Goal: Task Accomplishment & Management: Complete application form

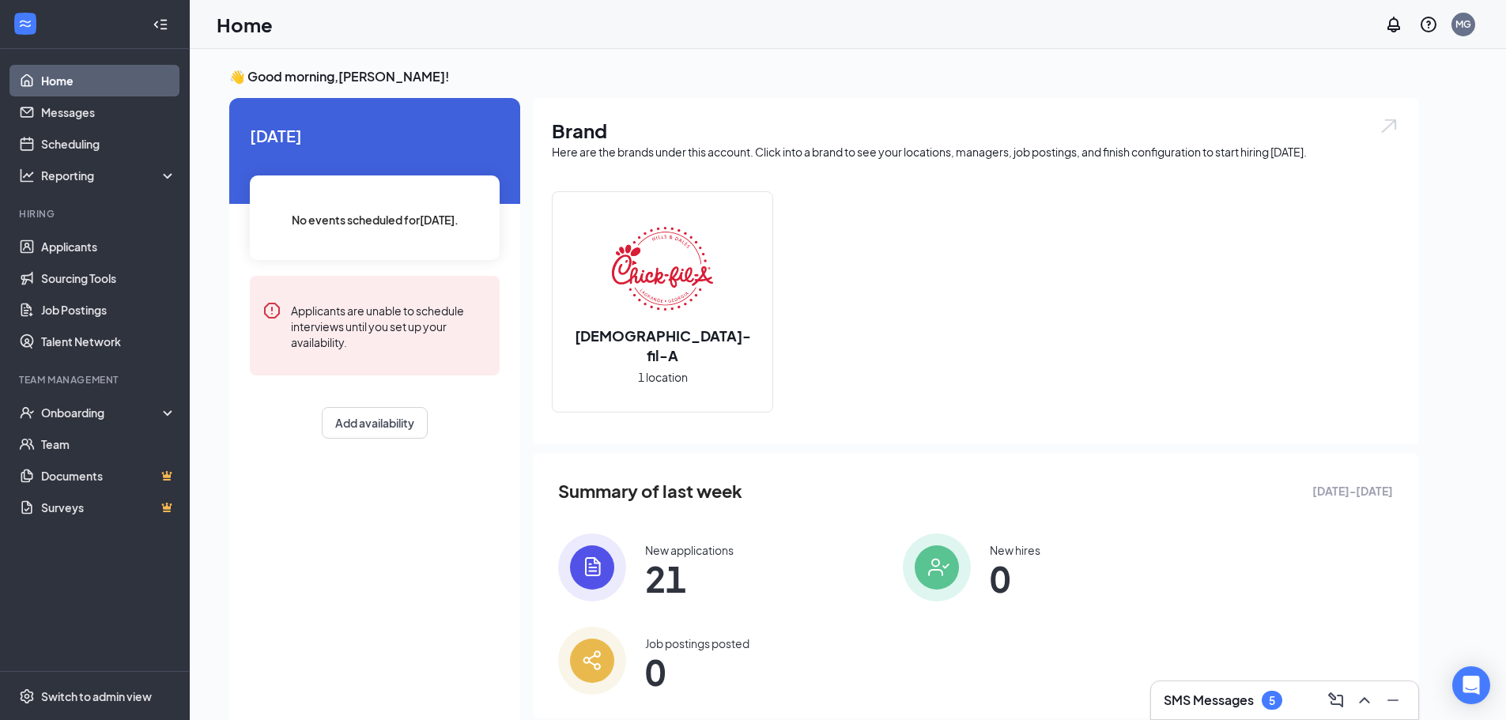
click at [1218, 709] on h3 "SMS Messages" at bounding box center [1209, 700] width 90 height 17
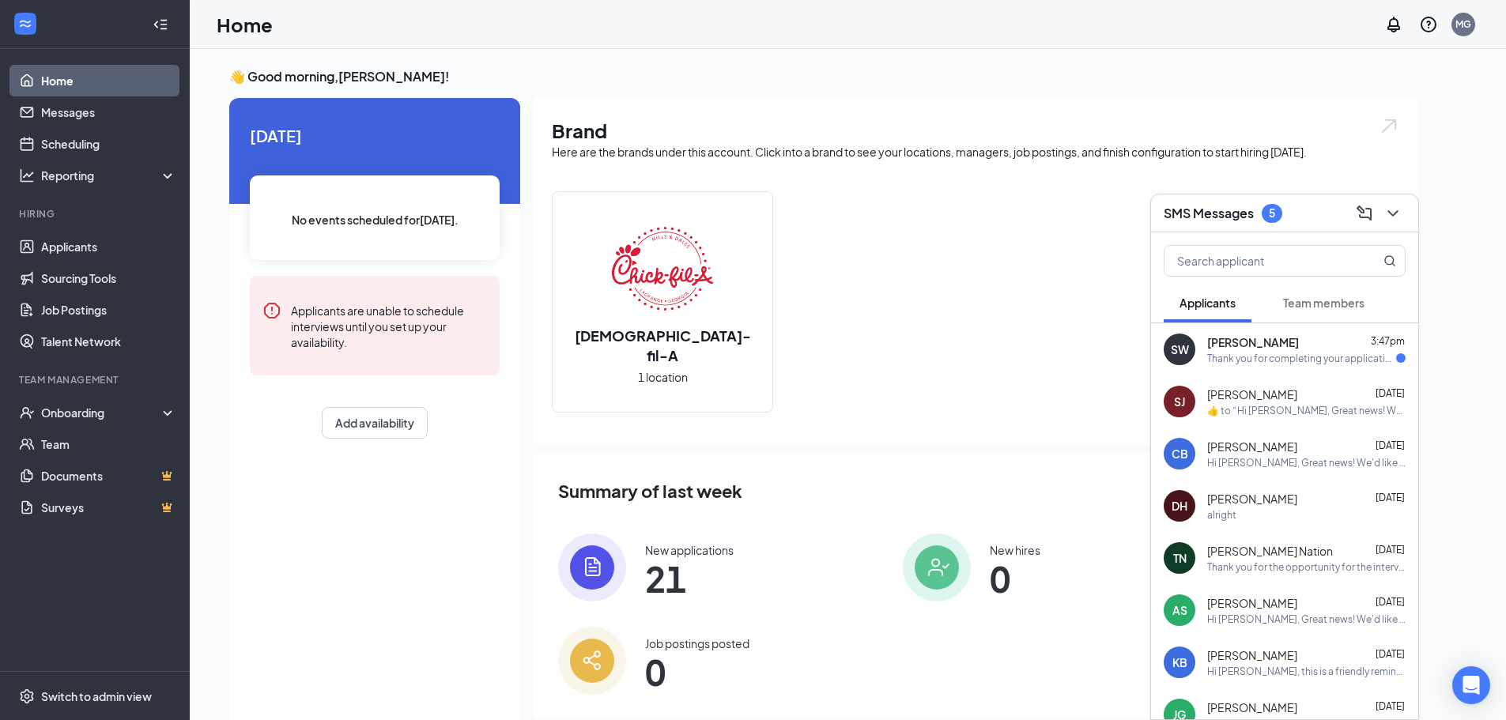
click at [1264, 356] on div "Thank you for completing your application for the Front of House Team Member po…" at bounding box center [1302, 358] width 189 height 13
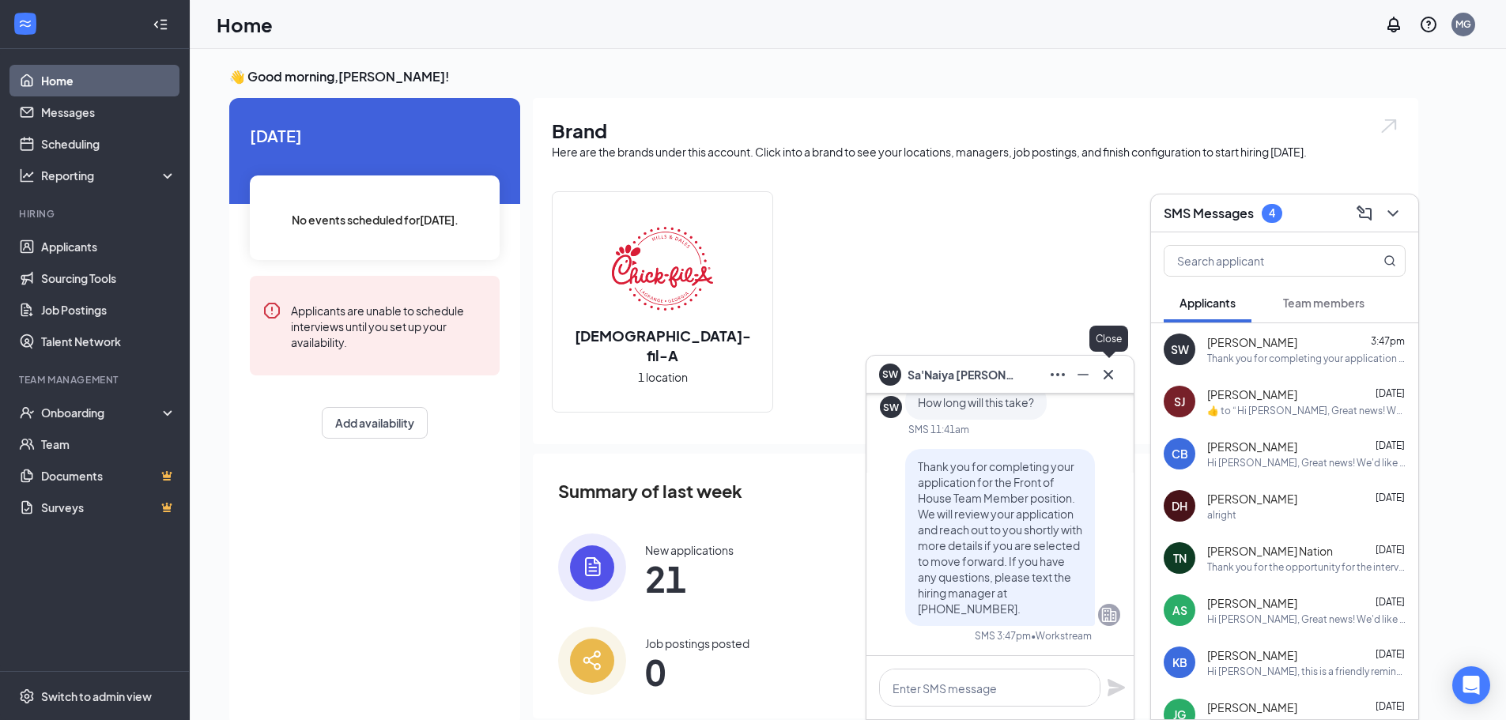
click at [1106, 382] on icon "Cross" at bounding box center [1108, 374] width 19 height 19
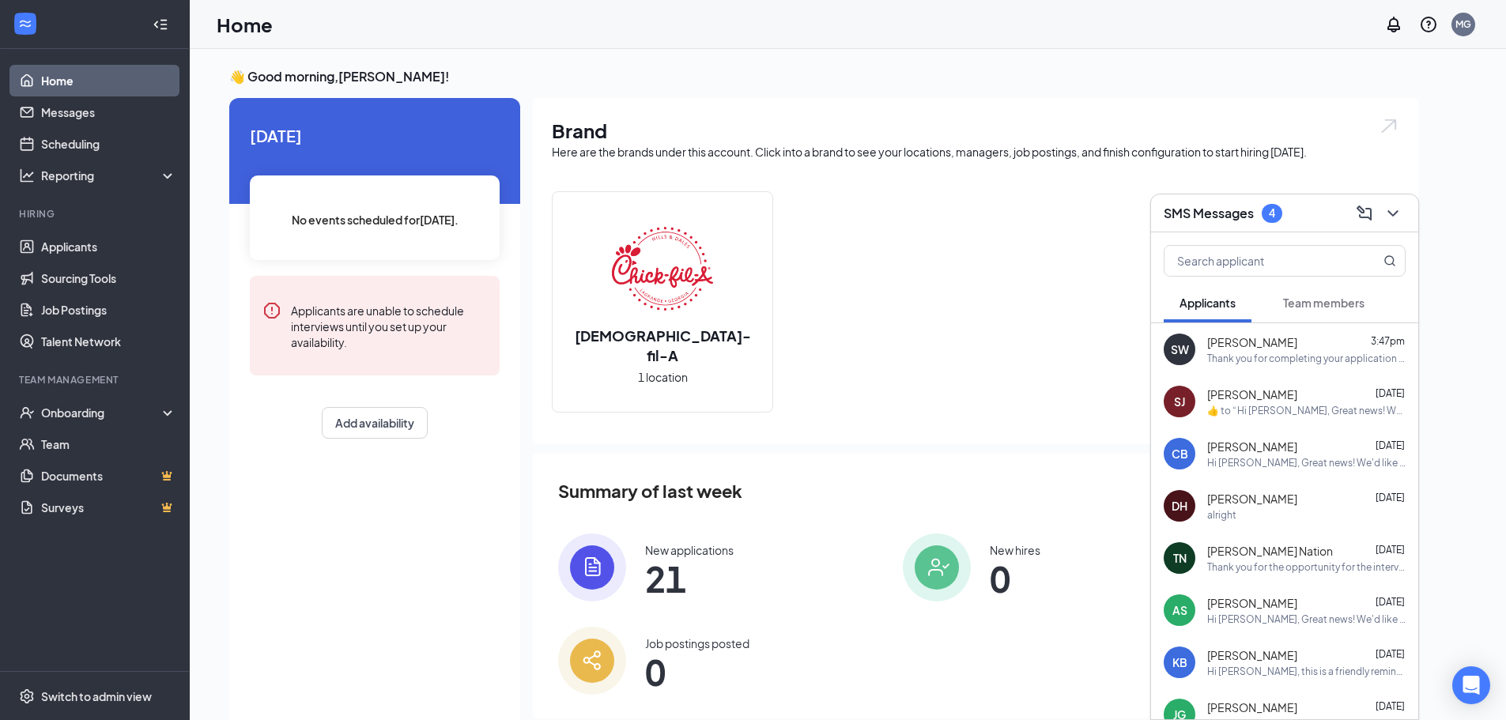
click at [1312, 308] on span "Team members" at bounding box center [1323, 303] width 81 height 14
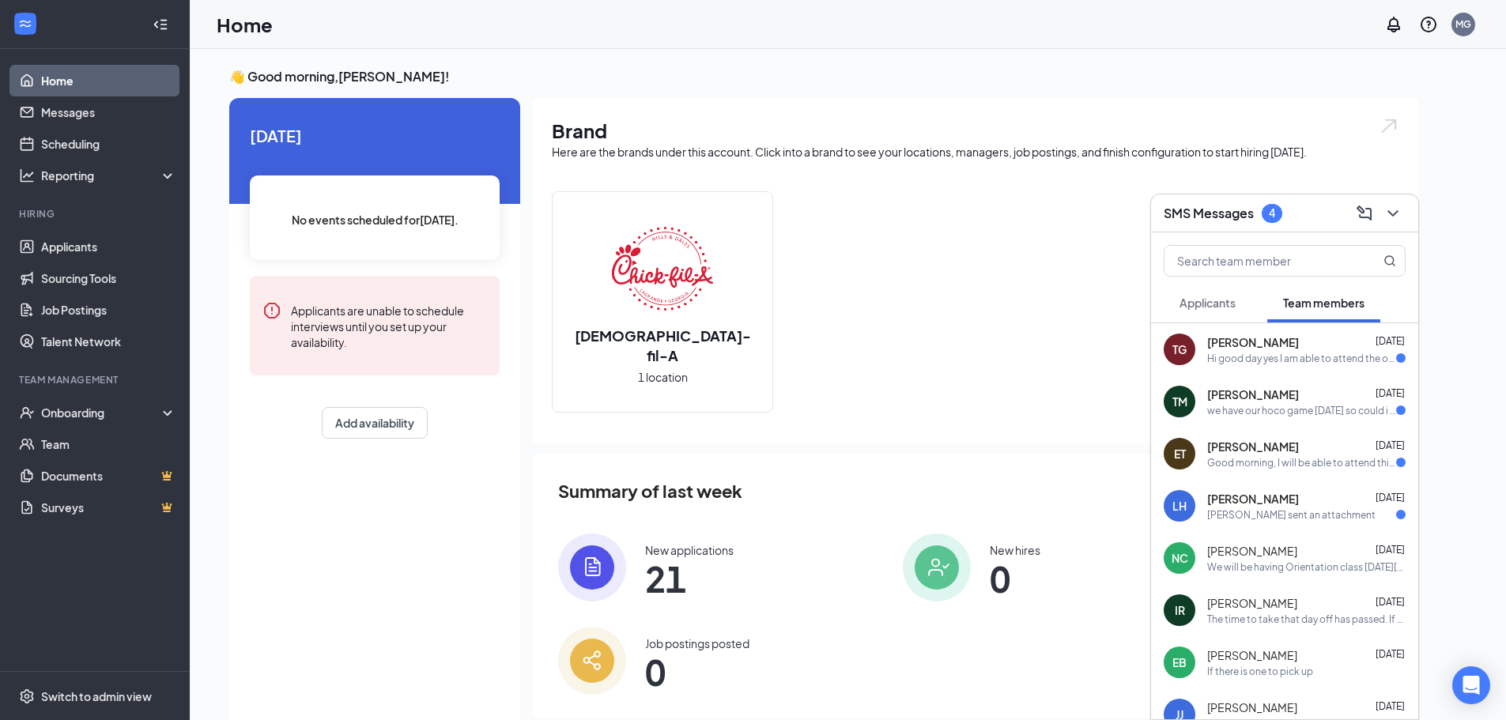
click at [1285, 463] on div "Good morning, I will be able to attend this orientation [DATE], also what email…" at bounding box center [1302, 462] width 189 height 13
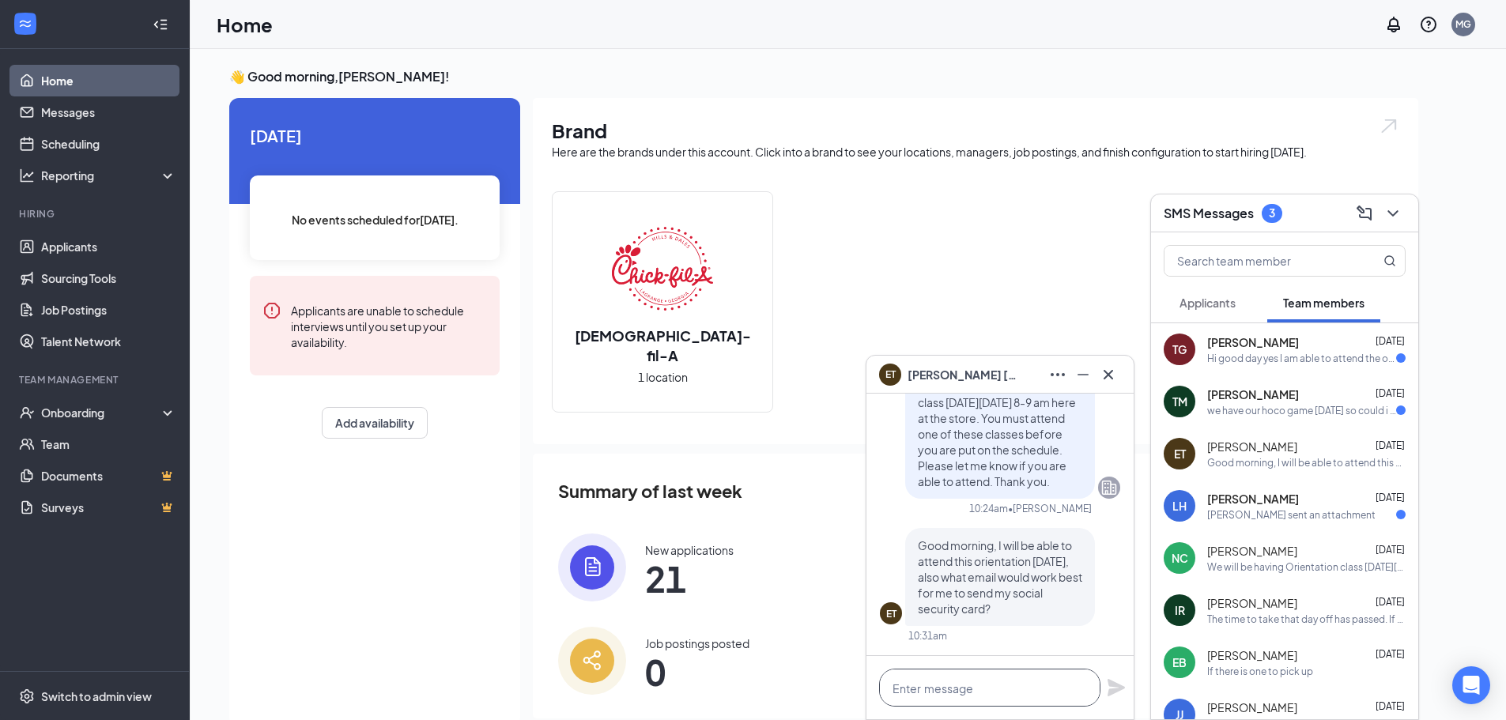
click at [1026, 678] on textarea at bounding box center [989, 688] width 221 height 38
type textarea "y"
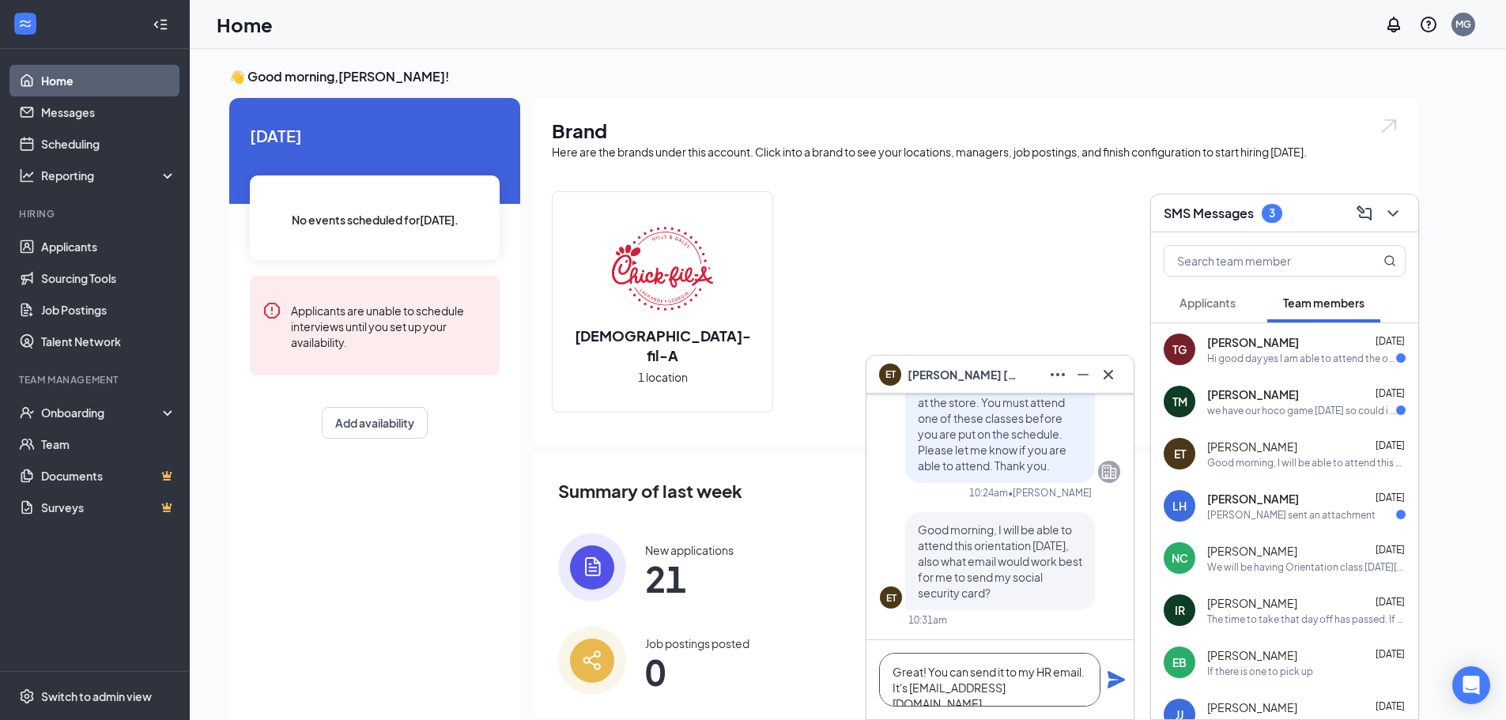
type textarea "Great! You can send it to my HR email. It's [EMAIL_ADDRESS][DOMAIN_NAME]"
click at [1114, 678] on icon "Plane" at bounding box center [1116, 679] width 17 height 17
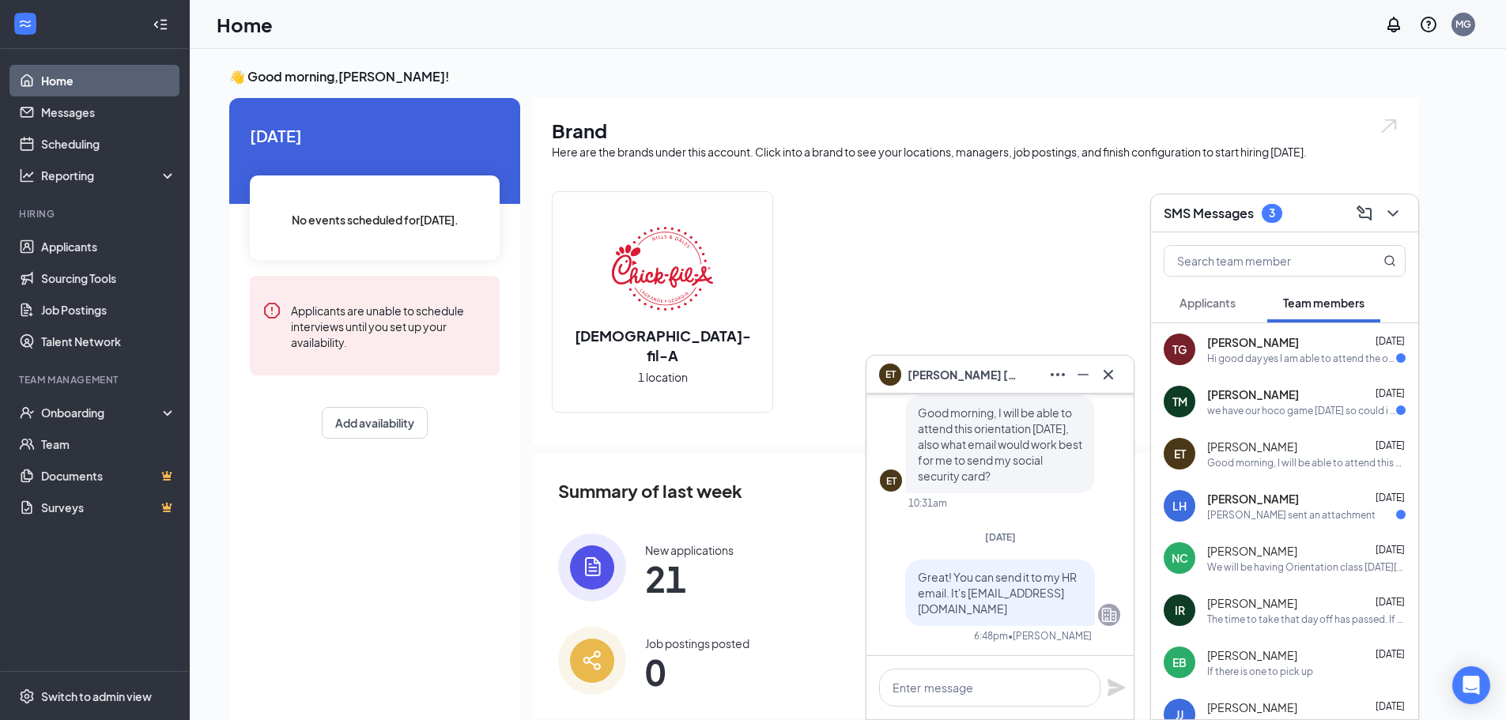
scroll to position [0, 0]
click at [1111, 375] on icon "Cross" at bounding box center [1108, 374] width 19 height 19
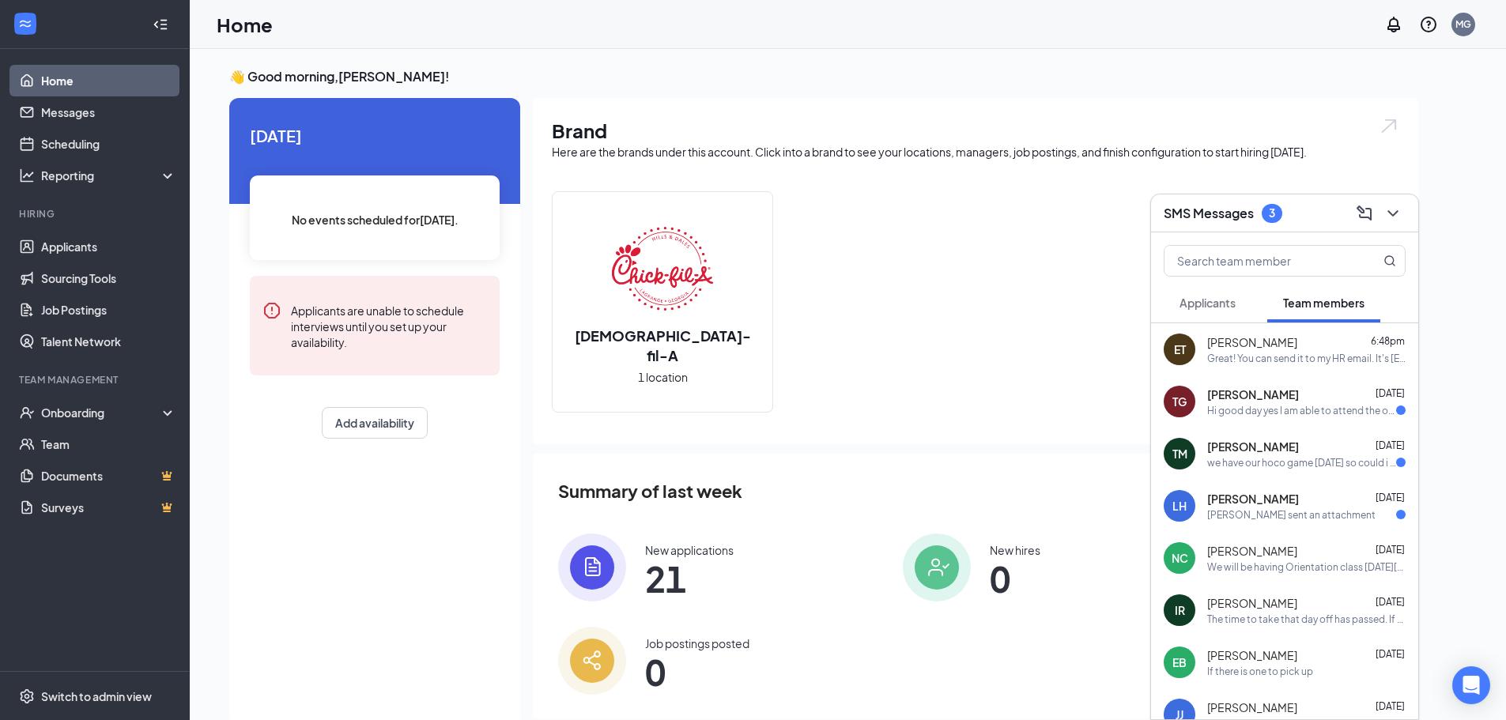
click at [1313, 463] on div "we have our hoco game [DATE] so could i come [DATE]?" at bounding box center [1302, 462] width 189 height 13
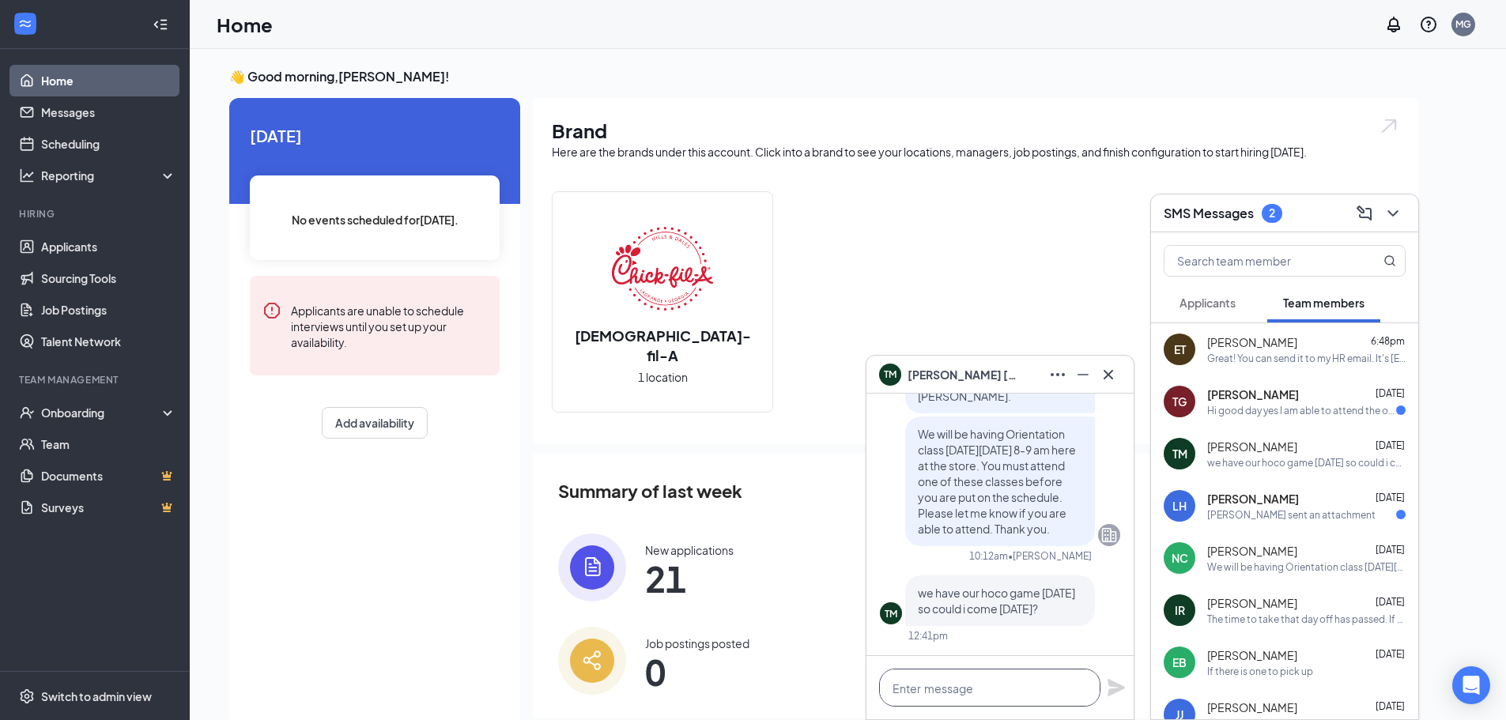
click at [1059, 693] on textarea at bounding box center [989, 688] width 221 height 38
type textarea "Yes, that will be ok."
click at [1113, 693] on icon "Plane" at bounding box center [1116, 687] width 17 height 17
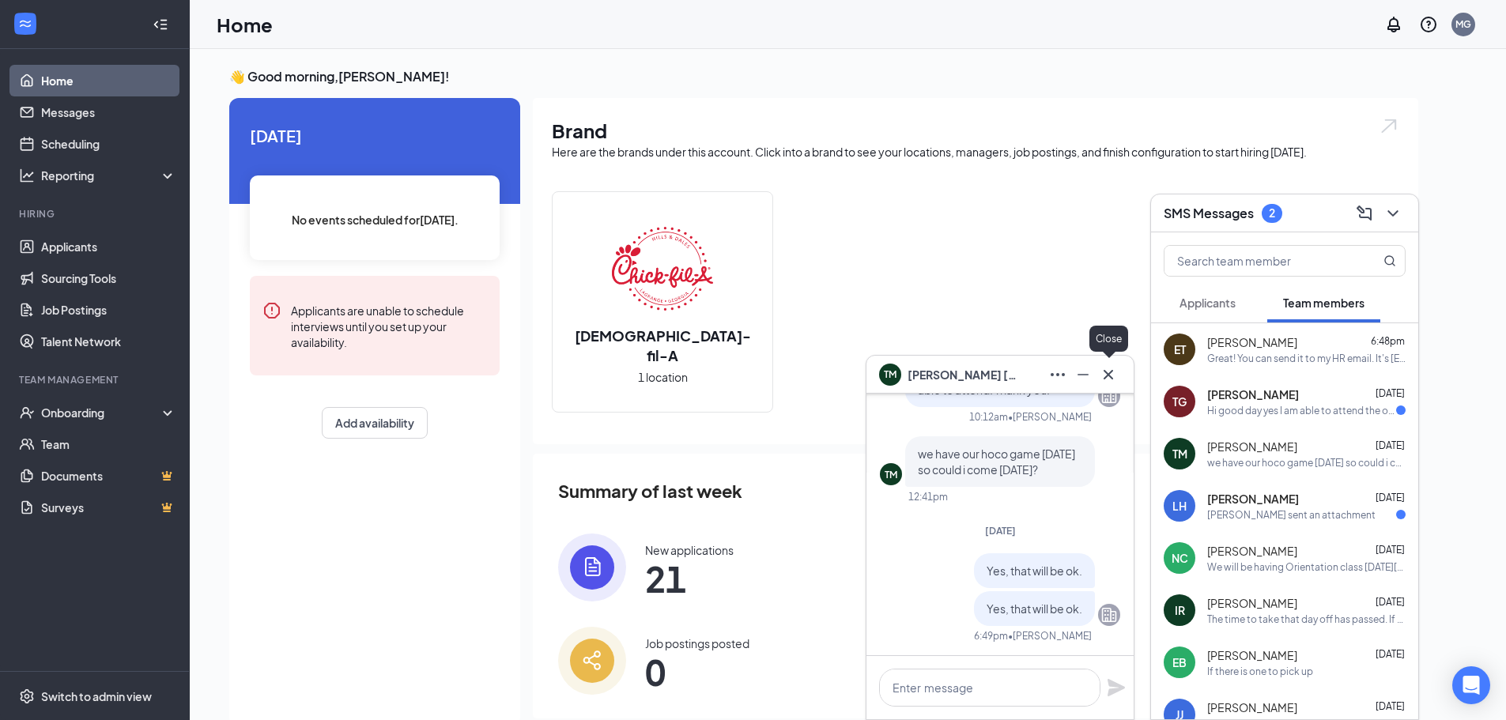
click at [1109, 372] on icon "Cross" at bounding box center [1108, 374] width 19 height 19
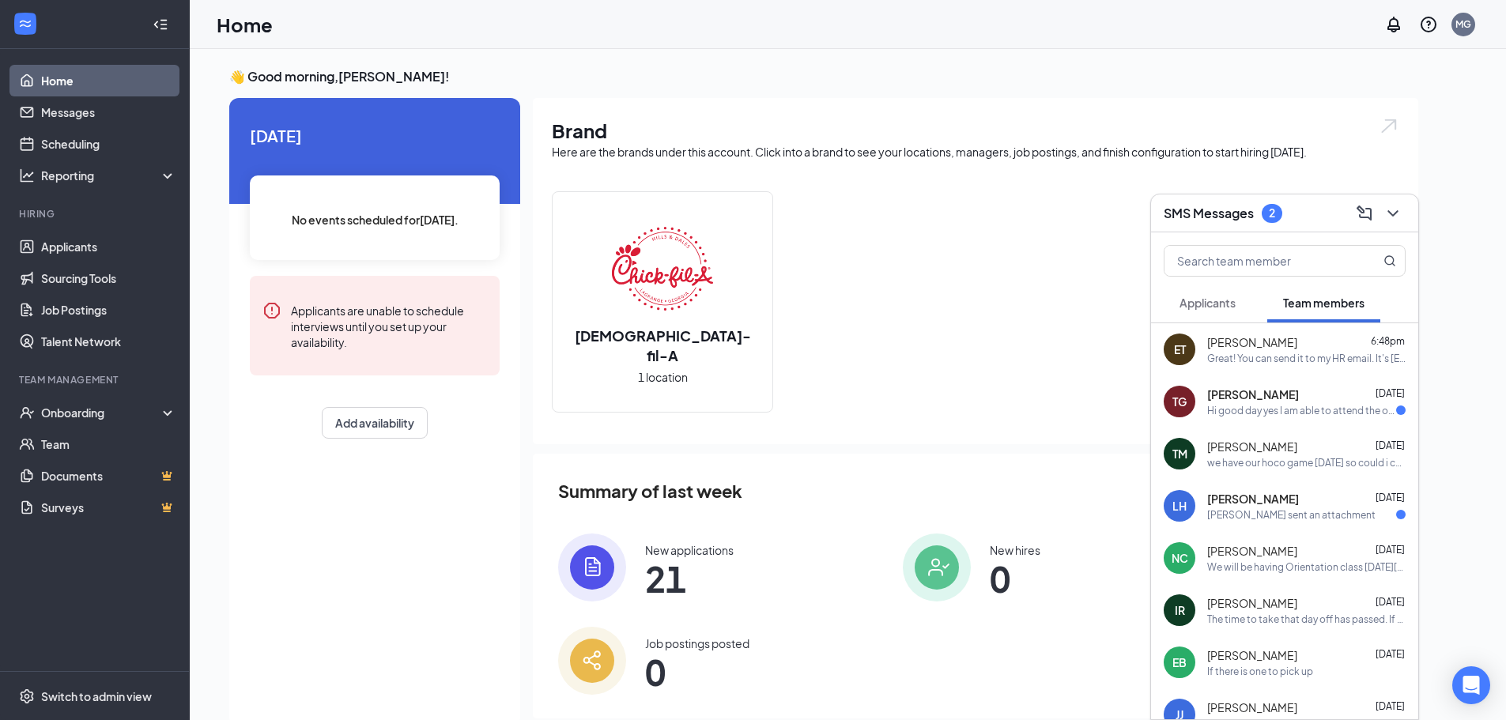
click at [1256, 394] on span "[PERSON_NAME]" at bounding box center [1254, 395] width 92 height 16
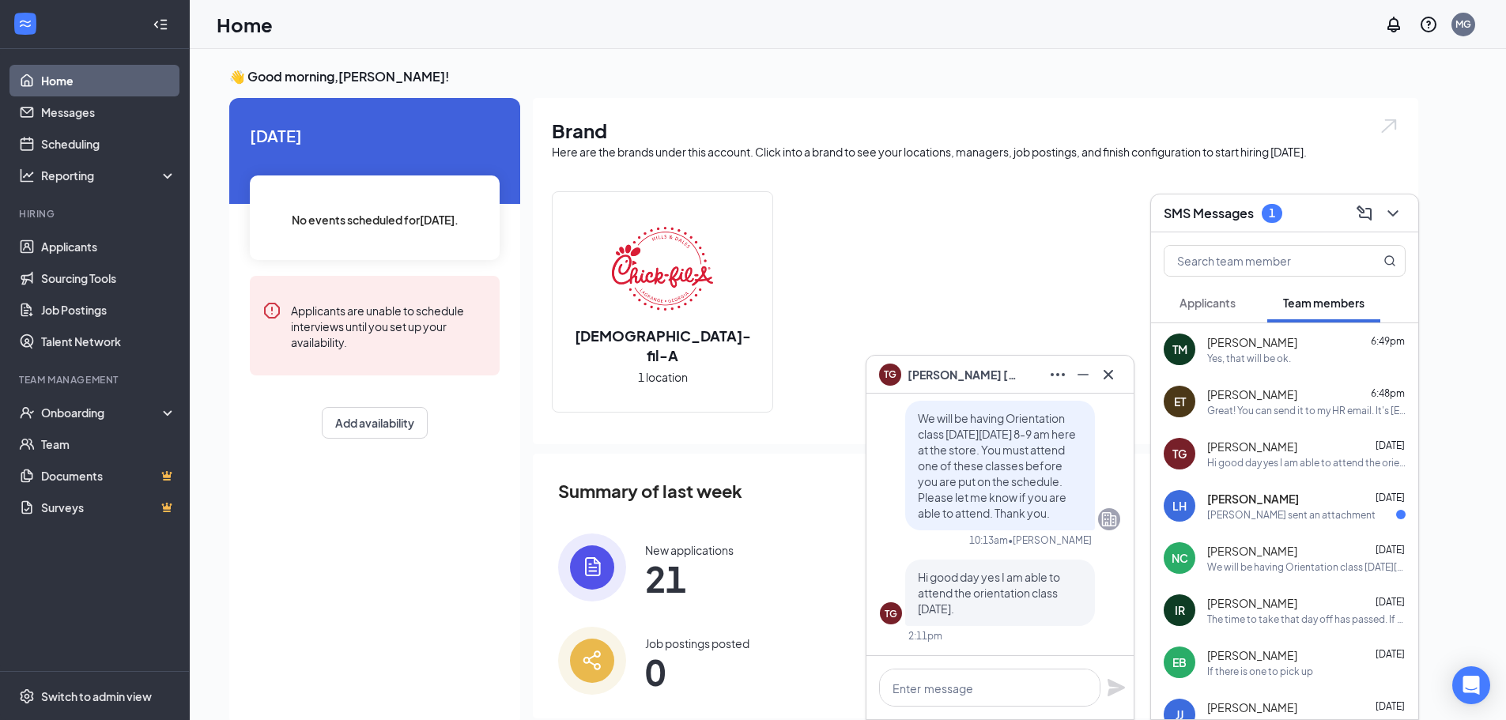
click at [1249, 497] on span "[PERSON_NAME]" at bounding box center [1254, 499] width 92 height 16
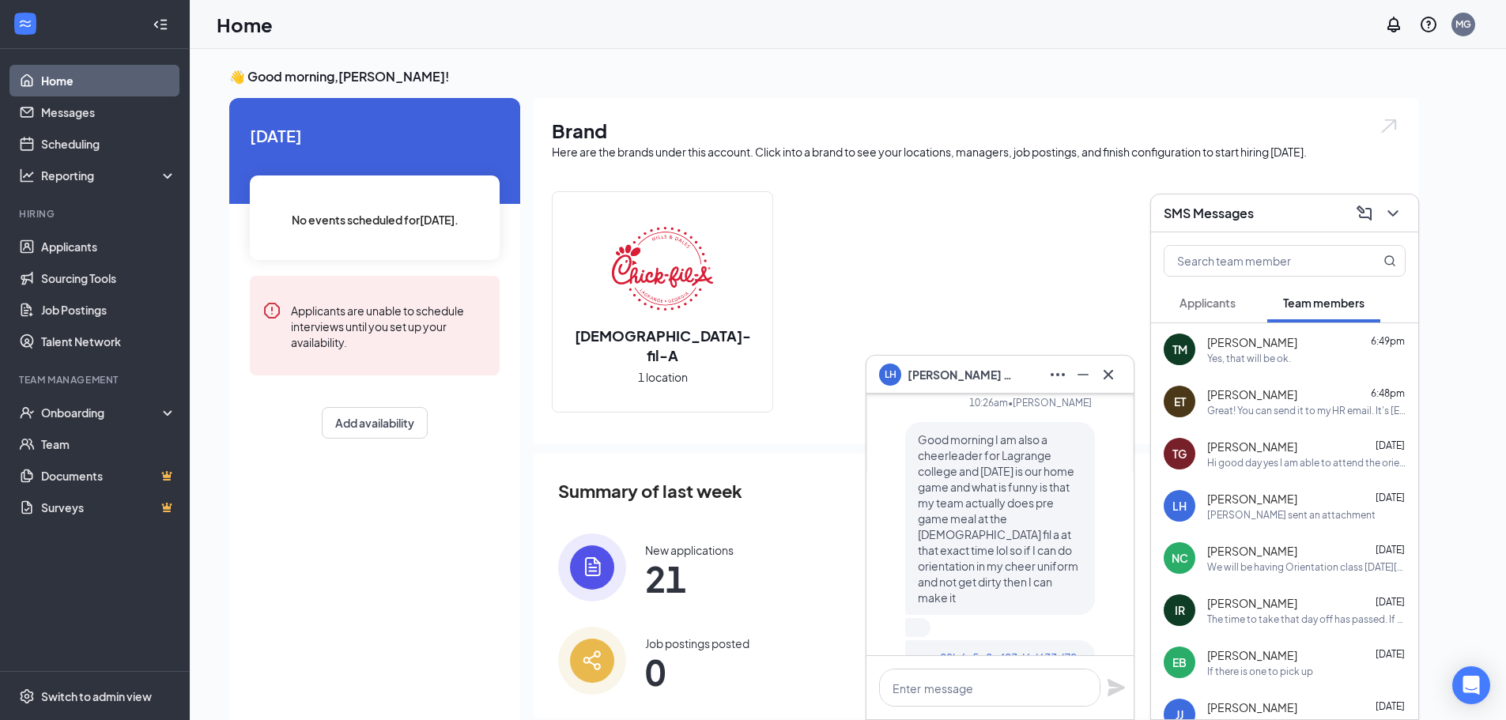
scroll to position [-158, 0]
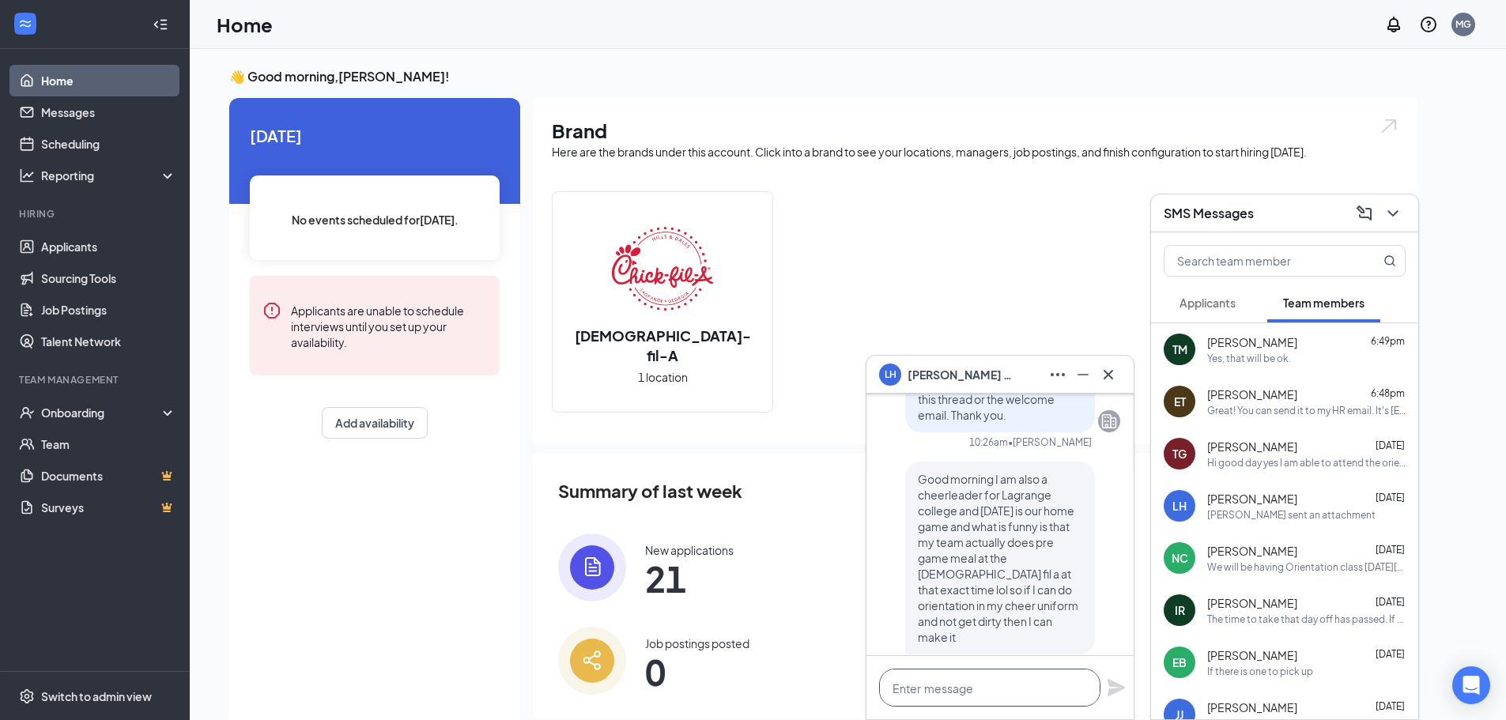
click at [1034, 678] on textarea at bounding box center [989, 688] width 221 height 38
type textarea "Yes ma'am. You can do it in your cheer uniform and it won't get dirty at all."
click at [1112, 677] on icon "Plane" at bounding box center [1116, 679] width 17 height 17
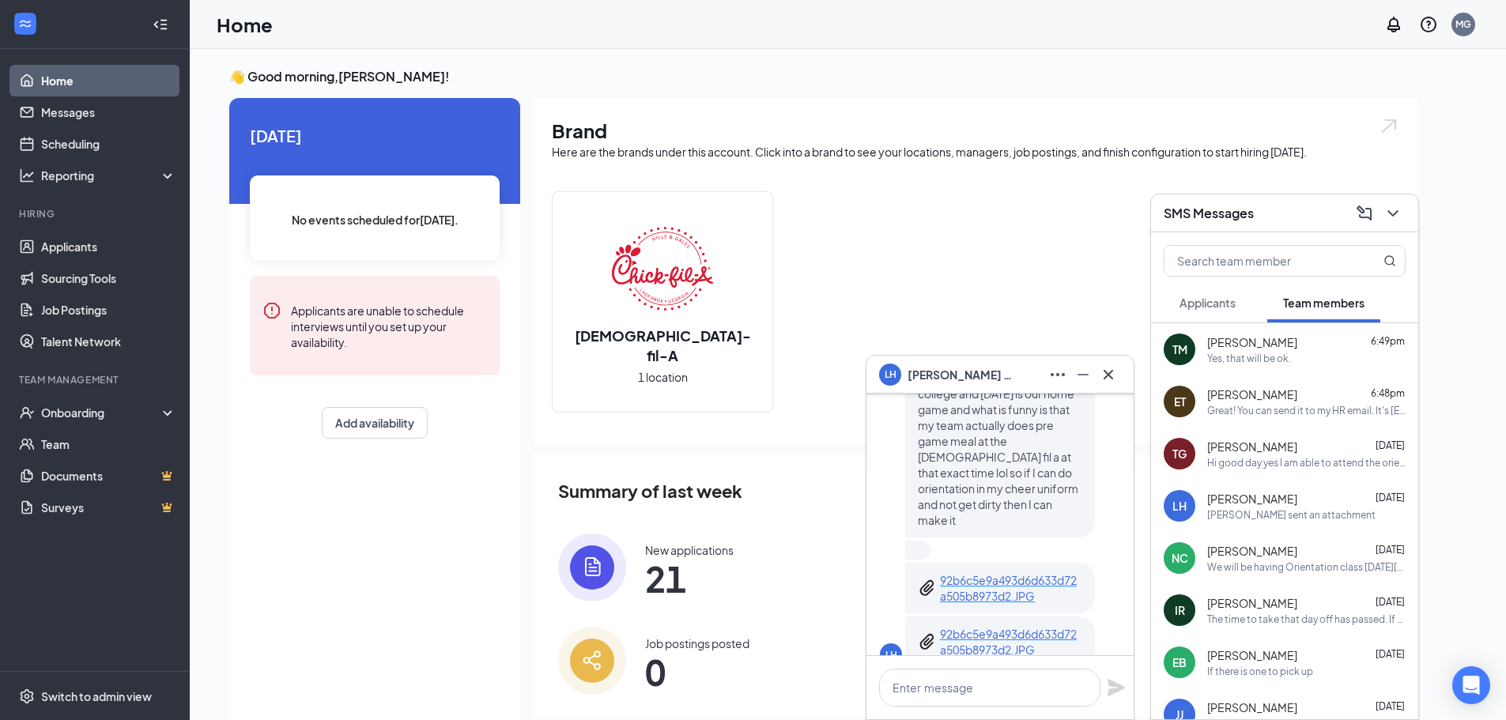
scroll to position [-158, 0]
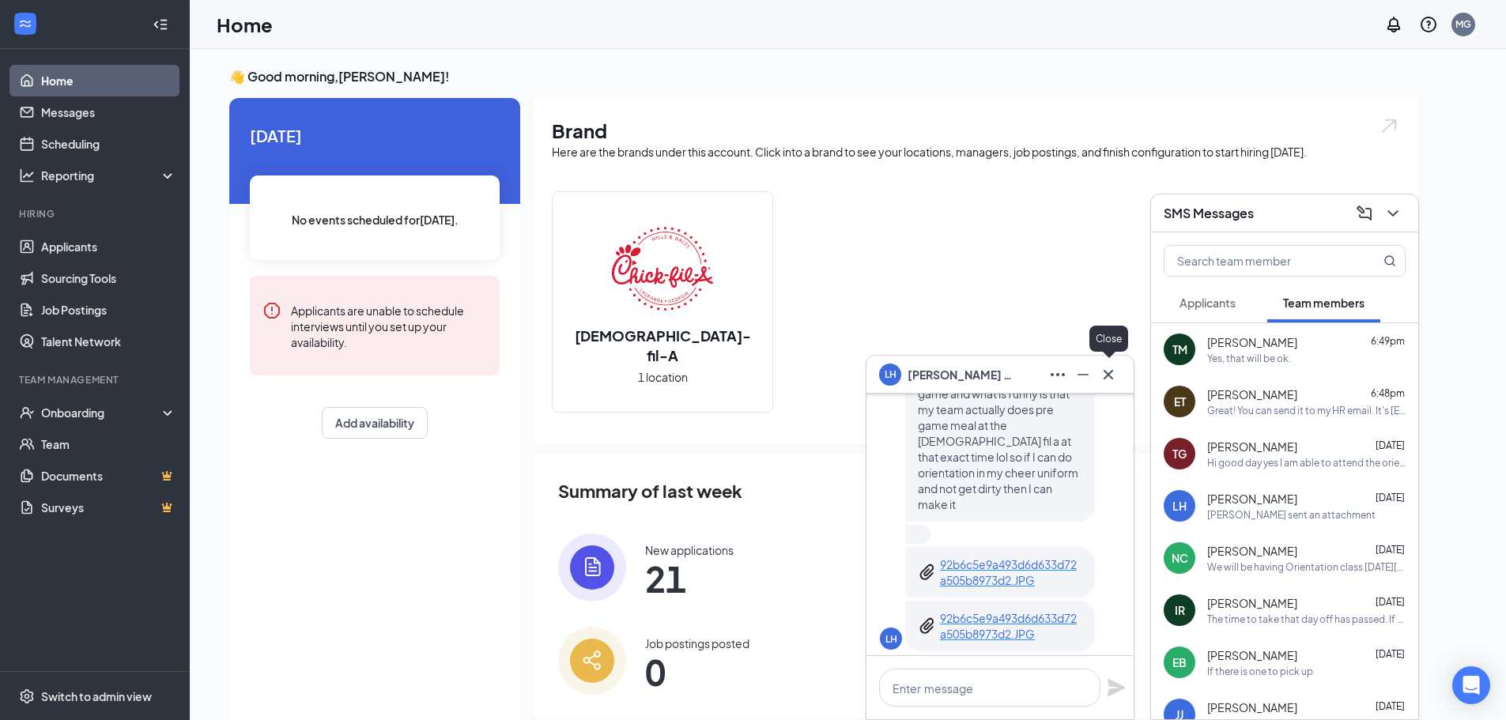
click at [1109, 381] on icon "Cross" at bounding box center [1108, 374] width 19 height 19
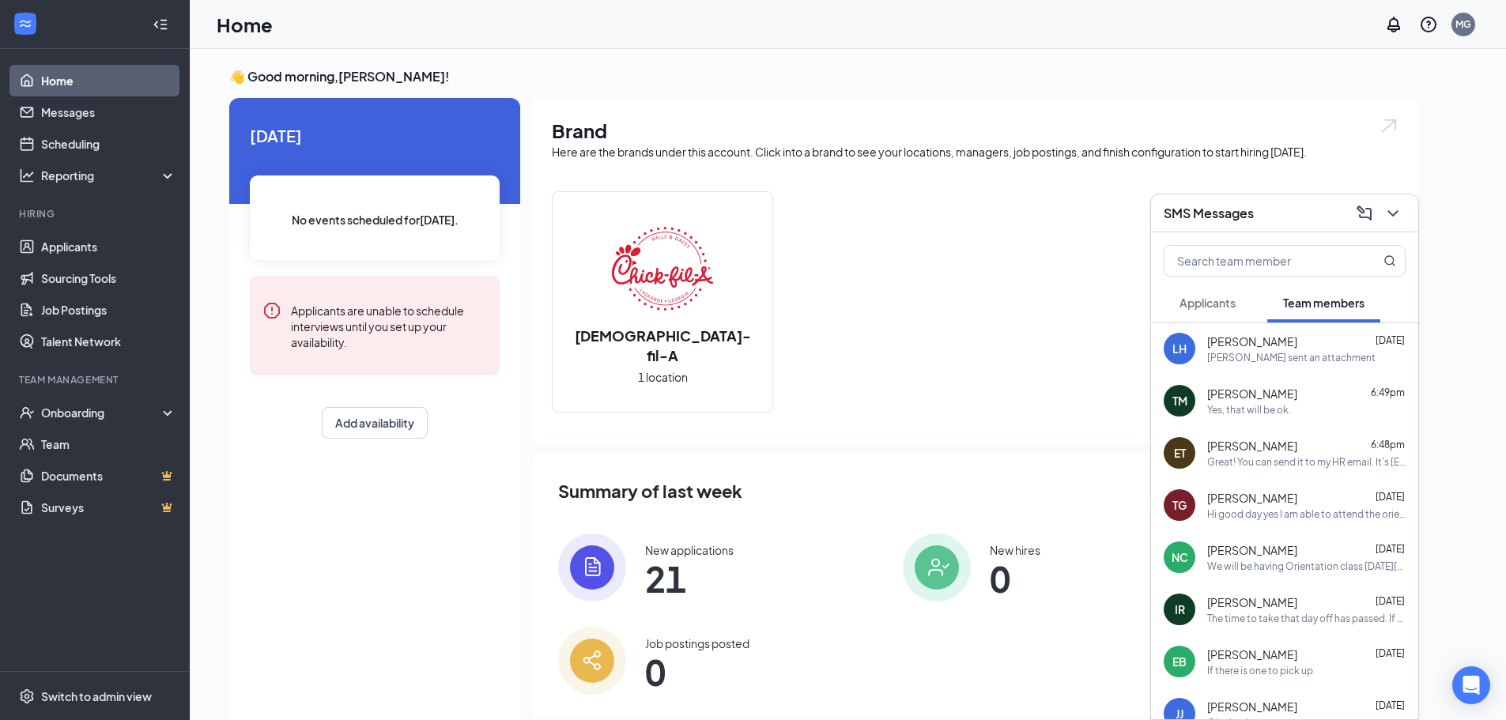
scroll to position [0, 0]
click at [1261, 357] on div "[PERSON_NAME] sent an attachment" at bounding box center [1292, 358] width 168 height 13
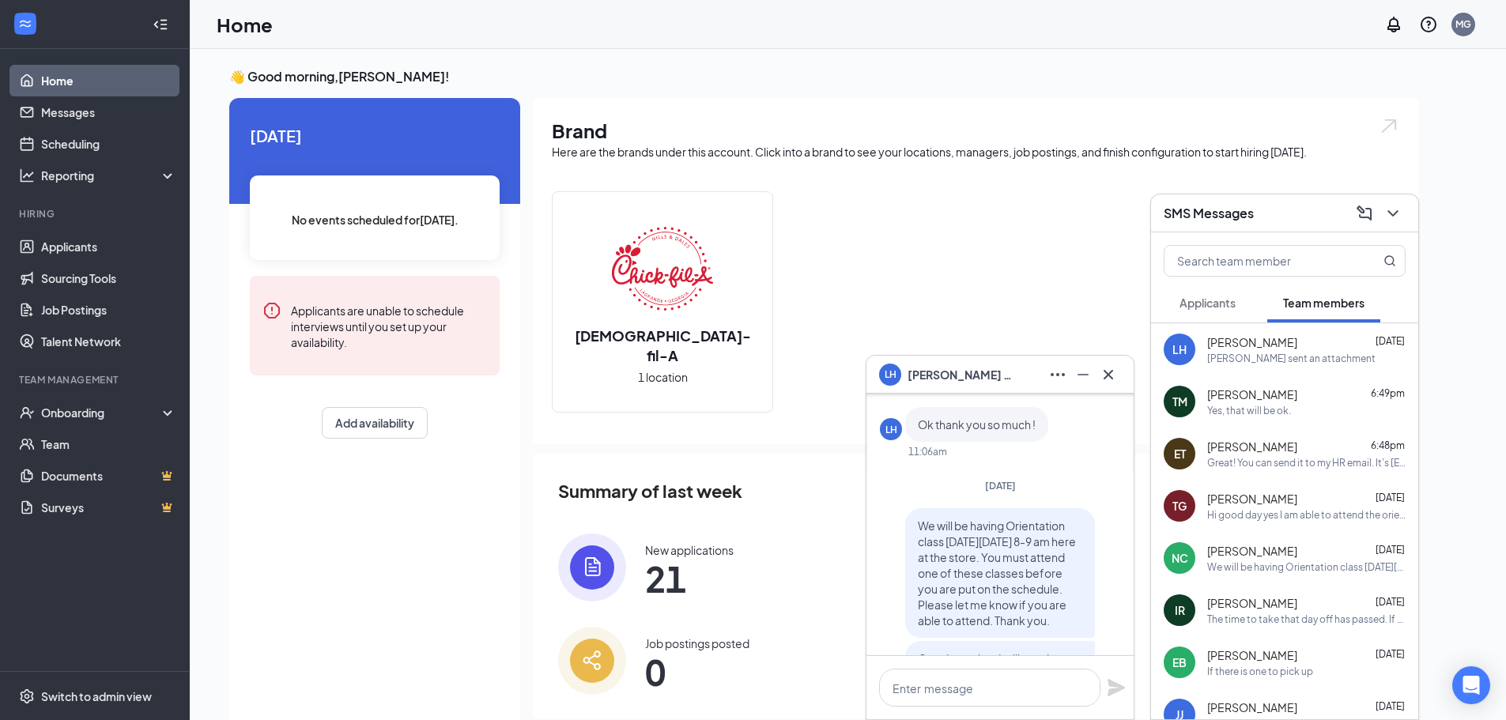
scroll to position [-712, 0]
drag, startPoint x: 904, startPoint y: 523, endPoint x: 1026, endPoint y: 639, distance: 167.8
click at [1026, 639] on div "We will be having Orientation class [DATE][DATE] 8-9 am here at the store. You …" at bounding box center [1000, 576] width 190 height 130
copy span "We will be having Orientation class [DATE][DATE] 8-9 am here at the store. You …"
click at [1110, 372] on icon "Cross" at bounding box center [1108, 374] width 19 height 19
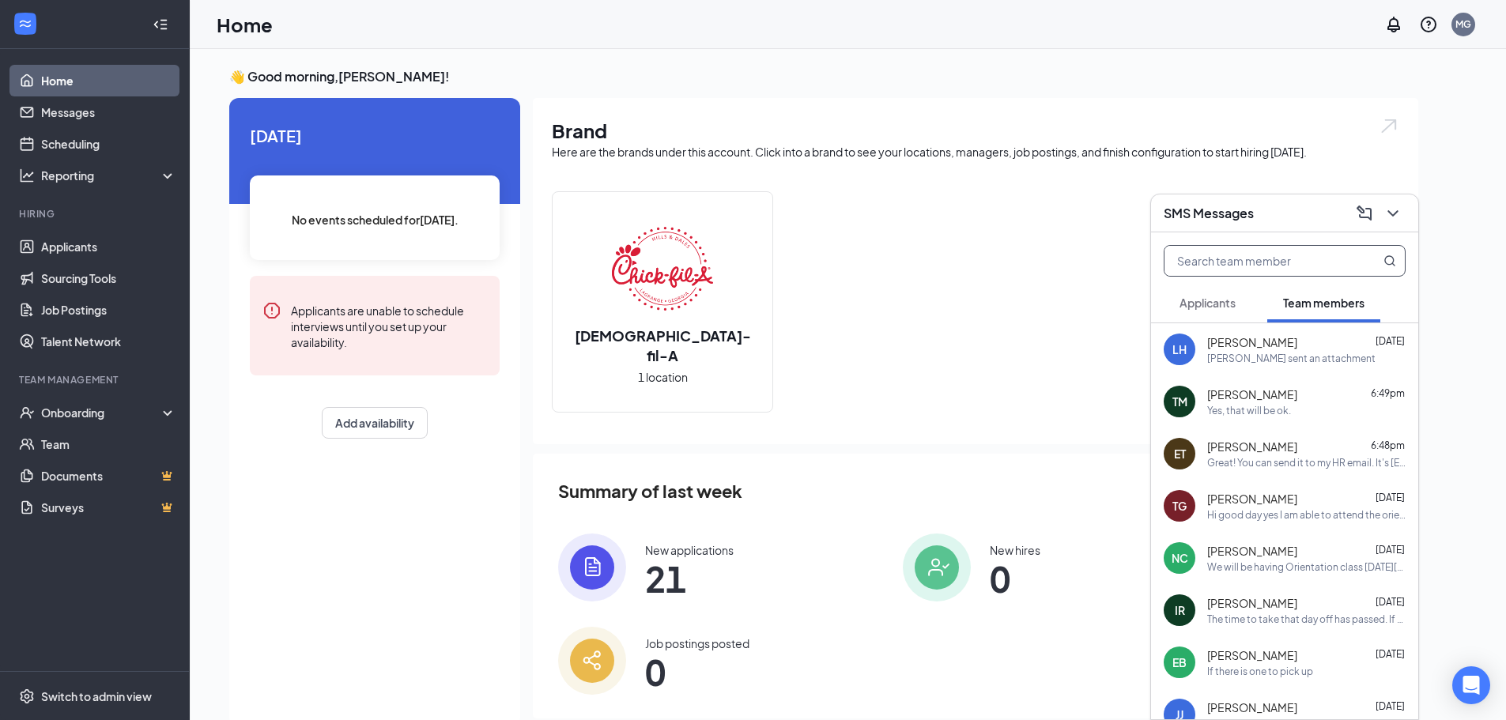
click at [1283, 262] on input "text" at bounding box center [1258, 261] width 187 height 30
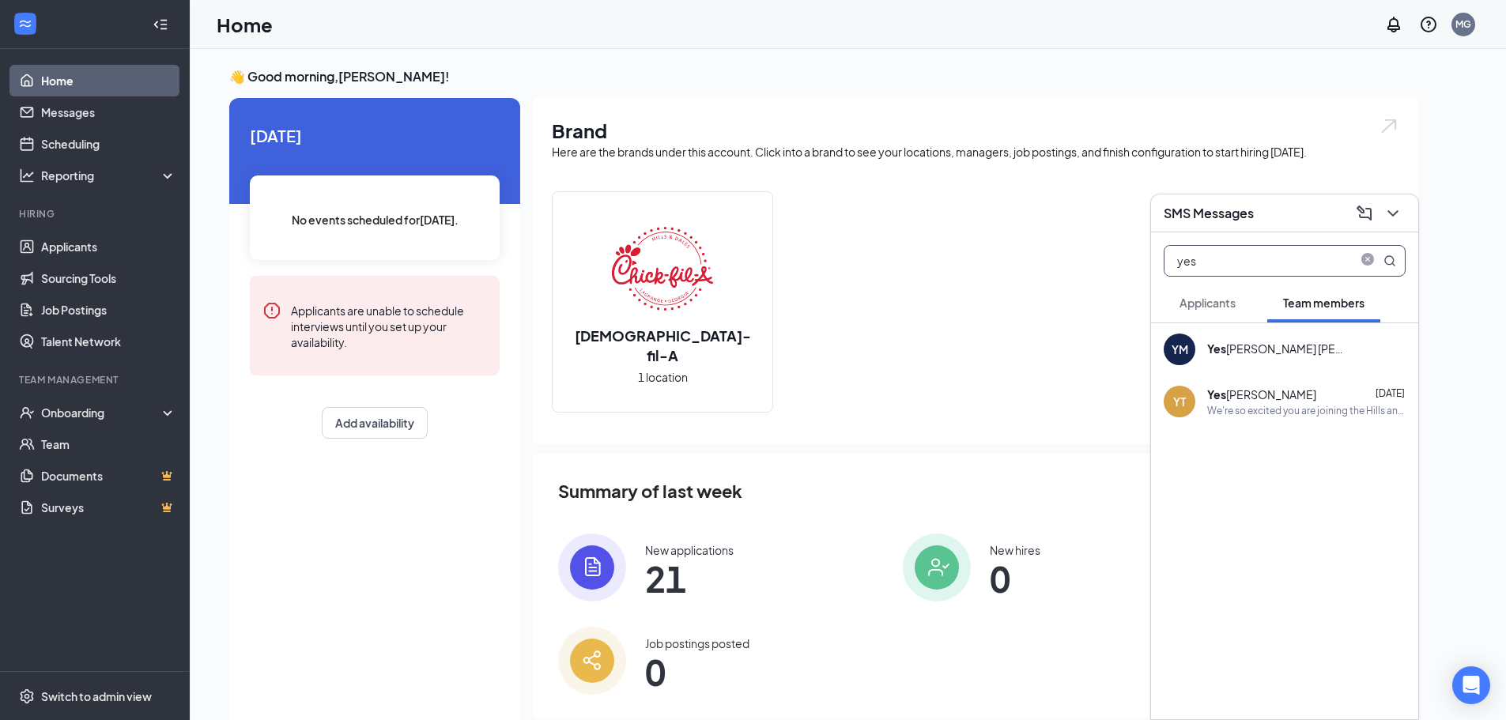
type input "yes"
click at [1253, 393] on div "Yes [PERSON_NAME]" at bounding box center [1262, 395] width 109 height 16
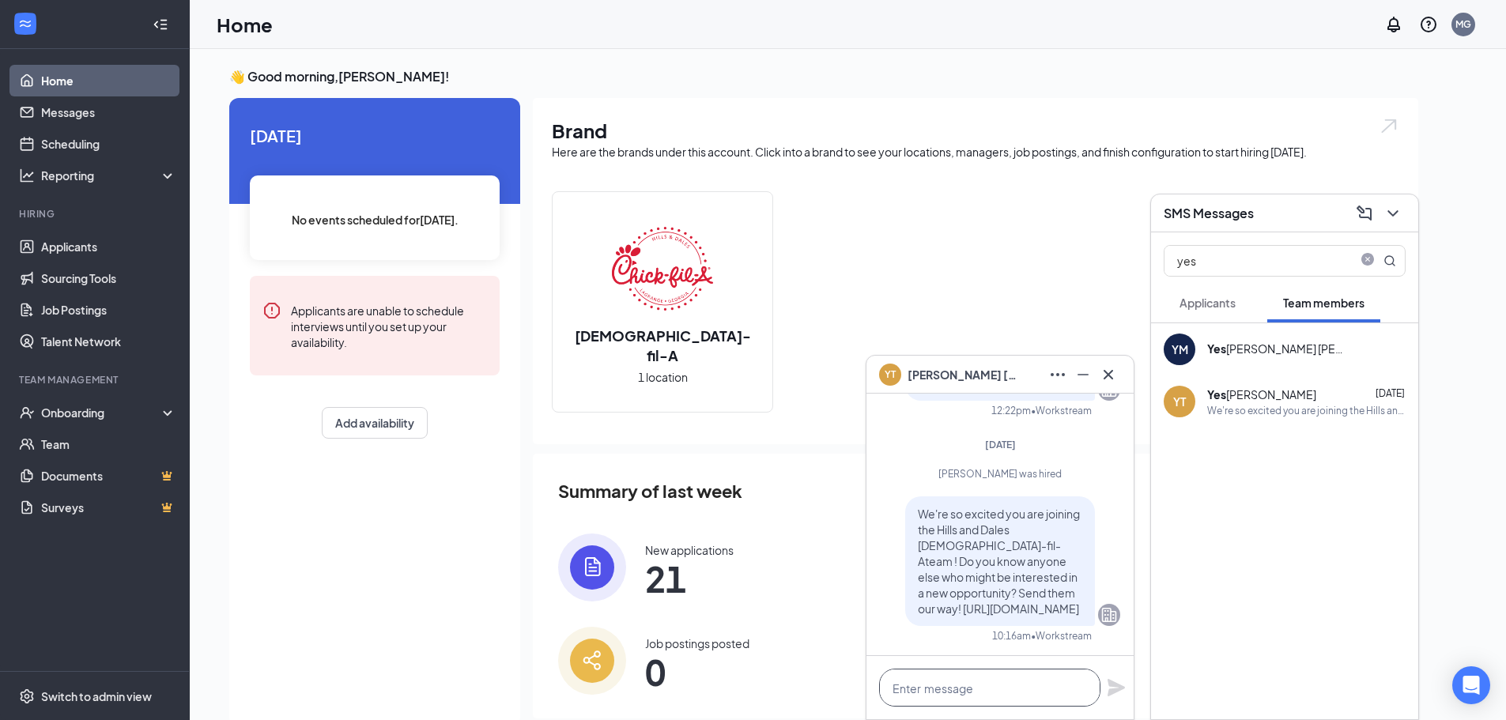
click at [1027, 693] on textarea at bounding box center [989, 688] width 221 height 38
paste textarea "We will be having Orientation class [DATE][DATE] 8-9 am here at the store. You …"
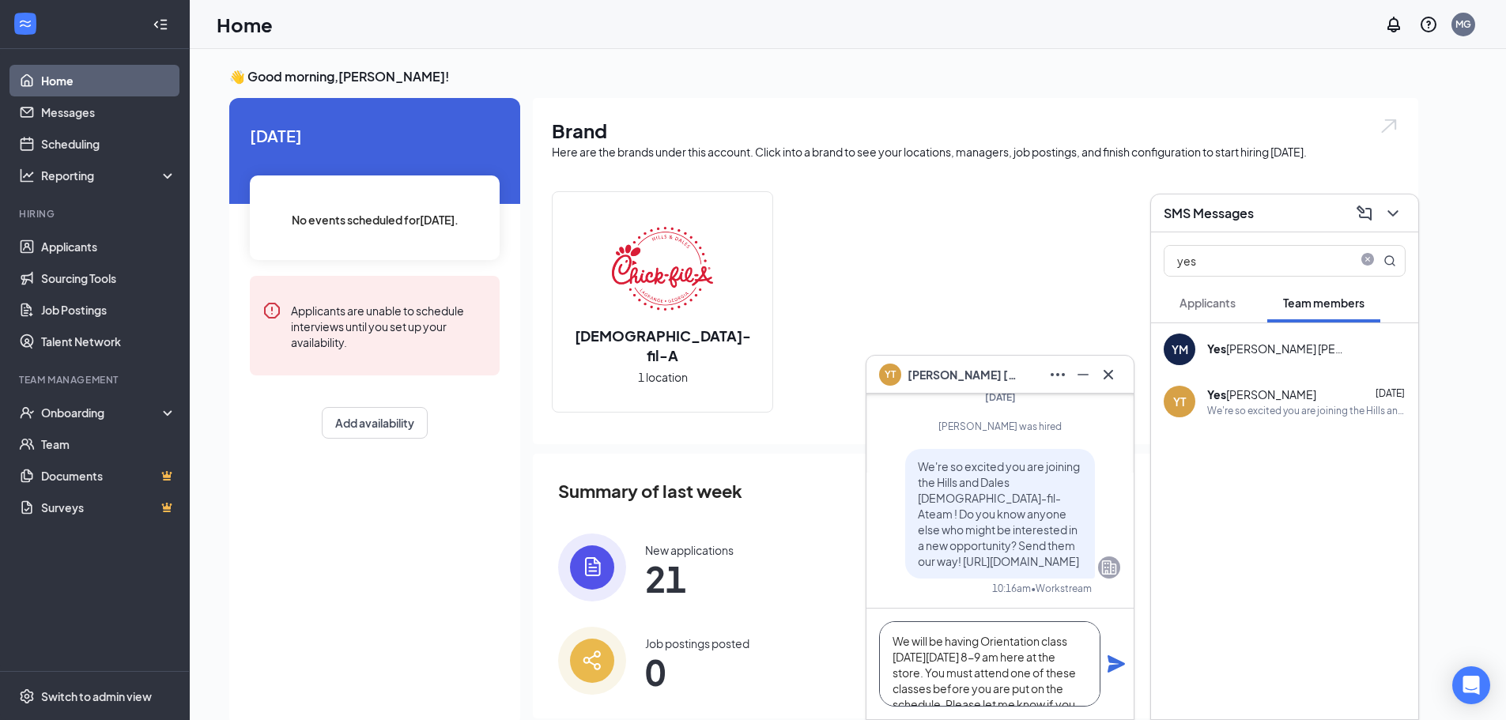
scroll to position [48, 0]
type textarea "We will be having Orientation class [DATE][DATE] 8-9 am here at the store. You …"
click at [1115, 664] on icon "Plane" at bounding box center [1116, 664] width 19 height 19
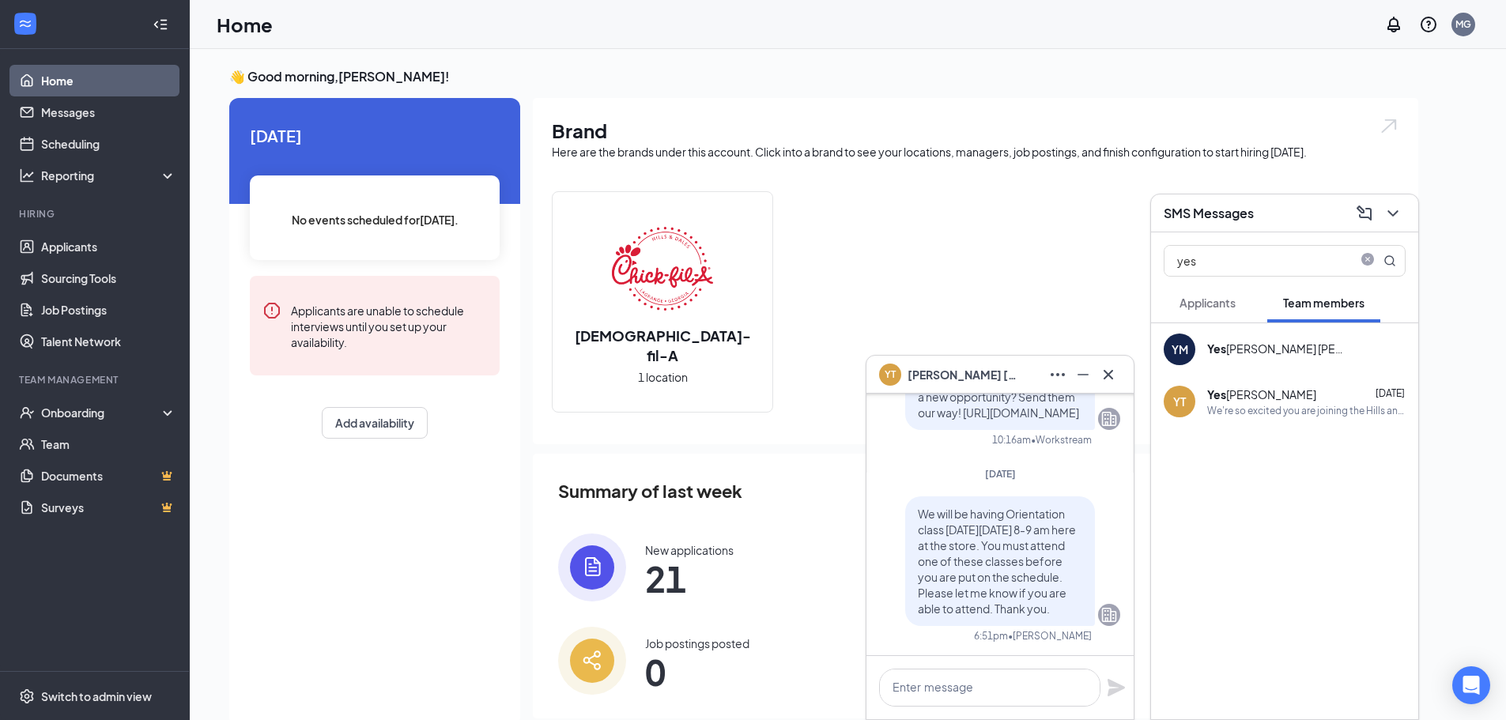
scroll to position [0, 0]
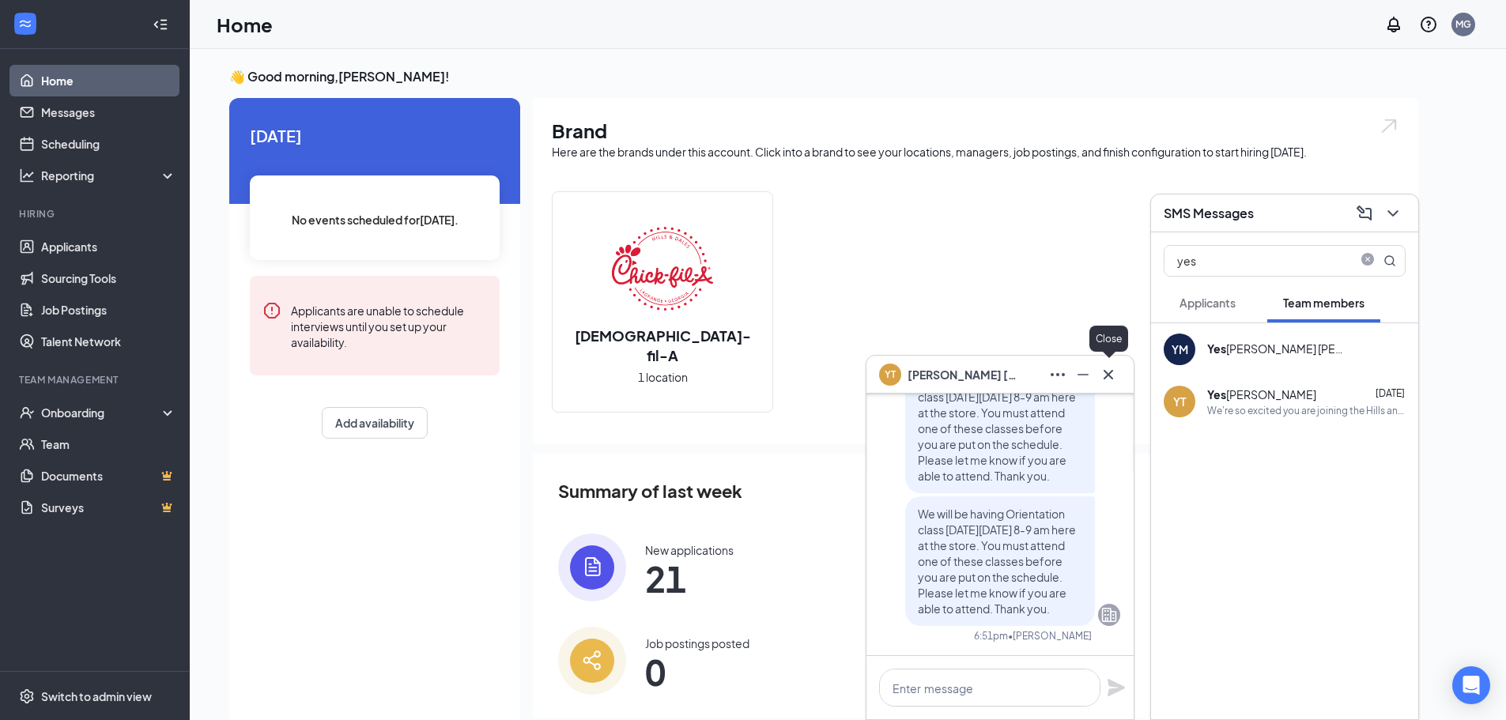
click at [1114, 375] on icon "Cross" at bounding box center [1108, 374] width 19 height 19
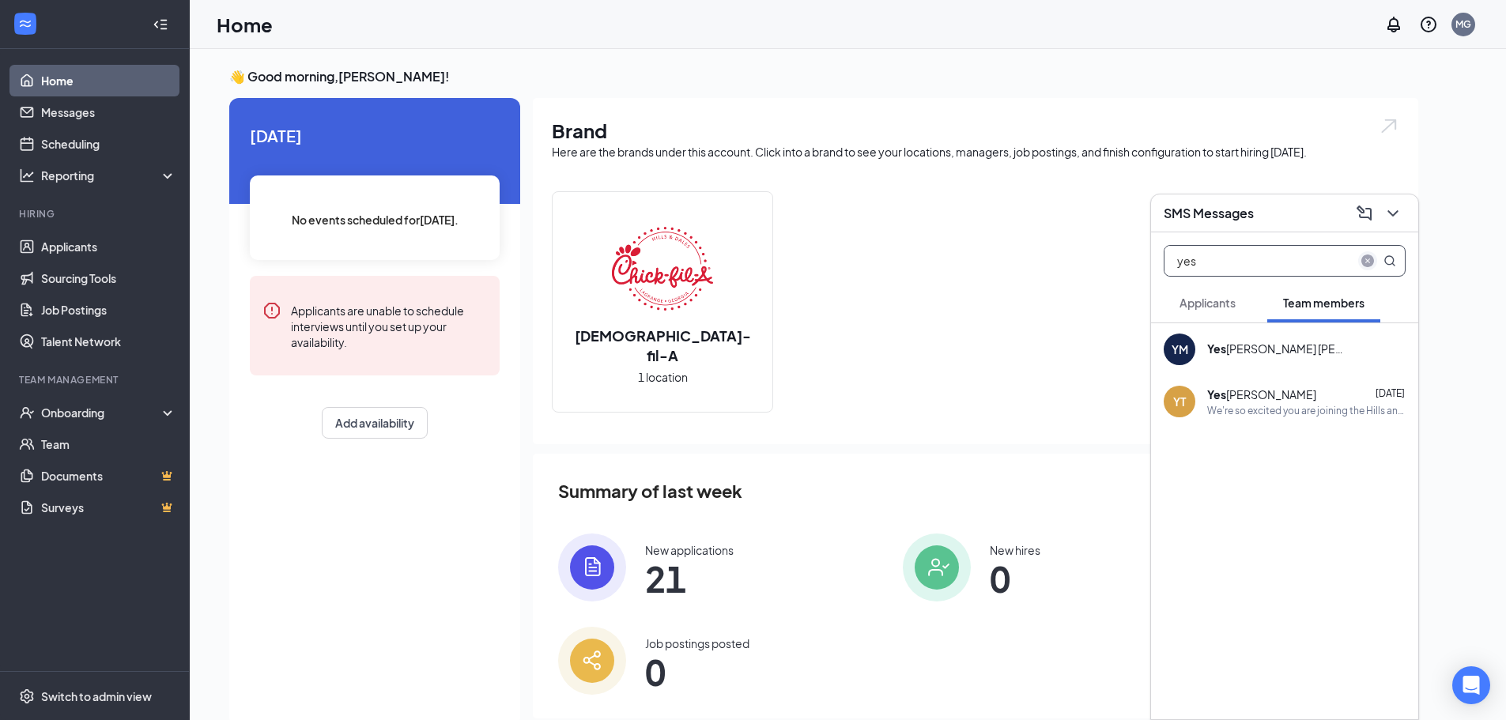
click at [1366, 262] on icon "close-circle" at bounding box center [1368, 261] width 13 height 13
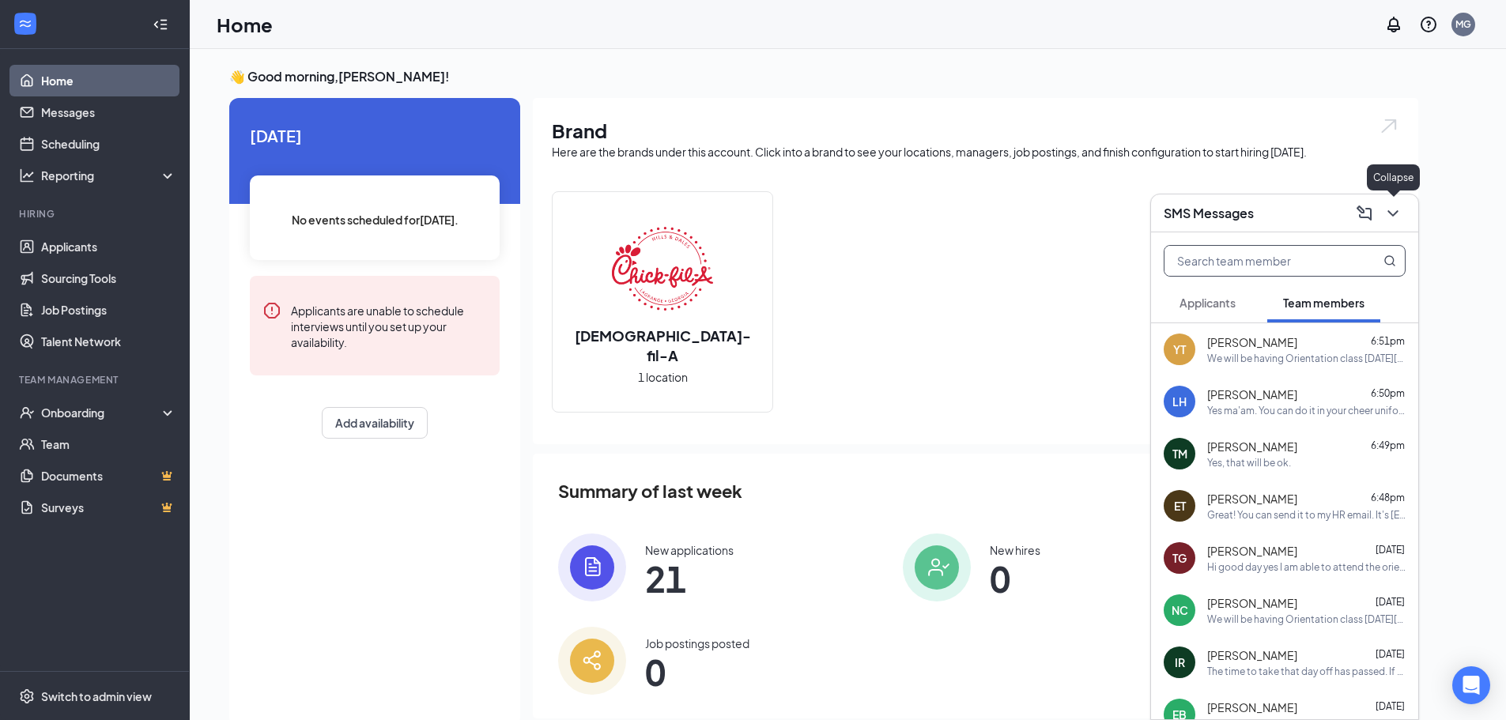
click at [1389, 210] on icon "ChevronDown" at bounding box center [1393, 213] width 19 height 19
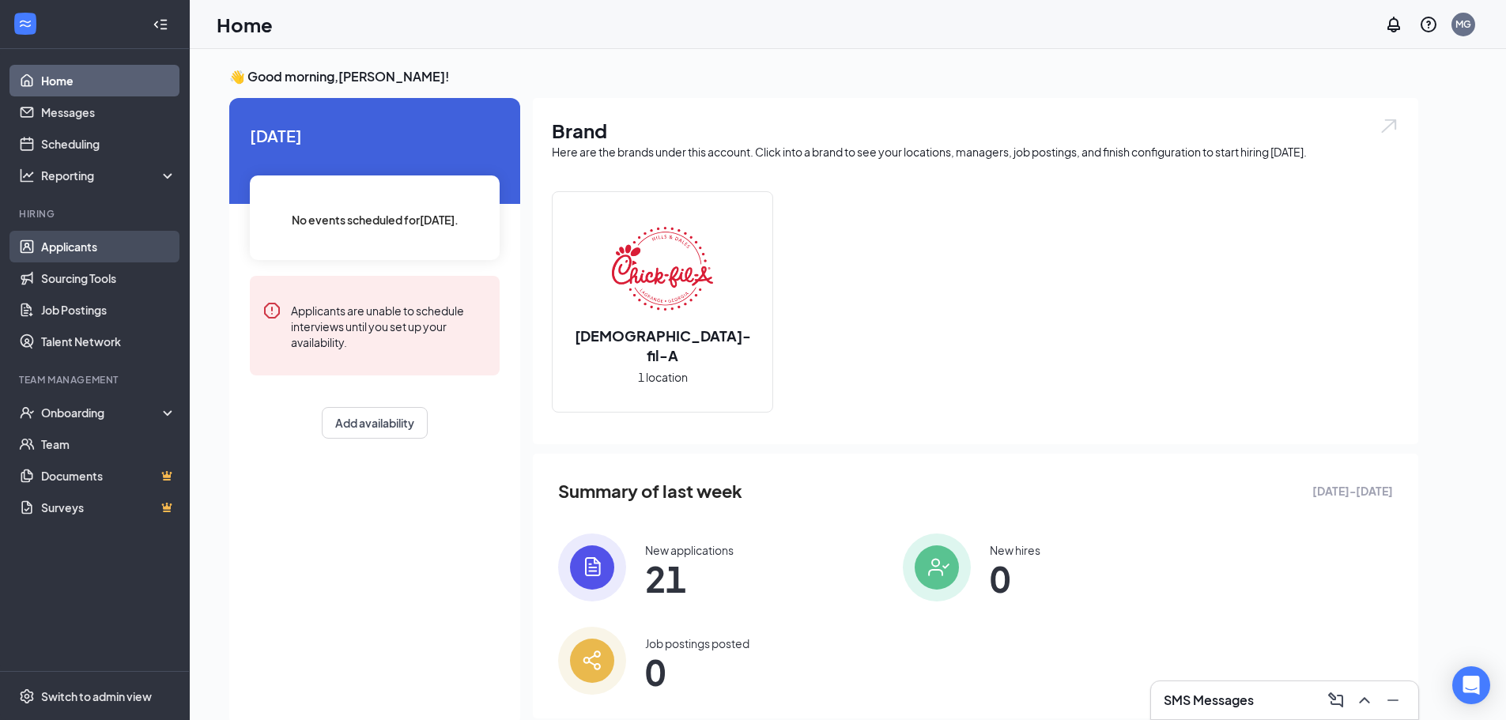
click at [100, 247] on link "Applicants" at bounding box center [108, 247] width 135 height 32
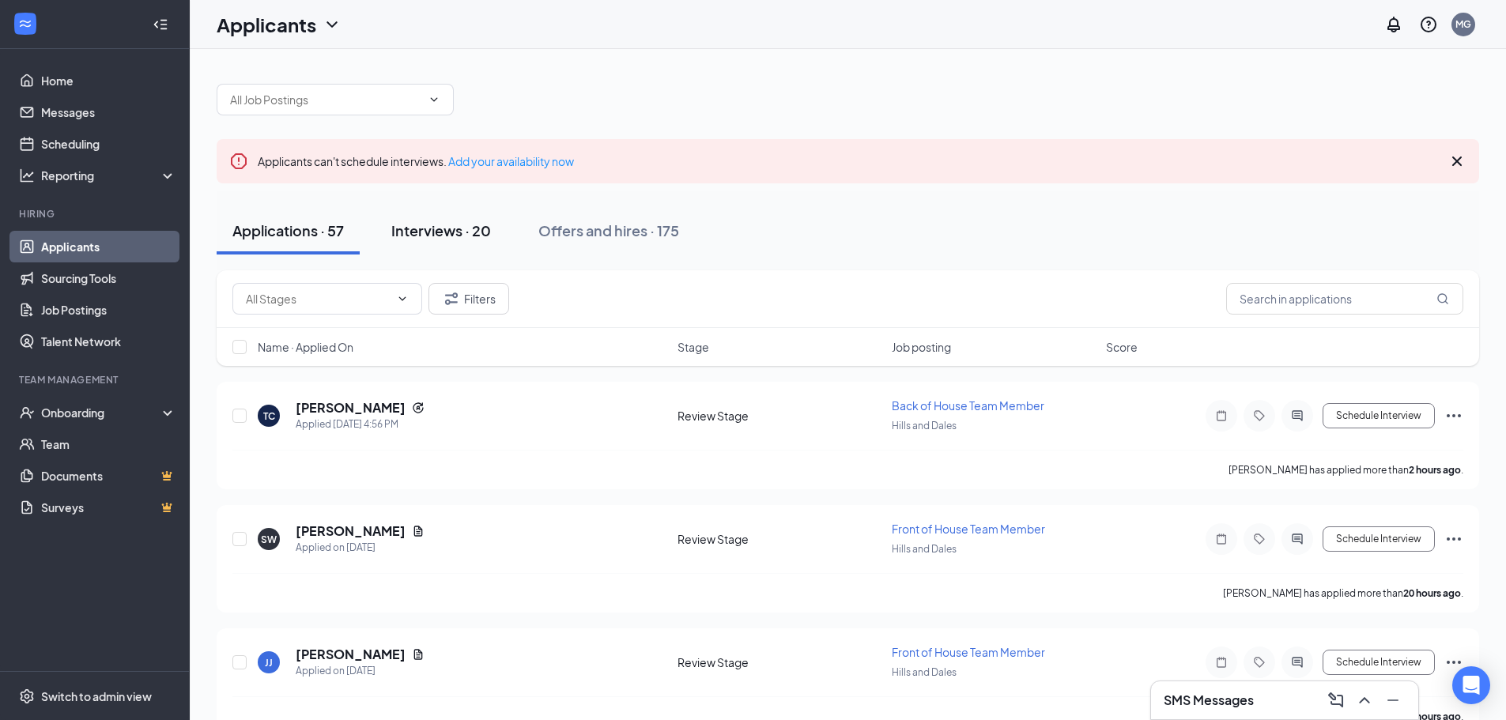
click at [434, 231] on div "Interviews · 20" at bounding box center [441, 231] width 100 height 20
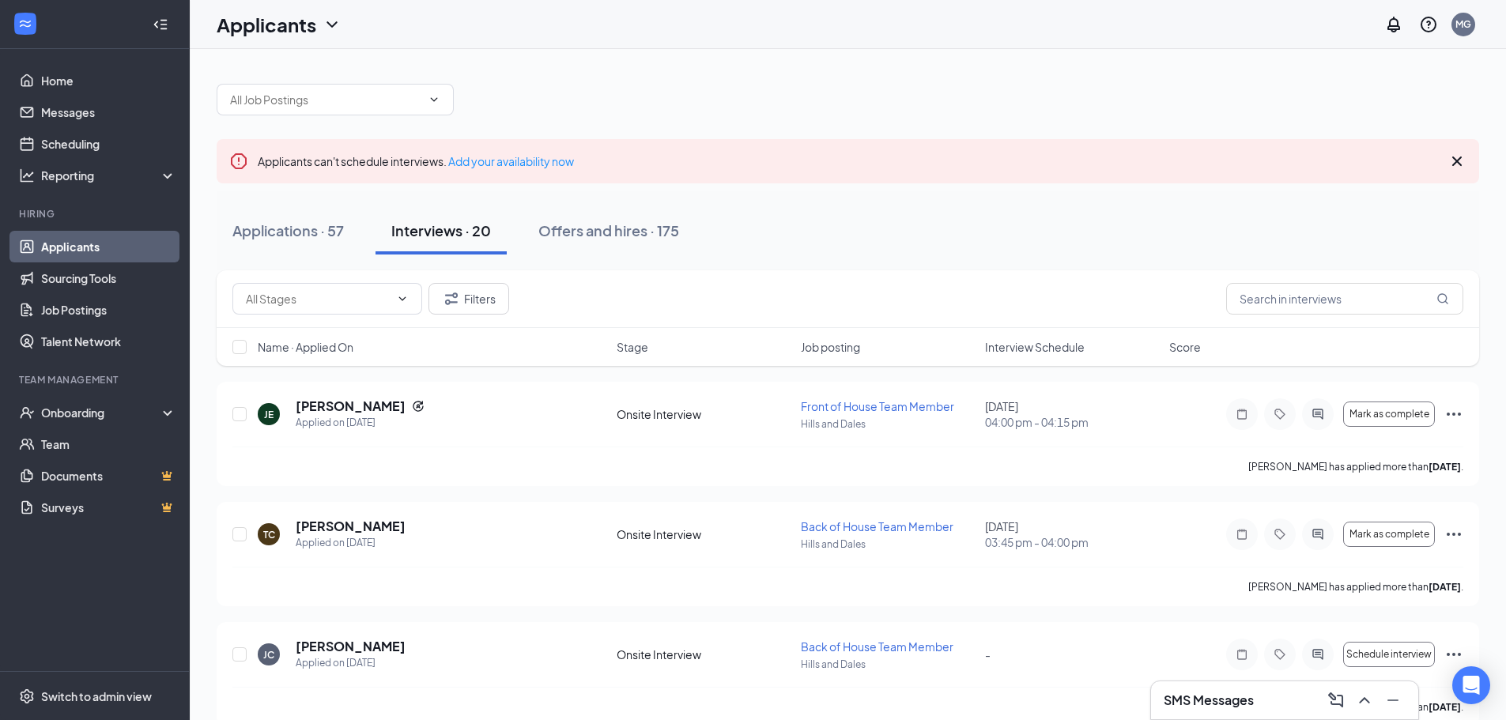
click at [1041, 342] on span "Interview Schedule" at bounding box center [1035, 347] width 100 height 16
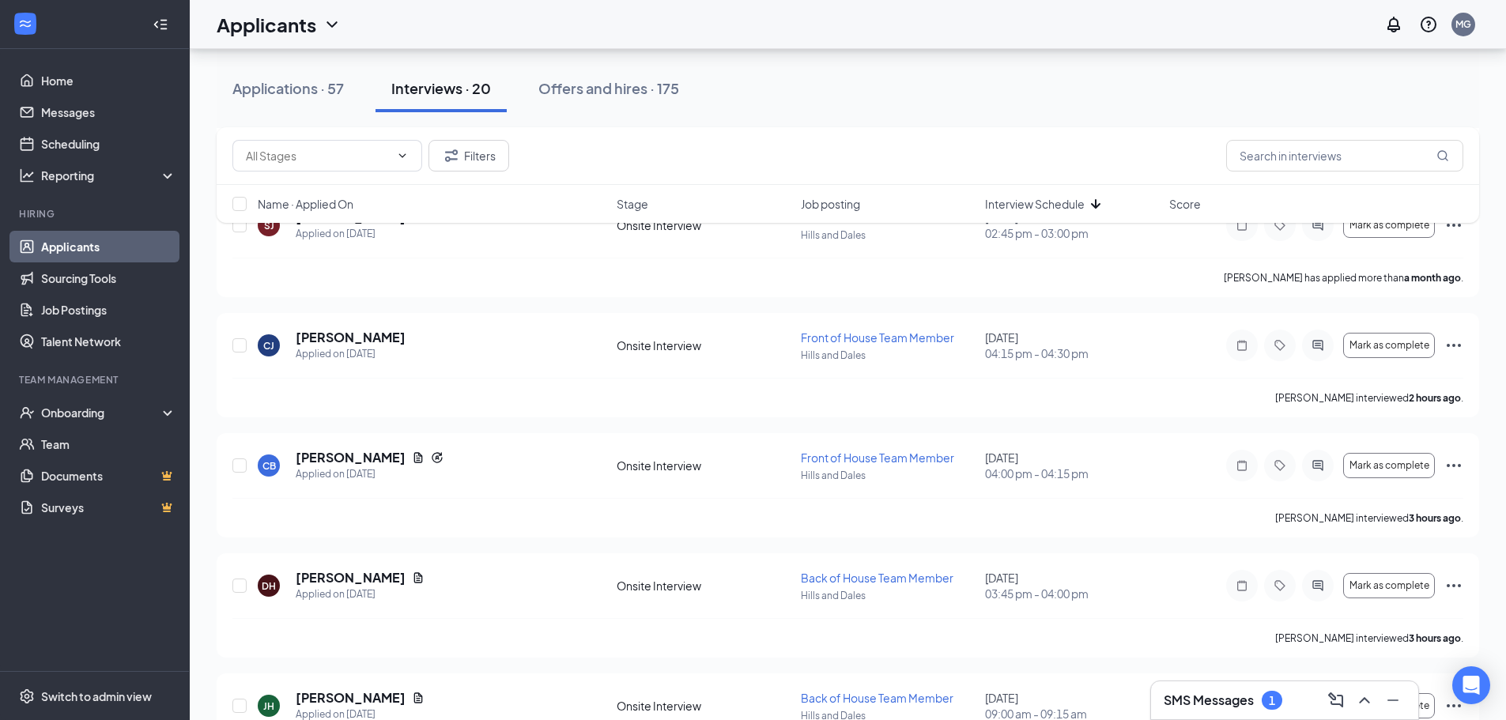
scroll to position [712, 0]
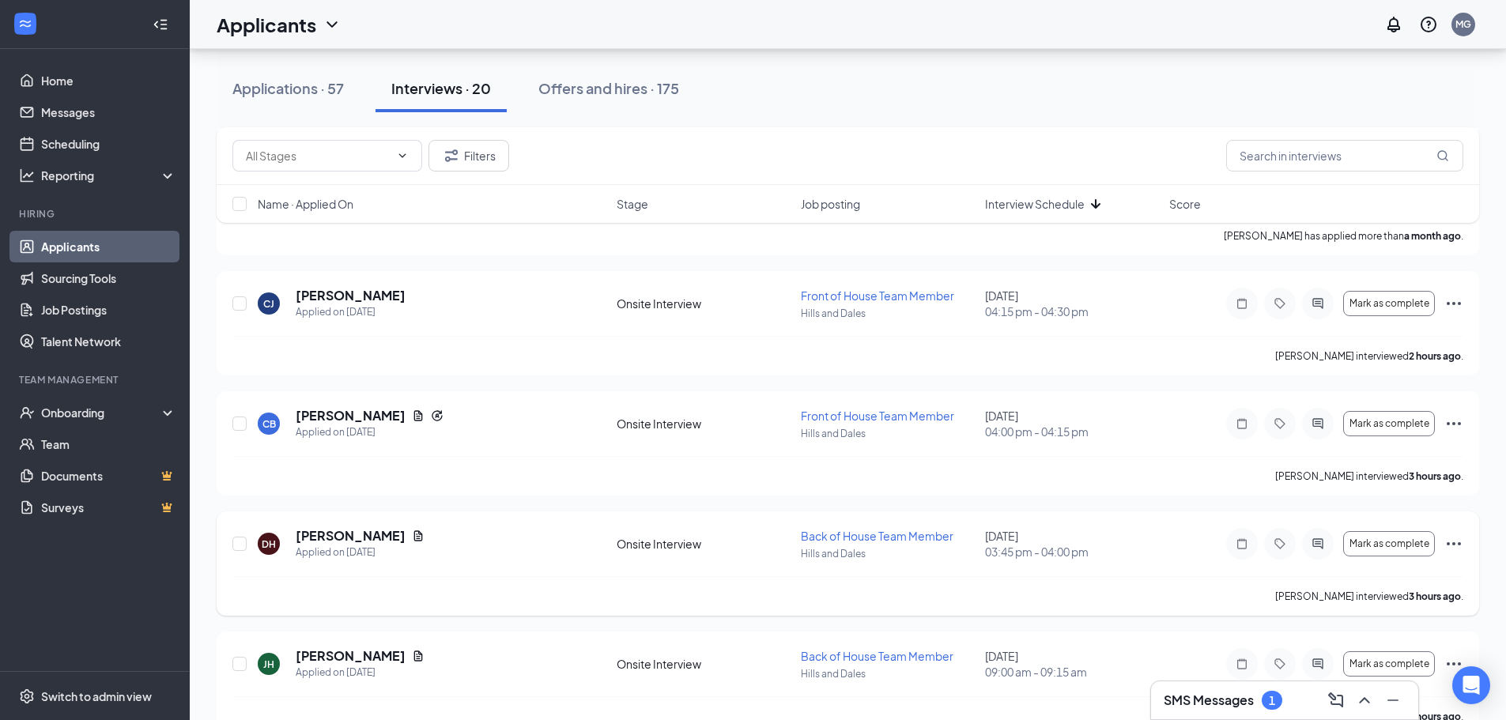
click at [1457, 546] on icon "Ellipses" at bounding box center [1454, 544] width 19 height 19
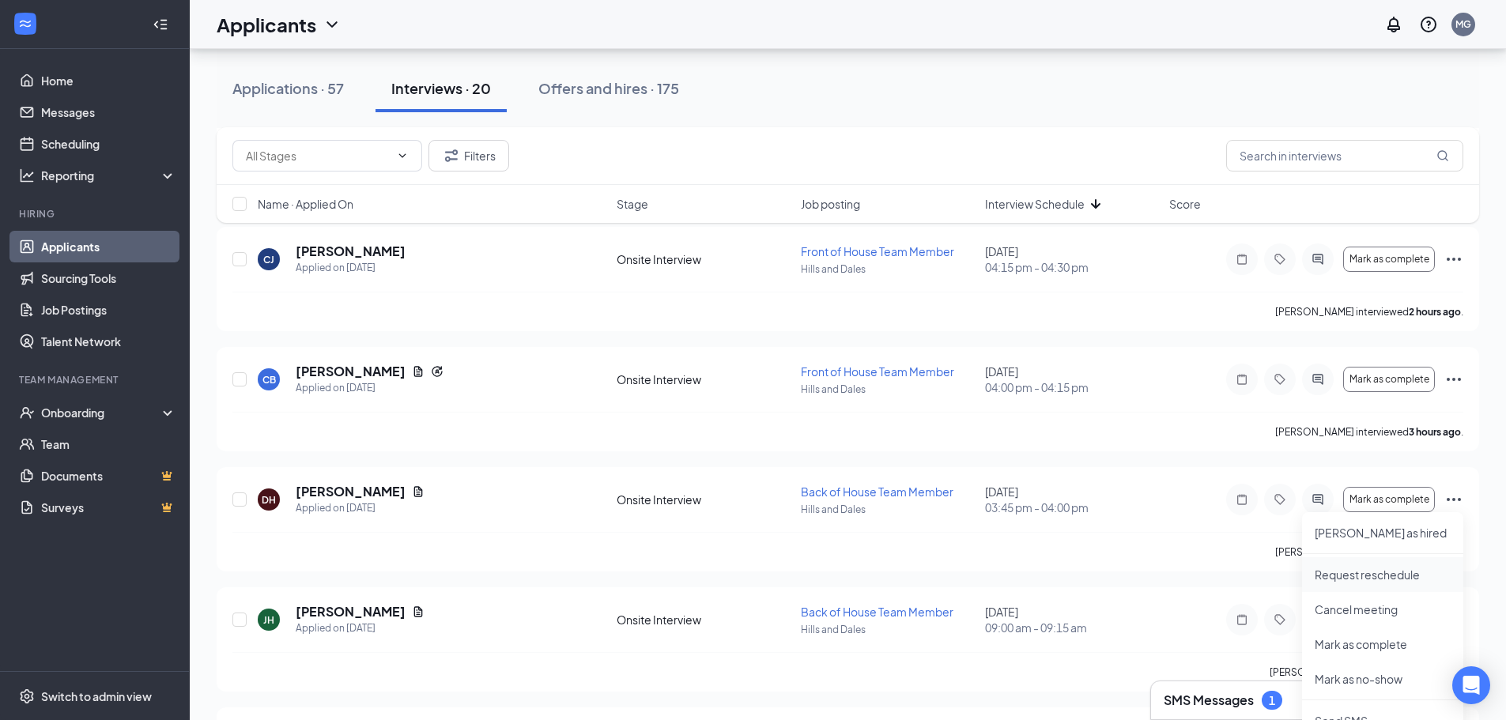
scroll to position [791, 0]
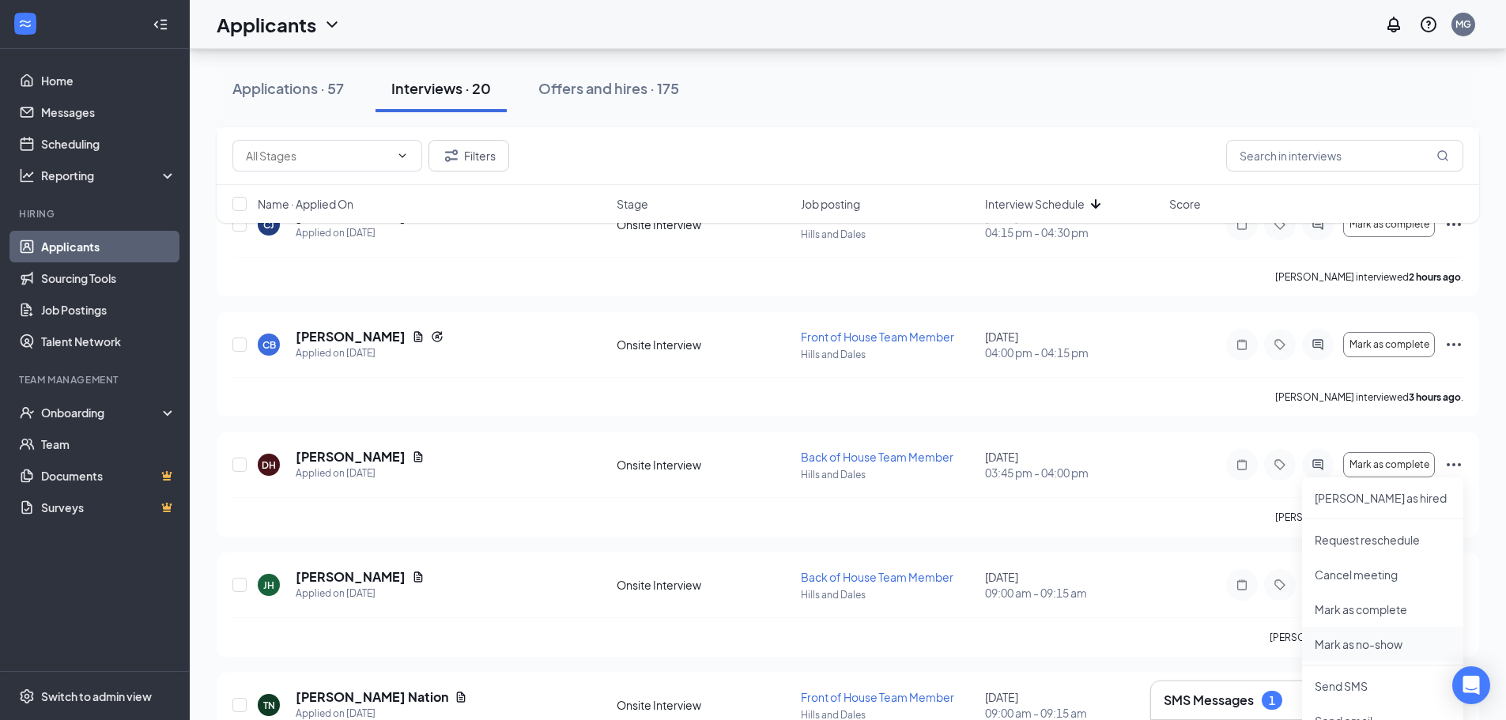
click at [1382, 643] on p "Mark as no-show" at bounding box center [1383, 645] width 136 height 16
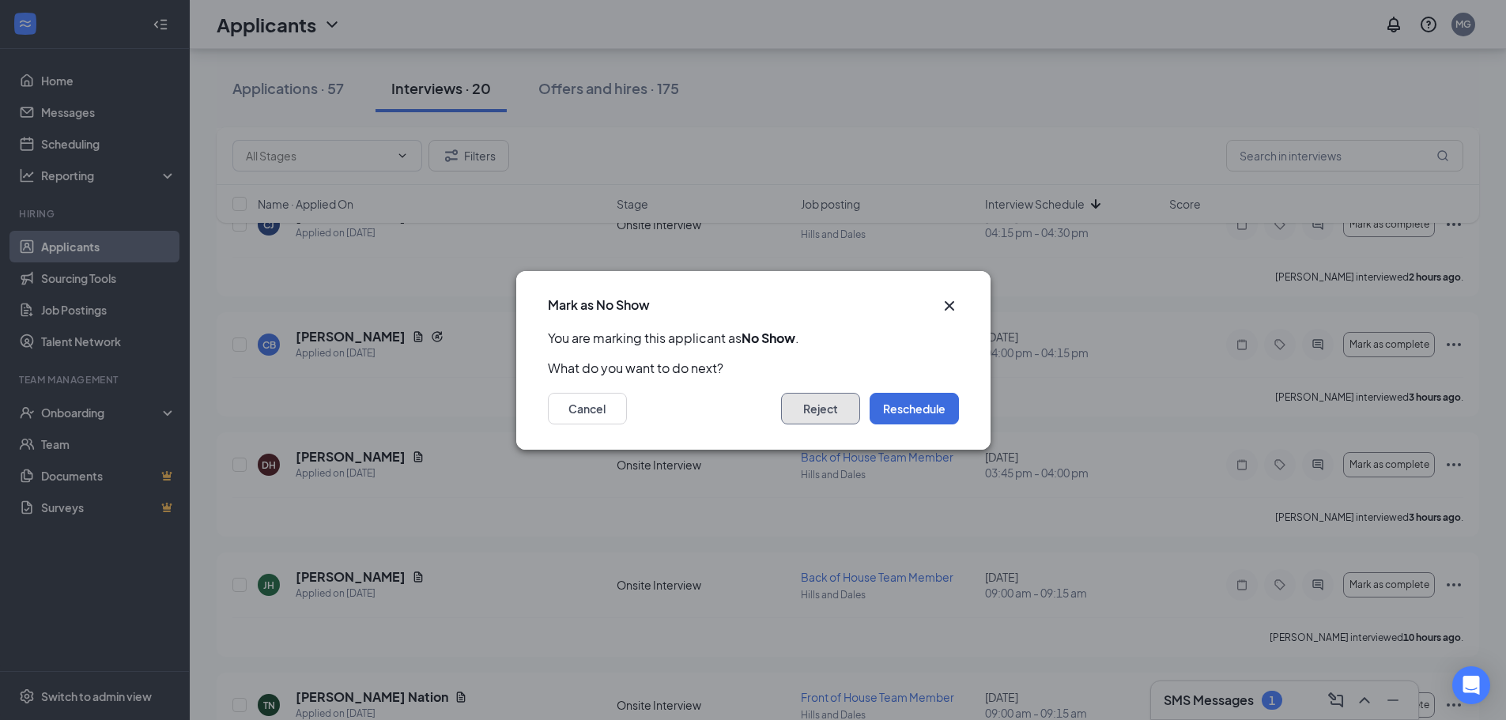
click at [844, 418] on button "Reject" at bounding box center [820, 409] width 79 height 32
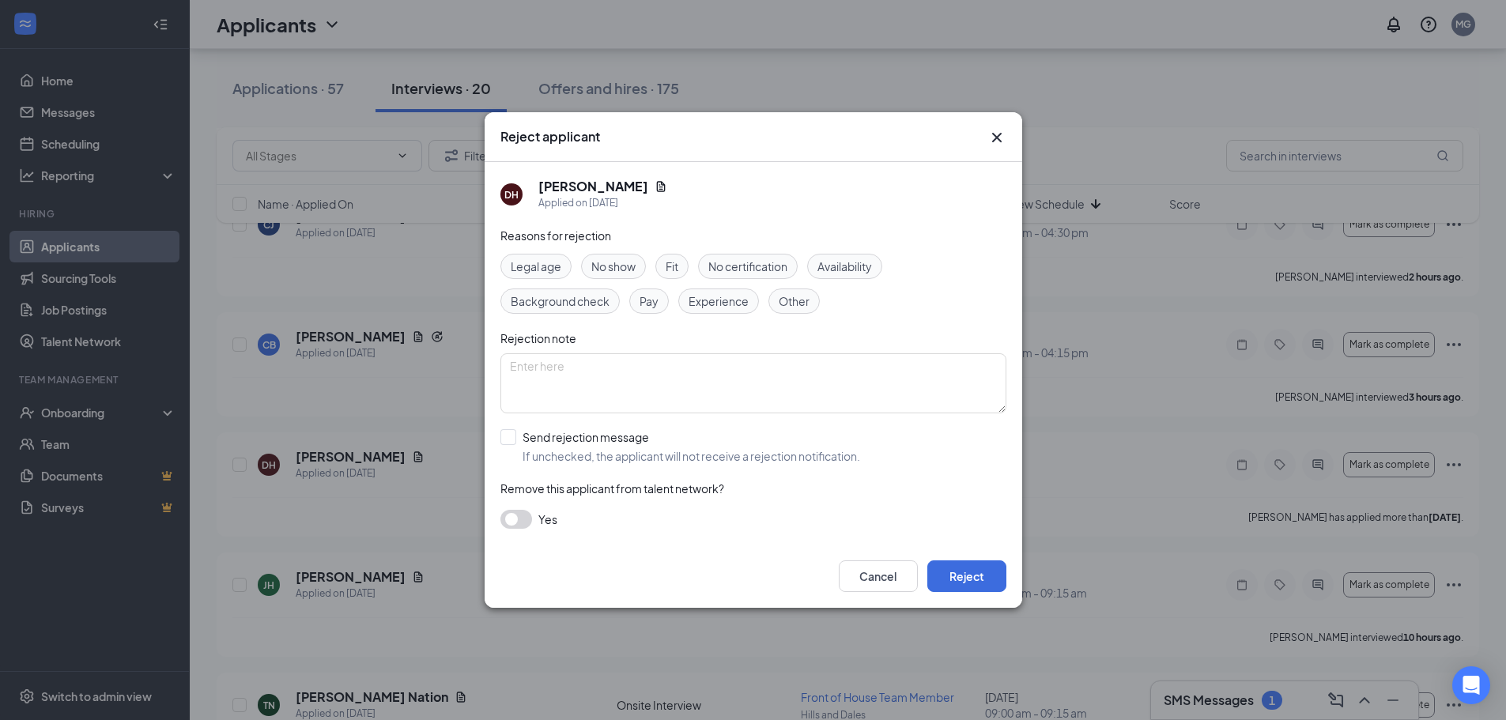
click at [618, 270] on span "No show" at bounding box center [614, 266] width 44 height 17
click at [512, 440] on input "Send rejection message If unchecked, the applicant will not receive a rejection…" at bounding box center [681, 446] width 360 height 35
checkbox input "true"
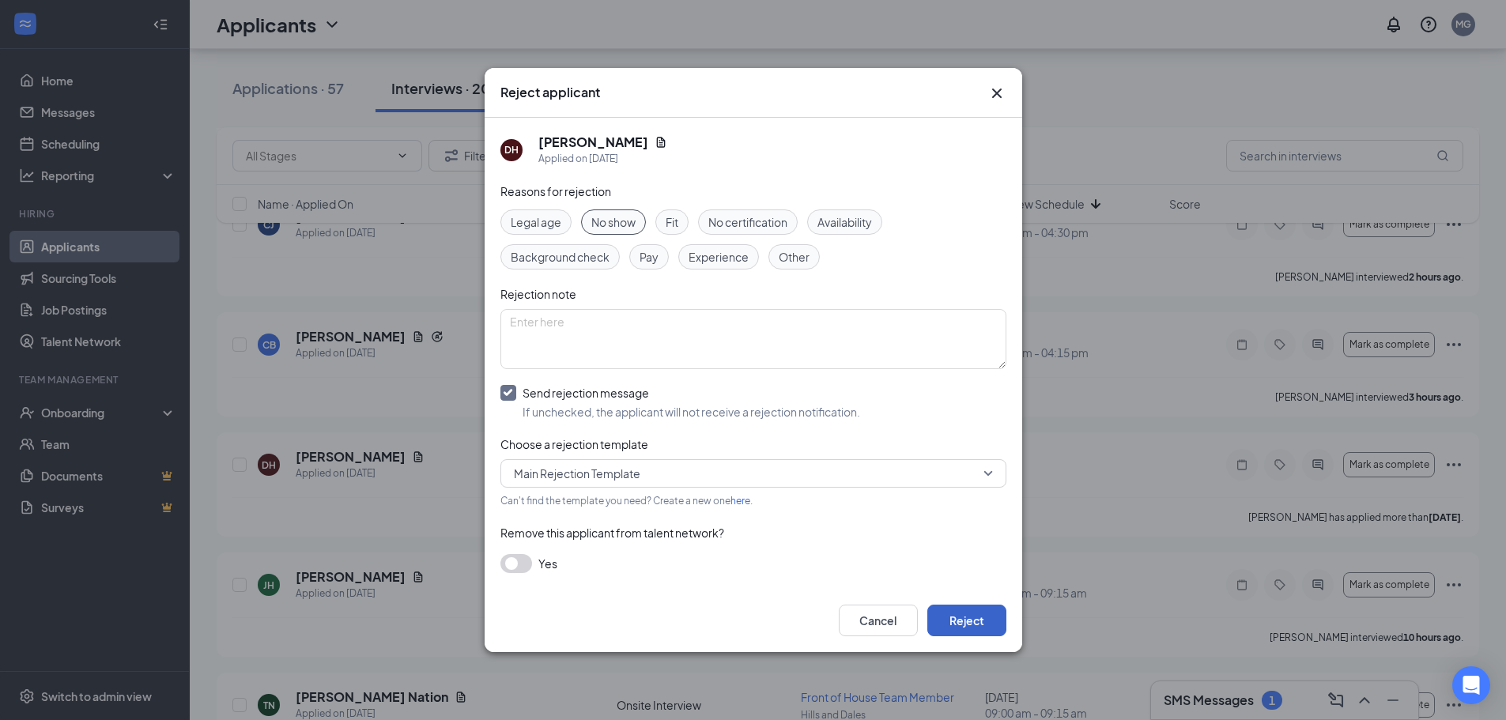
click at [981, 623] on button "Reject" at bounding box center [967, 621] width 79 height 32
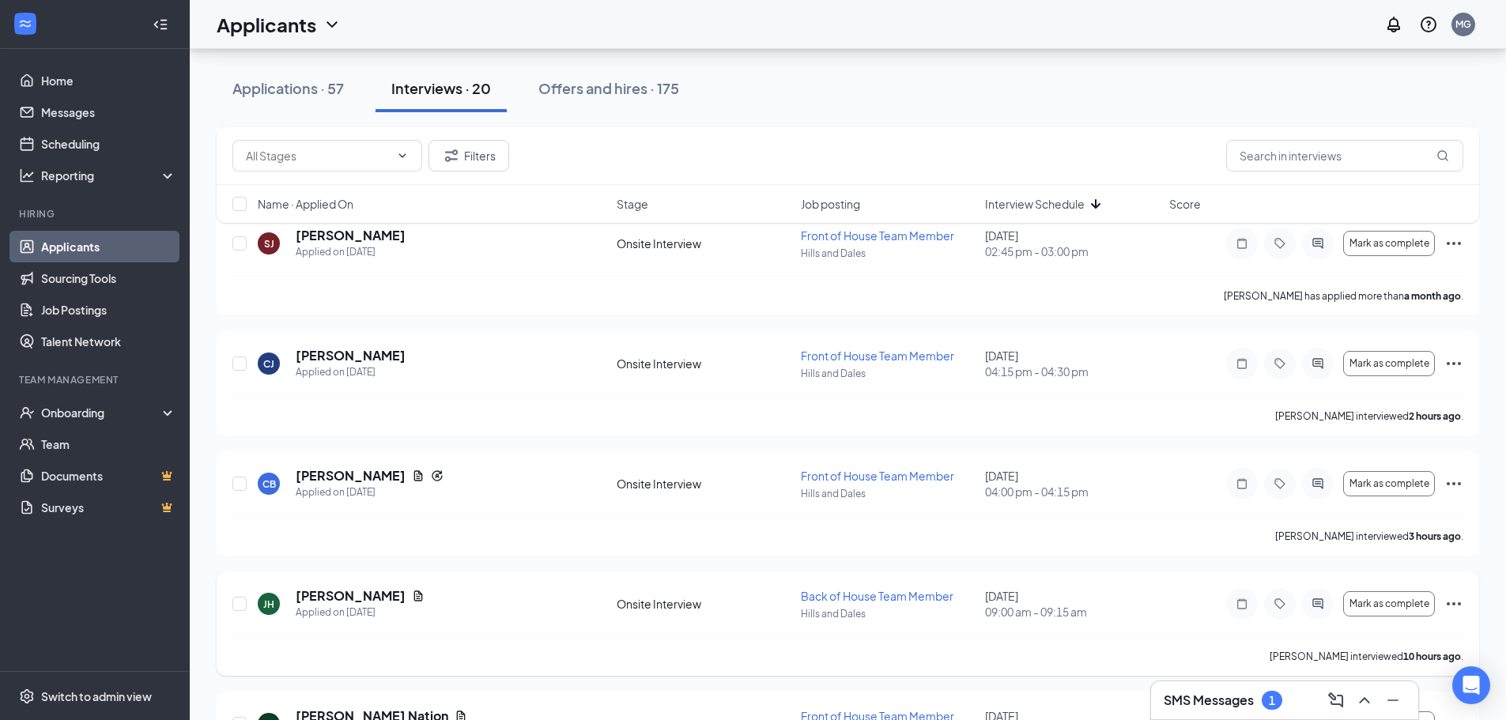
scroll to position [633, 0]
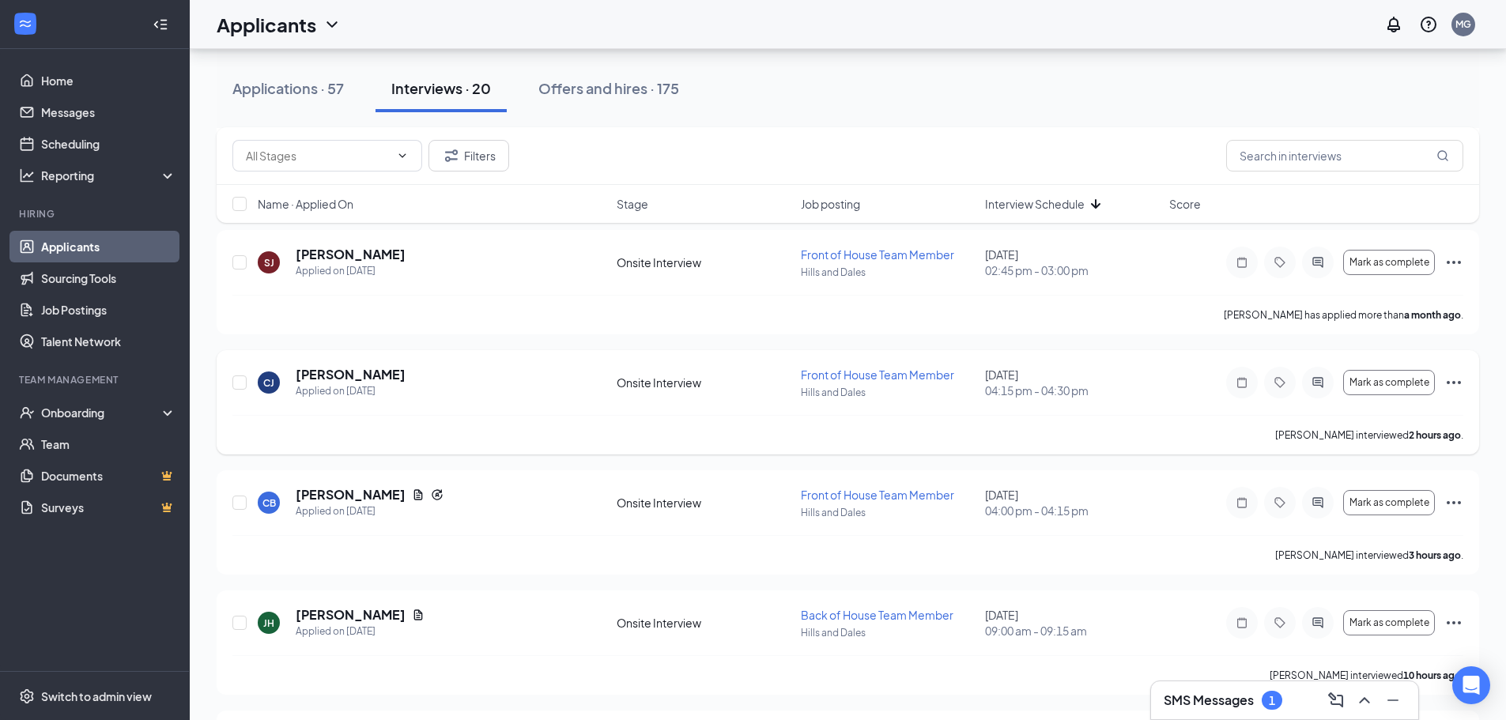
click at [1452, 381] on icon "Ellipses" at bounding box center [1454, 382] width 19 height 19
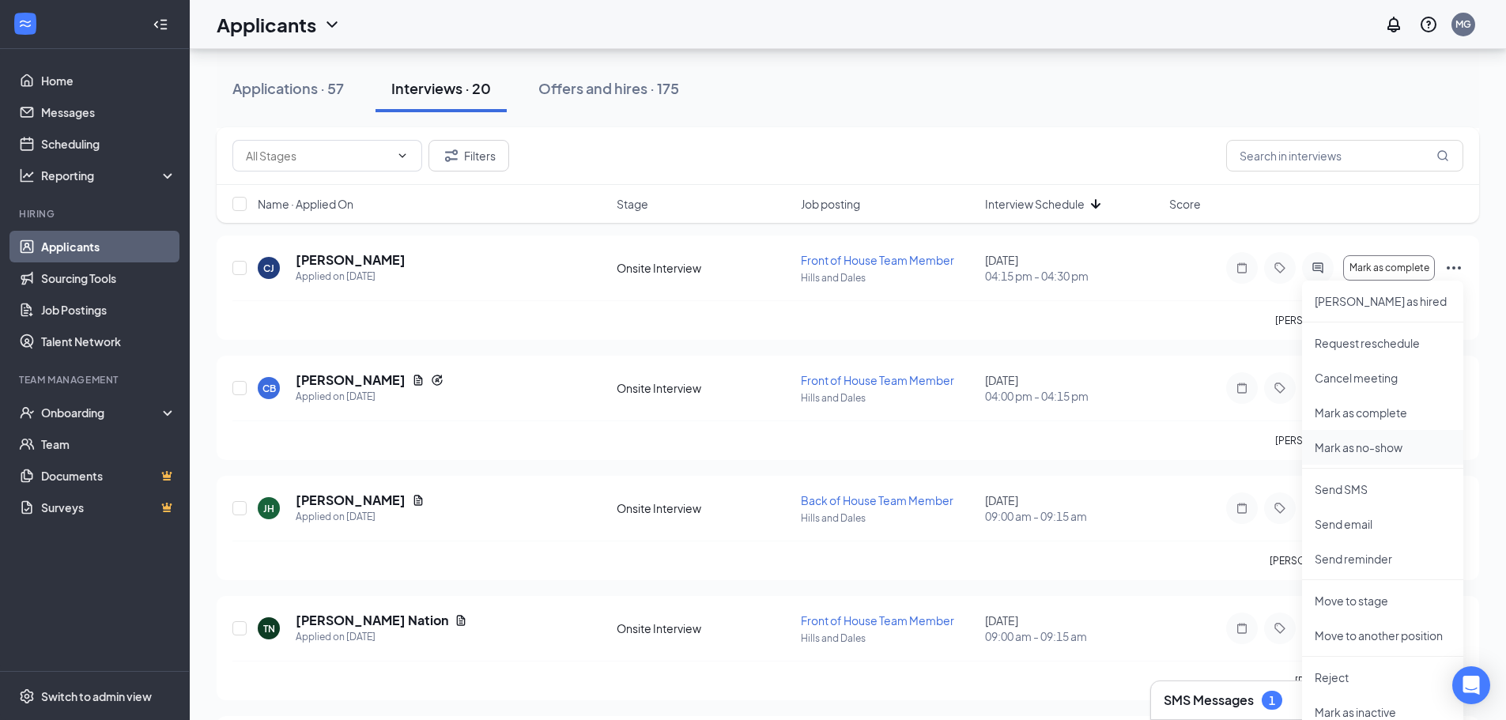
scroll to position [791, 0]
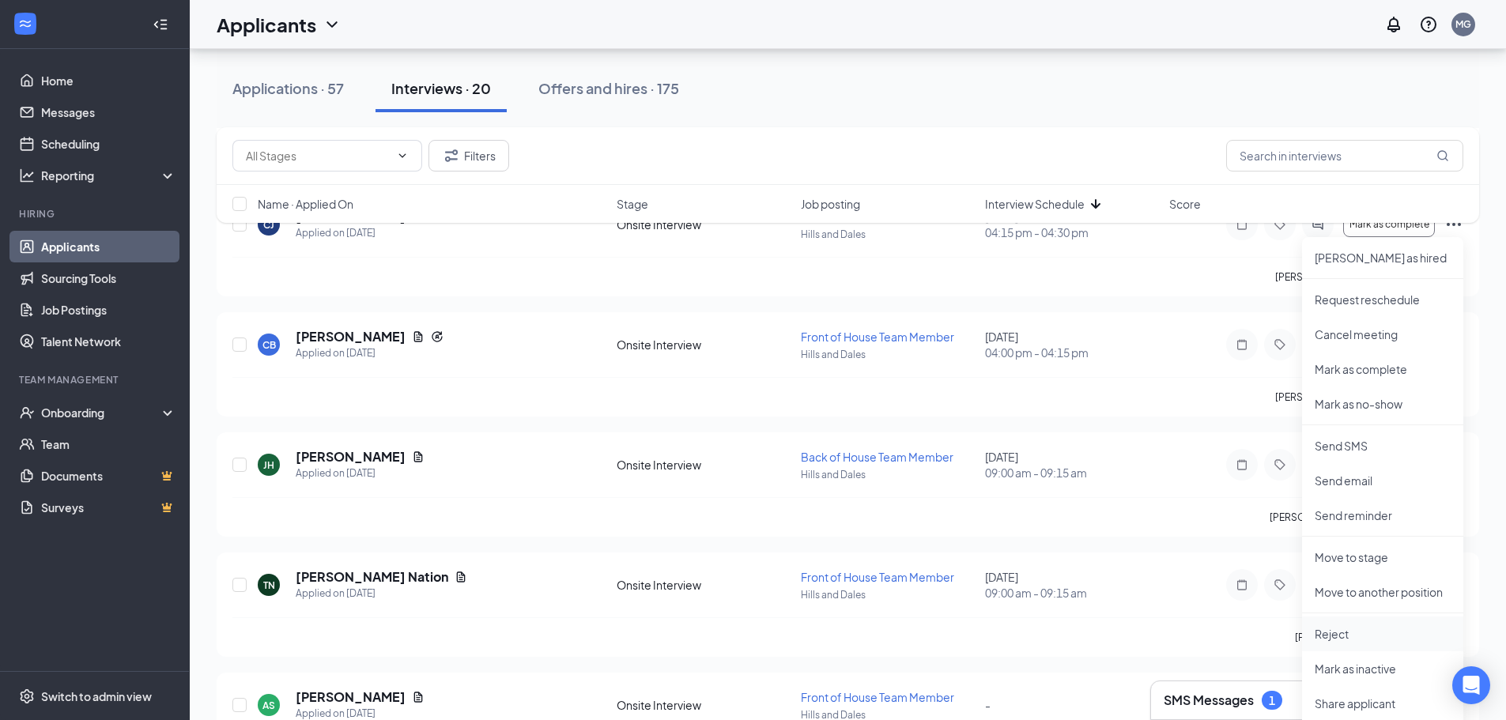
click at [1364, 635] on p "Reject" at bounding box center [1383, 634] width 136 height 16
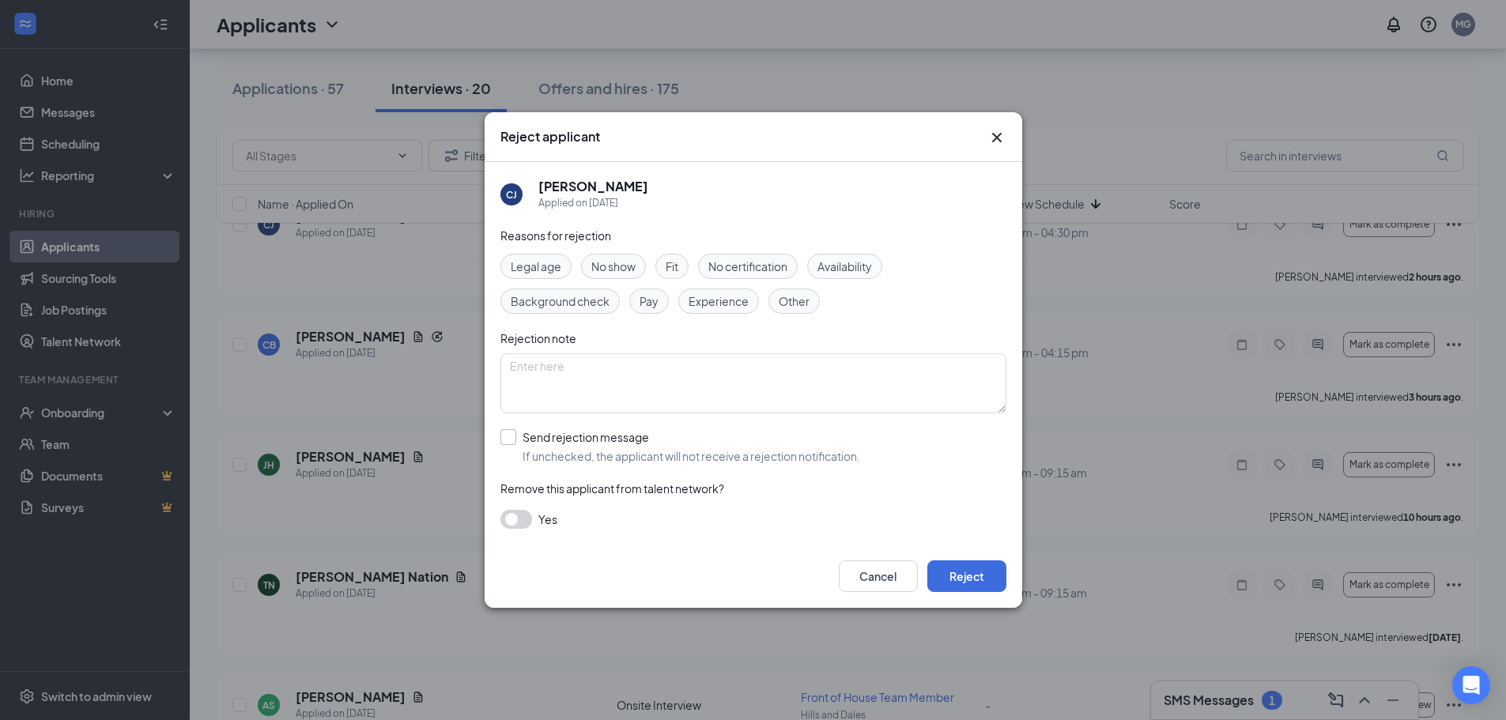
click at [505, 435] on input "Send rejection message If unchecked, the applicant will not receive a rejection…" at bounding box center [681, 446] width 360 height 35
checkbox input "true"
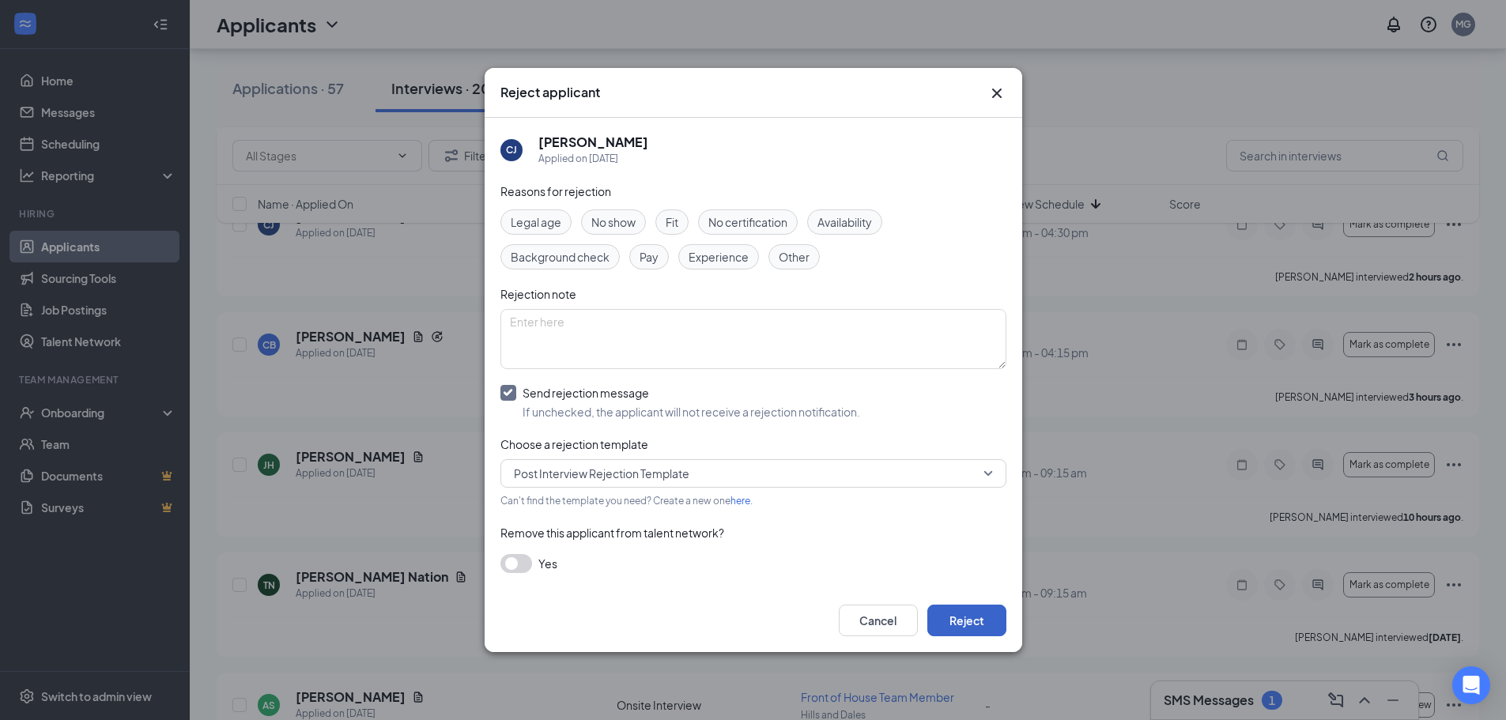
click at [961, 618] on button "Reject" at bounding box center [967, 621] width 79 height 32
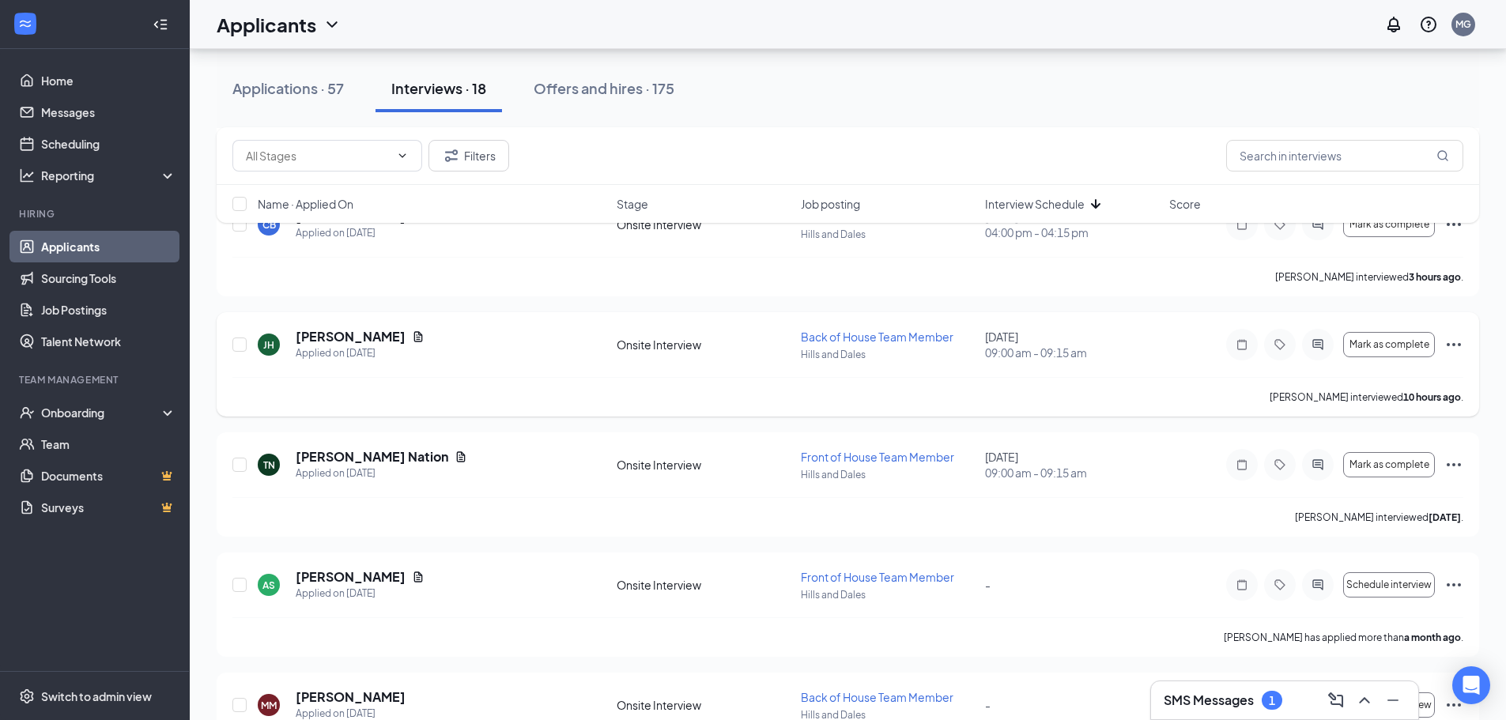
click at [1460, 347] on icon "Ellipses" at bounding box center [1454, 344] width 19 height 19
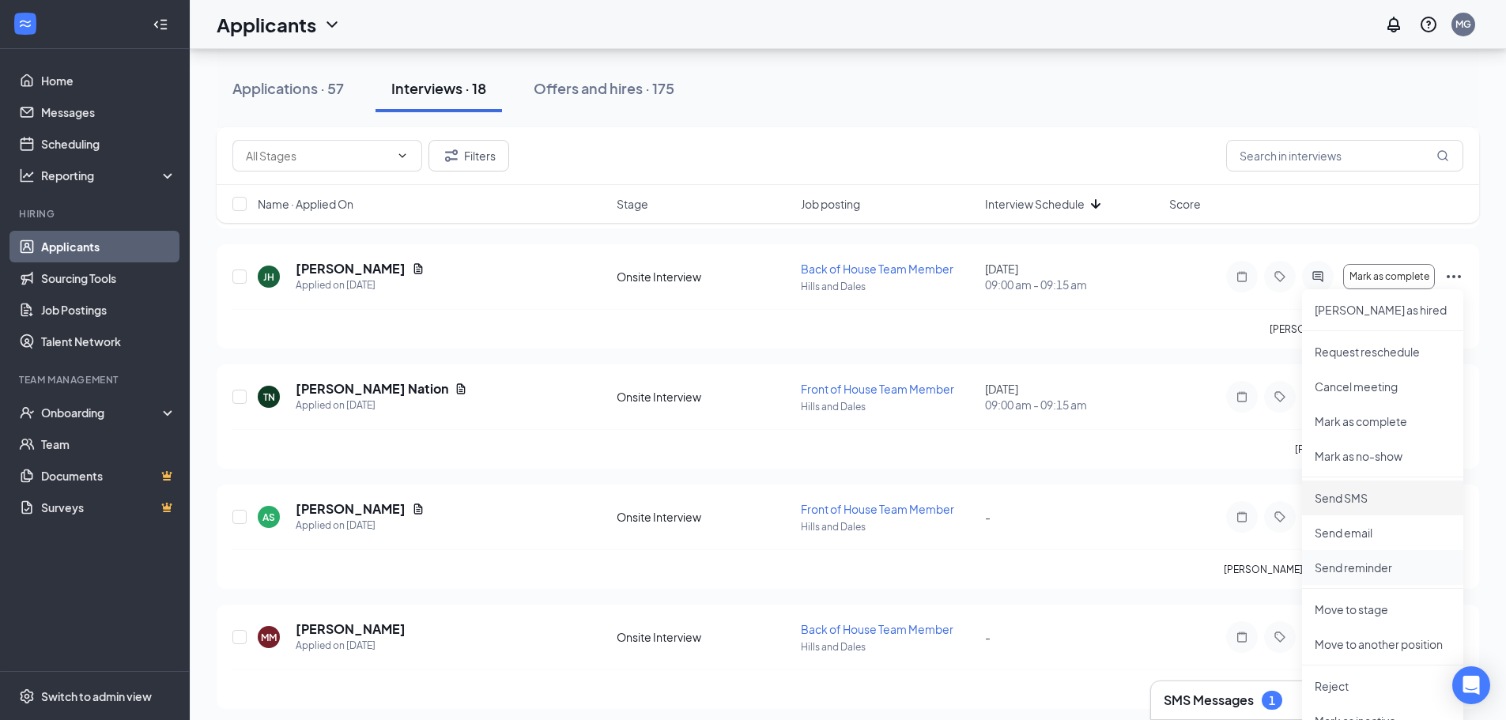
scroll to position [870, 0]
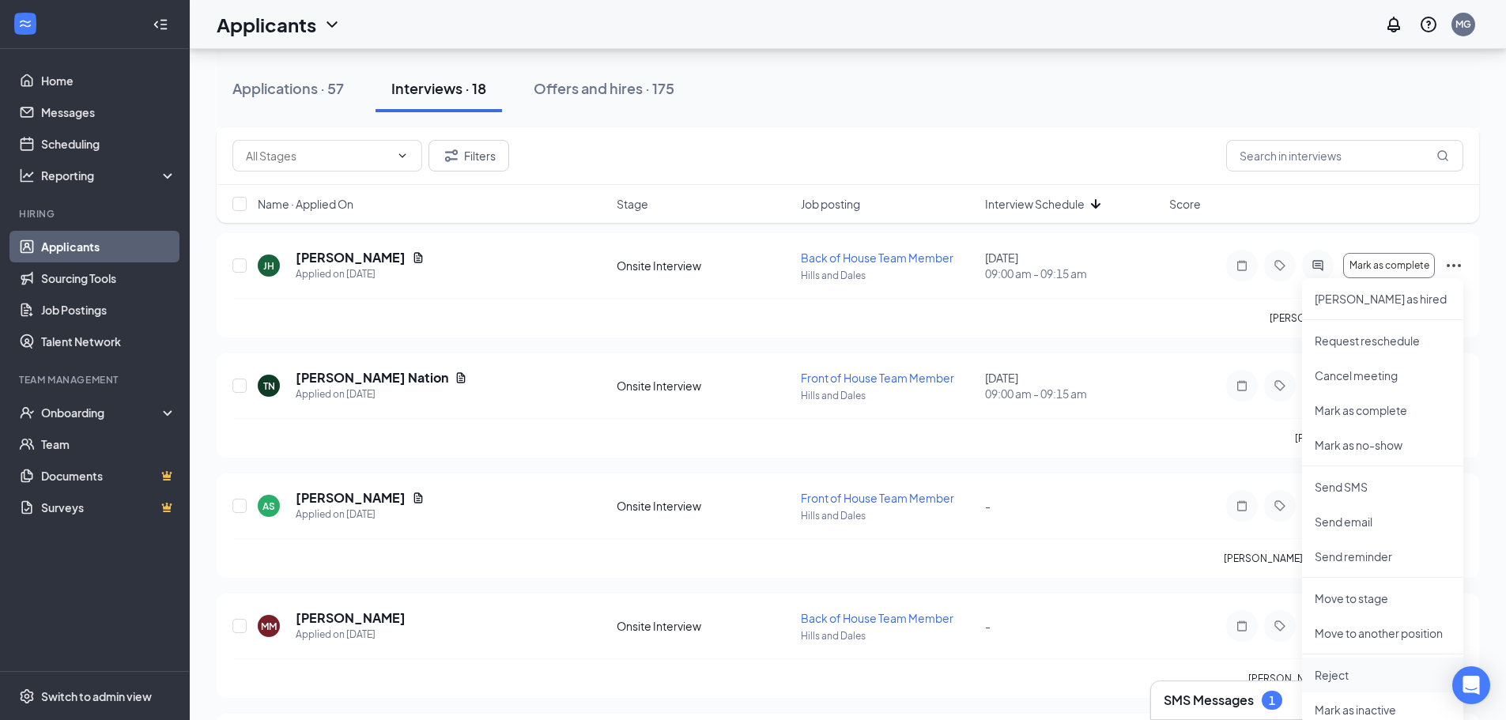
click at [1364, 665] on li "Reject" at bounding box center [1382, 675] width 161 height 35
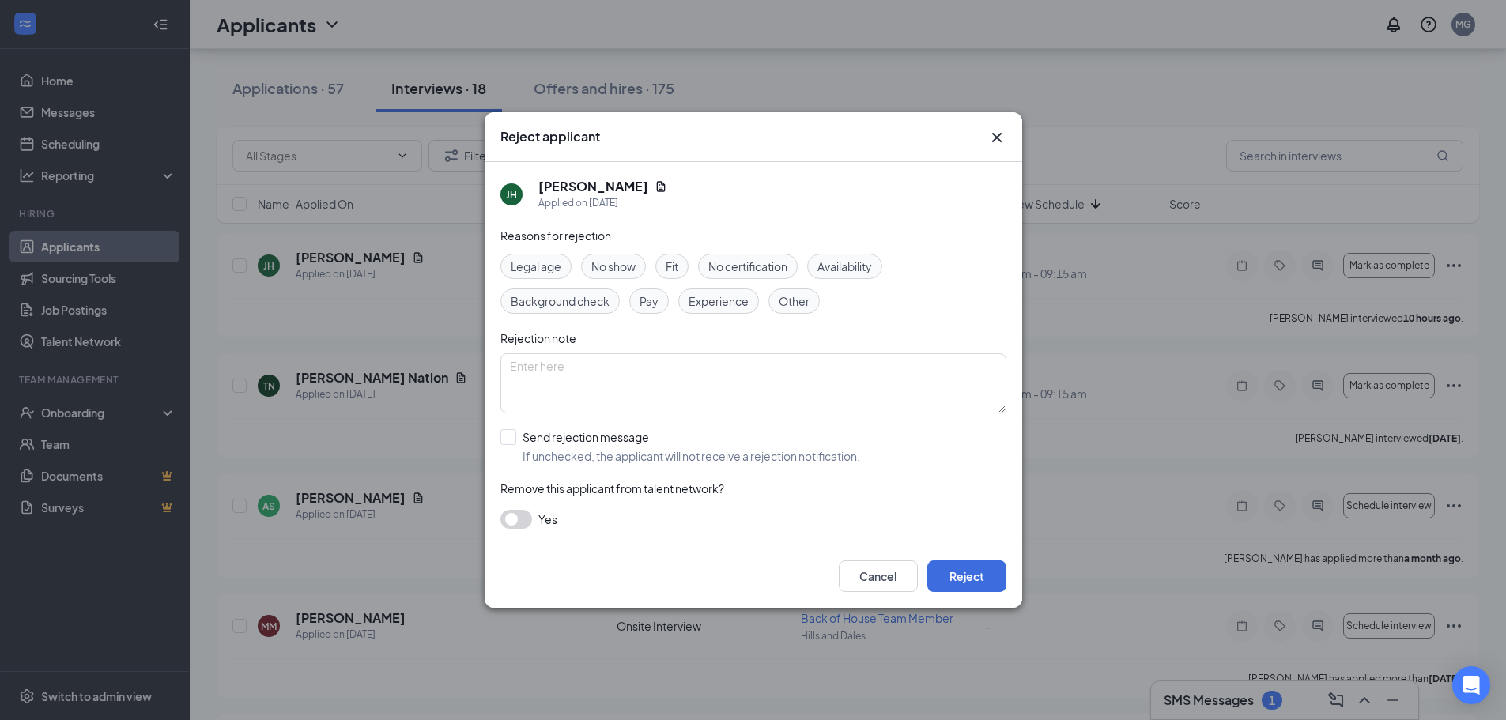
click at [505, 426] on div "Reasons for rejection Legal age No show Fit No certification Availability Backg…" at bounding box center [754, 386] width 506 height 318
click at [505, 438] on input "Send rejection message If unchecked, the applicant will not receive a rejection…" at bounding box center [681, 446] width 360 height 35
checkbox input "true"
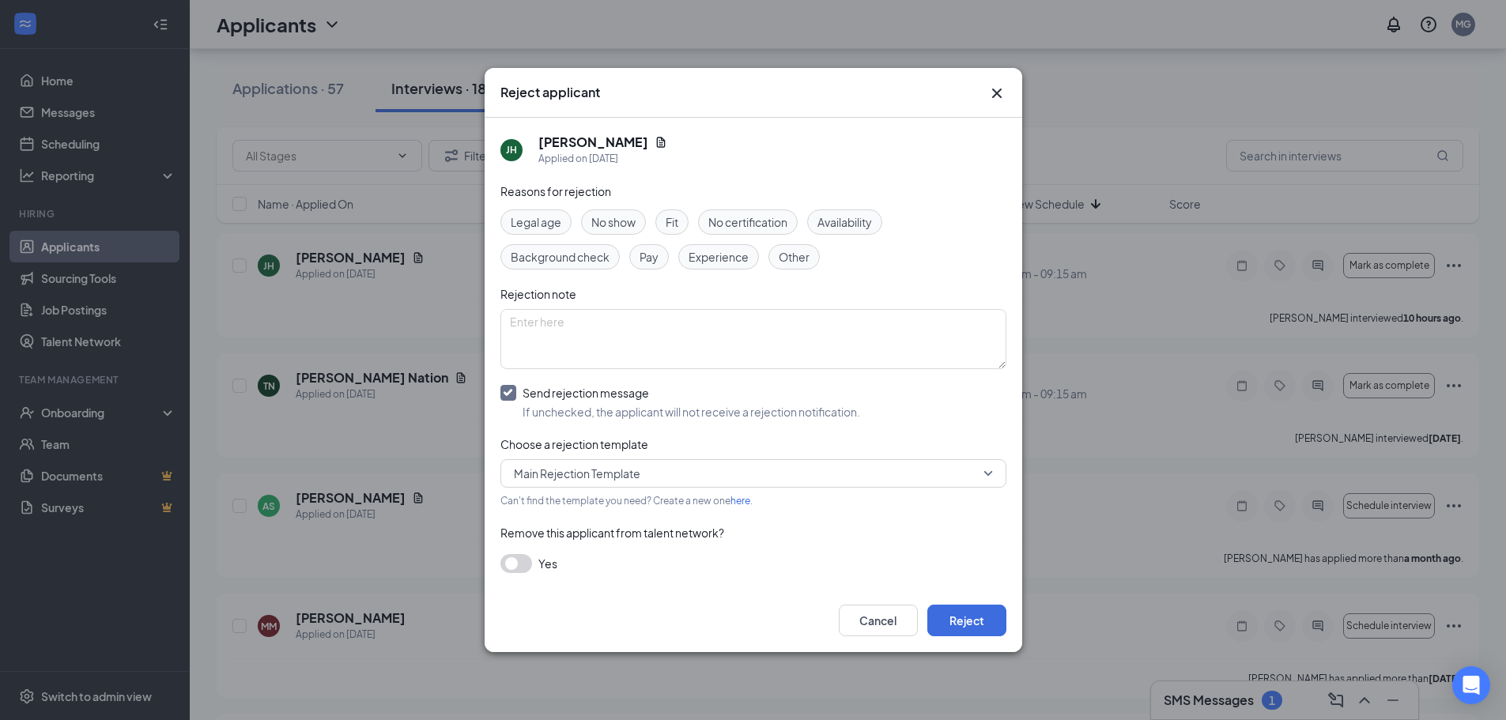
click at [658, 469] on span "Main Rejection Template" at bounding box center [746, 474] width 465 height 24
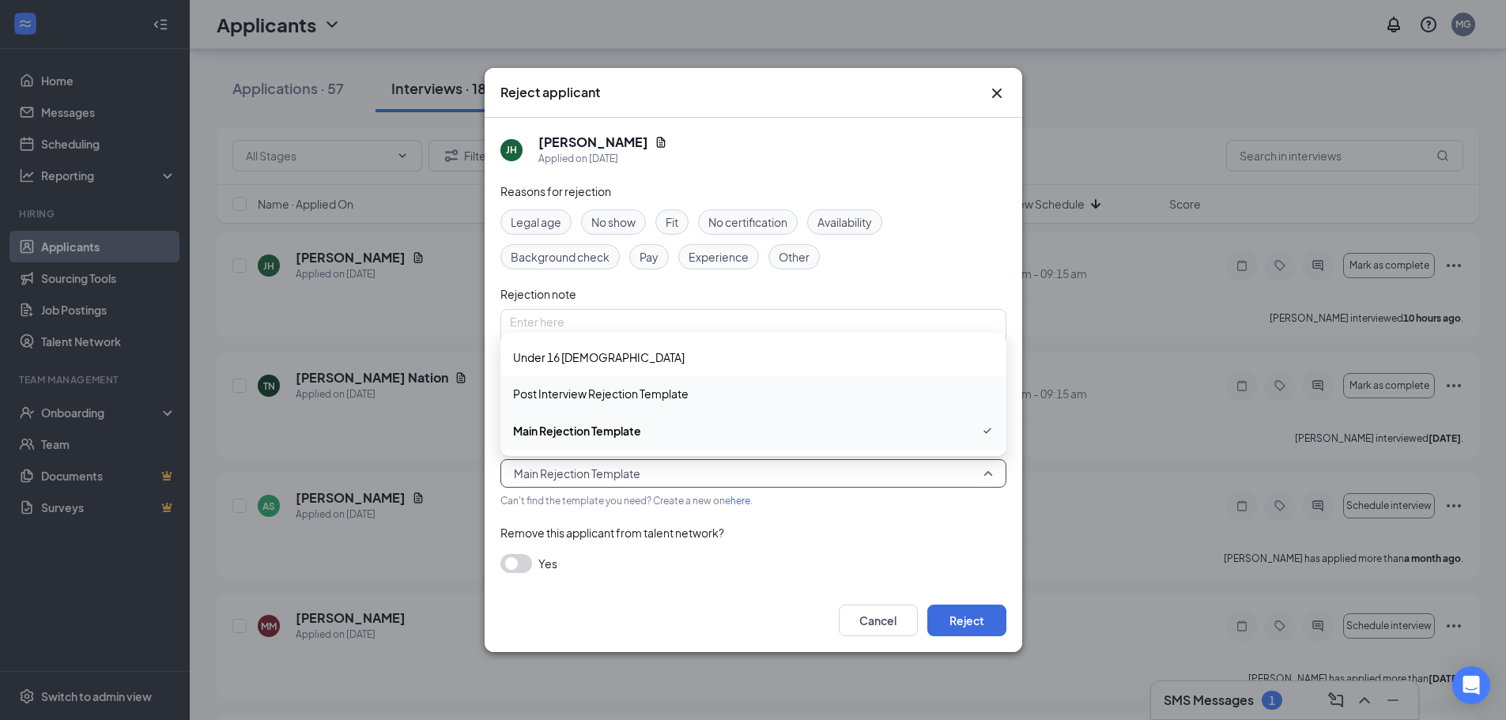
click at [663, 392] on span "Post Interview Rejection Template" at bounding box center [601, 393] width 176 height 17
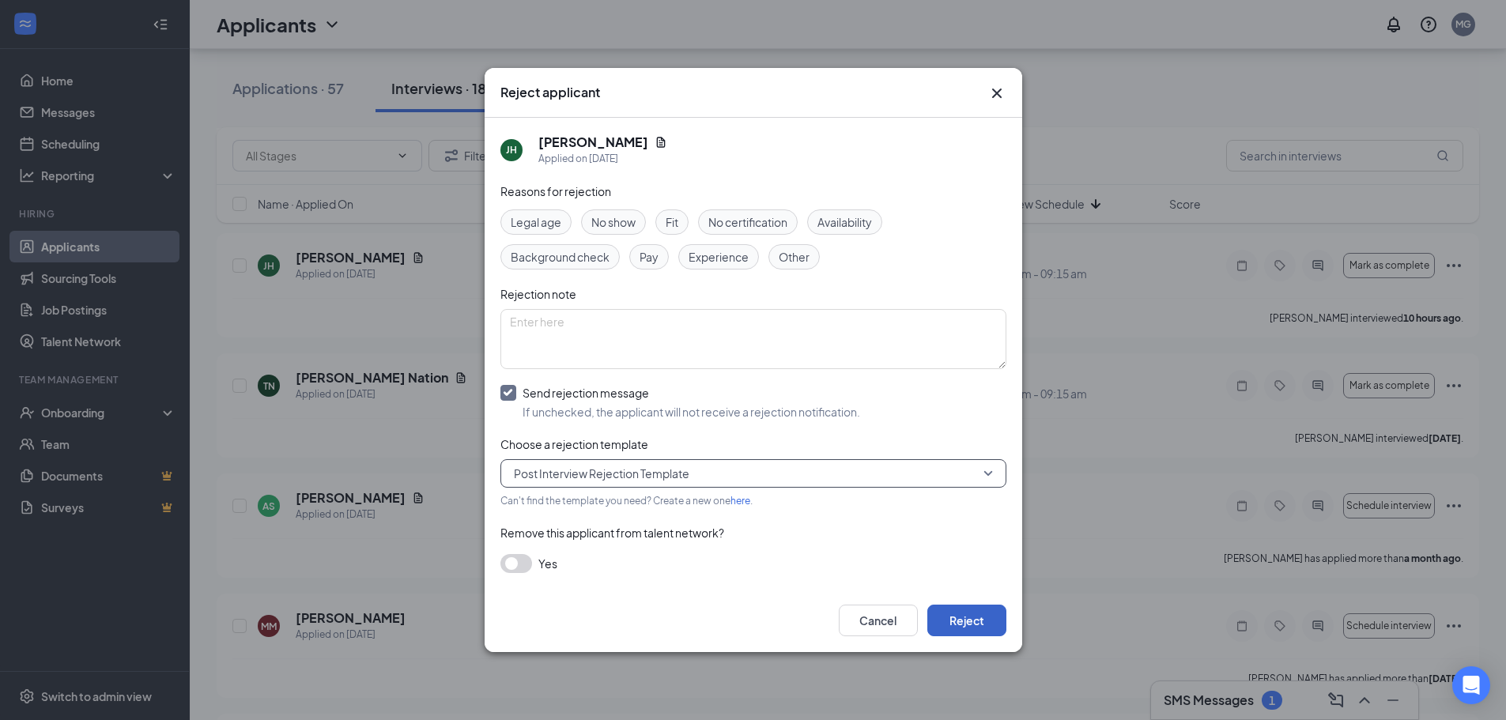
click at [961, 633] on button "Reject" at bounding box center [967, 621] width 79 height 32
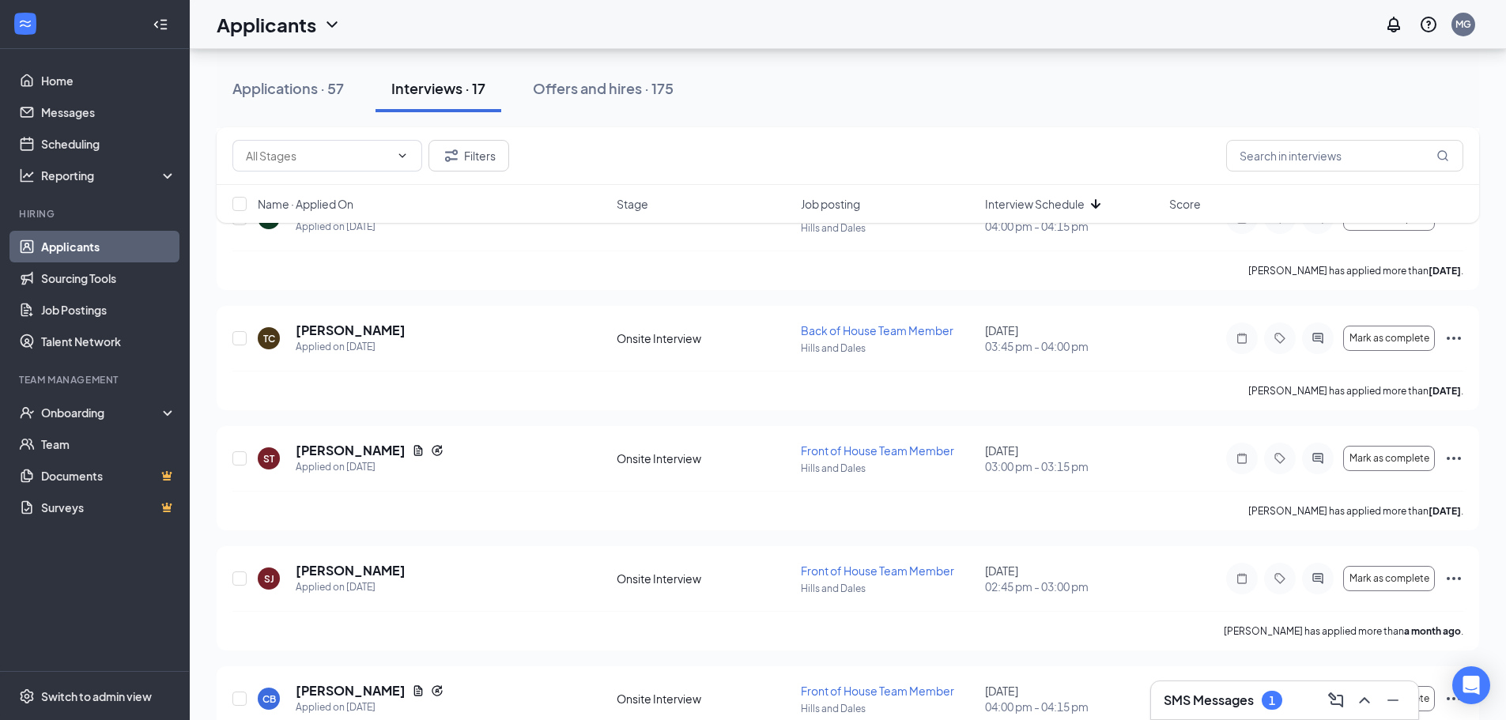
scroll to position [395, 0]
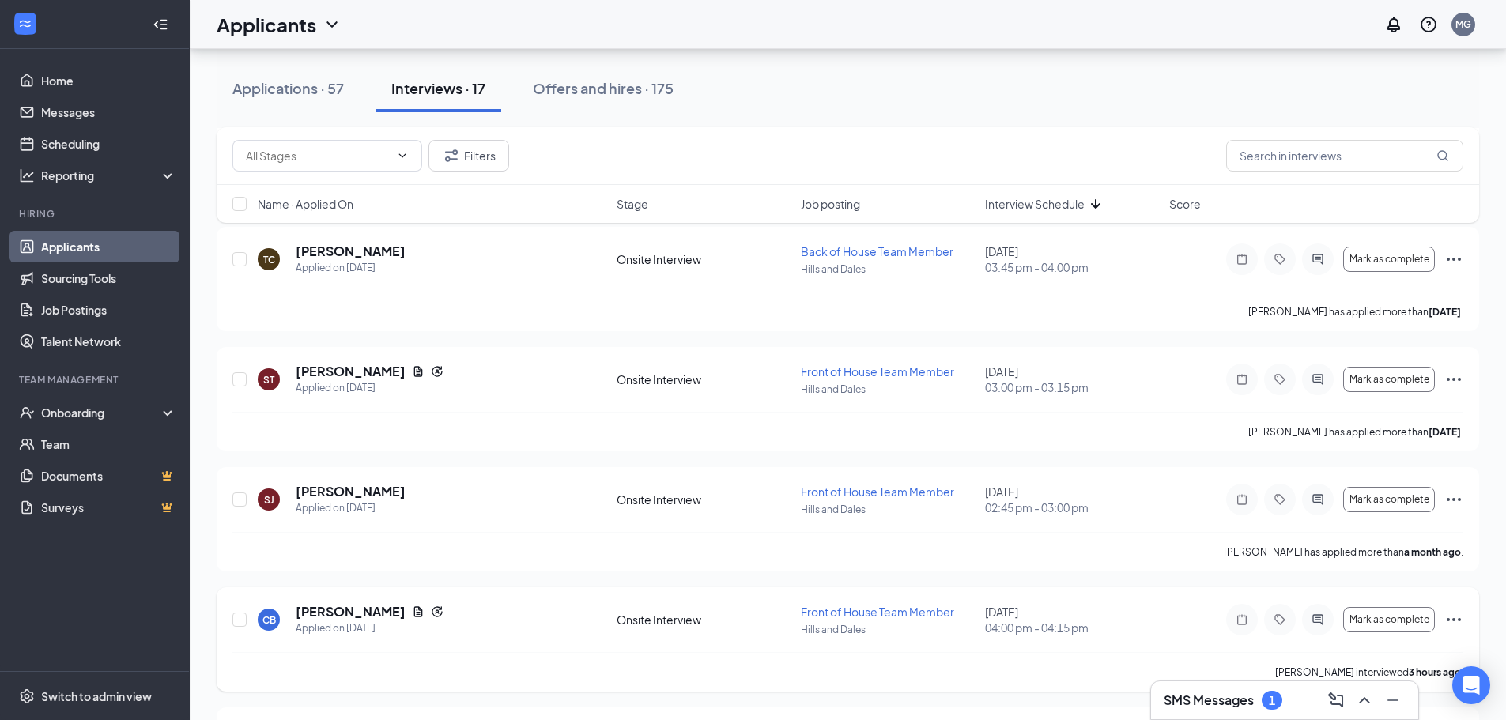
click at [1453, 617] on icon "Ellipses" at bounding box center [1454, 619] width 19 height 19
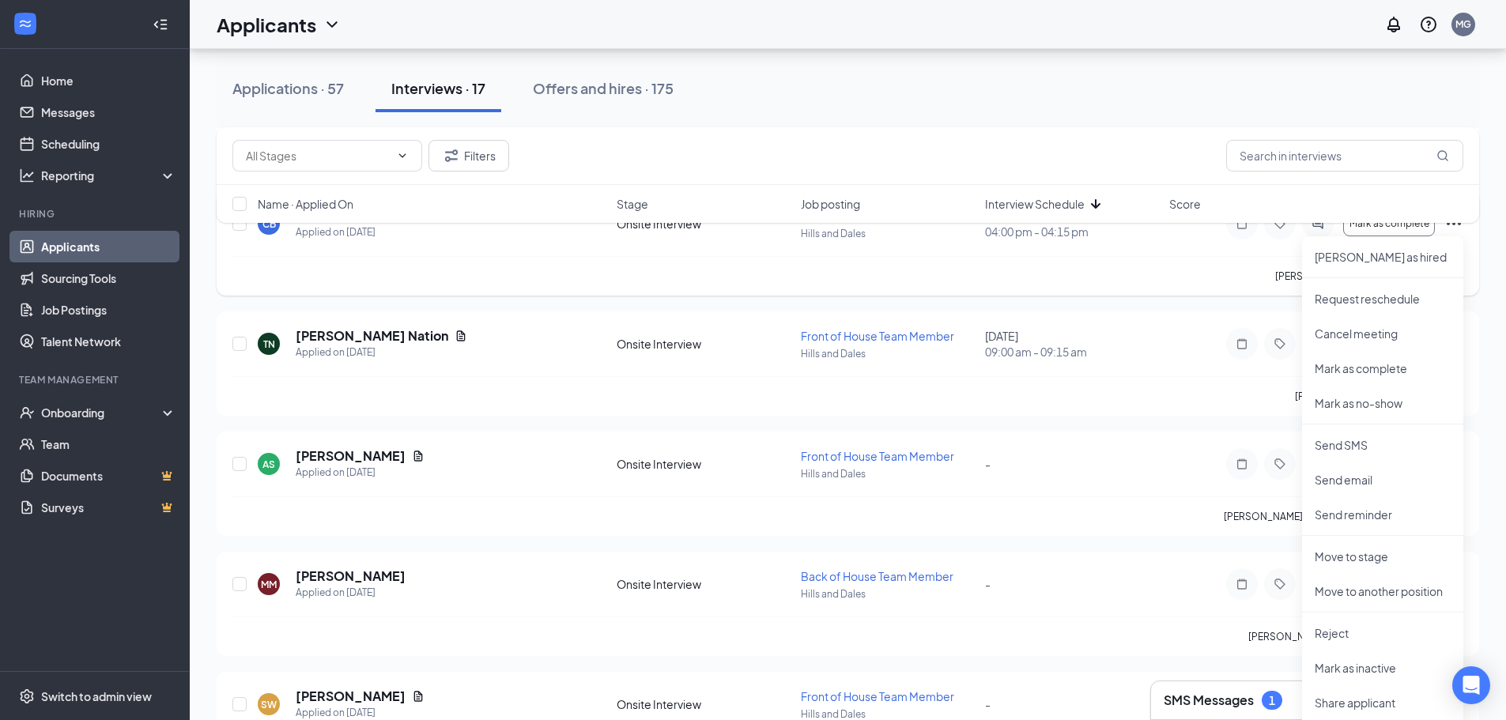
scroll to position [870, 0]
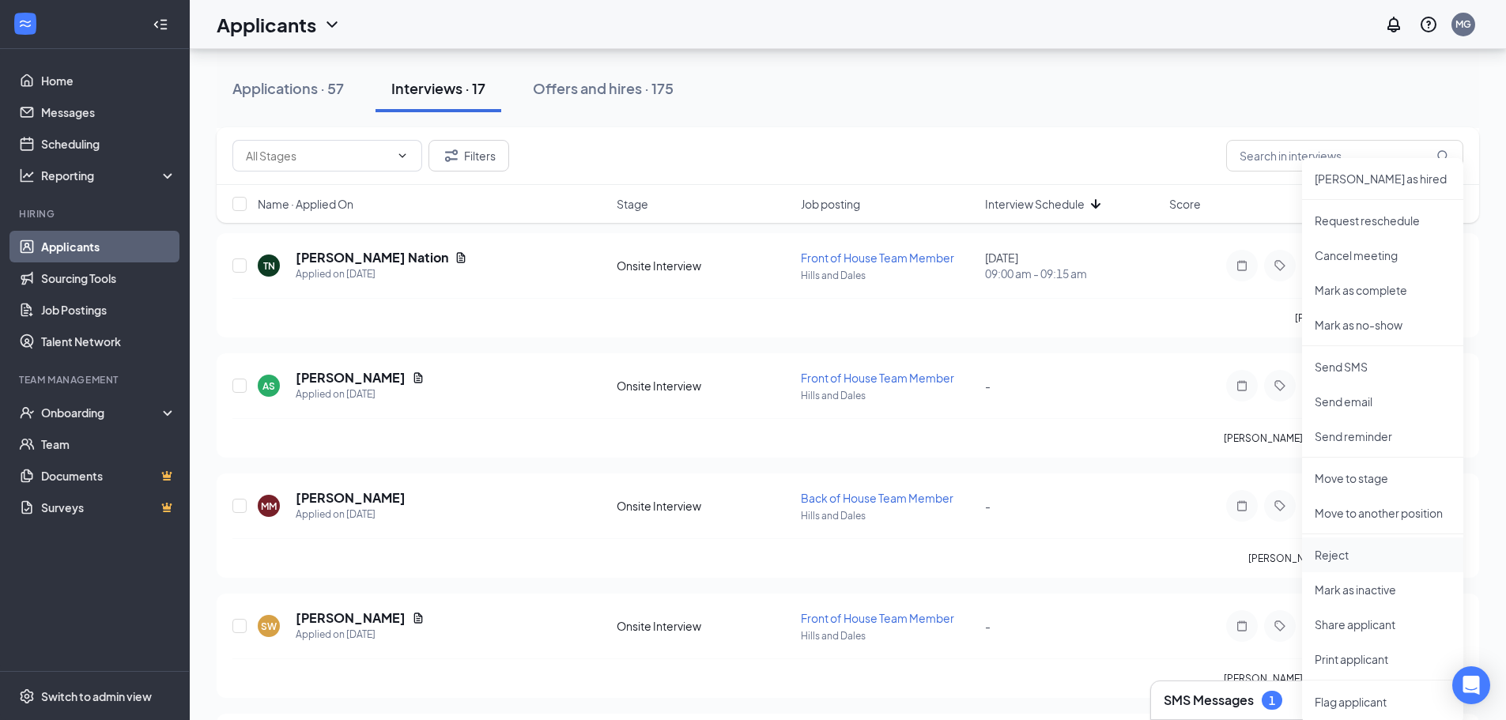
click at [1335, 556] on p "Reject" at bounding box center [1383, 555] width 136 height 16
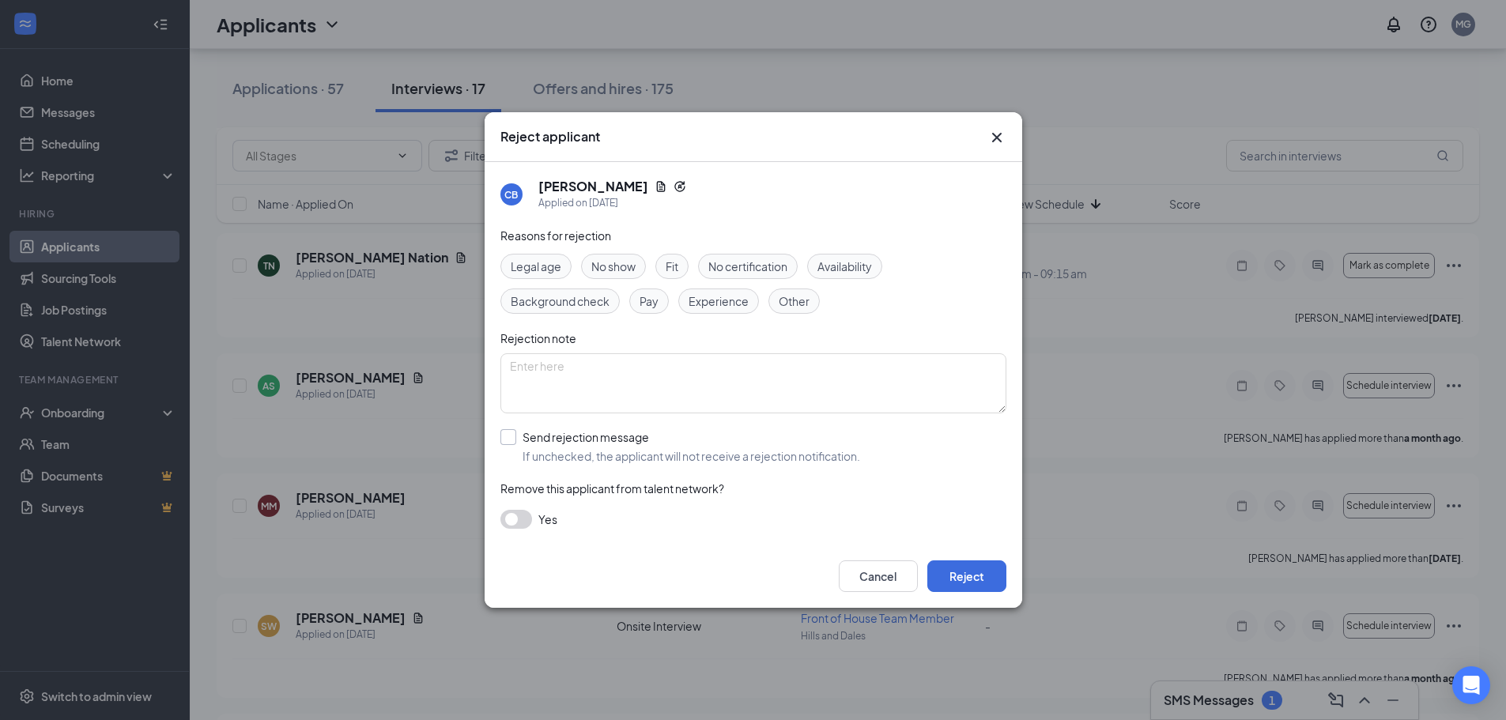
click at [505, 436] on input "Send rejection message If unchecked, the applicant will not receive a rejection…" at bounding box center [681, 446] width 360 height 35
checkbox input "true"
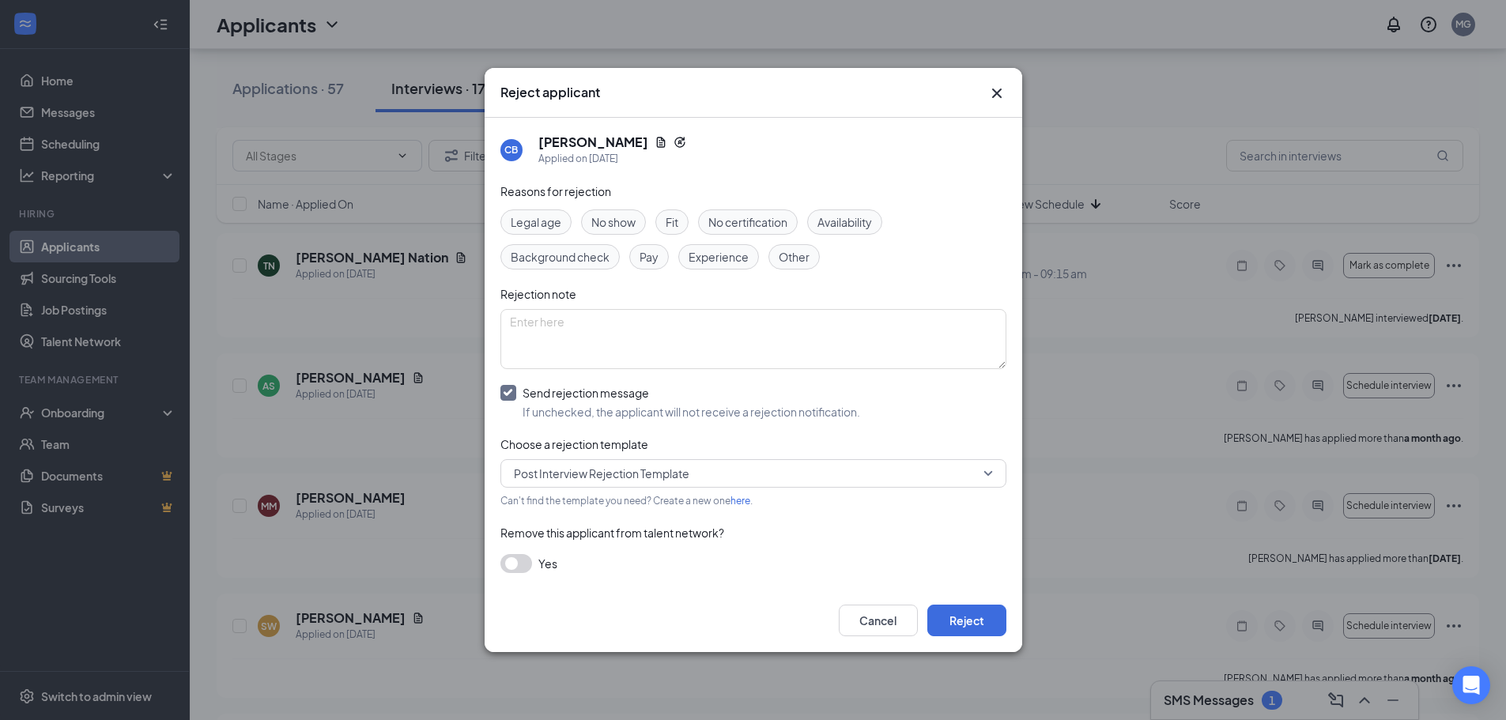
click at [555, 469] on span "Post Interview Rejection Template" at bounding box center [602, 474] width 176 height 24
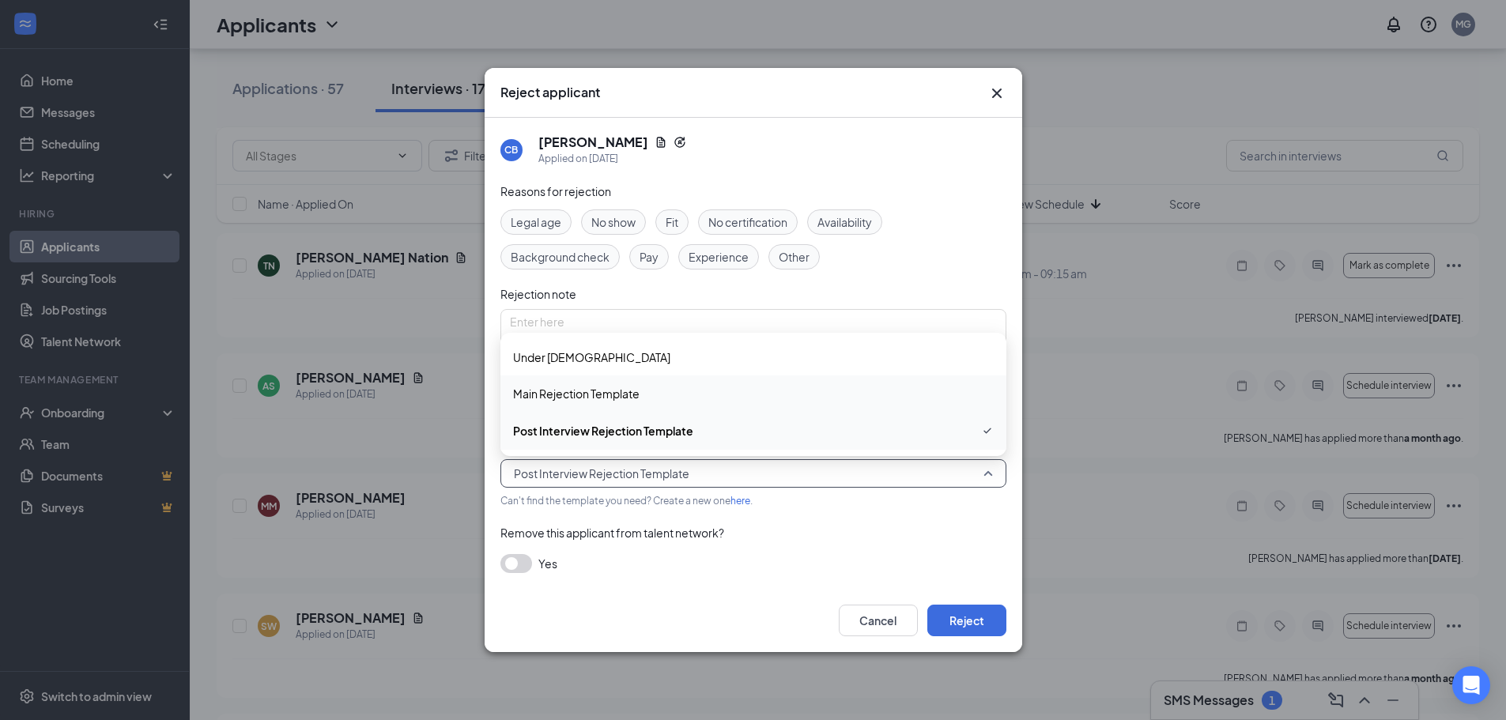
click at [597, 395] on span "Main Rejection Template" at bounding box center [576, 393] width 127 height 17
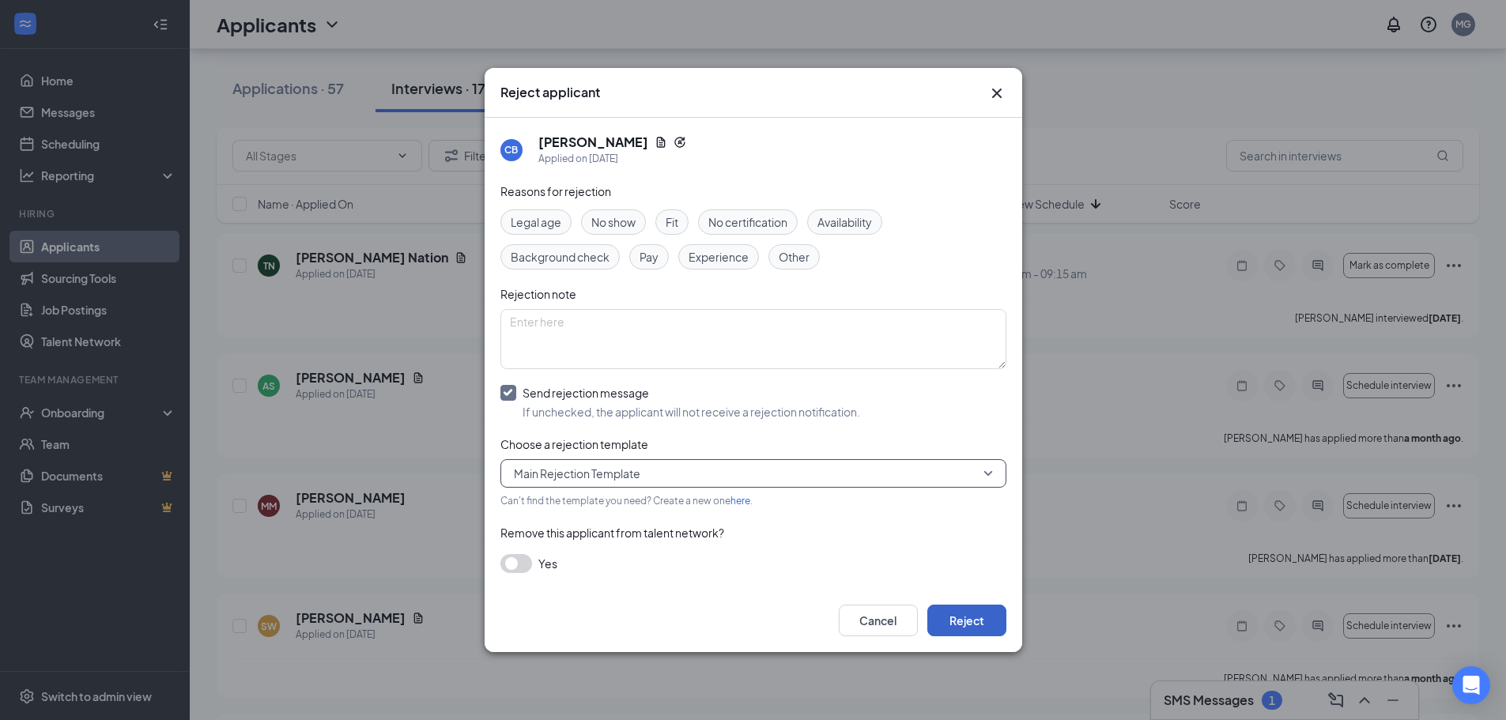
click at [949, 612] on button "Reject" at bounding box center [967, 621] width 79 height 32
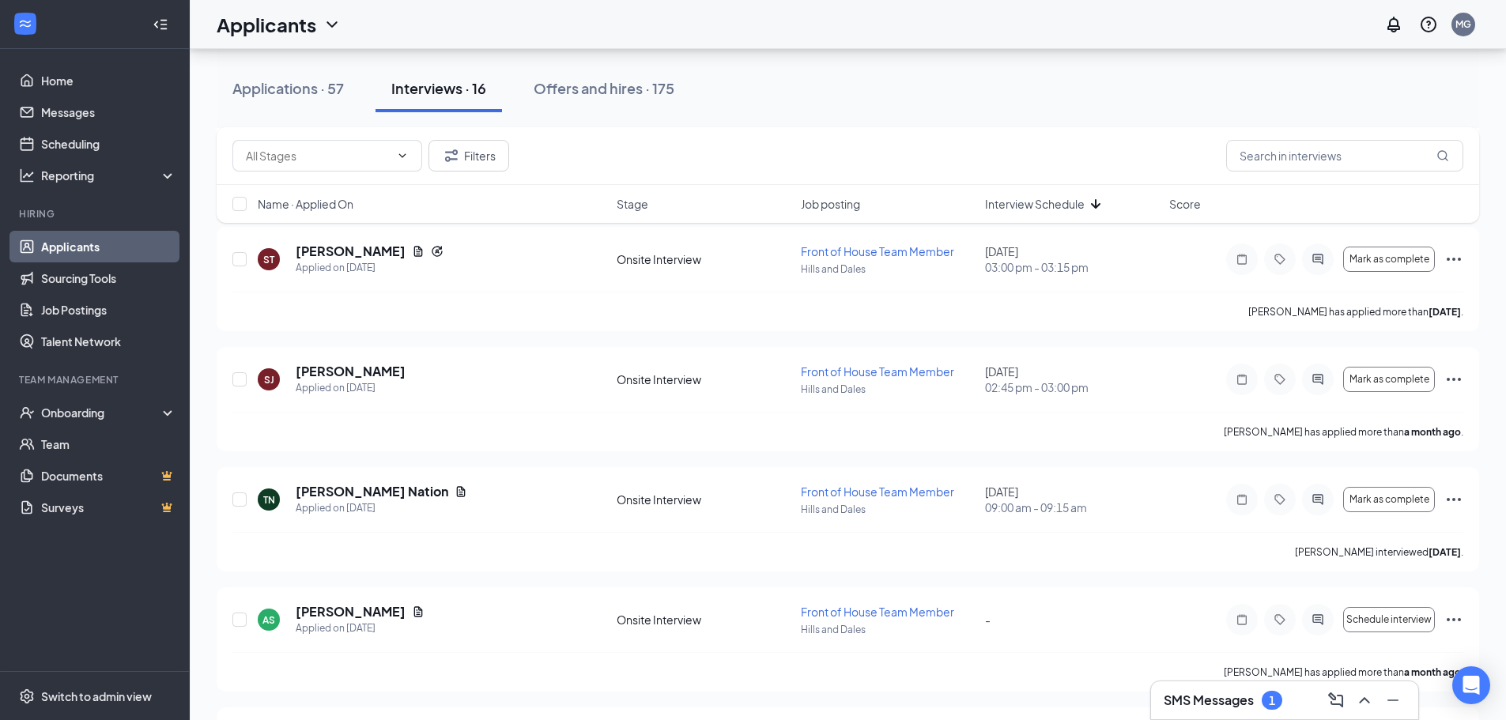
scroll to position [474, 0]
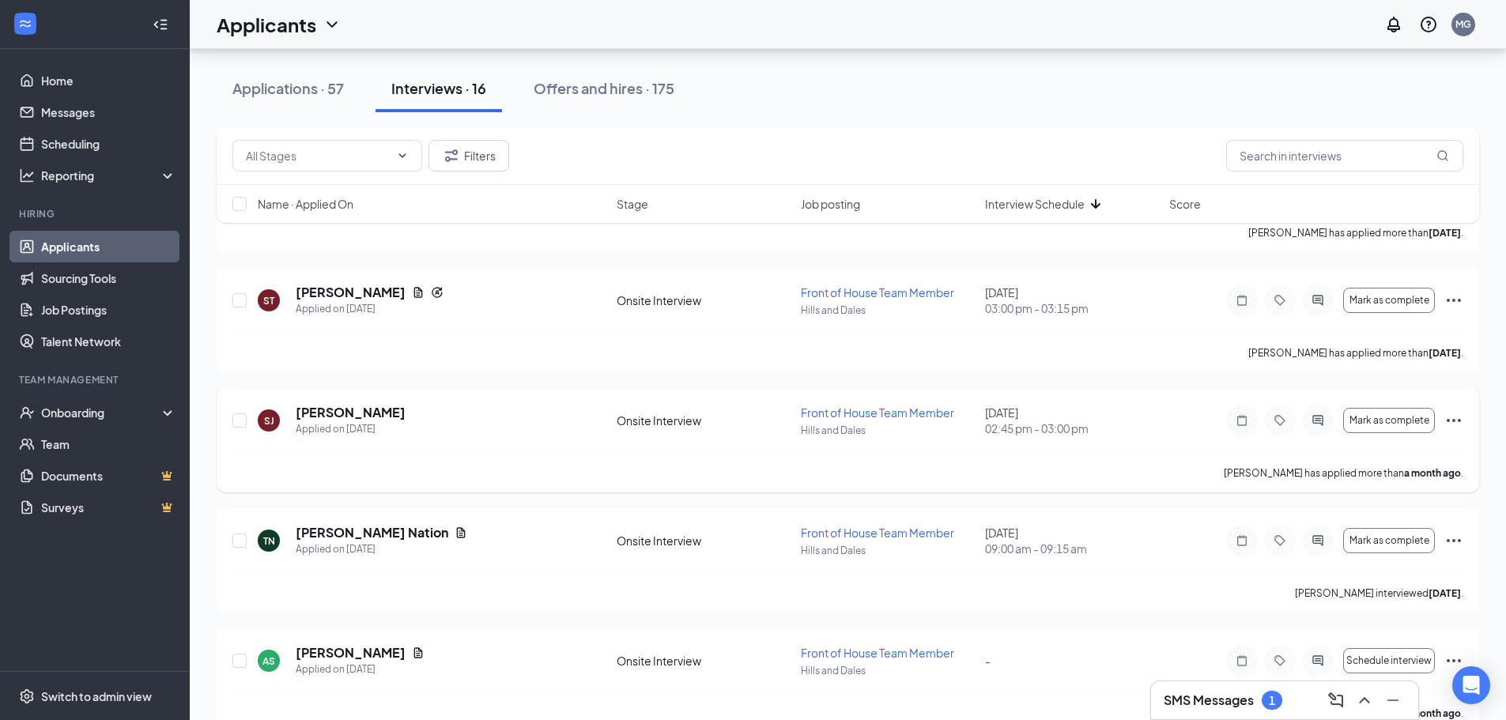
click at [1448, 421] on icon "Ellipses" at bounding box center [1454, 420] width 14 height 3
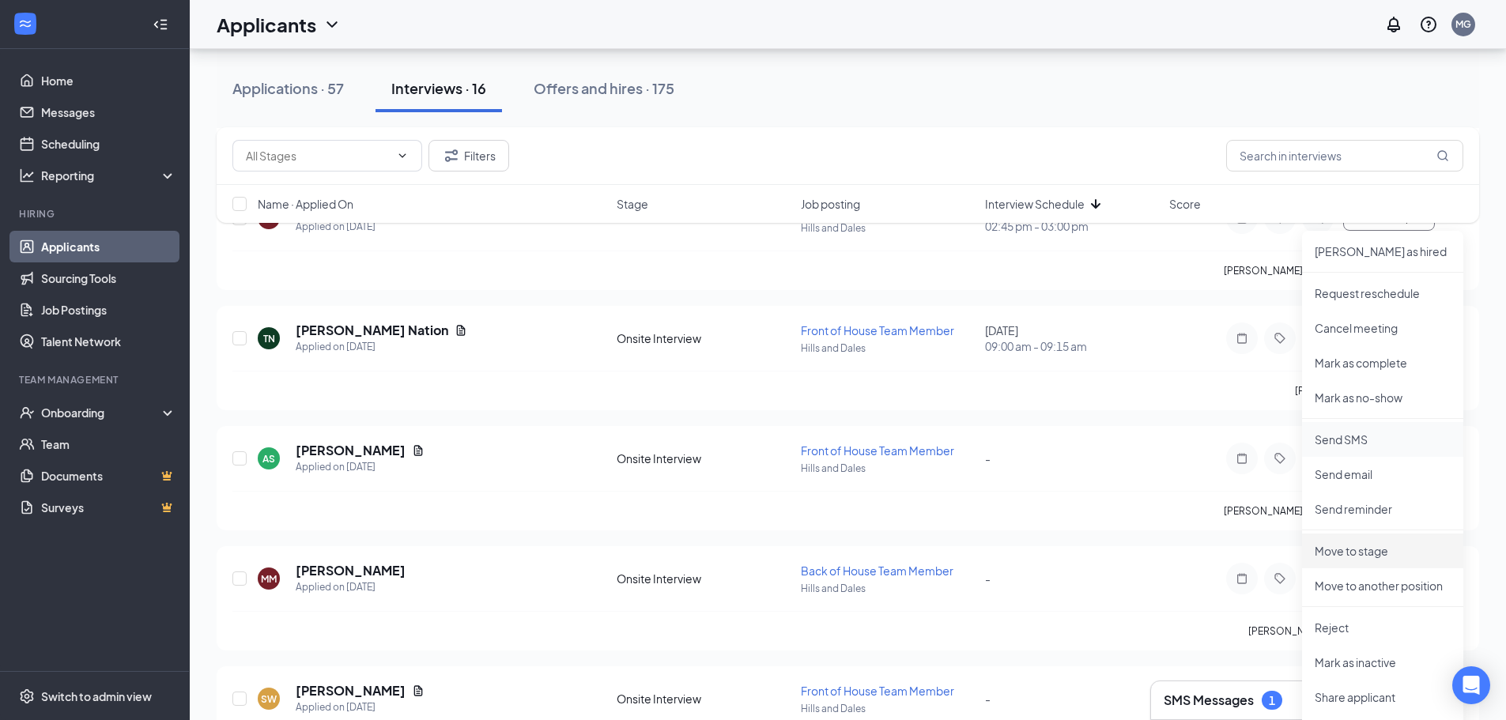
scroll to position [712, 0]
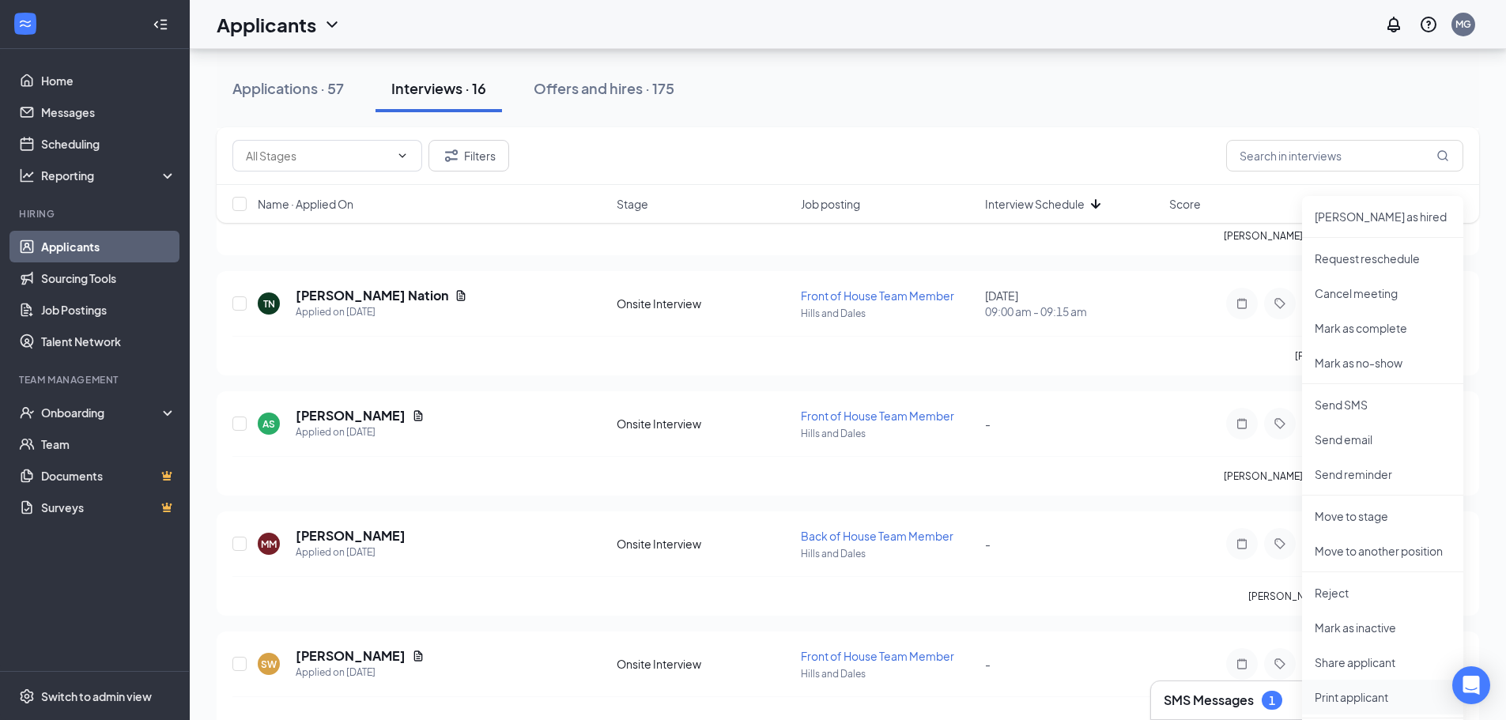
click at [1368, 698] on p "Print applicant" at bounding box center [1383, 698] width 136 height 16
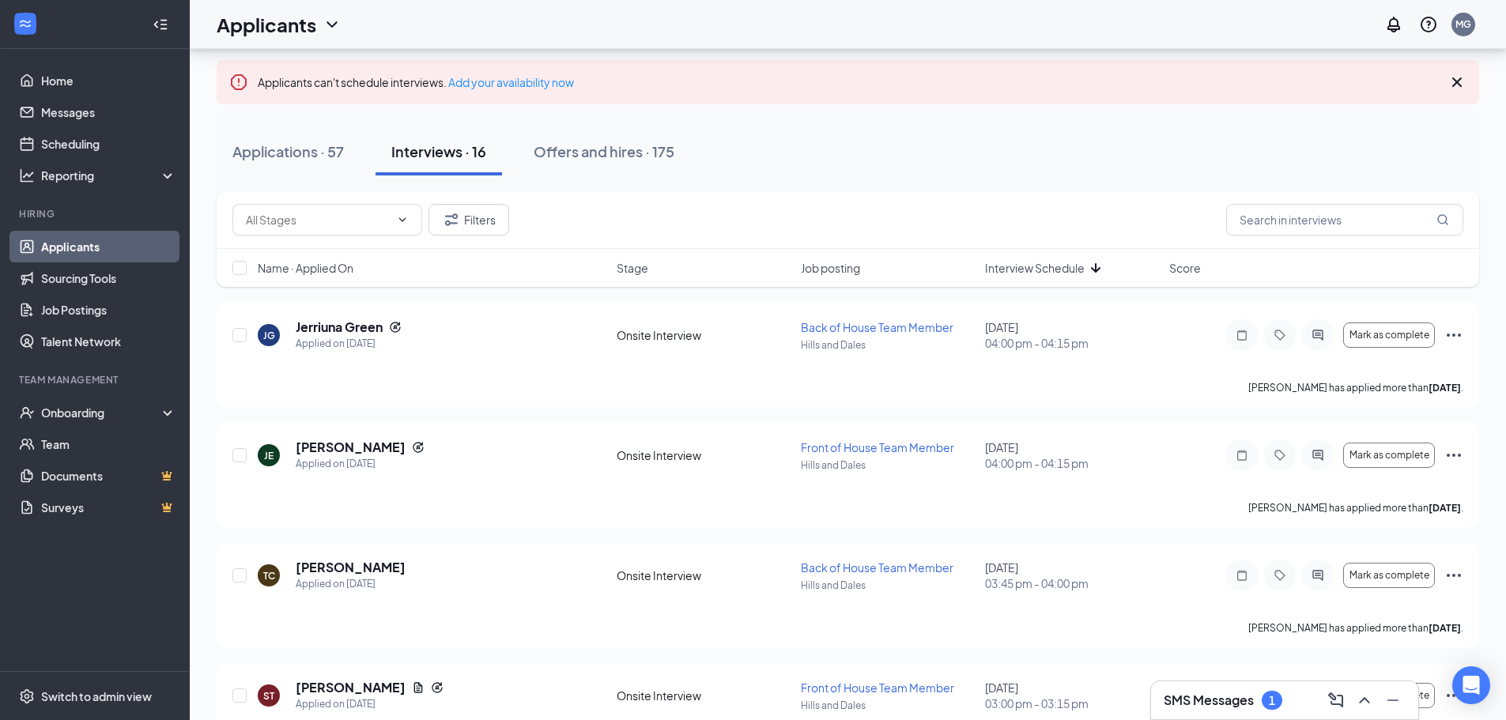
scroll to position [237, 0]
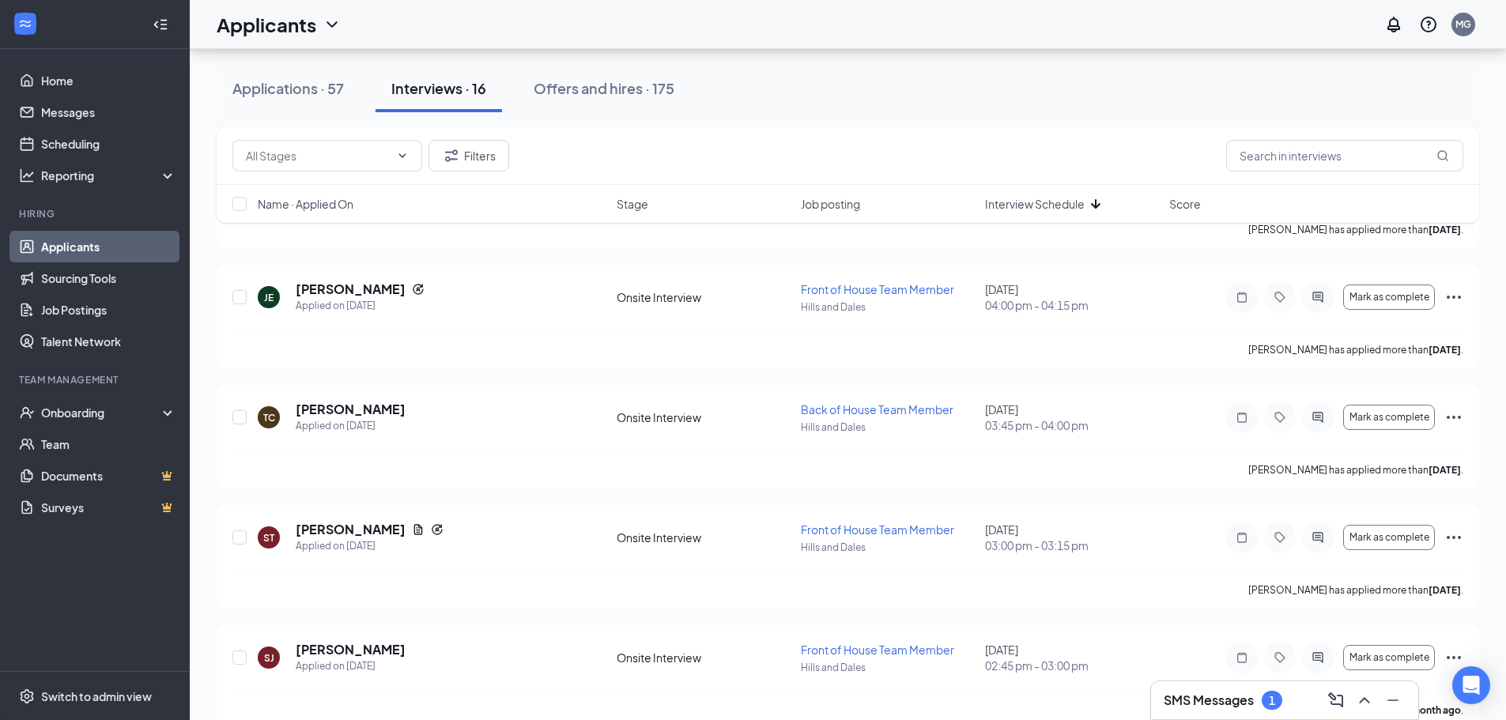
click at [1217, 695] on h3 "SMS Messages" at bounding box center [1209, 700] width 90 height 17
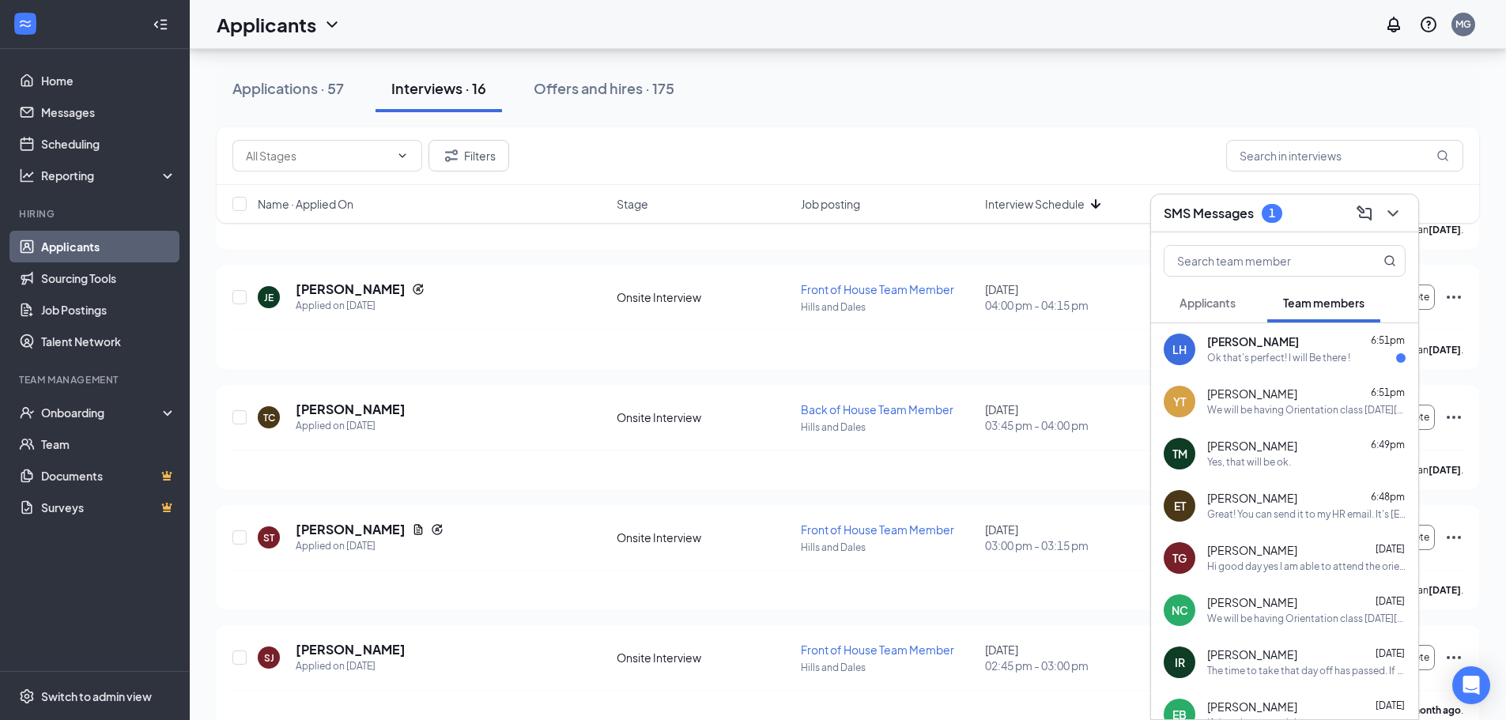
click at [1257, 367] on div "LH [PERSON_NAME] 6:51pm Ok that's perfect! I will Be there !" at bounding box center [1284, 349] width 267 height 52
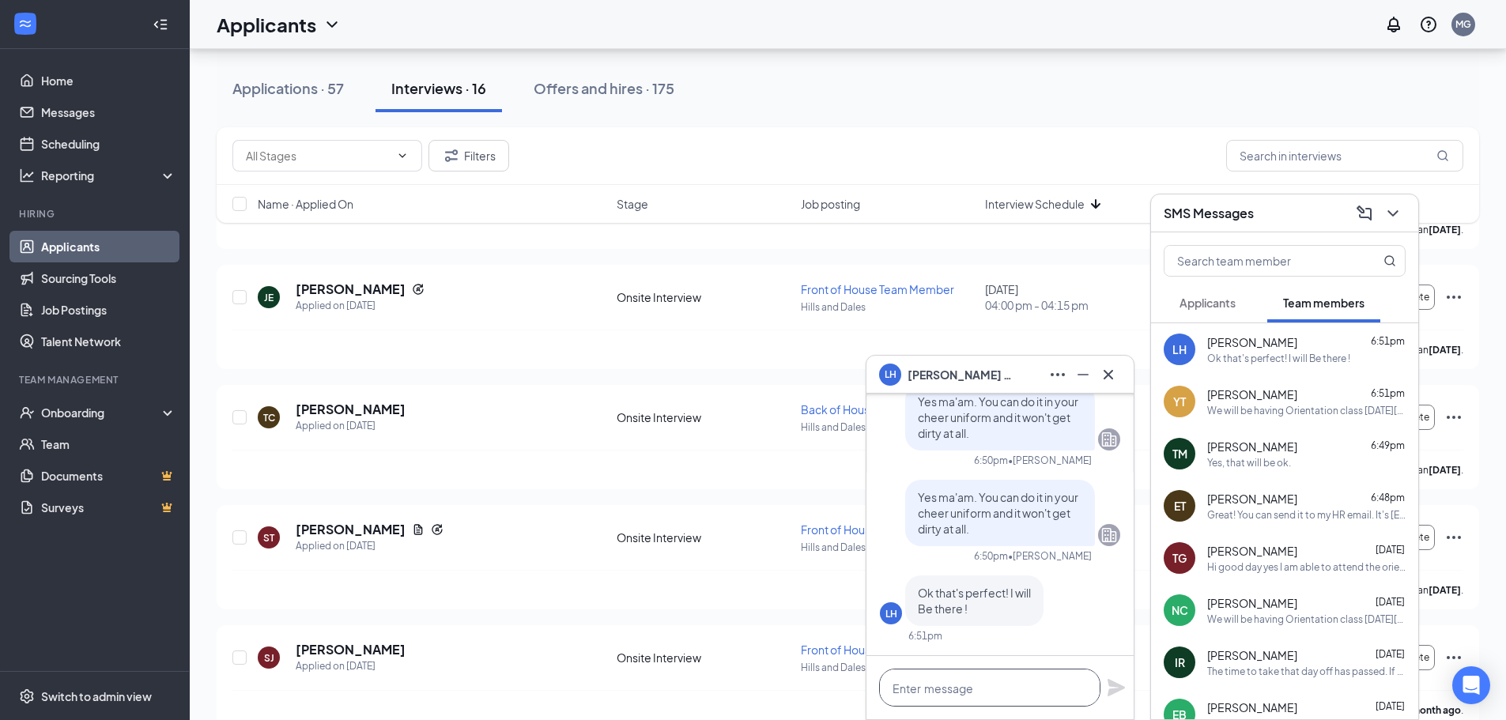
click at [969, 684] on textarea at bounding box center [989, 688] width 221 height 38
type textarea "Great! We look forward to having you."
click at [1109, 686] on icon "Plane" at bounding box center [1116, 687] width 17 height 17
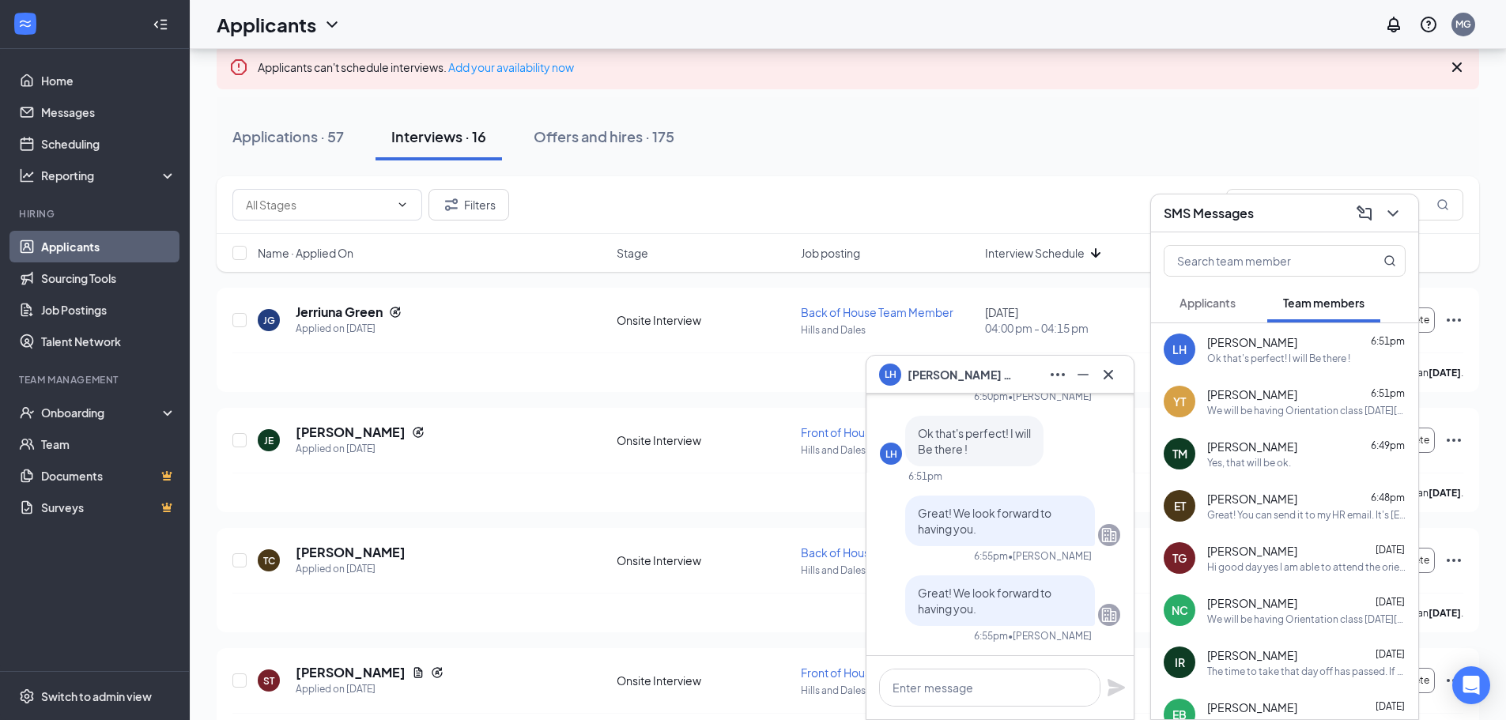
scroll to position [79, 0]
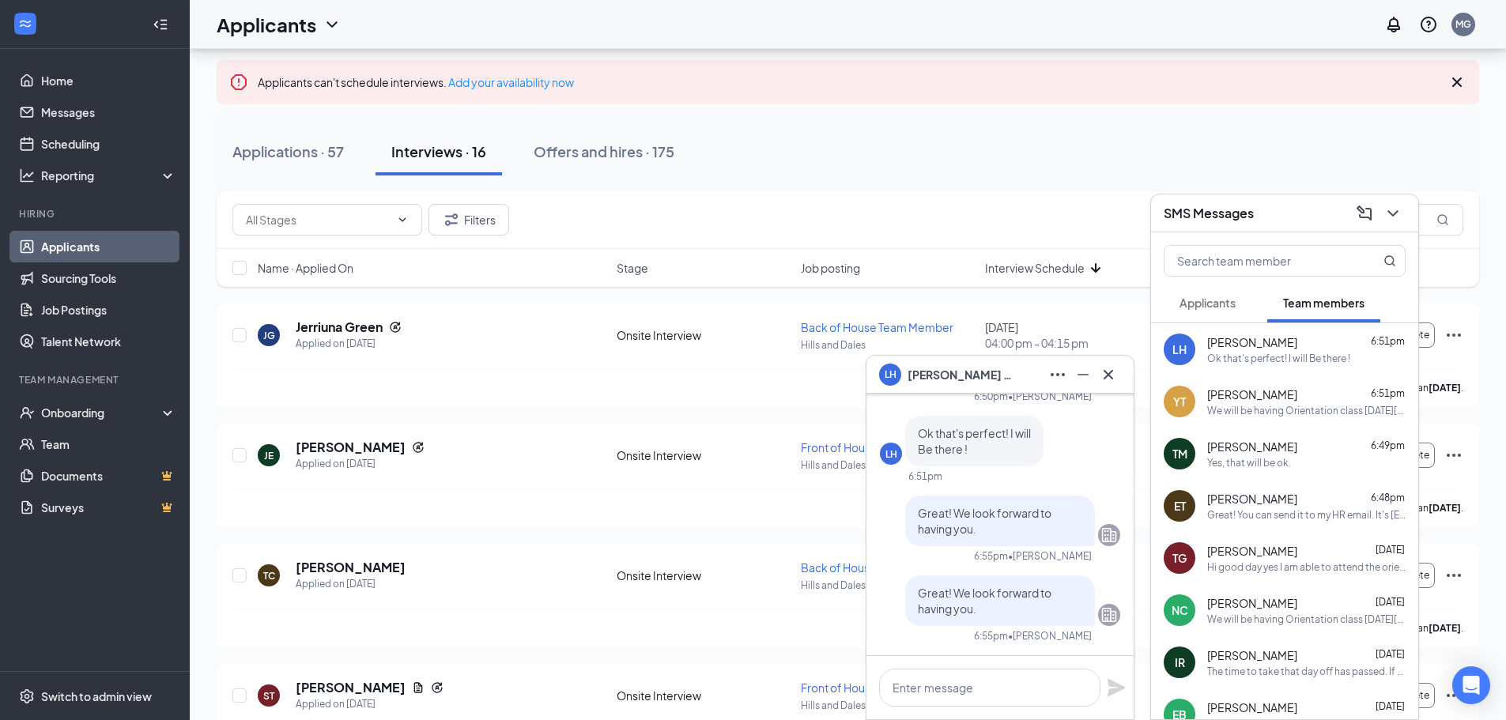
click at [1079, 471] on div "LH Ok that's perfect! I will Be there ! 6:51pm" at bounding box center [1000, 449] width 240 height 67
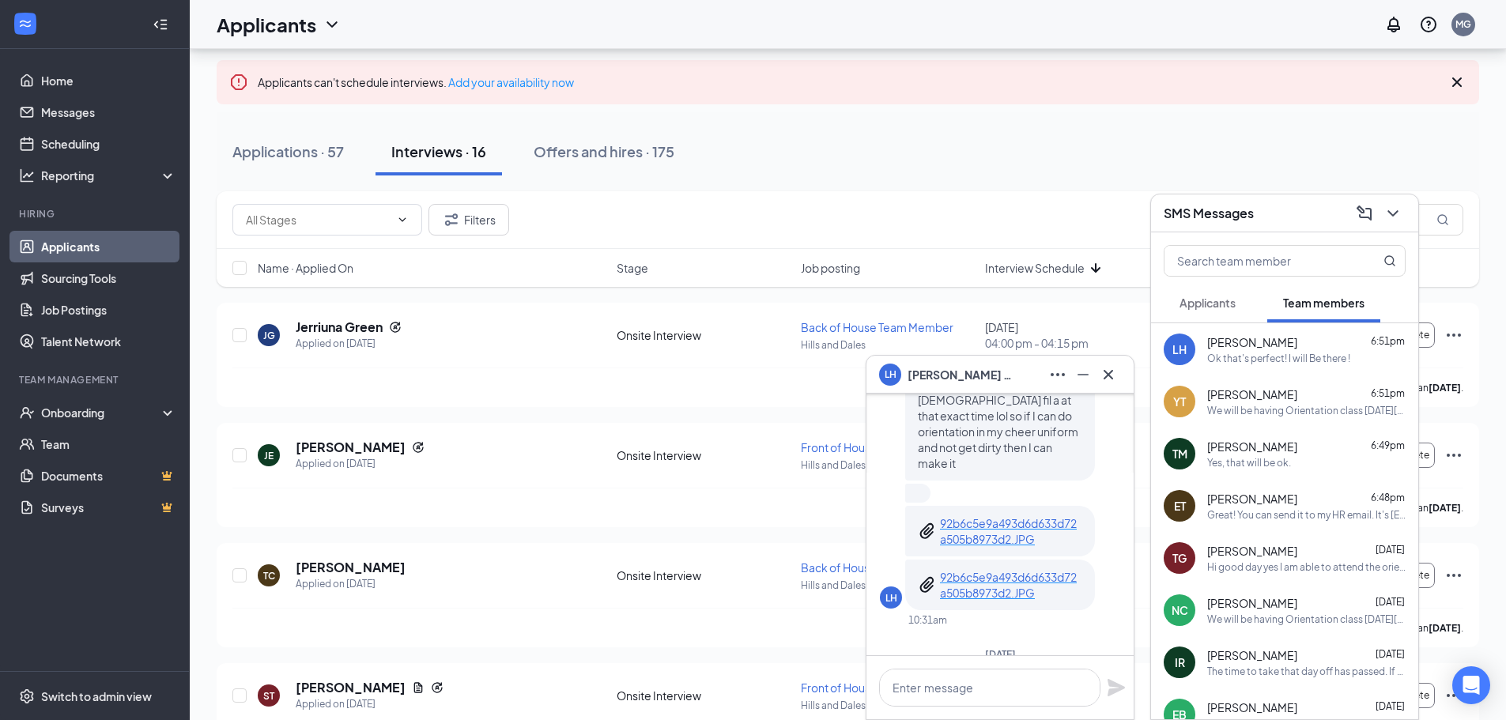
scroll to position [-477, 0]
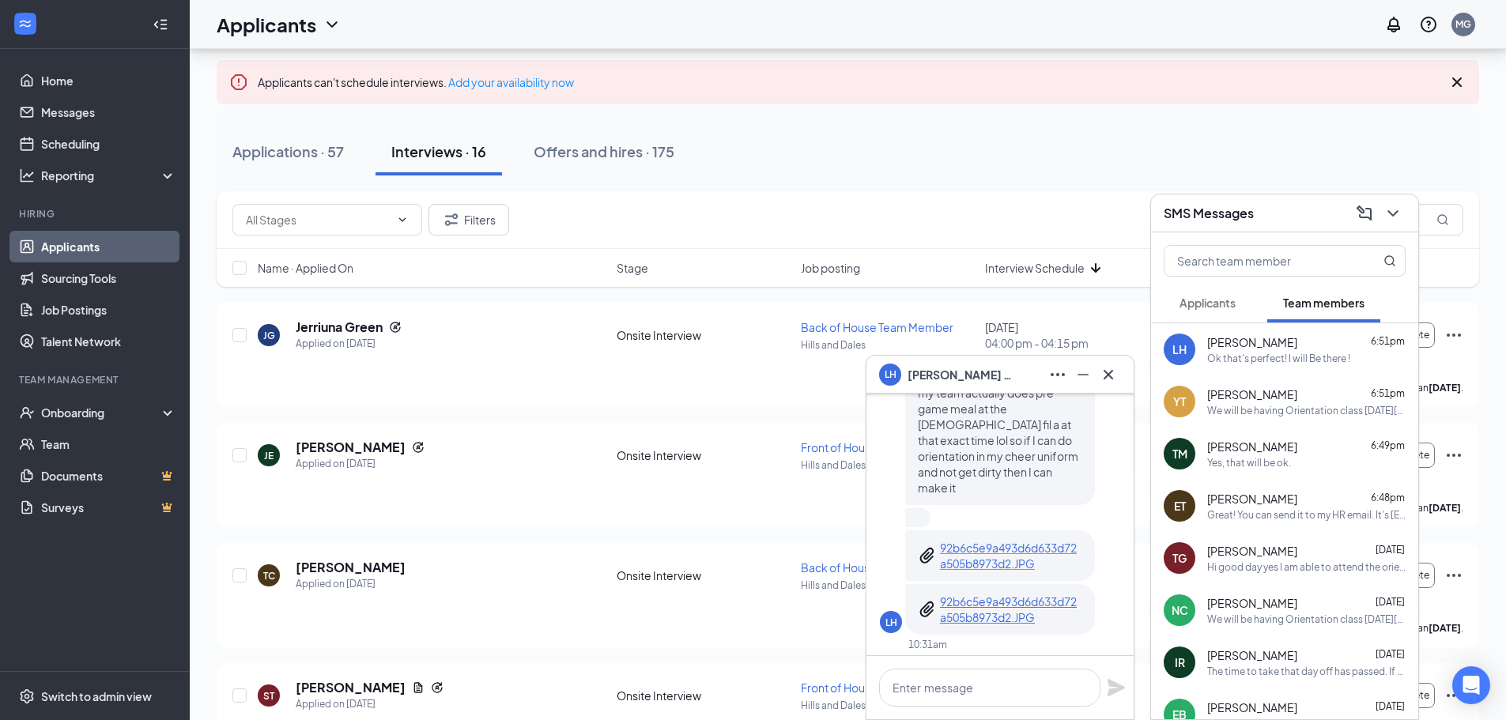
click at [1012, 555] on p "92b6c5e9a493d6d633d72a505b8973d2.JPG" at bounding box center [1011, 556] width 142 height 32
click at [1004, 604] on p "92b6c5e9a493d6d633d72a505b8973d2.JPG" at bounding box center [1011, 610] width 142 height 32
click at [1111, 375] on icon "Cross" at bounding box center [1108, 374] width 19 height 19
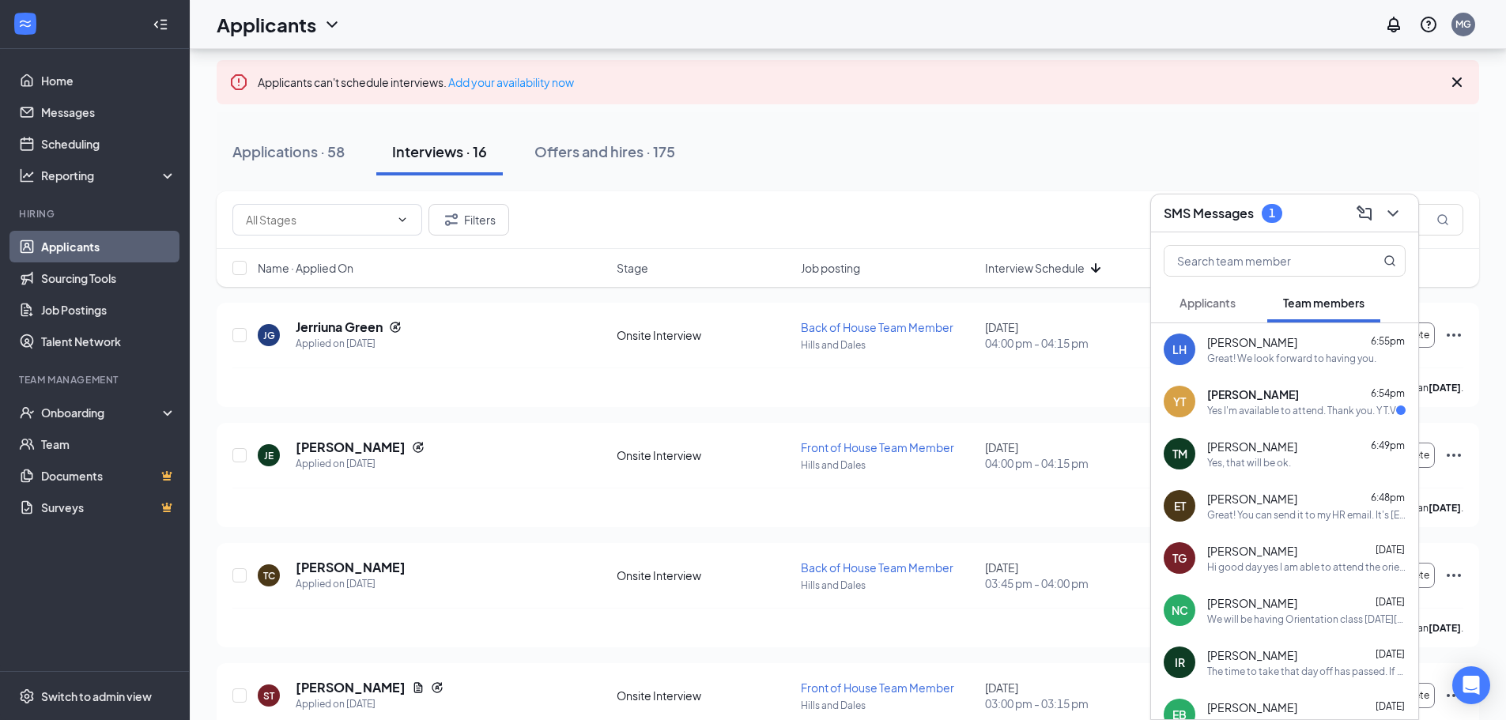
click at [1258, 401] on span "[PERSON_NAME]" at bounding box center [1254, 395] width 92 height 16
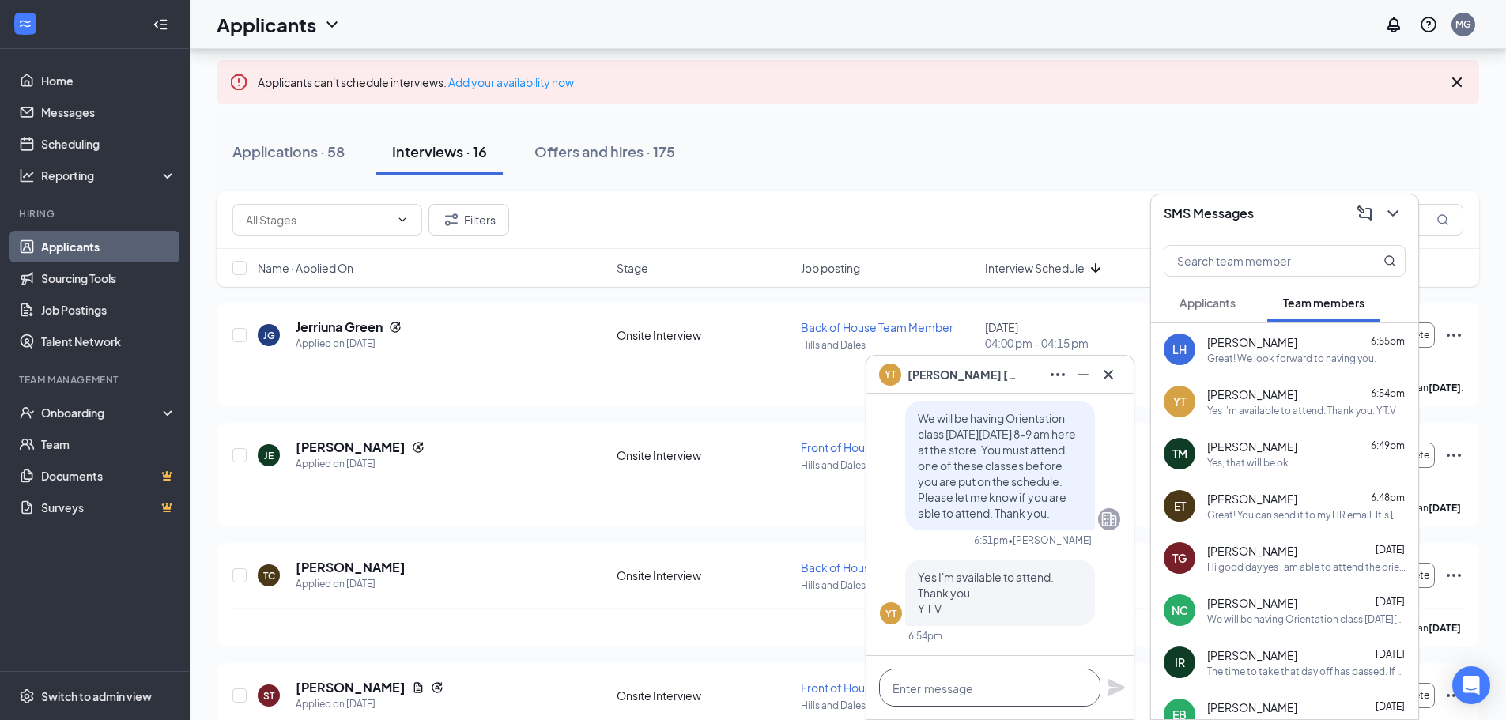
click at [1022, 682] on textarea at bounding box center [989, 688] width 221 height 38
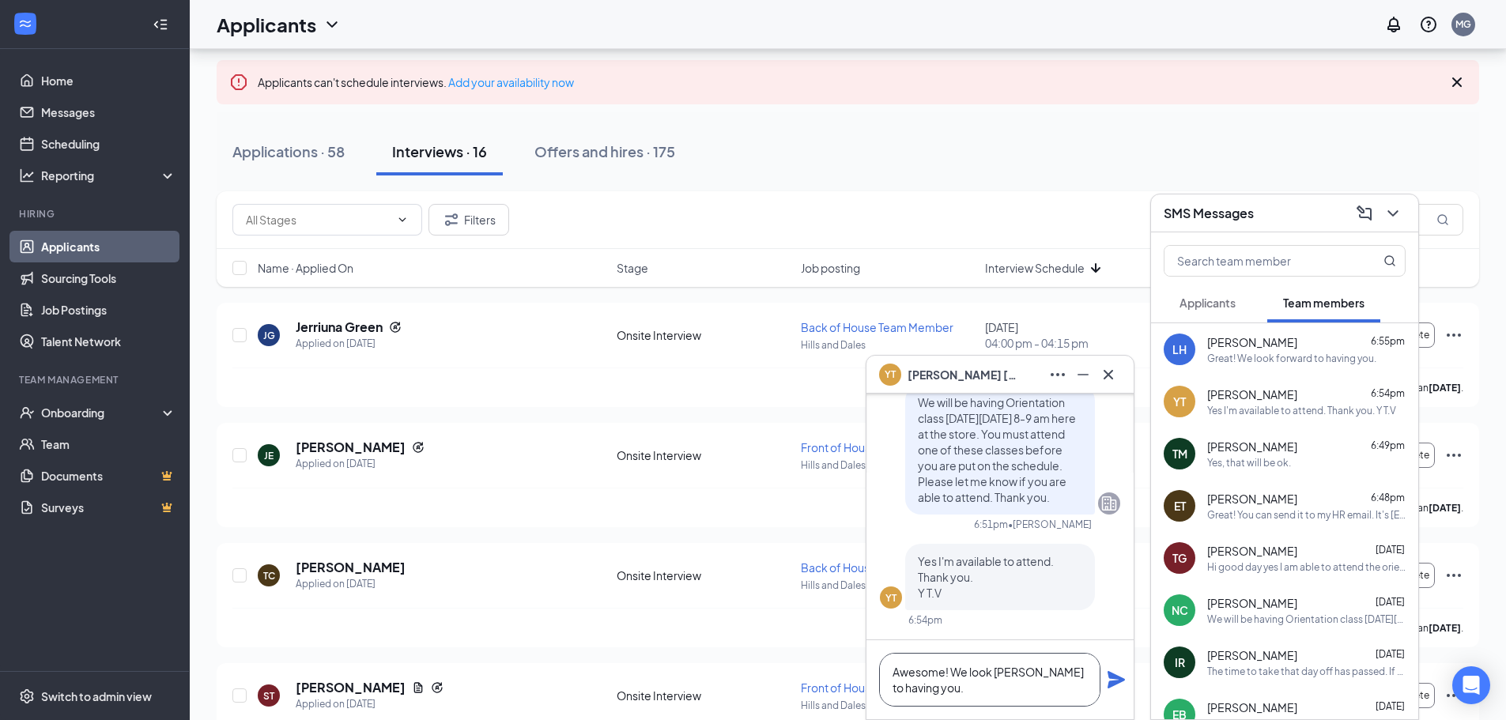
click at [1002, 674] on textarea "Awesome! We look [PERSON_NAME] to having you." at bounding box center [989, 680] width 221 height 54
type textarea "Awesome! We look forward to having you."
click at [1108, 682] on icon "Plane" at bounding box center [1116, 680] width 19 height 19
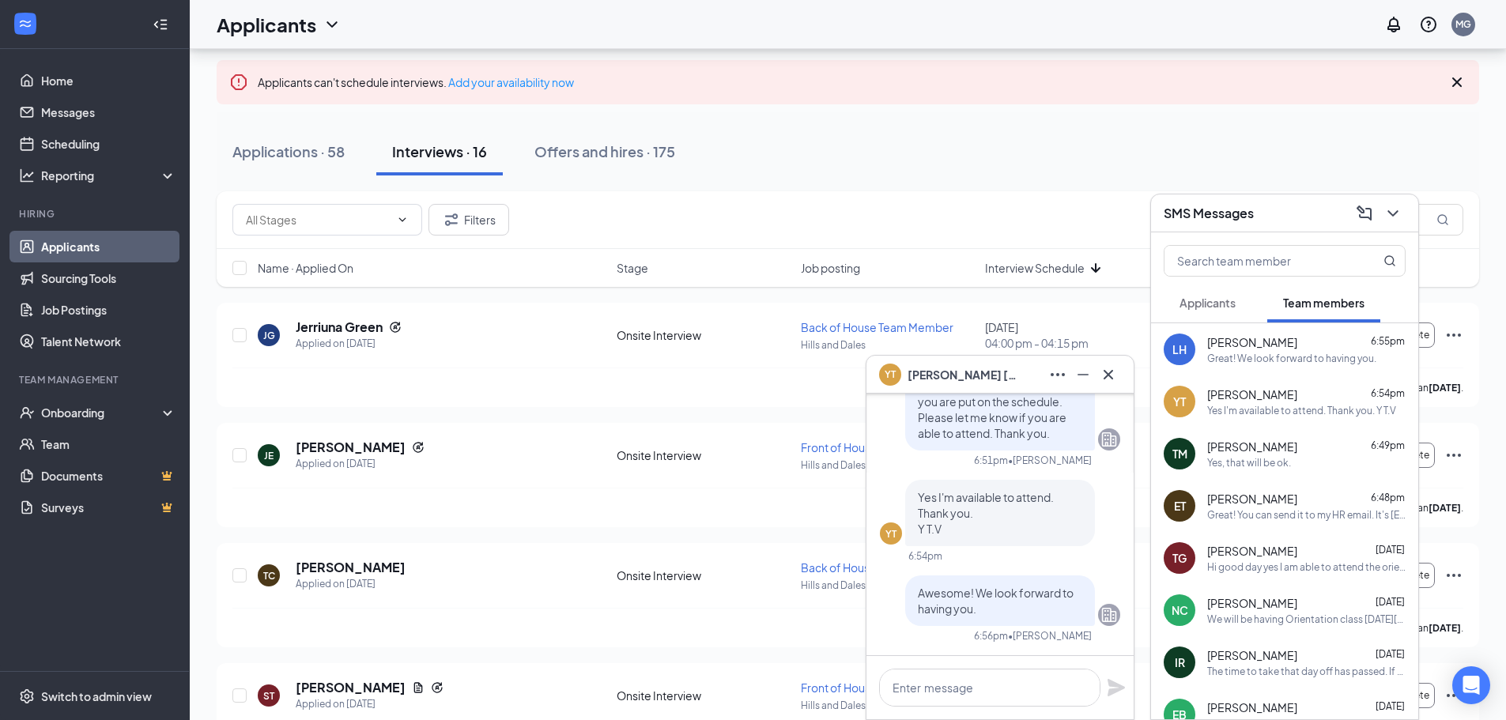
scroll to position [0, 0]
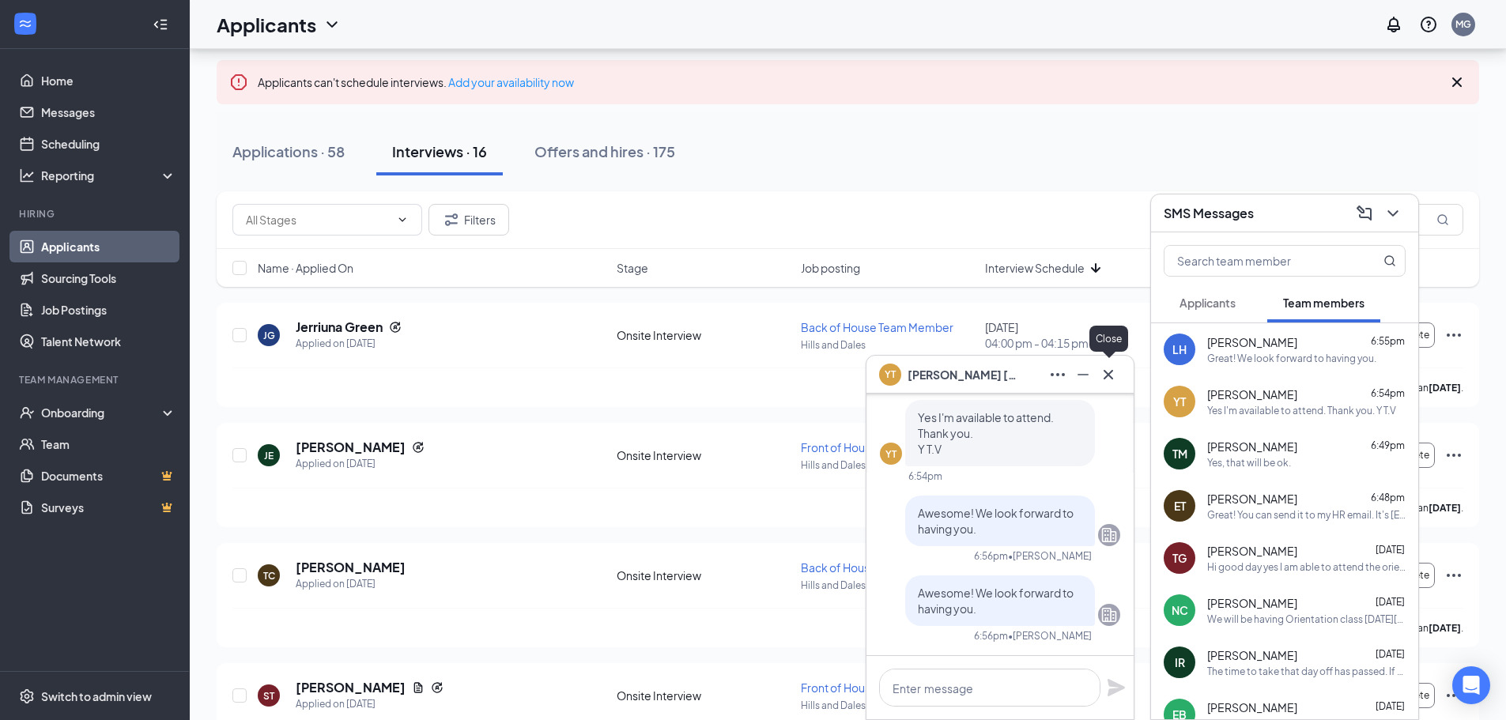
click at [1106, 374] on icon "Cross" at bounding box center [1108, 374] width 19 height 19
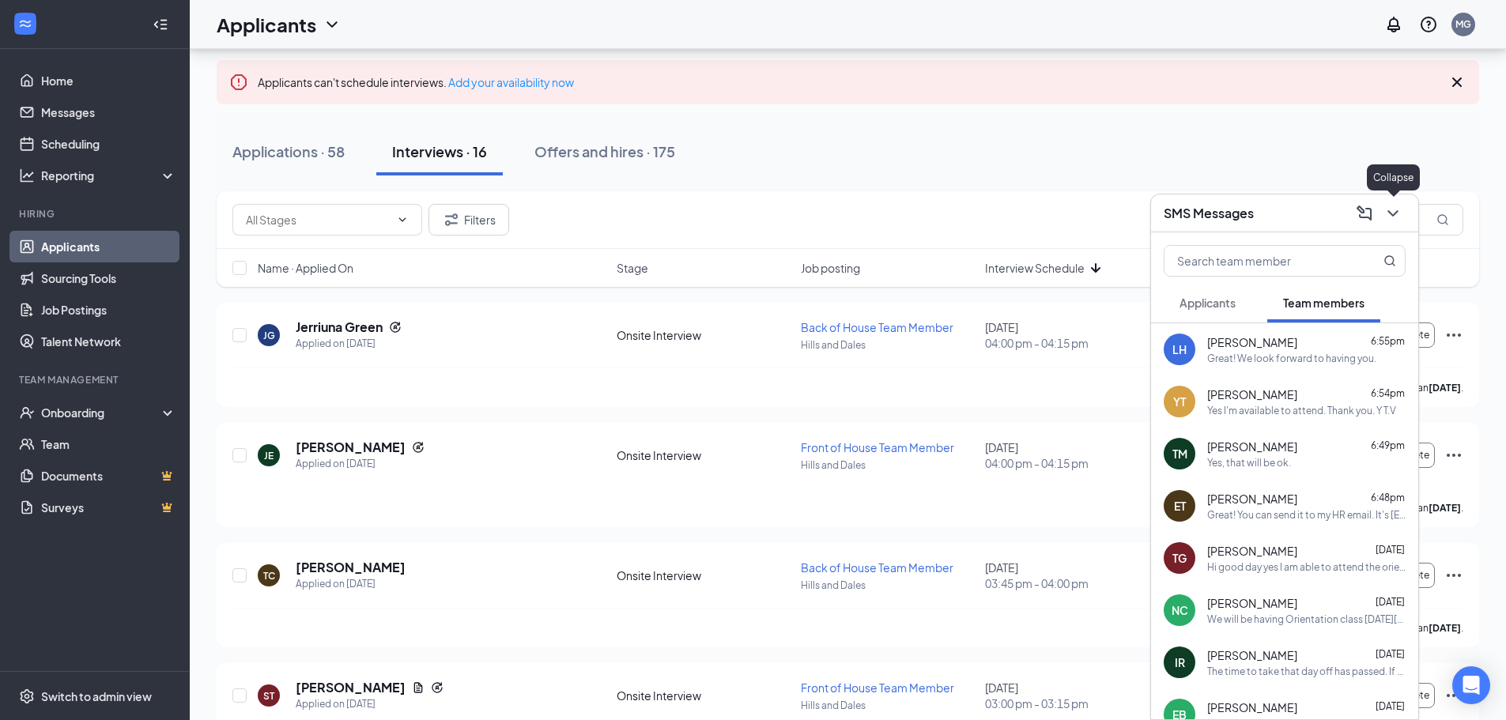
click at [1390, 214] on icon "ChevronDown" at bounding box center [1393, 213] width 19 height 19
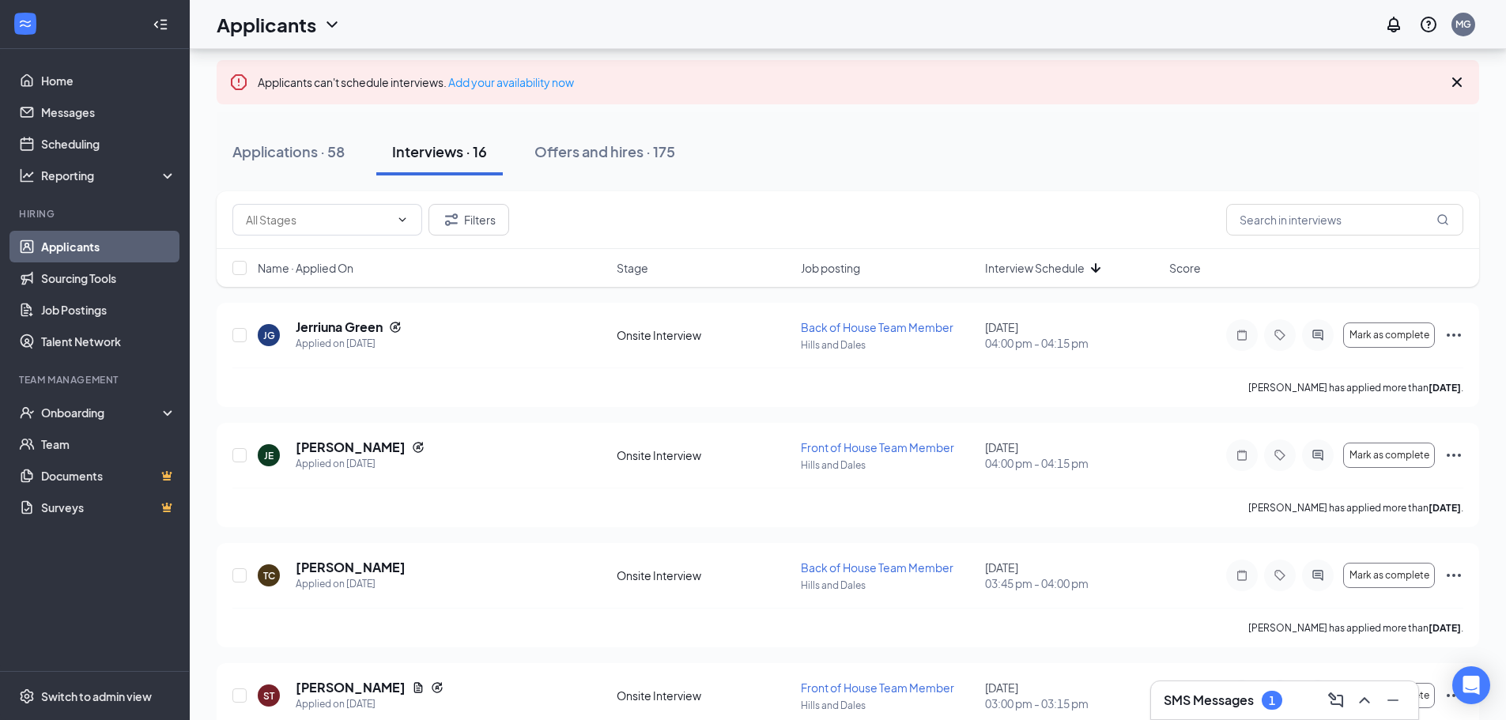
click at [1204, 697] on h3 "SMS Messages" at bounding box center [1209, 700] width 90 height 17
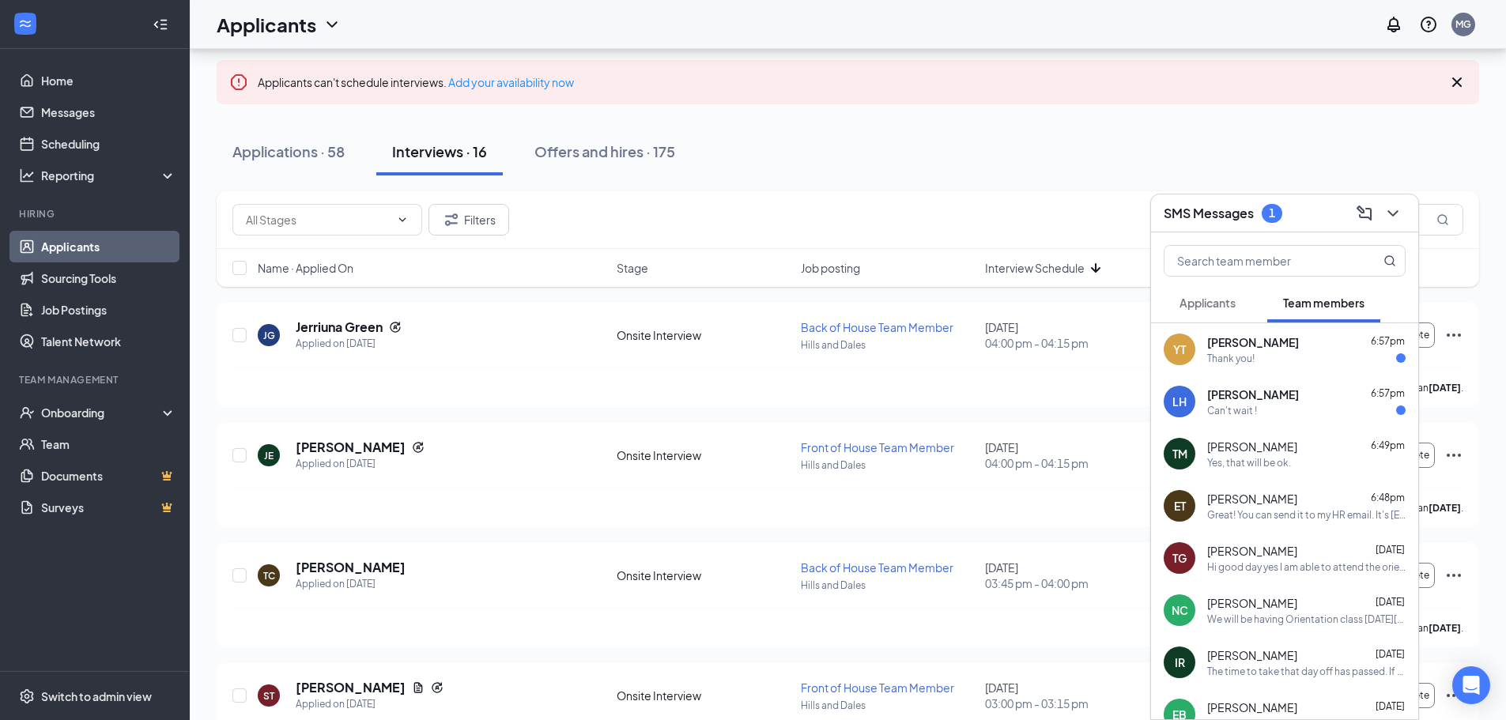
click at [1253, 417] on div "Can't wait !" at bounding box center [1233, 410] width 50 height 13
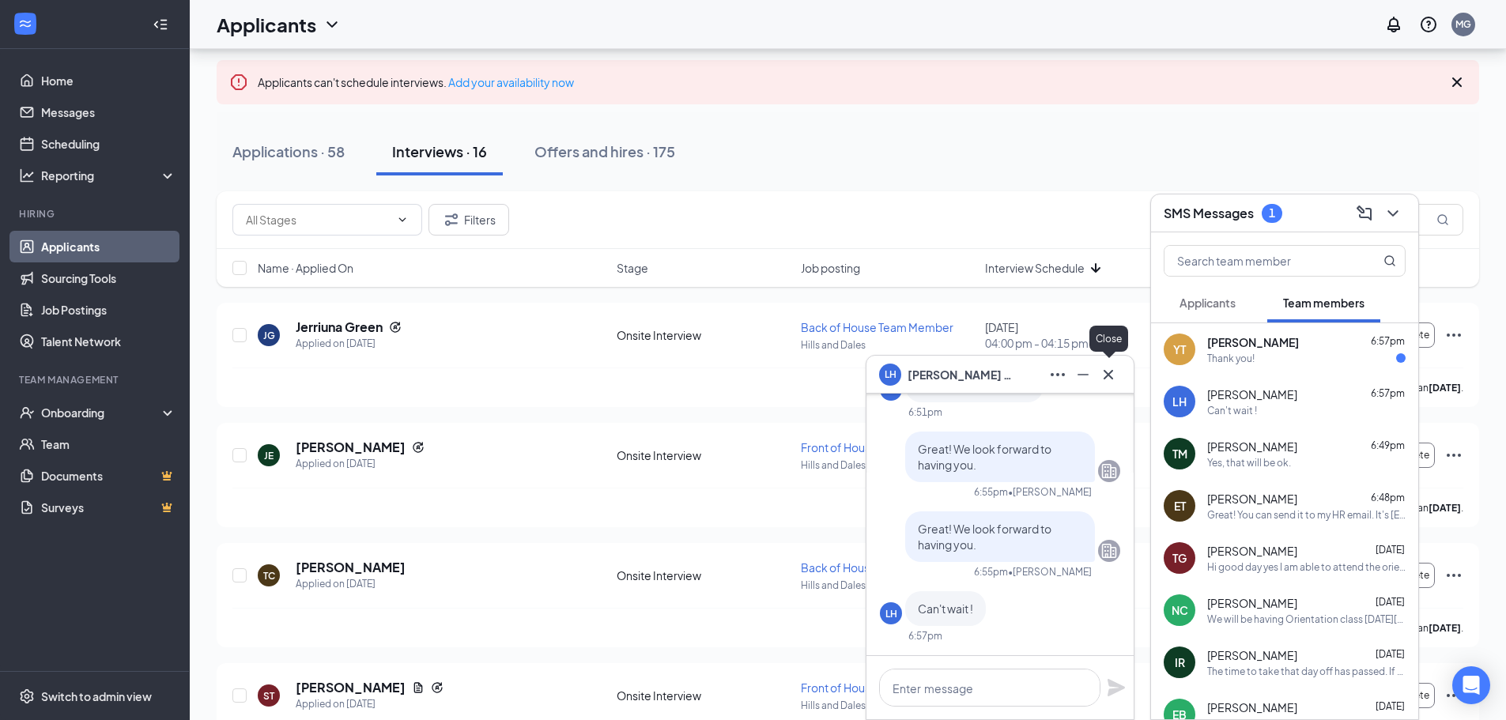
click at [1109, 374] on icon "Cross" at bounding box center [1108, 373] width 9 height 9
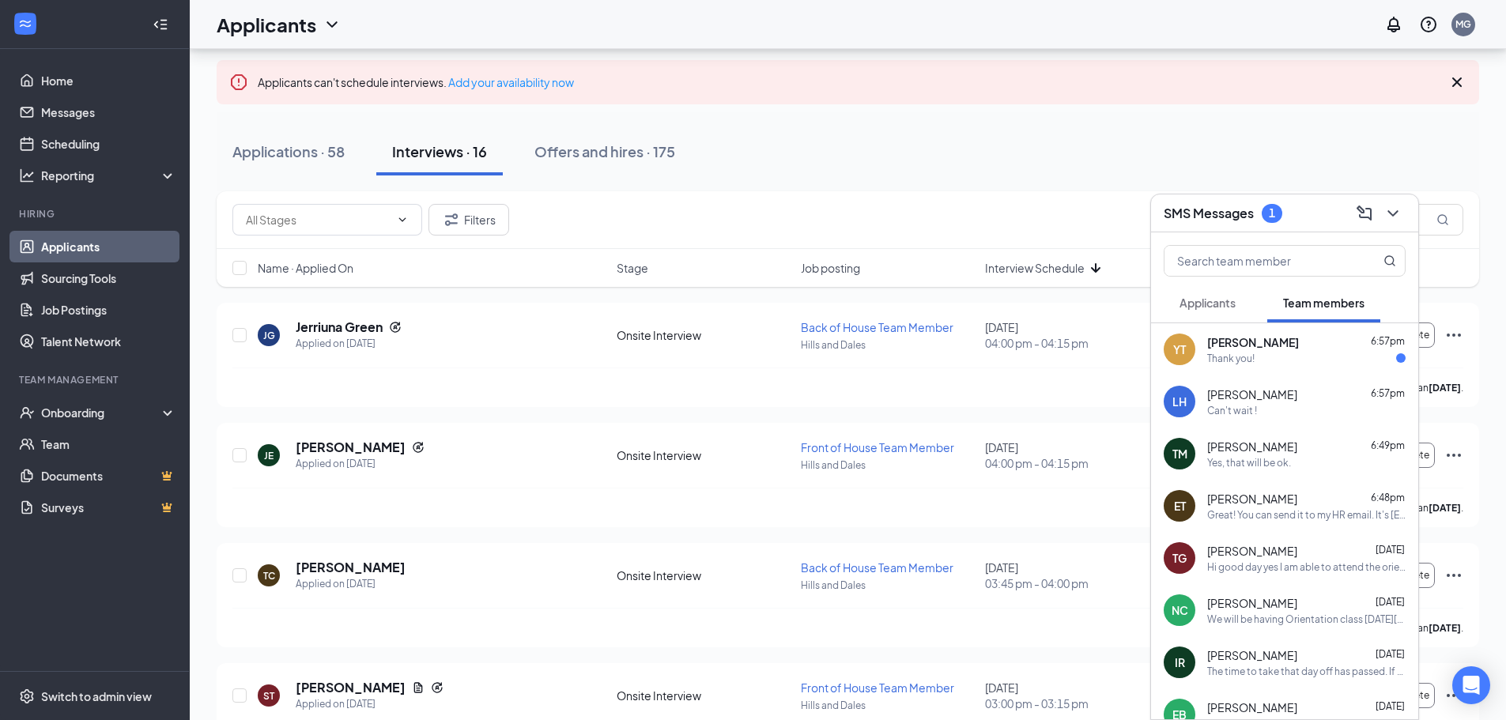
click at [1251, 350] on div "[PERSON_NAME] 6:57pm Thank you!" at bounding box center [1307, 350] width 198 height 31
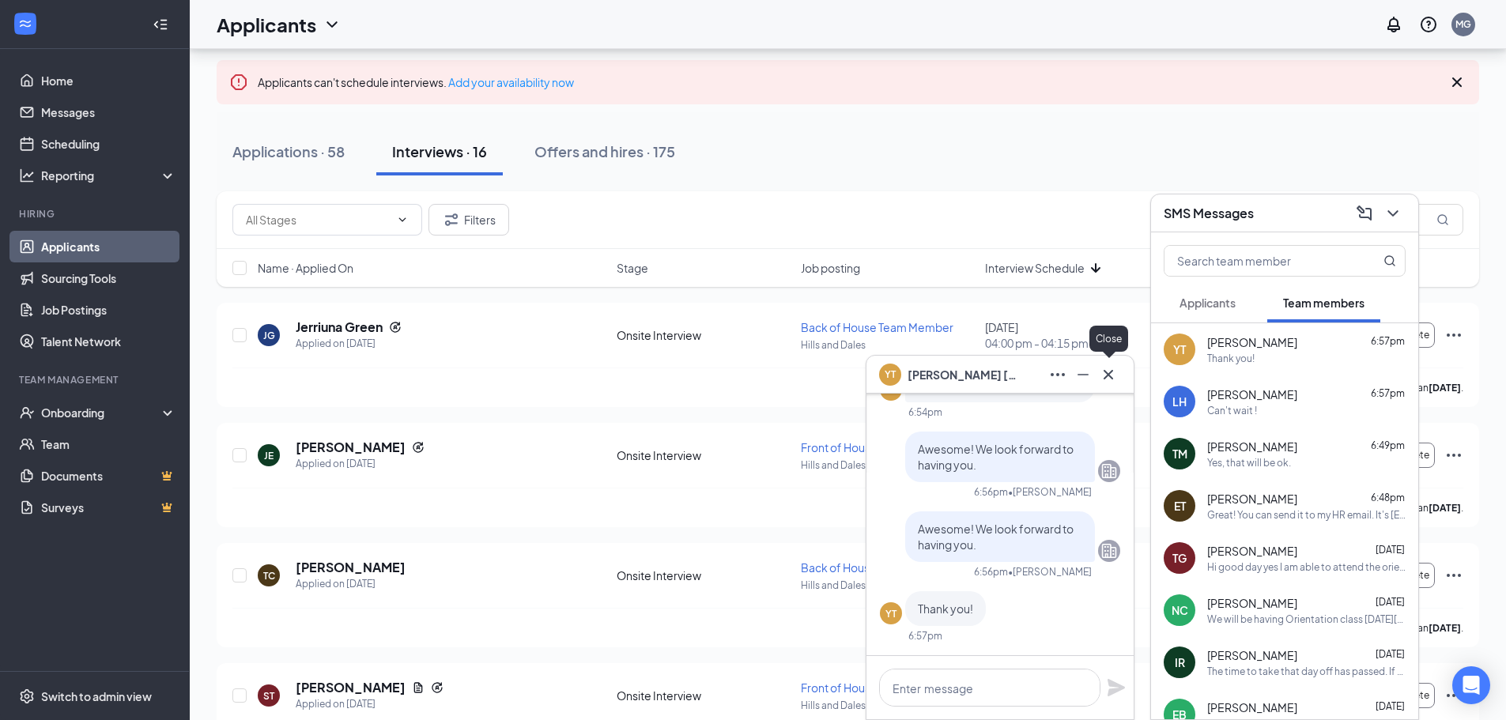
click at [1106, 374] on icon "Cross" at bounding box center [1108, 374] width 19 height 19
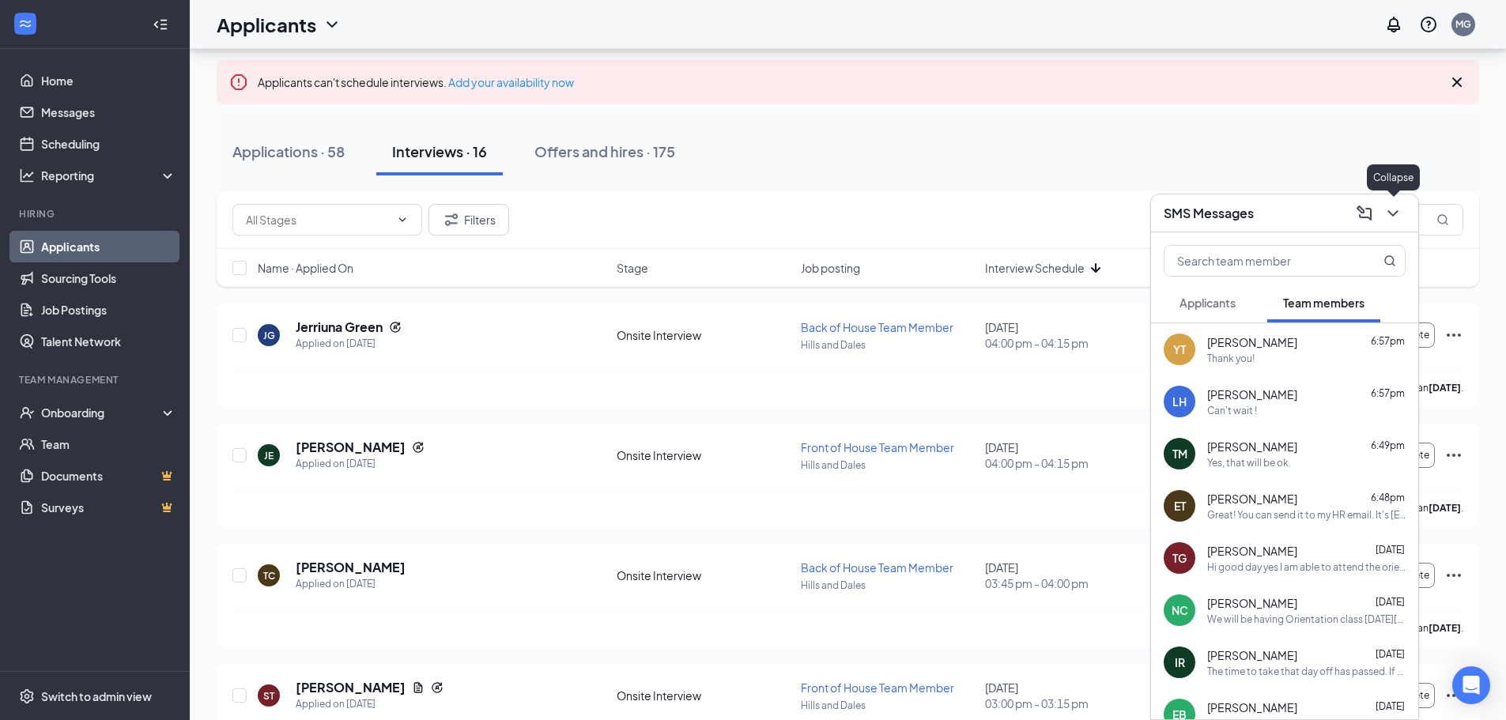
click at [1382, 205] on div at bounding box center [1392, 213] width 28 height 25
click at [1391, 212] on icon "ChevronDown" at bounding box center [1393, 213] width 10 height 6
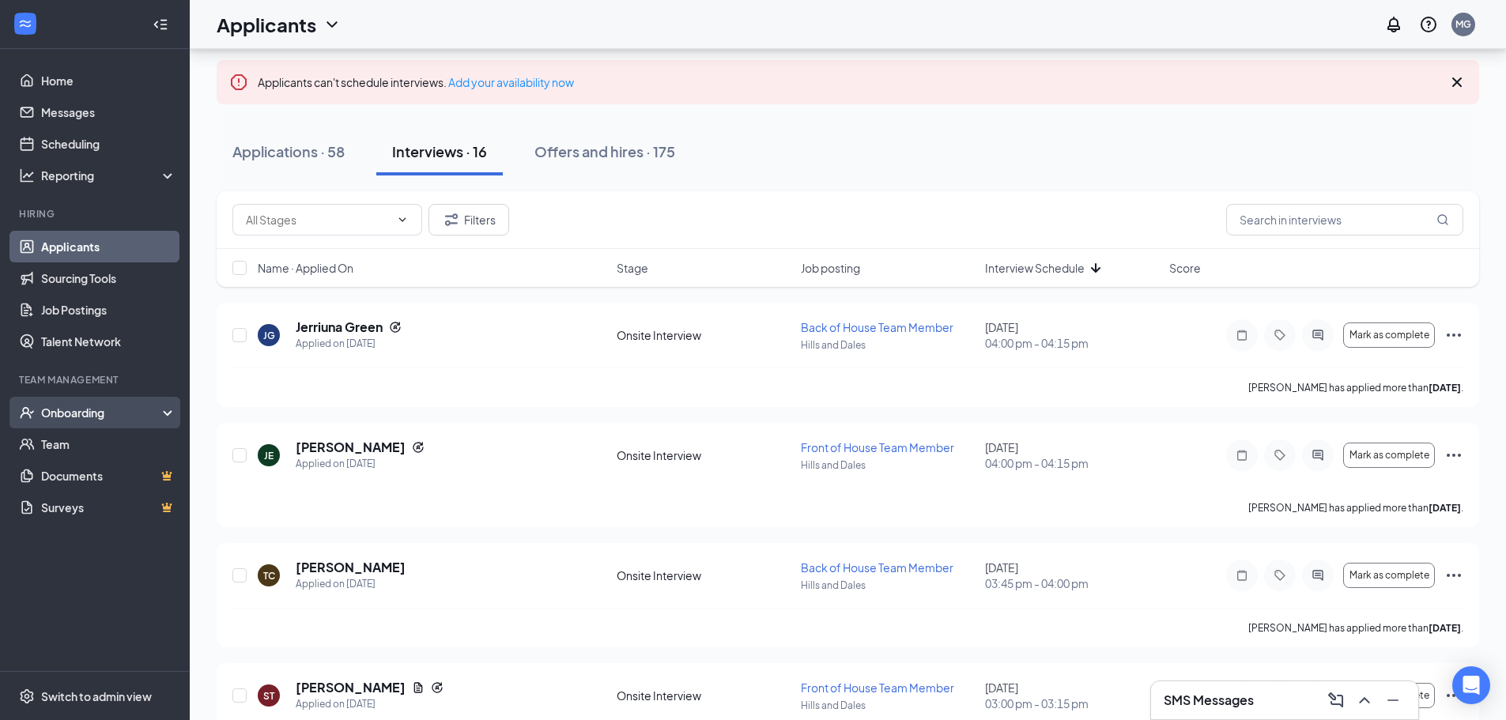
click at [83, 411] on div "Onboarding" at bounding box center [102, 413] width 122 height 16
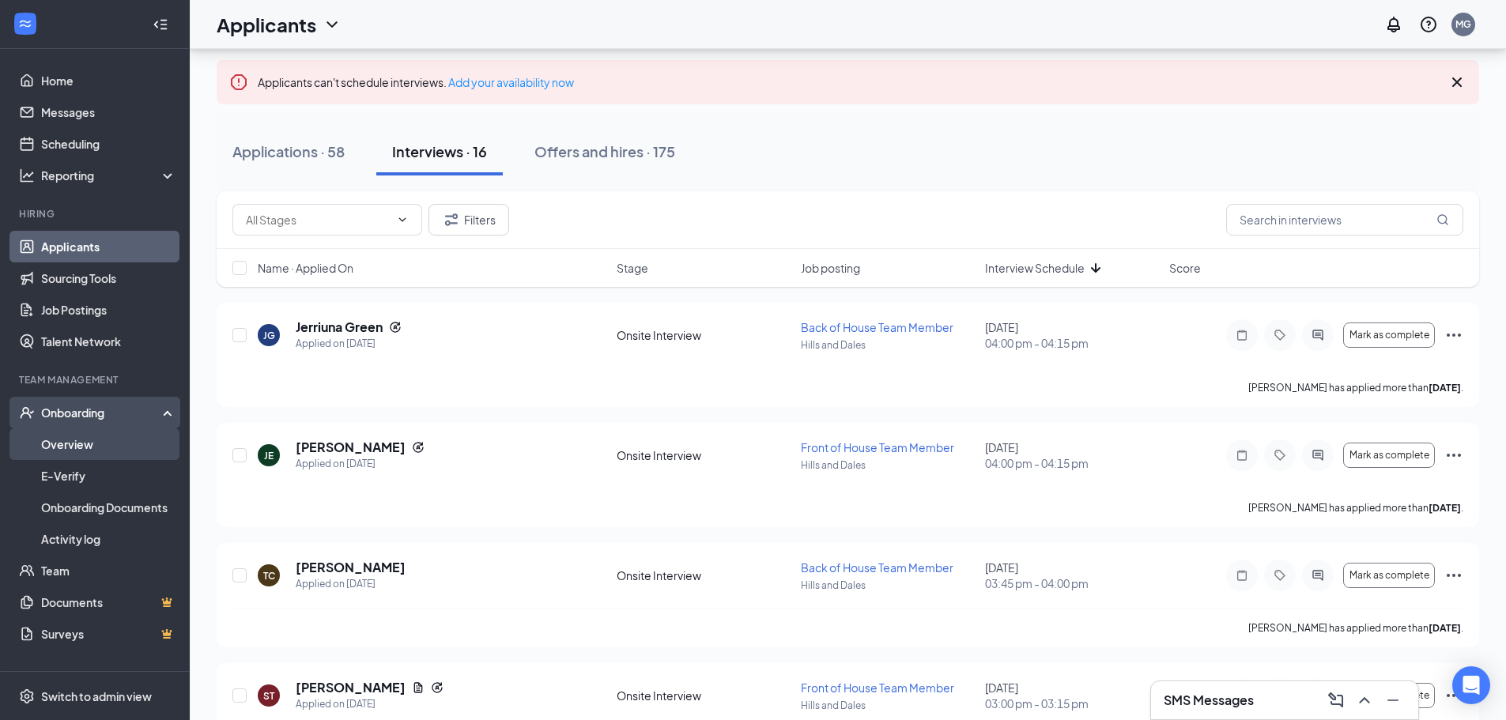
click at [81, 441] on link "Overview" at bounding box center [108, 445] width 135 height 32
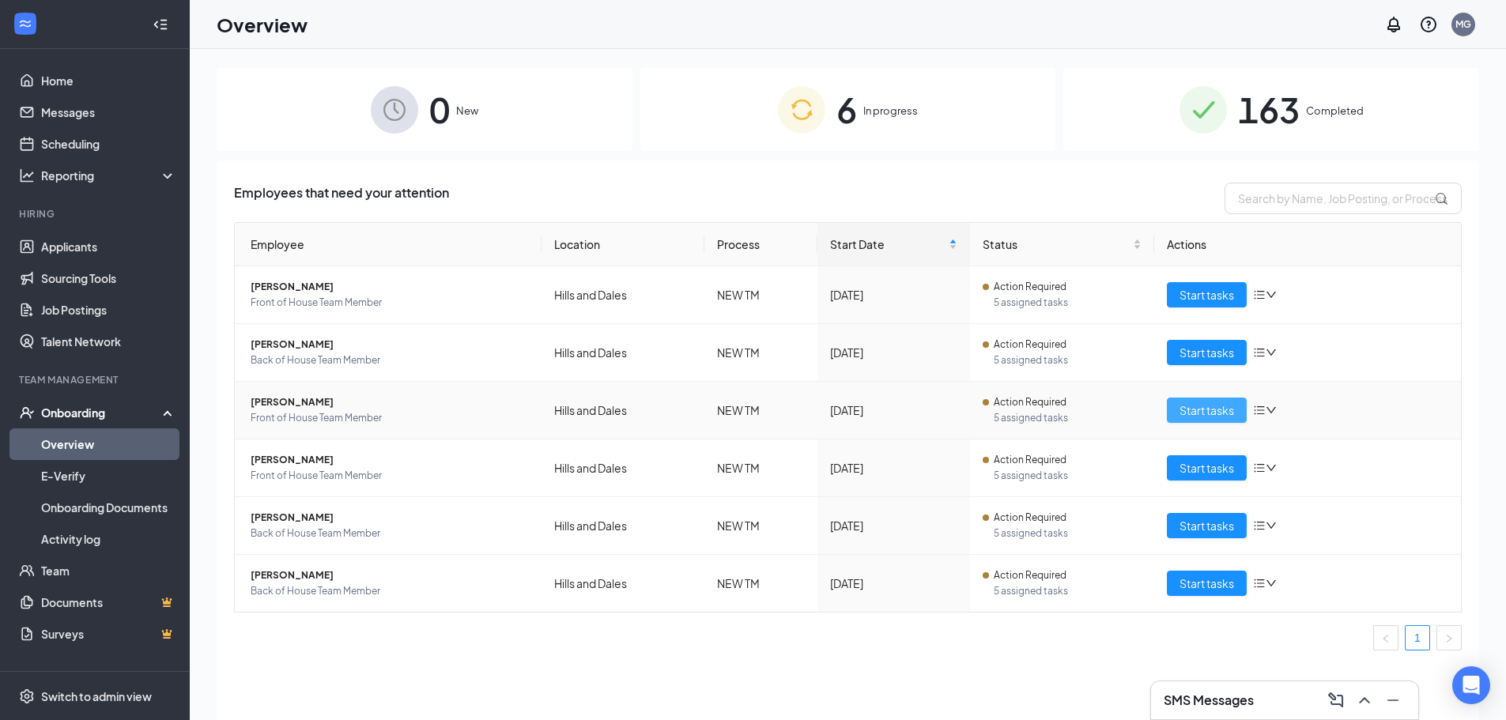
click at [1193, 409] on span "Start tasks" at bounding box center [1207, 410] width 55 height 17
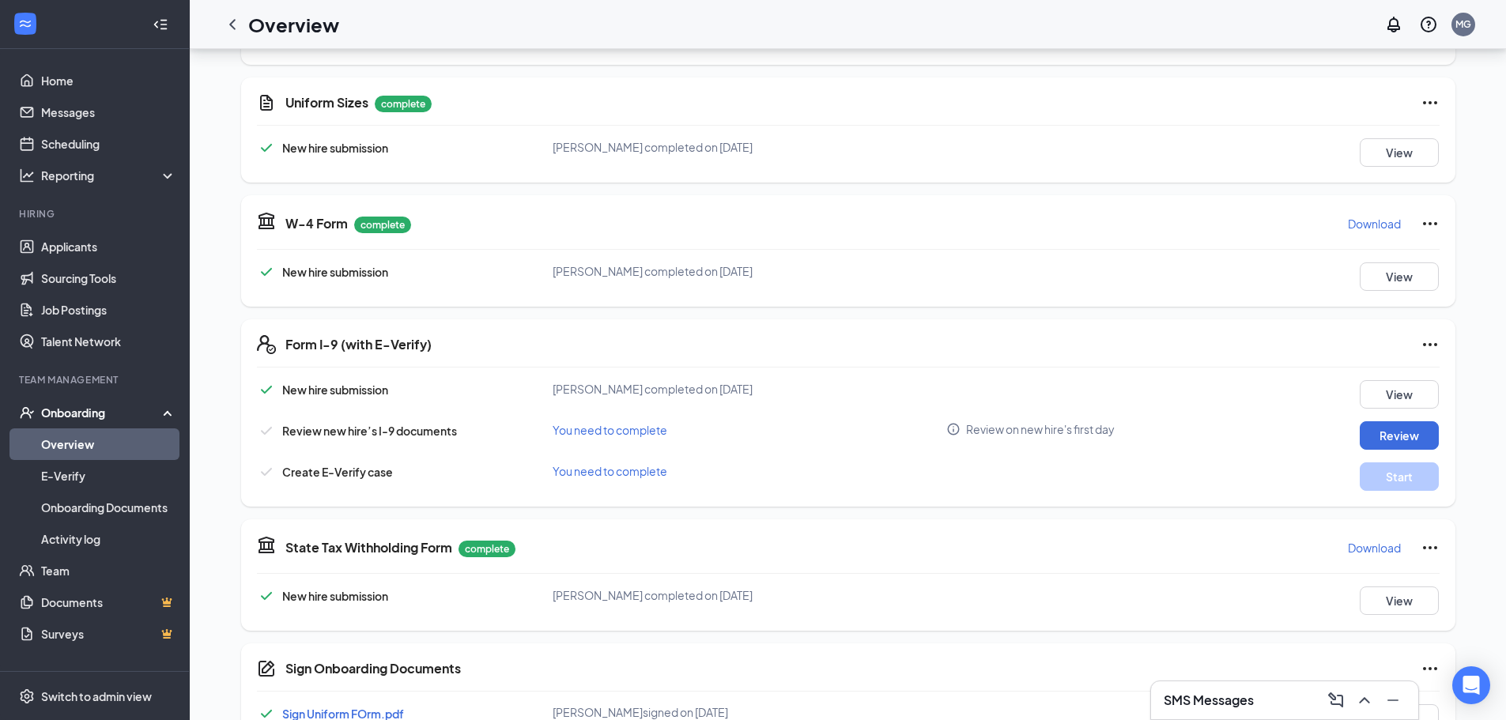
scroll to position [474, 0]
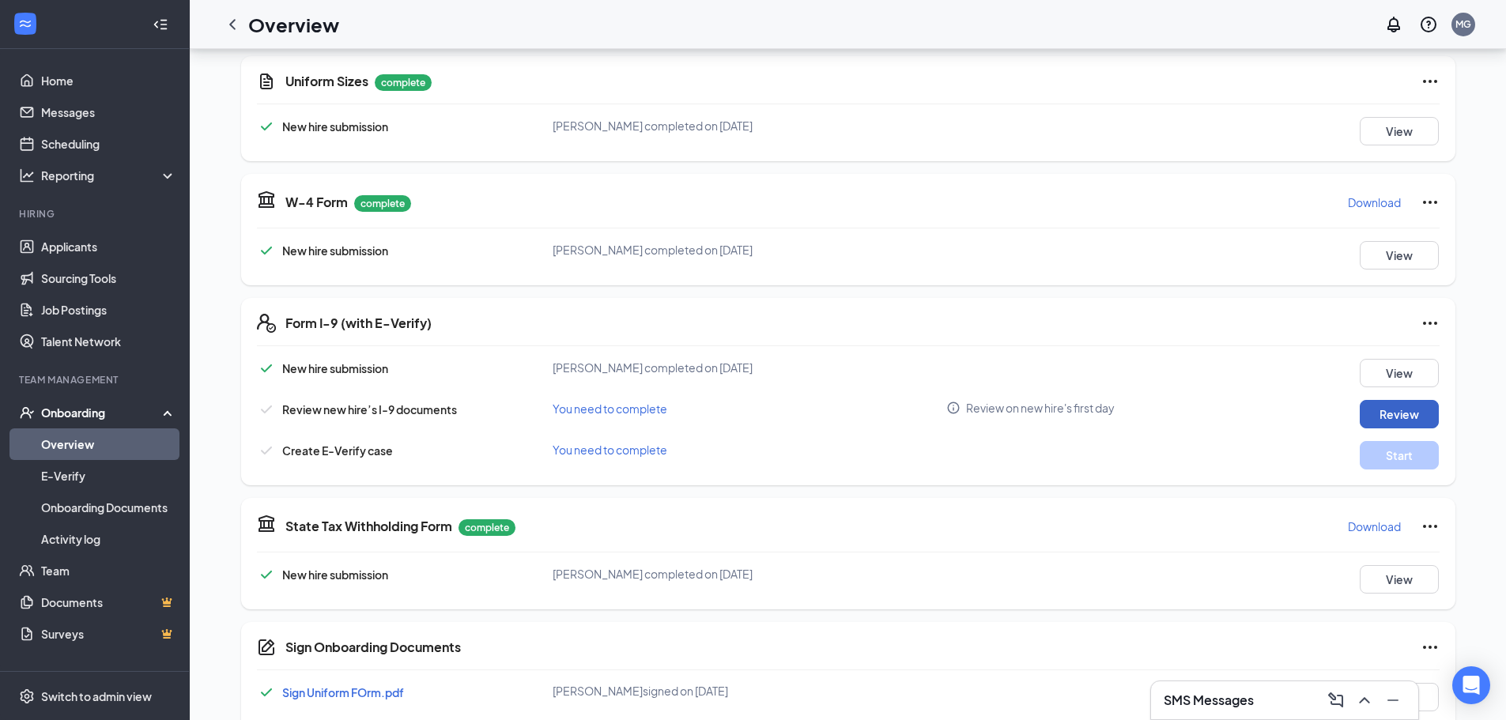
click at [1407, 412] on button "Review" at bounding box center [1399, 414] width 79 height 28
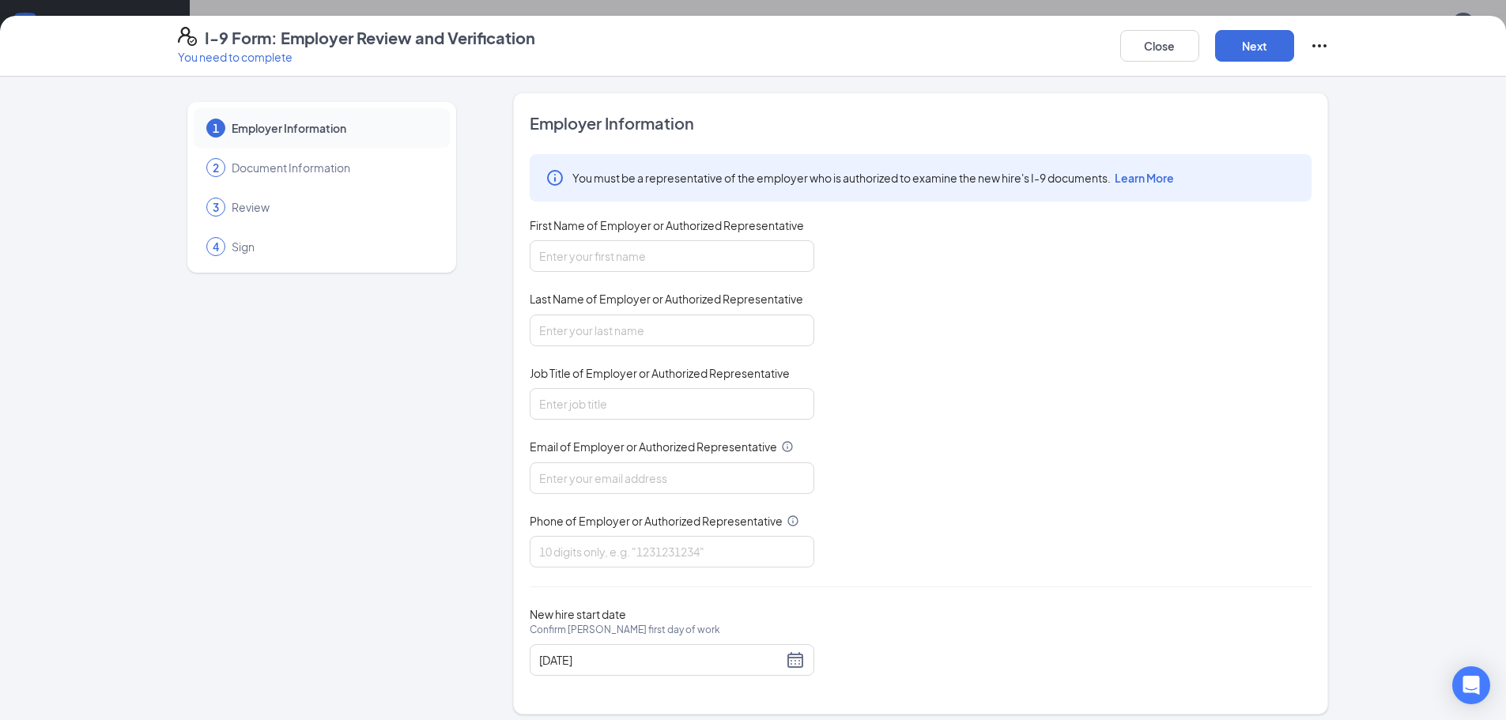
click at [691, 233] on div "First Name of Employer or Authorized Representative" at bounding box center [672, 228] width 285 height 23
click at [684, 251] on input "First Name of Employer or Authorized Representative" at bounding box center [672, 256] width 285 height 32
type input "[PERSON_NAME]"
type input "h"
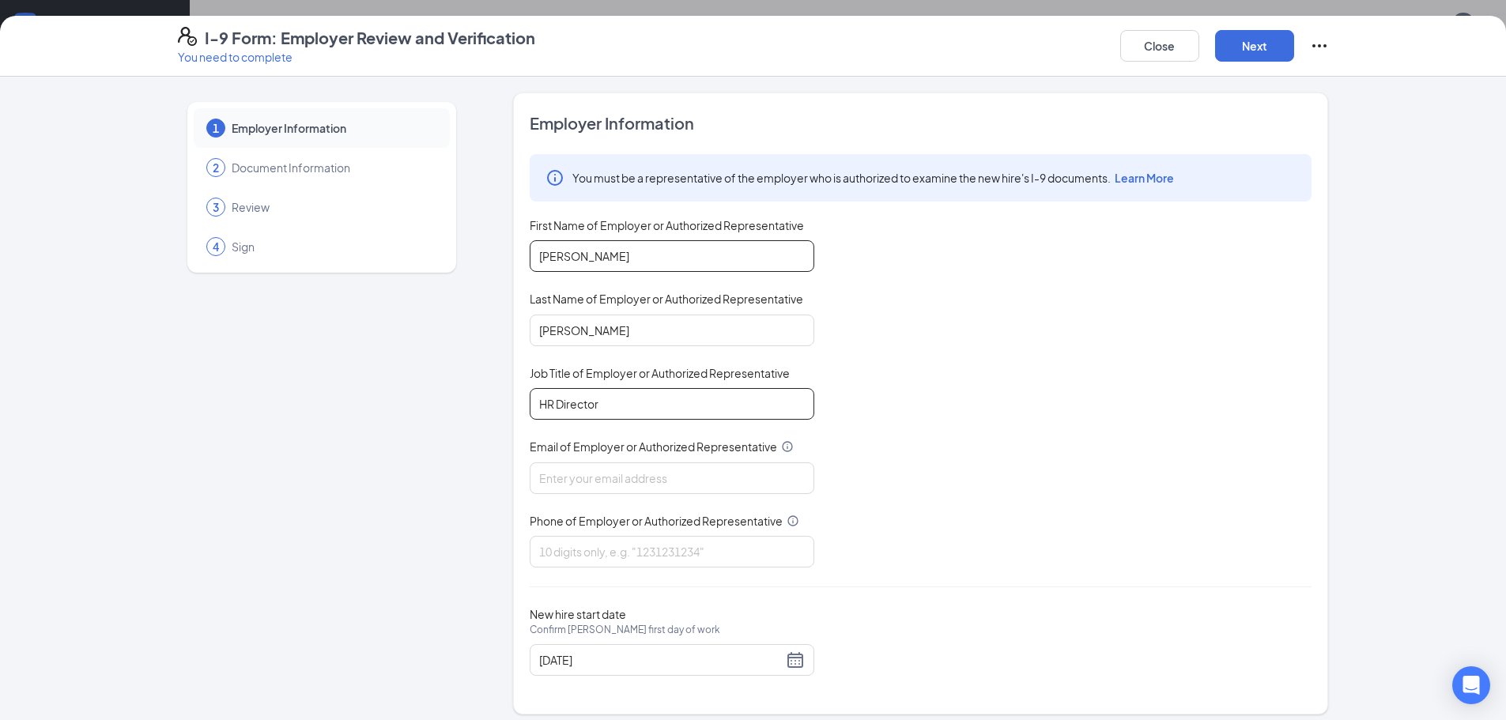
type input "HR Director"
type input "[EMAIL_ADDRESS][DOMAIN_NAME]"
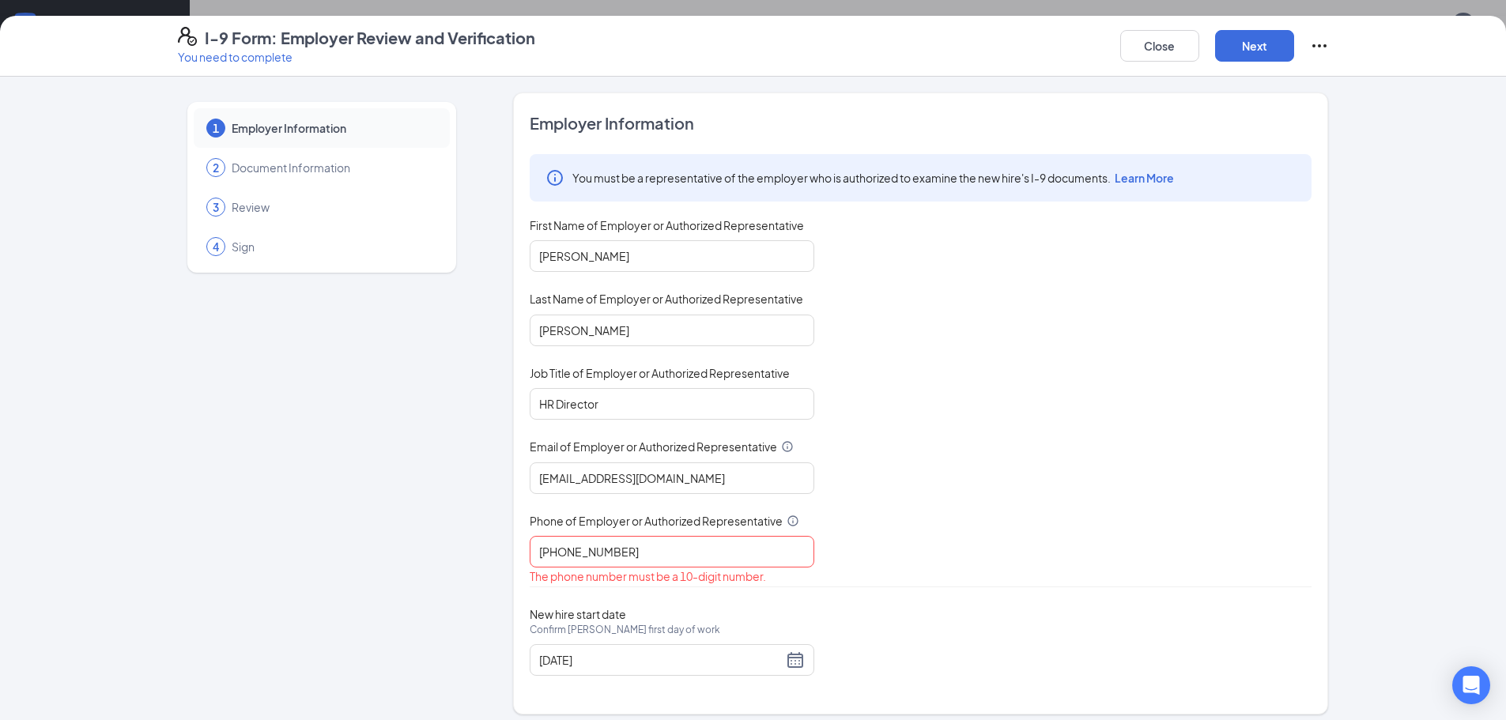
click at [823, 587] on div at bounding box center [921, 587] width 782 height 1
click at [582, 552] on input "[PHONE_NUMBER]" at bounding box center [672, 552] width 285 height 32
type input "7623236325"
click at [1246, 40] on button "Next" at bounding box center [1254, 46] width 79 height 32
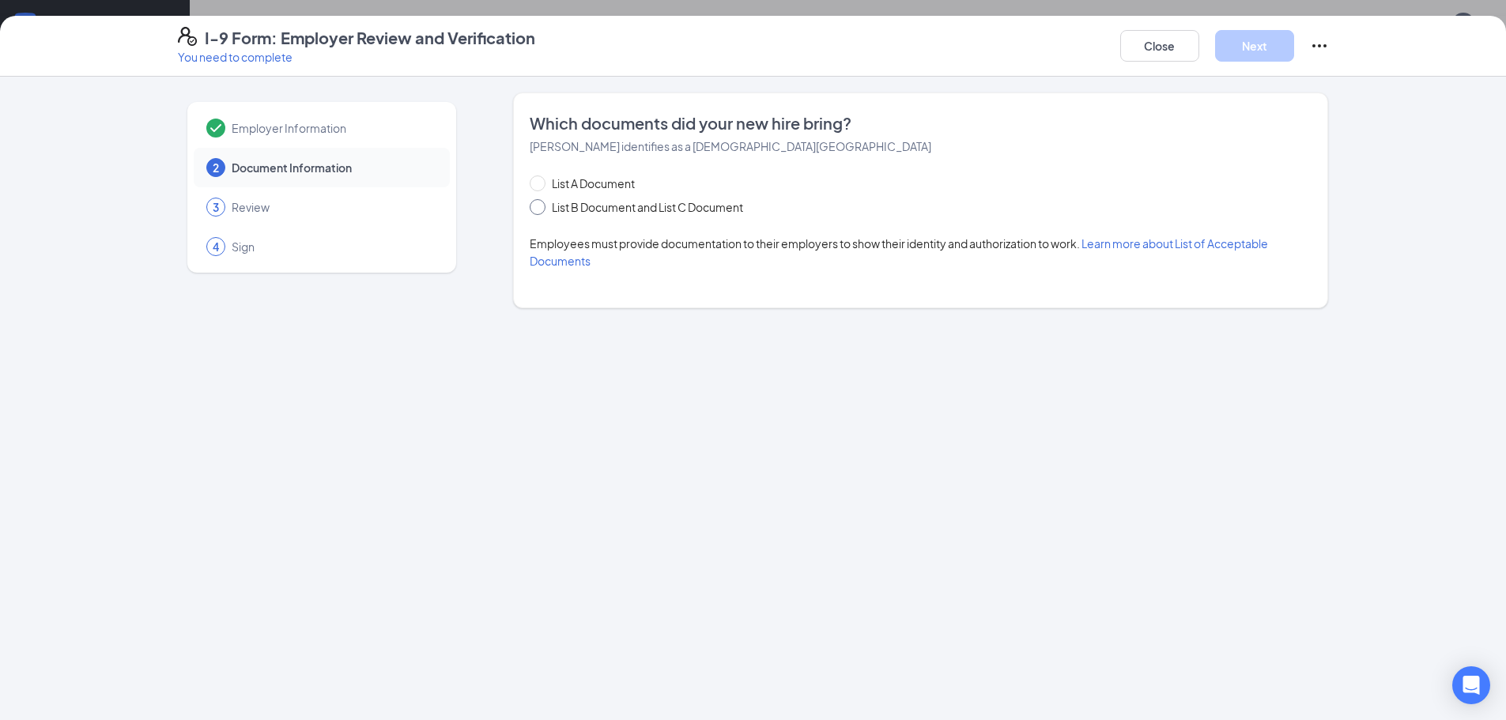
click at [545, 207] on span at bounding box center [538, 207] width 16 height 16
click at [541, 207] on input "List B Document and List C Document" at bounding box center [535, 204] width 11 height 11
radio input "true"
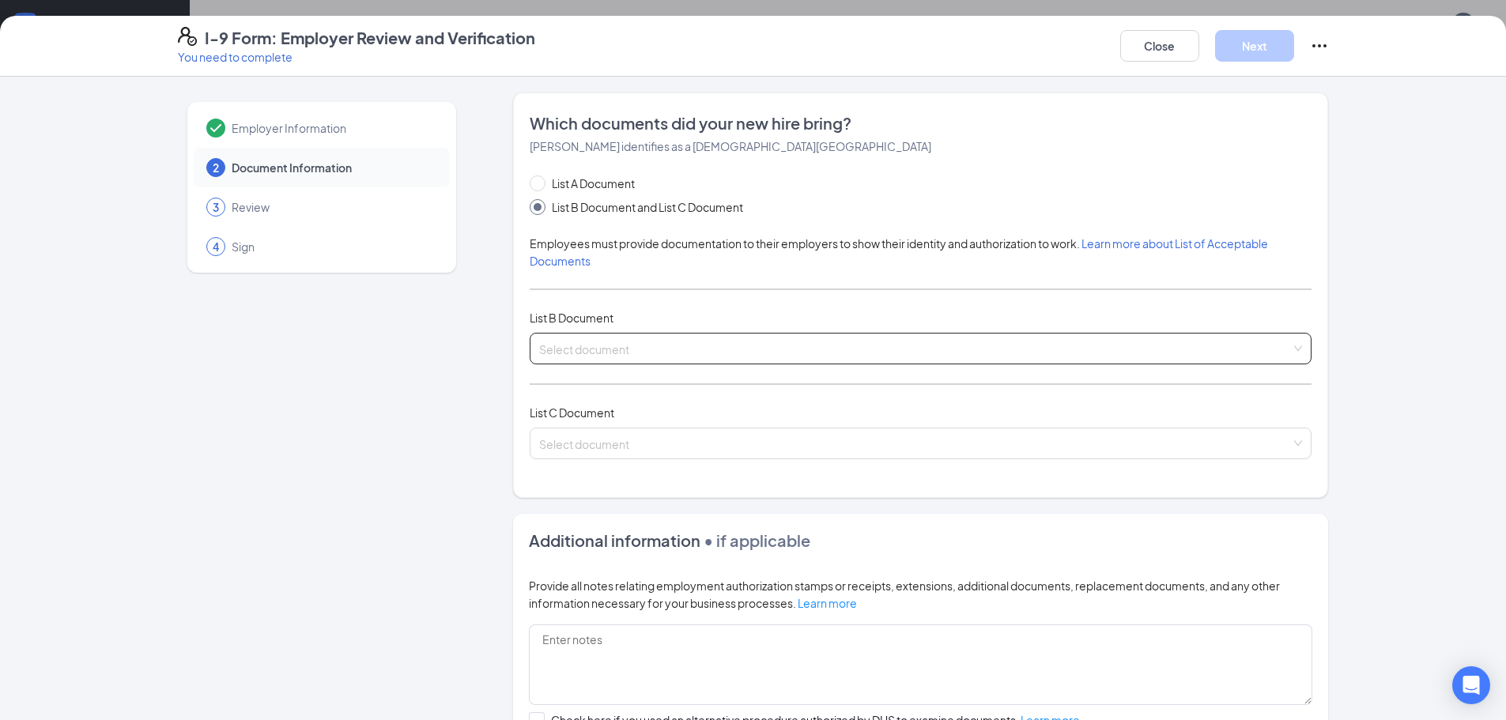
click at [614, 353] on input "search" at bounding box center [915, 346] width 752 height 24
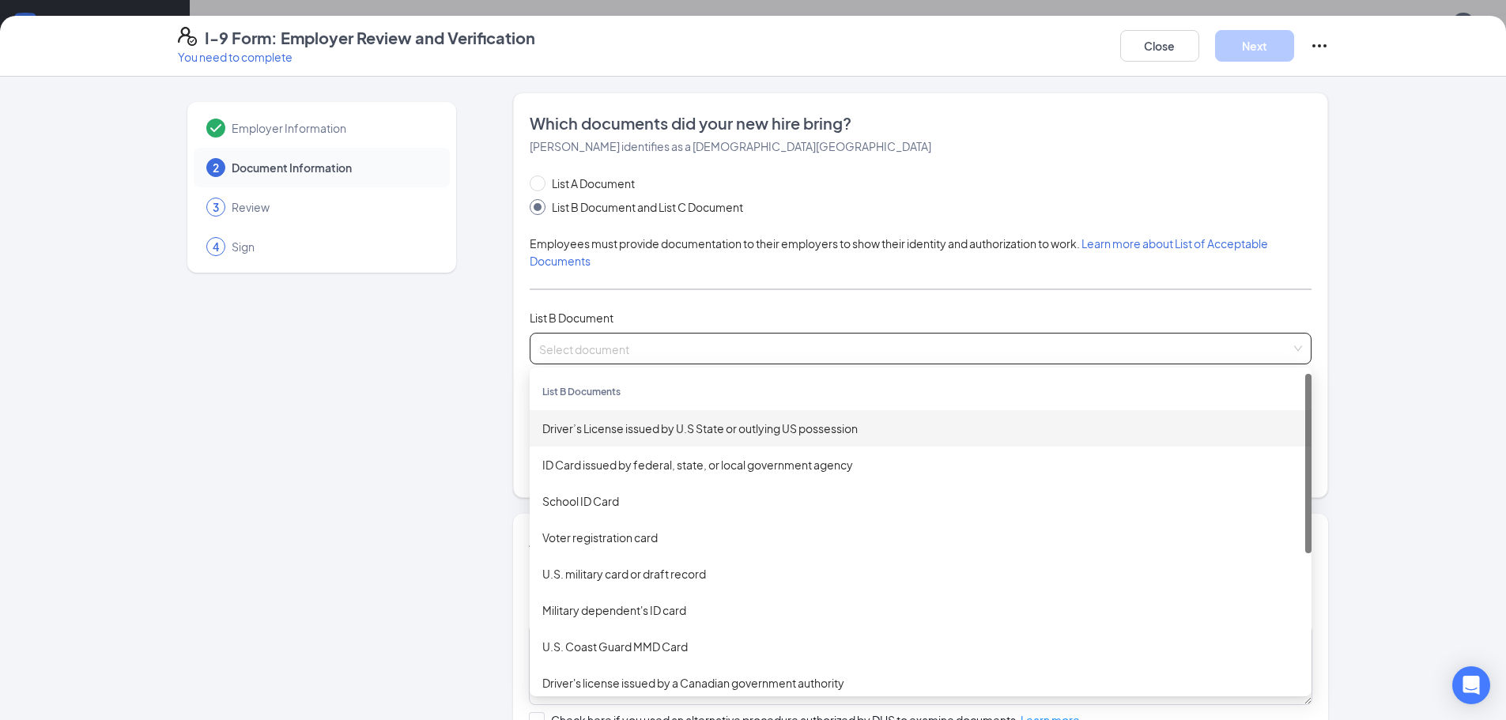
click at [570, 420] on div "Driver’s License issued by U.S State or outlying US possession" at bounding box center [920, 428] width 757 height 17
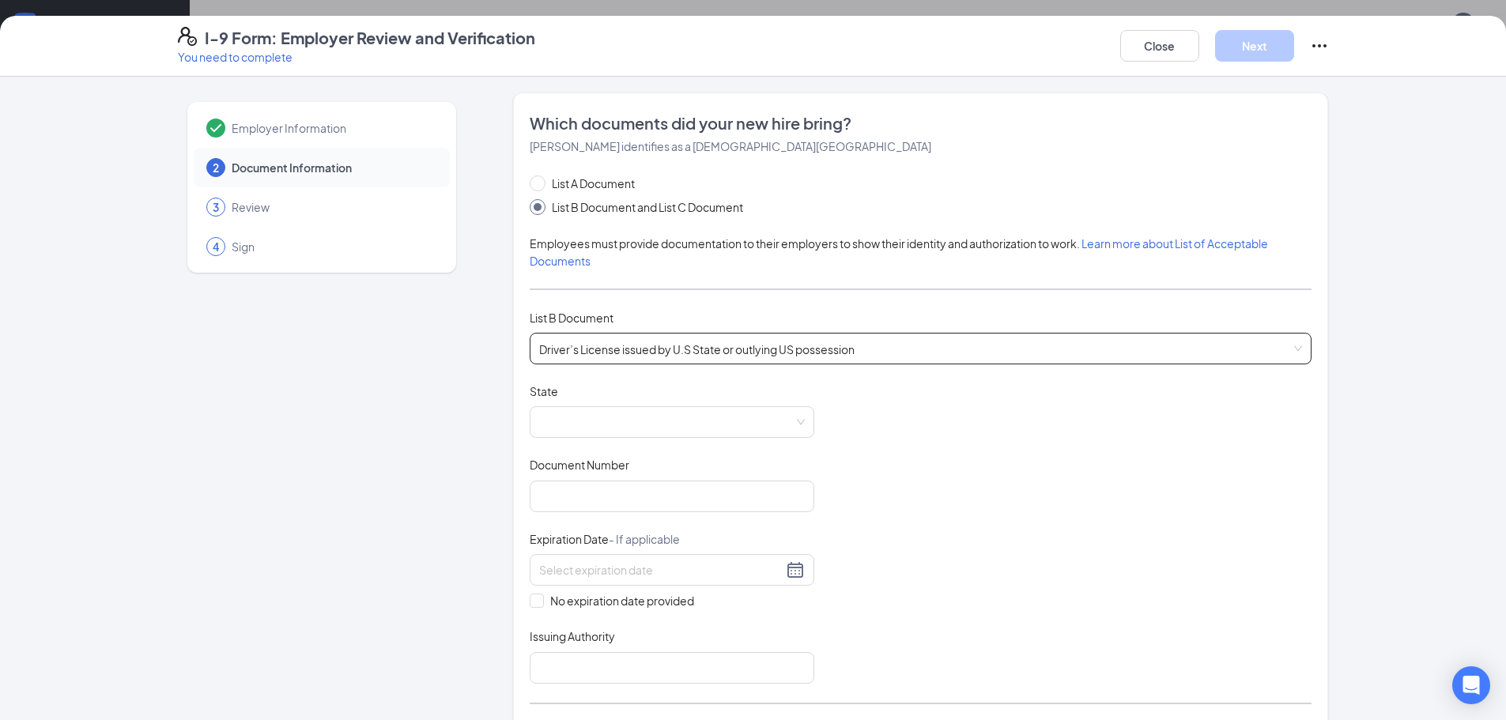
click at [570, 420] on span at bounding box center [672, 422] width 266 height 30
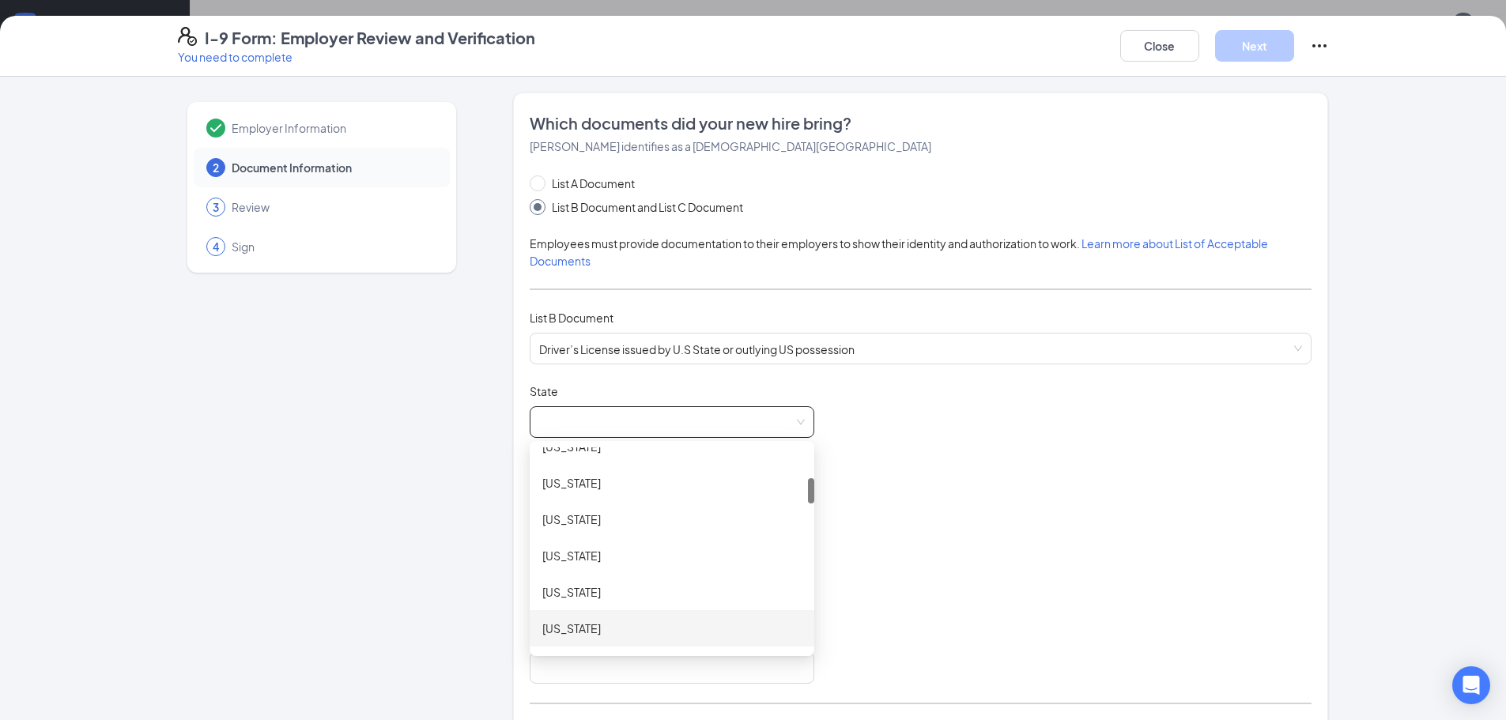
click at [633, 627] on div "[US_STATE]" at bounding box center [671, 628] width 259 height 17
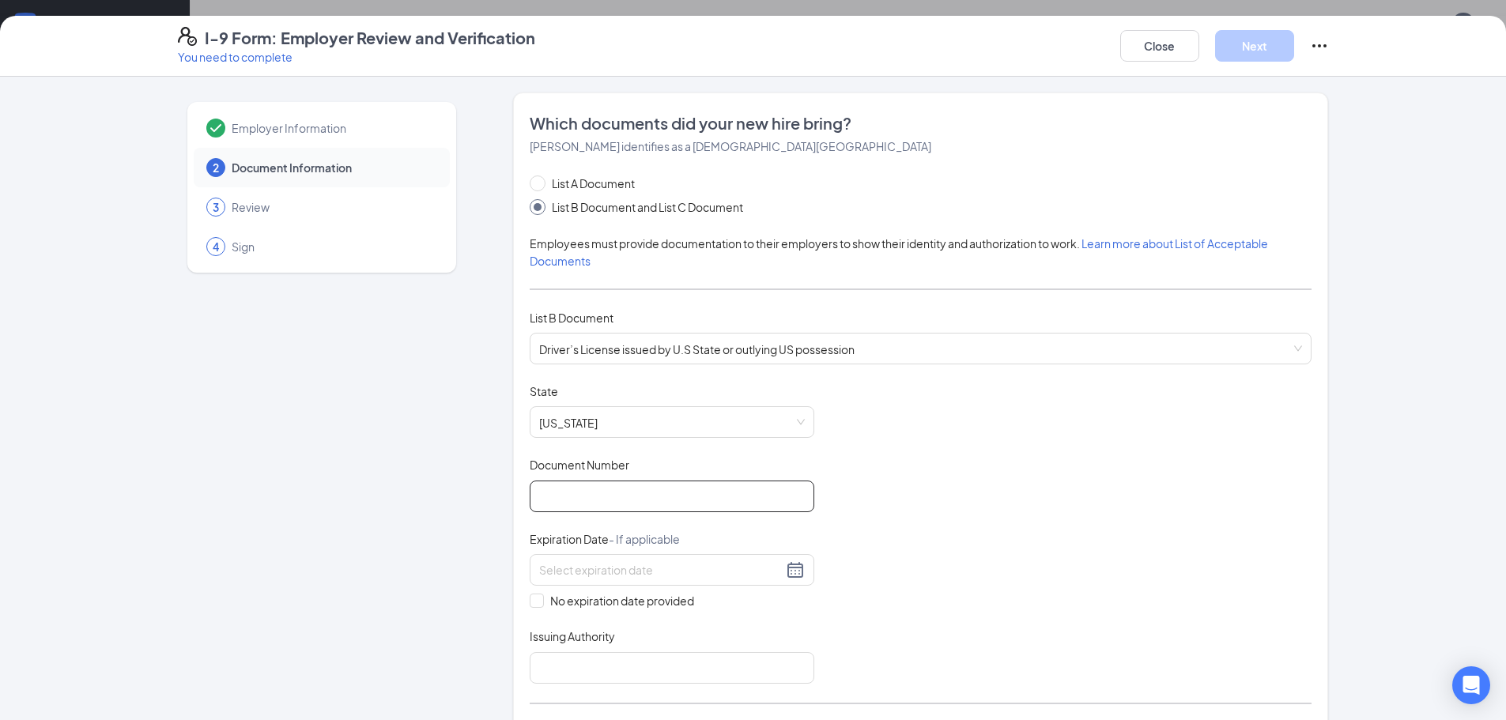
click at [601, 501] on input "Document Number" at bounding box center [672, 497] width 285 height 32
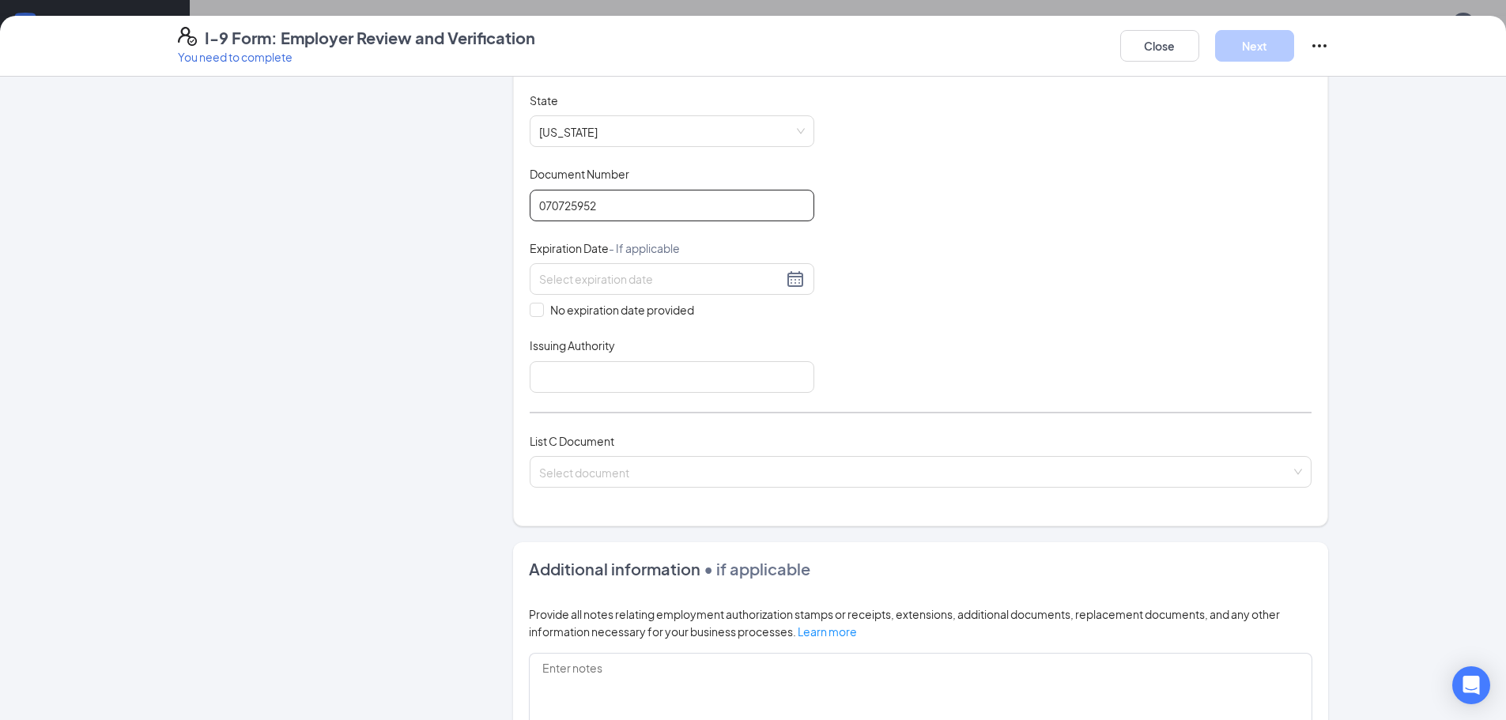
scroll to position [316, 0]
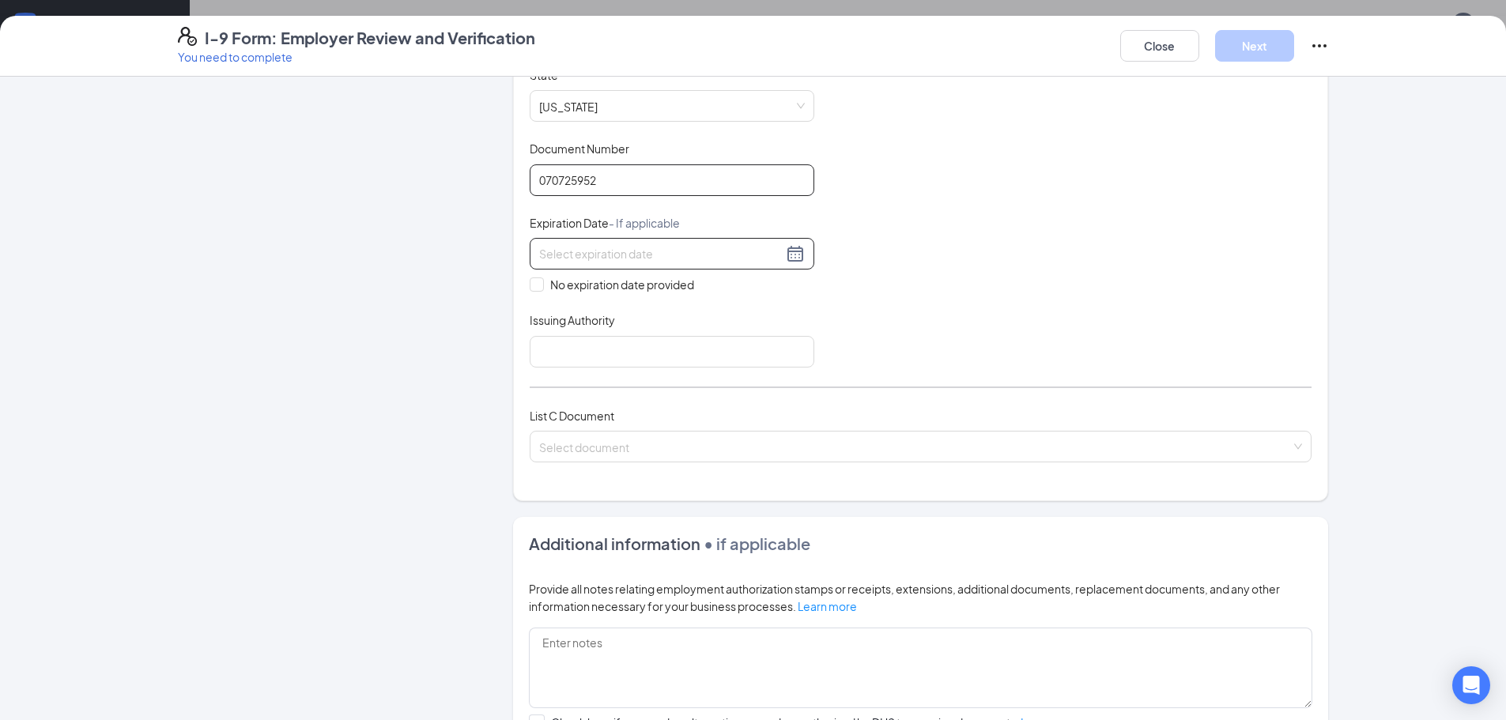
type input "070725952"
click at [792, 261] on div at bounding box center [672, 253] width 266 height 19
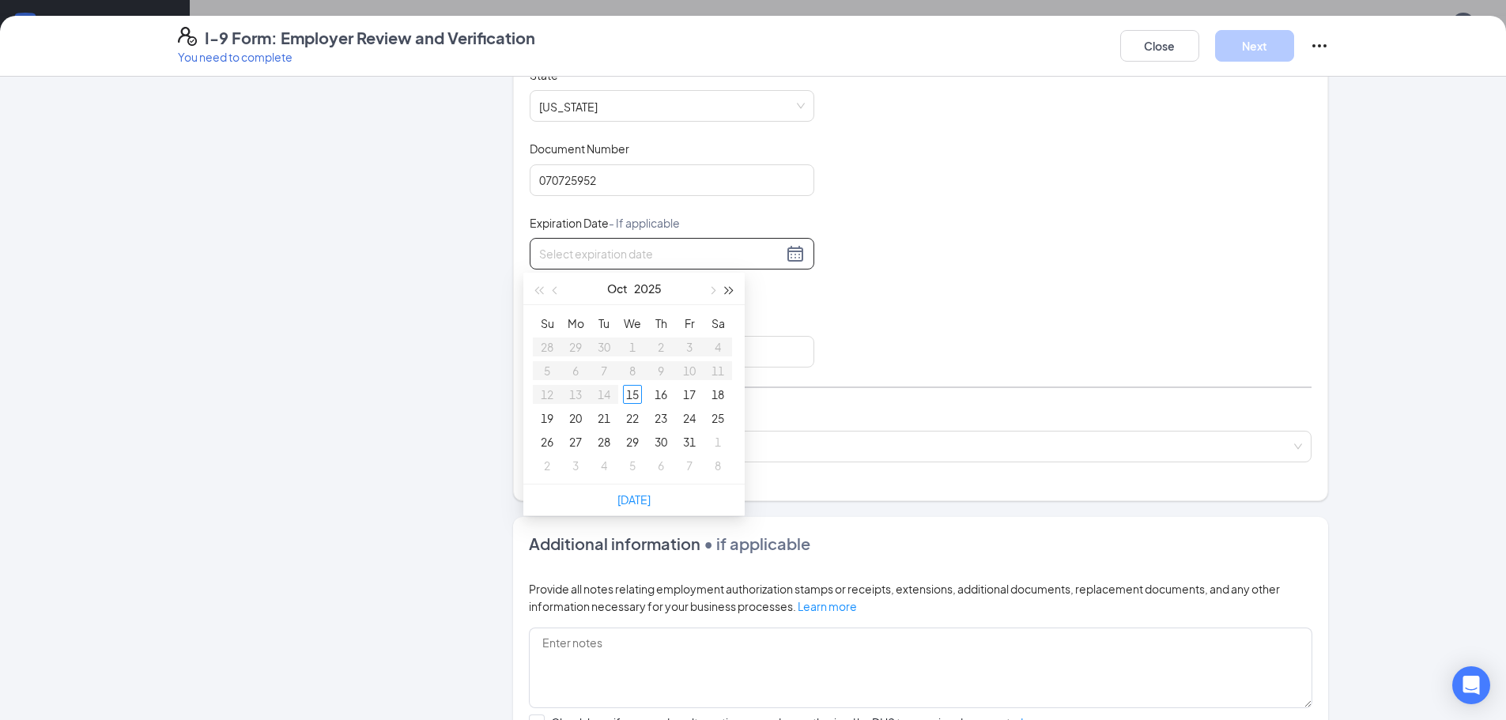
click at [726, 291] on span "button" at bounding box center [730, 291] width 8 height 8
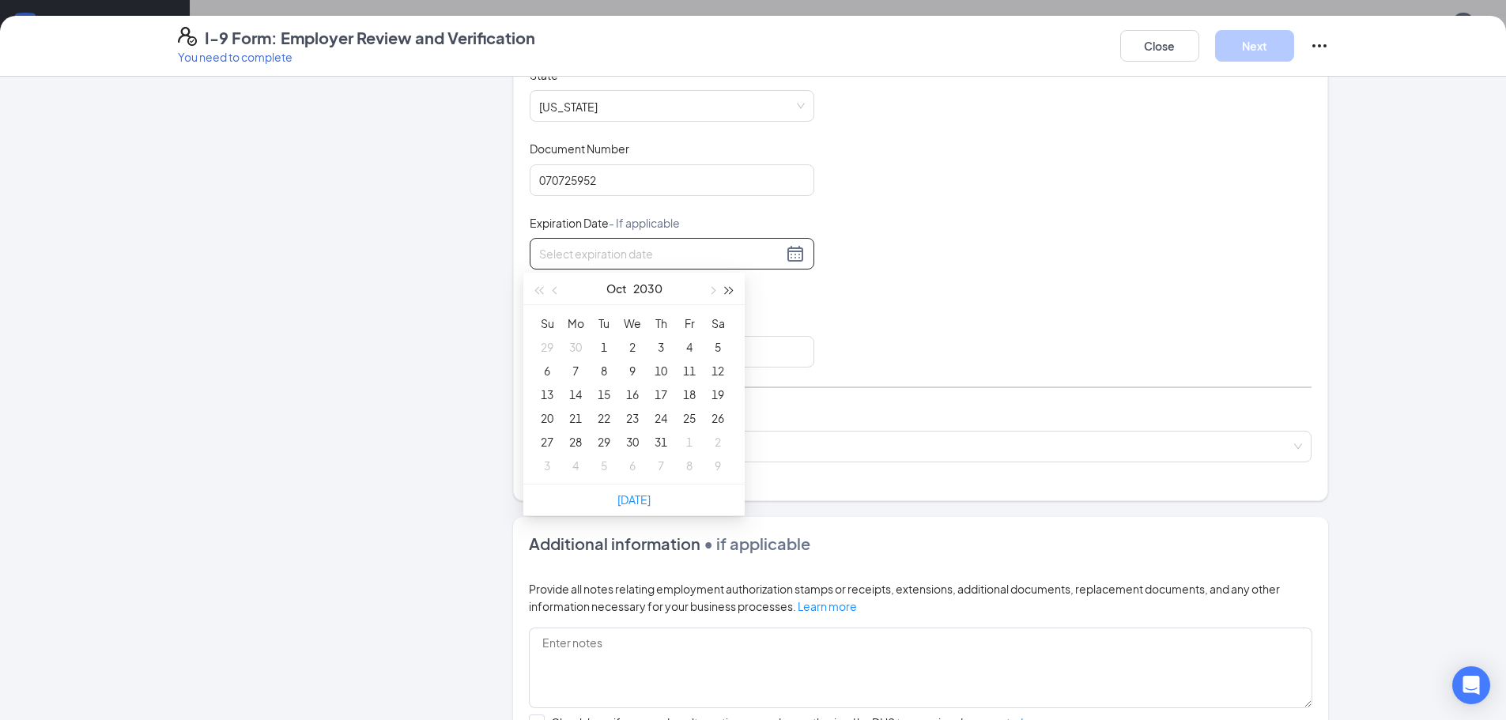
click at [726, 291] on span "button" at bounding box center [730, 291] width 8 height 8
click at [555, 293] on span "button" at bounding box center [557, 291] width 8 height 8
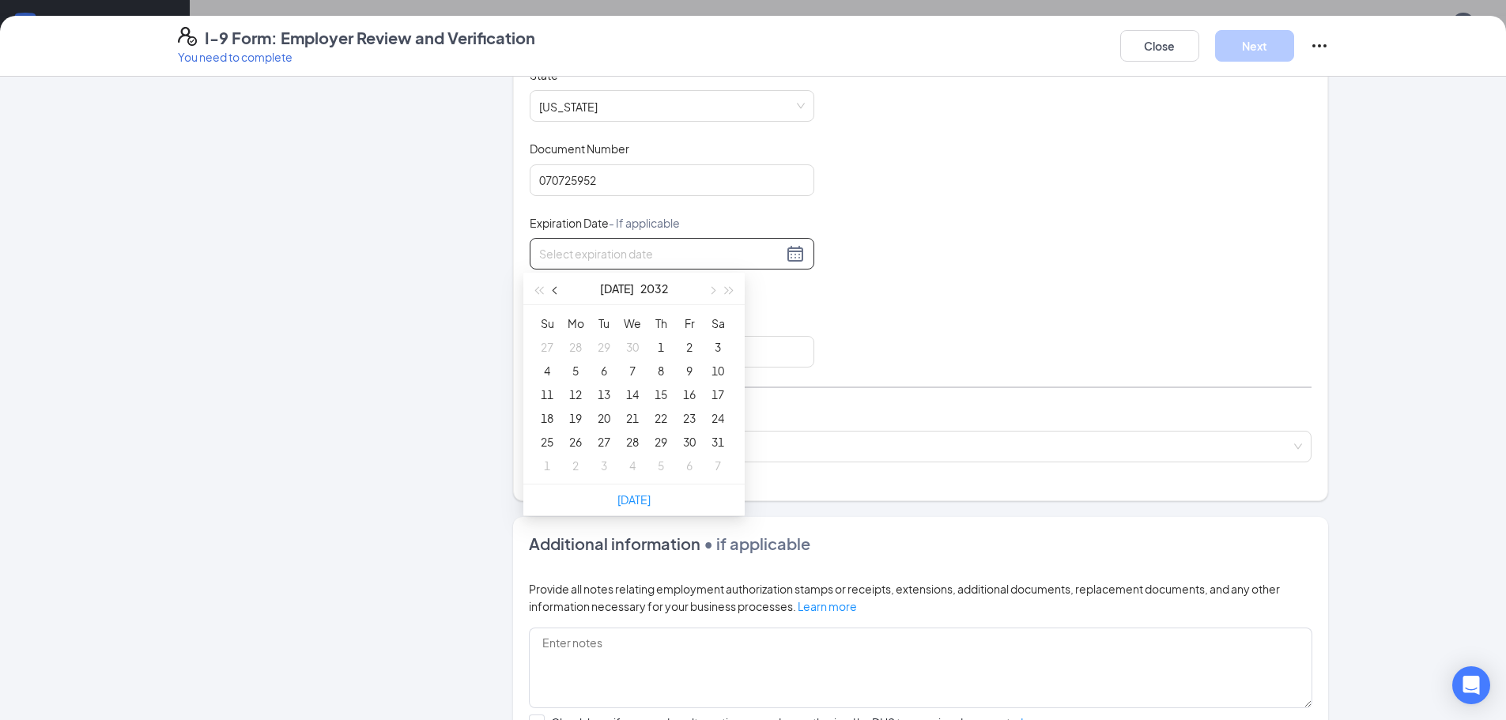
click at [555, 293] on span "button" at bounding box center [557, 291] width 8 height 8
type input "[DATE]"
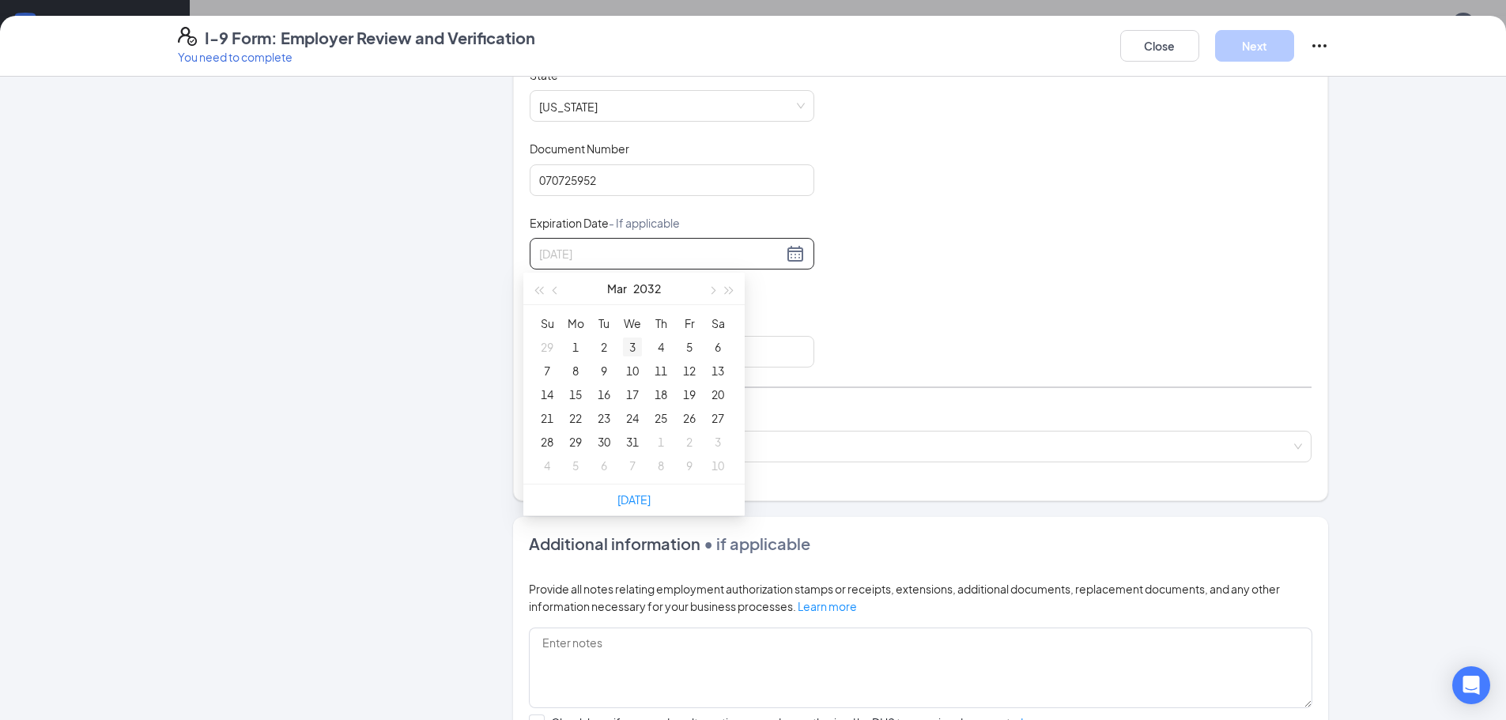
click at [626, 343] on div "3" at bounding box center [632, 347] width 19 height 19
click at [626, 343] on input "Issuing Authority" at bounding box center [672, 352] width 285 height 32
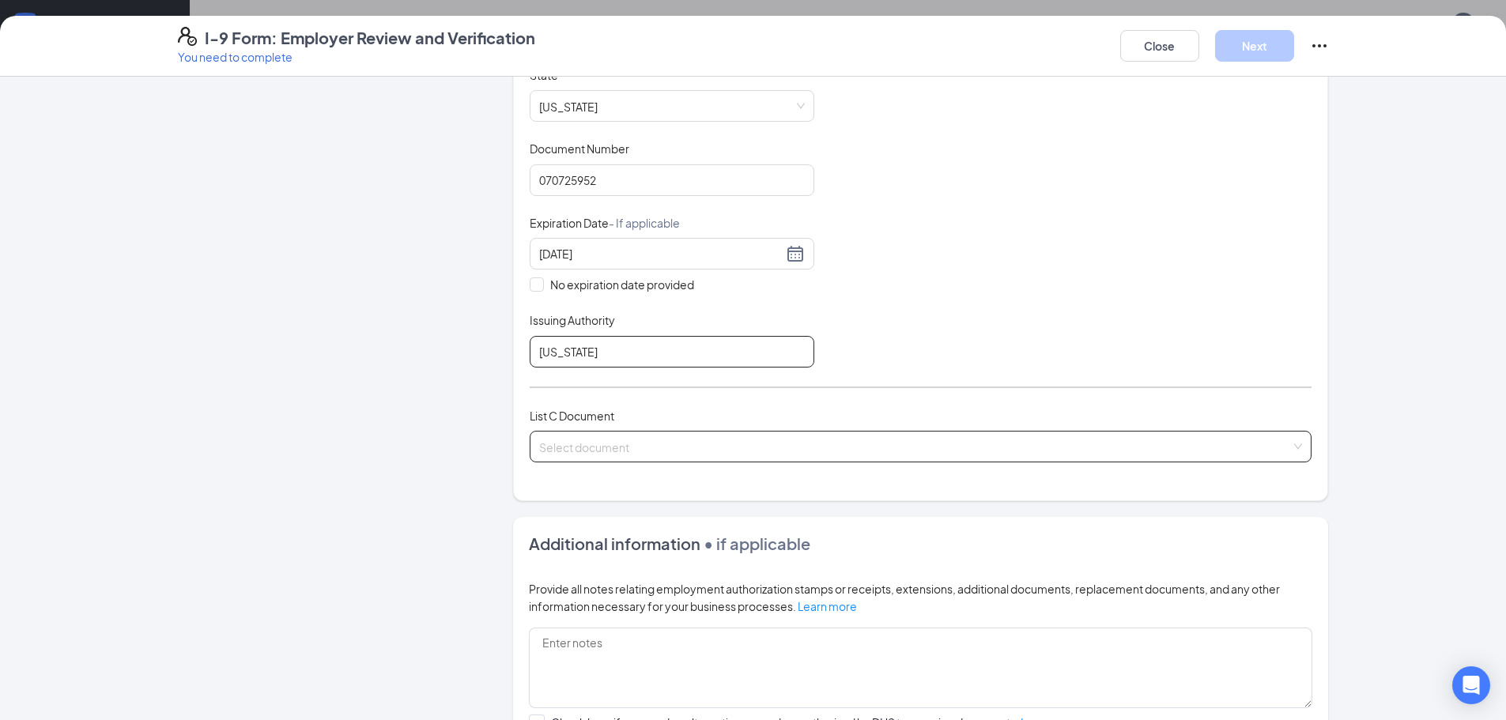
type input "[US_STATE]"
click at [618, 438] on input "search" at bounding box center [915, 444] width 752 height 24
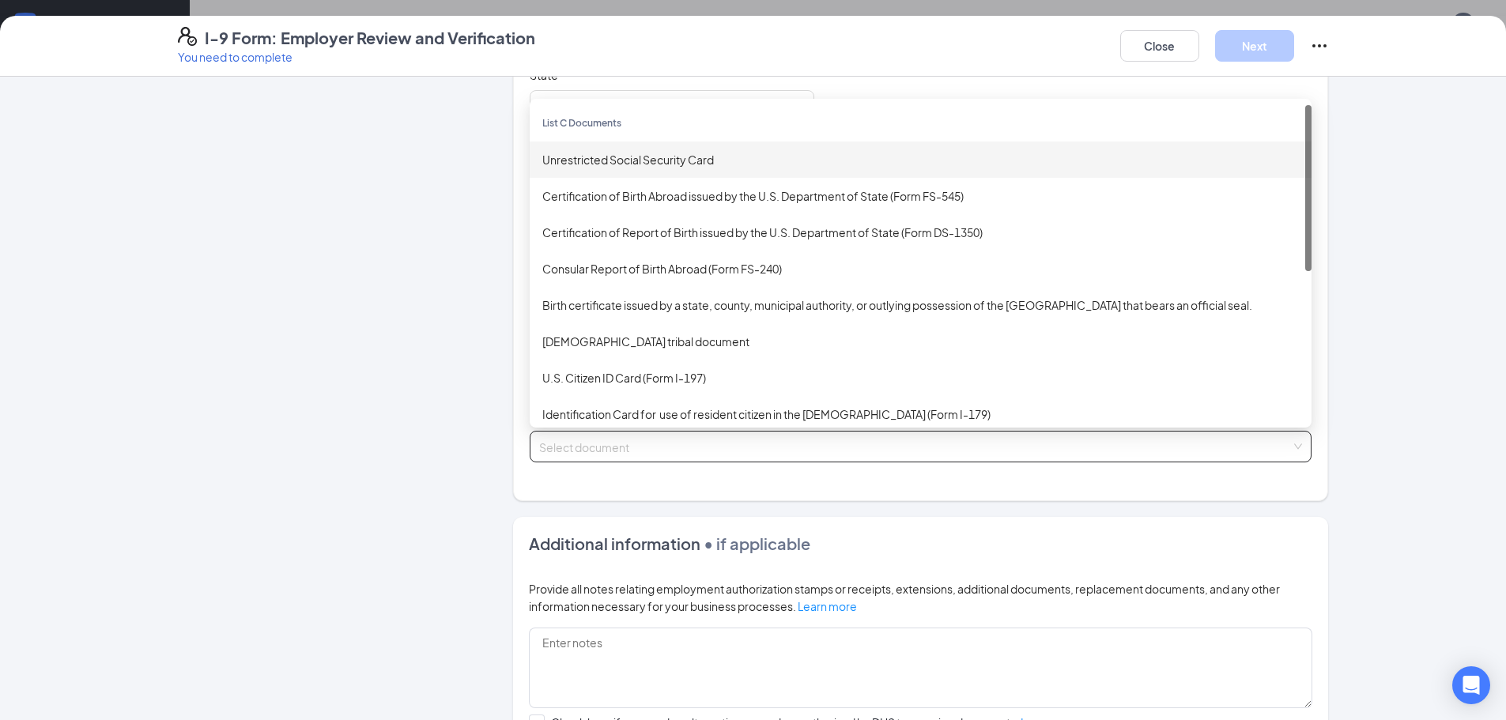
click at [622, 161] on div "Unrestricted Social Security Card" at bounding box center [920, 159] width 757 height 17
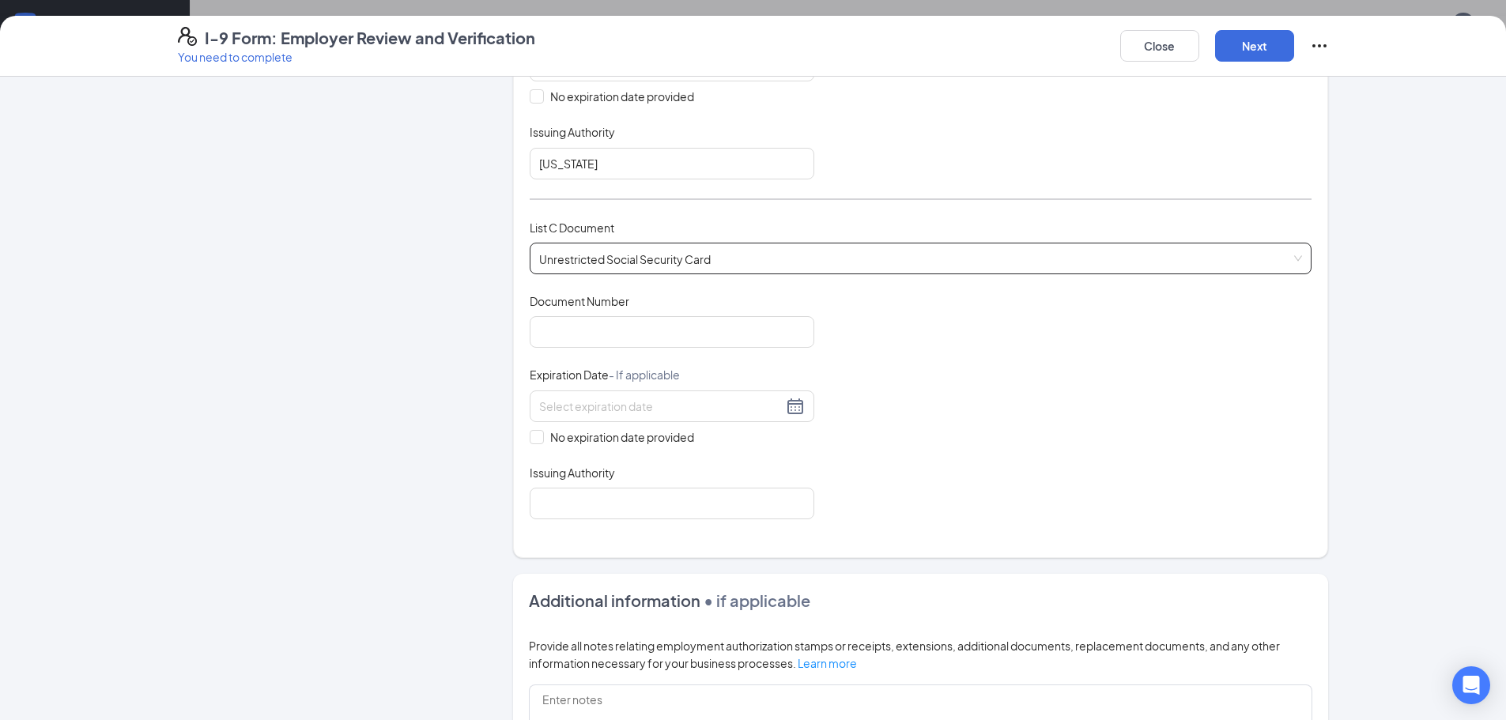
scroll to position [554, 0]
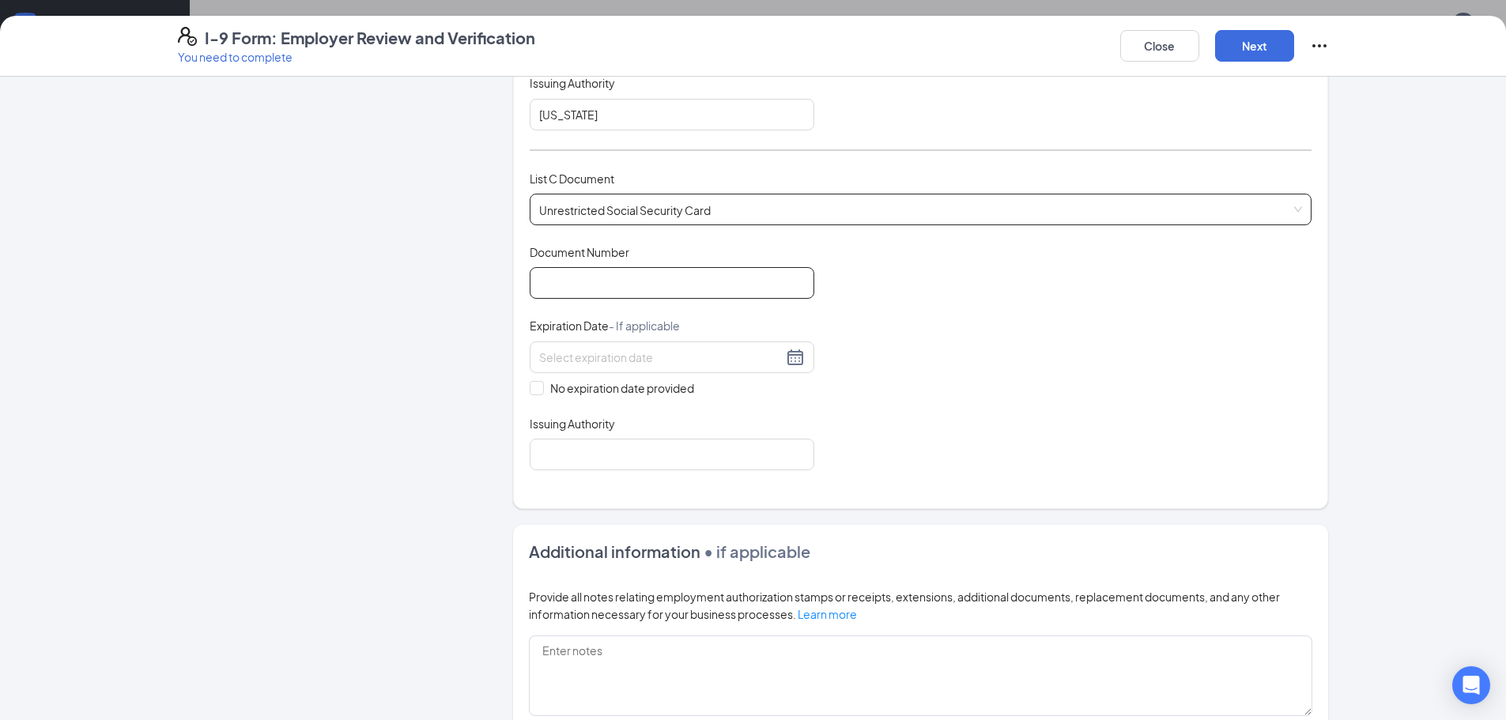
click at [744, 278] on input "Document Number" at bounding box center [672, 283] width 285 height 32
type input "667304108"
click at [536, 387] on span at bounding box center [537, 388] width 14 height 14
click at [536, 387] on input "No expiration date provided" at bounding box center [535, 386] width 11 height 11
checkbox input "true"
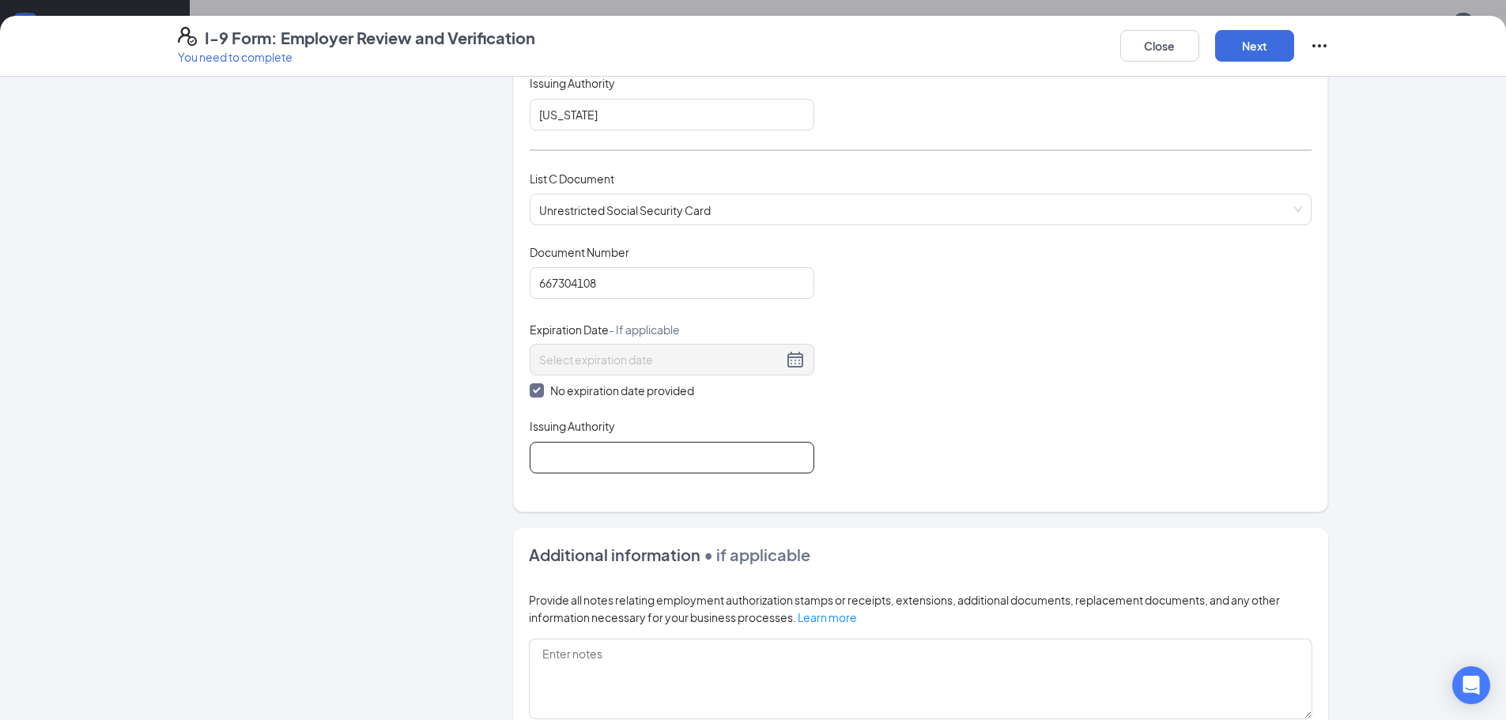
click at [565, 461] on input "Issuing Authority" at bounding box center [672, 458] width 285 height 32
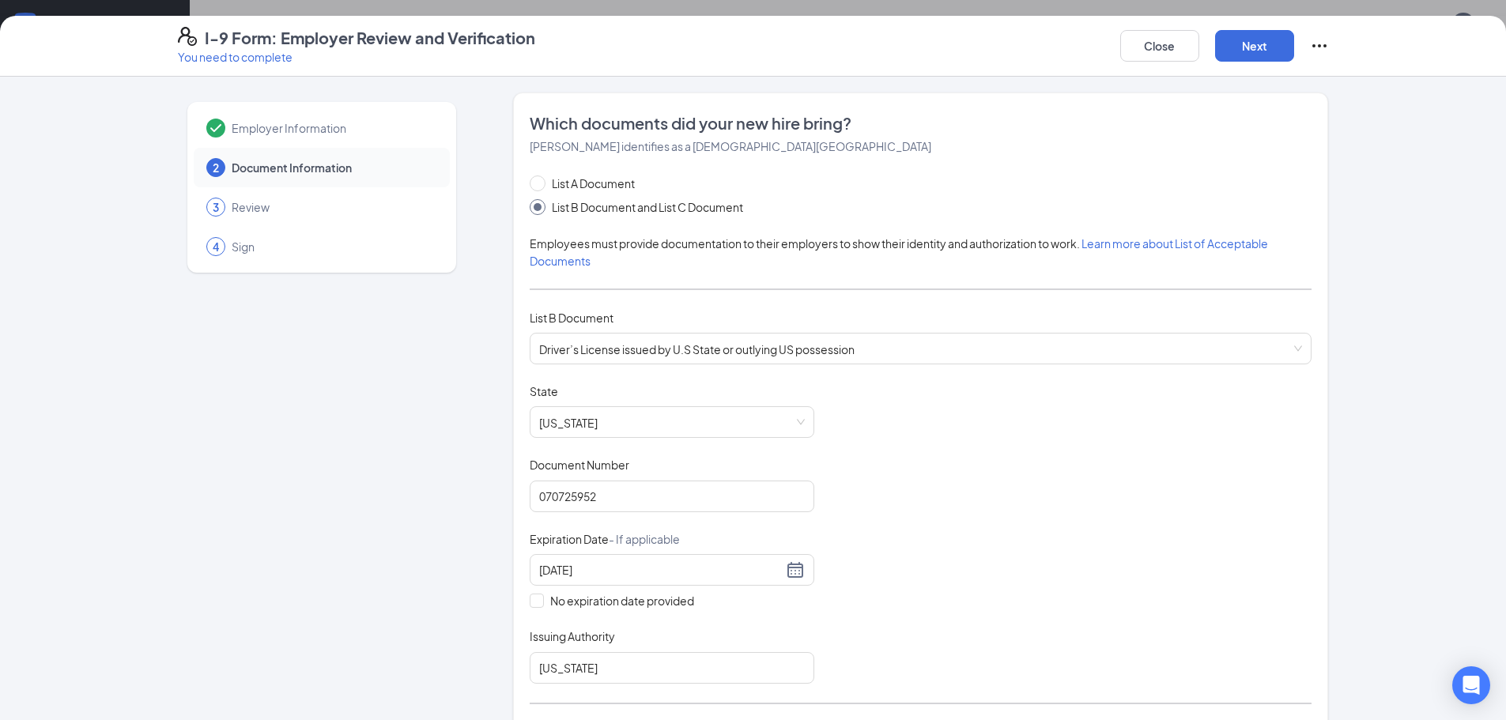
scroll to position [237, 0]
type input "Social Security Administration"
click at [1236, 51] on button "Next" at bounding box center [1254, 46] width 79 height 32
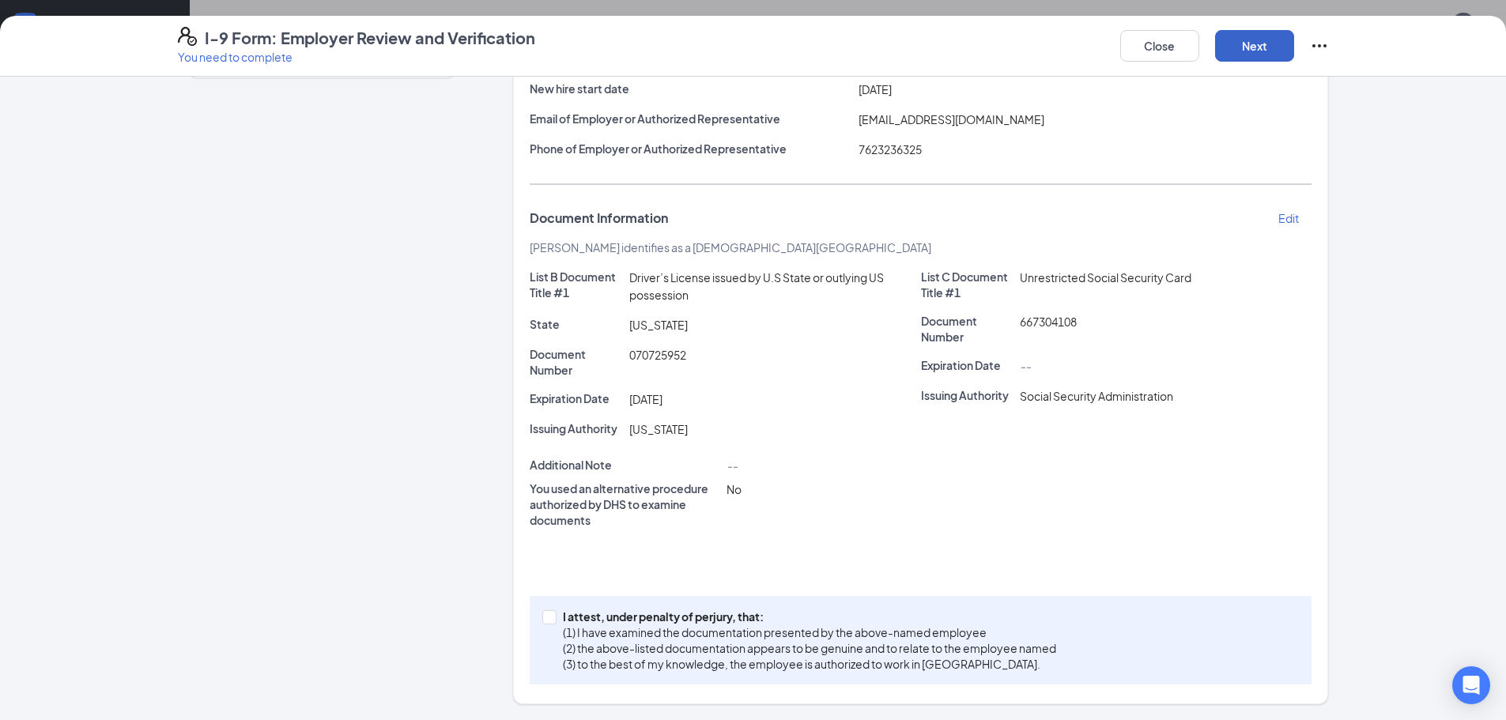
scroll to position [474, 0]
click at [544, 620] on input "I attest, under penalty of [PERSON_NAME], that: (1) I have examined the documen…" at bounding box center [547, 615] width 11 height 11
checkbox input "true"
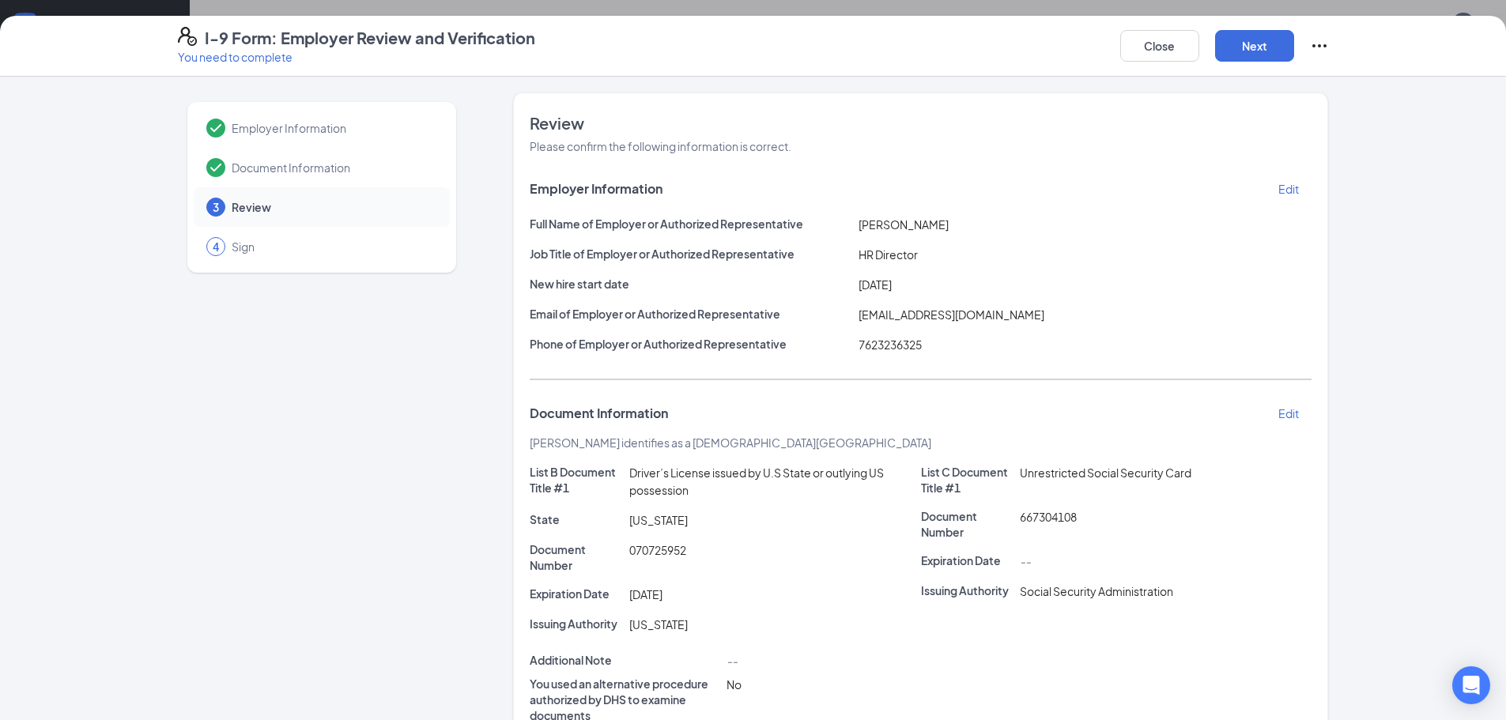
scroll to position [349, 0]
click at [1228, 58] on button "Next" at bounding box center [1254, 46] width 79 height 32
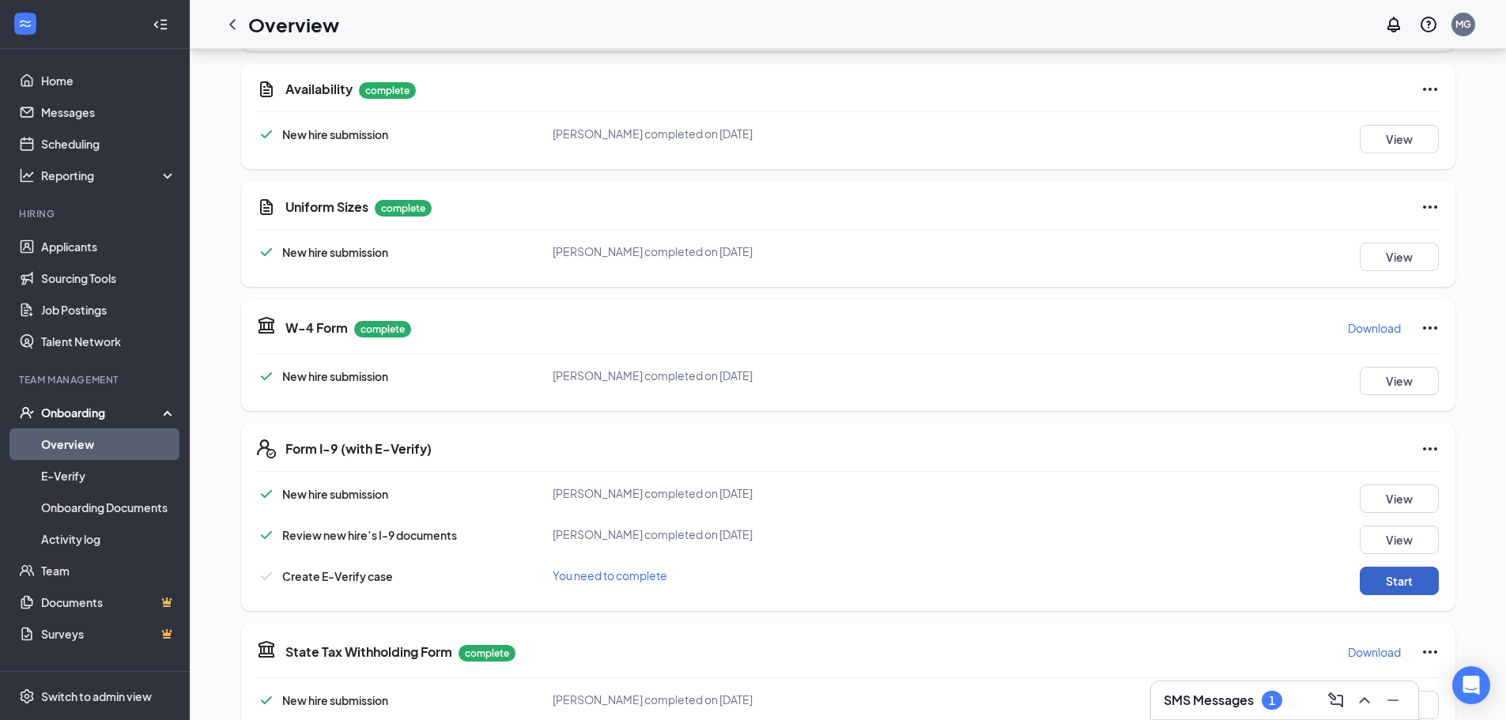
click at [1387, 584] on button "Start" at bounding box center [1399, 581] width 79 height 28
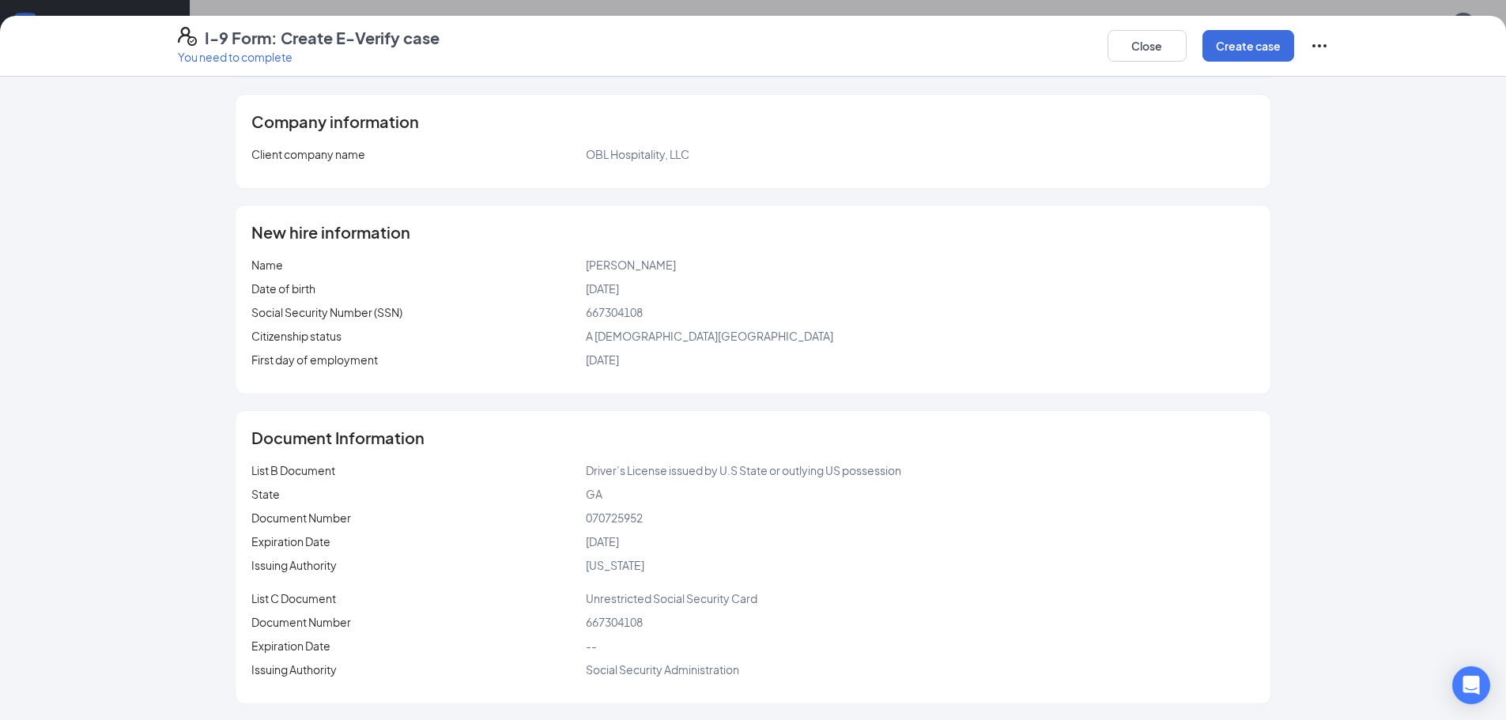
scroll to position [0, 0]
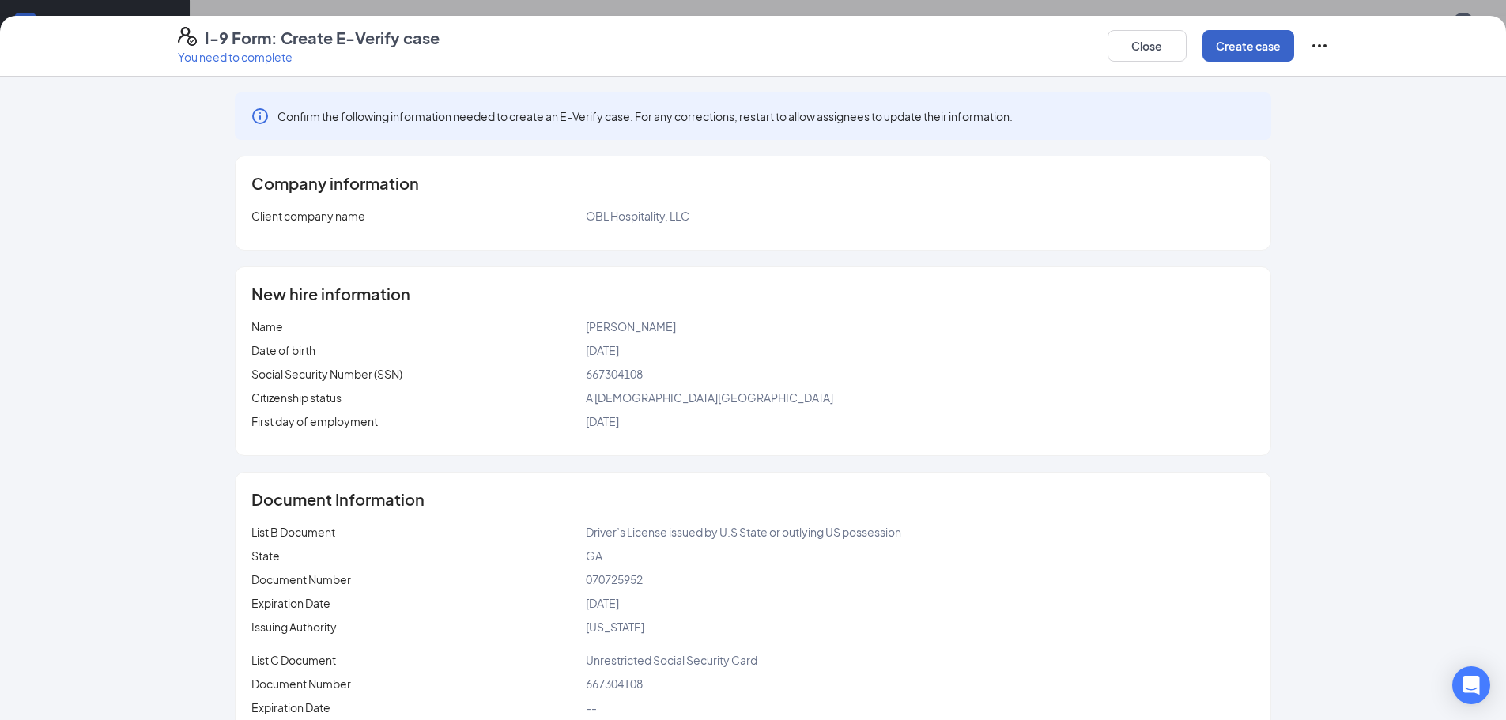
click at [1224, 43] on button "Create case" at bounding box center [1249, 46] width 92 height 32
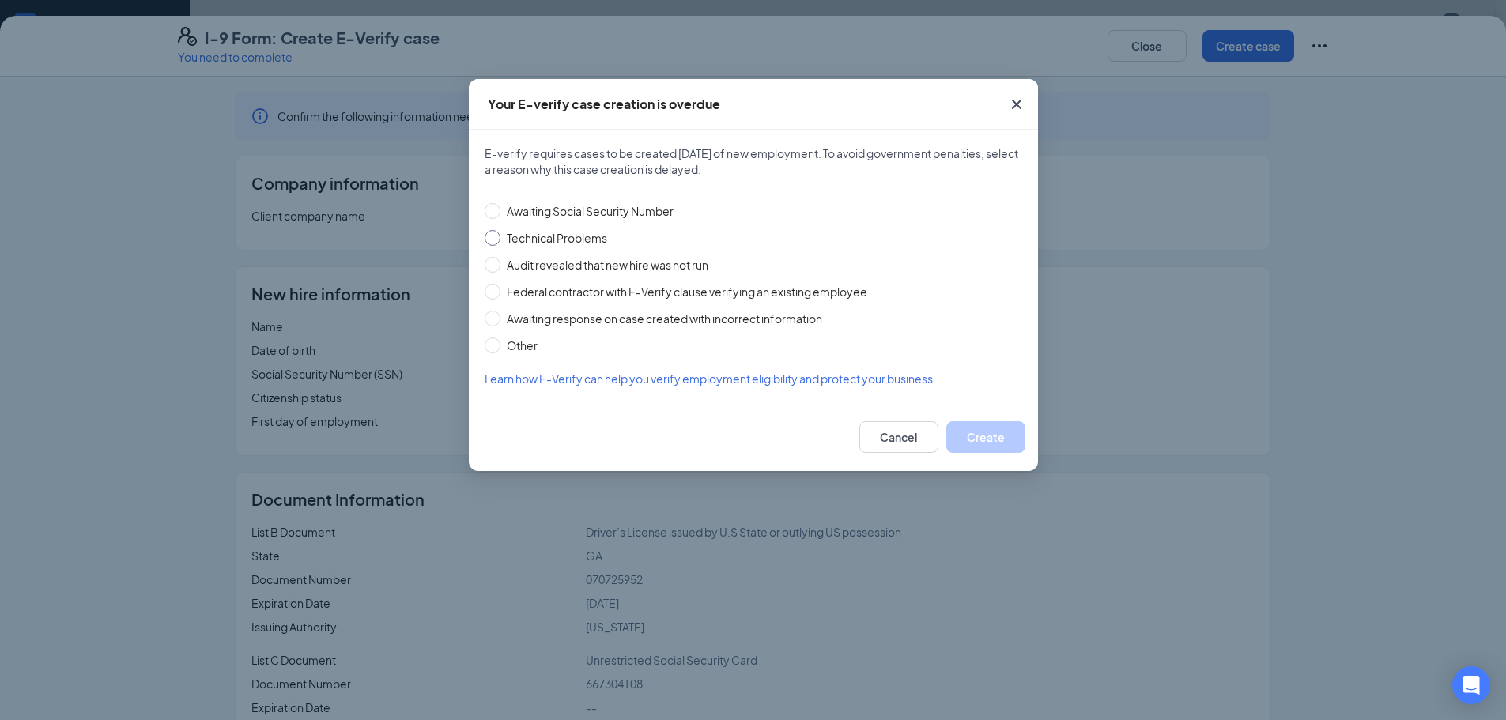
click at [489, 237] on input "Technical Problems" at bounding box center [493, 238] width 16 height 16
radio input "true"
click at [1012, 429] on button "Create" at bounding box center [986, 437] width 79 height 32
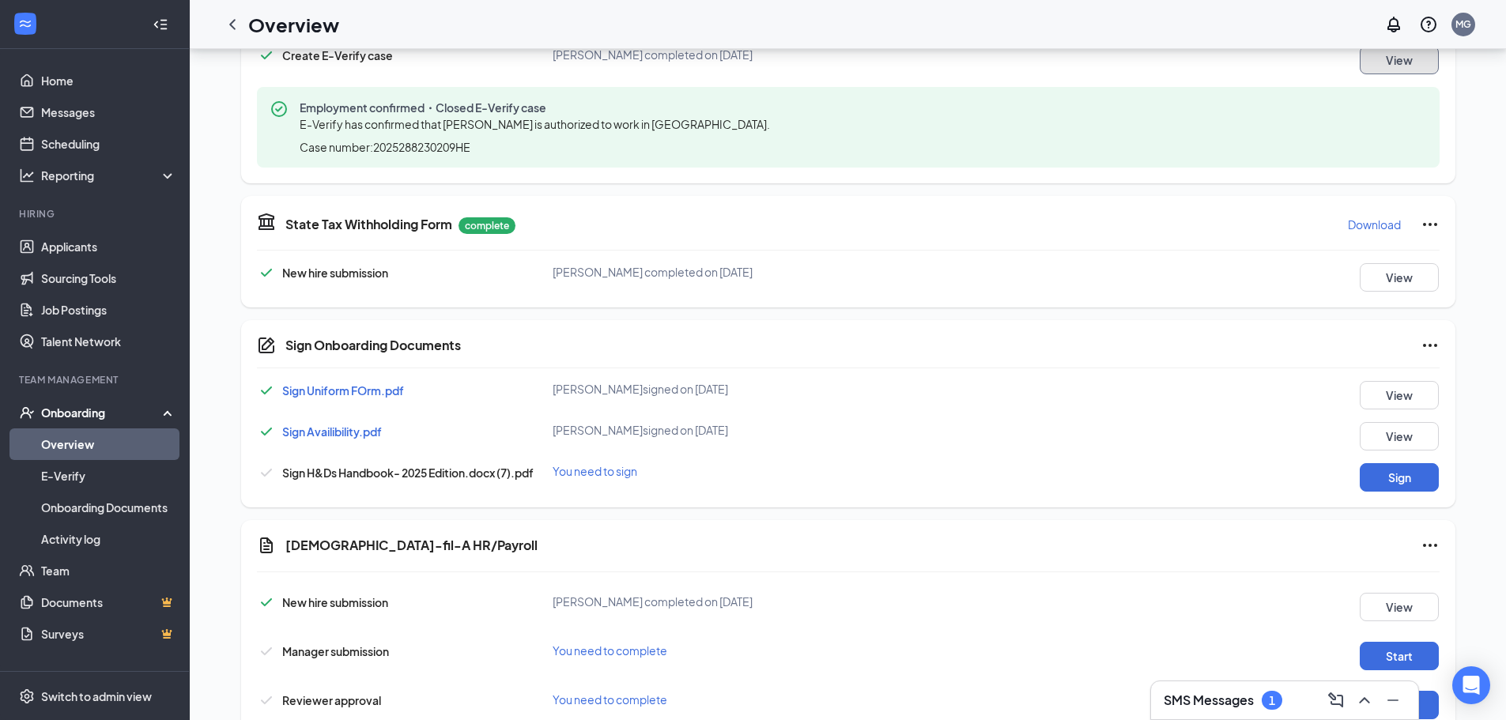
scroll to position [844, 0]
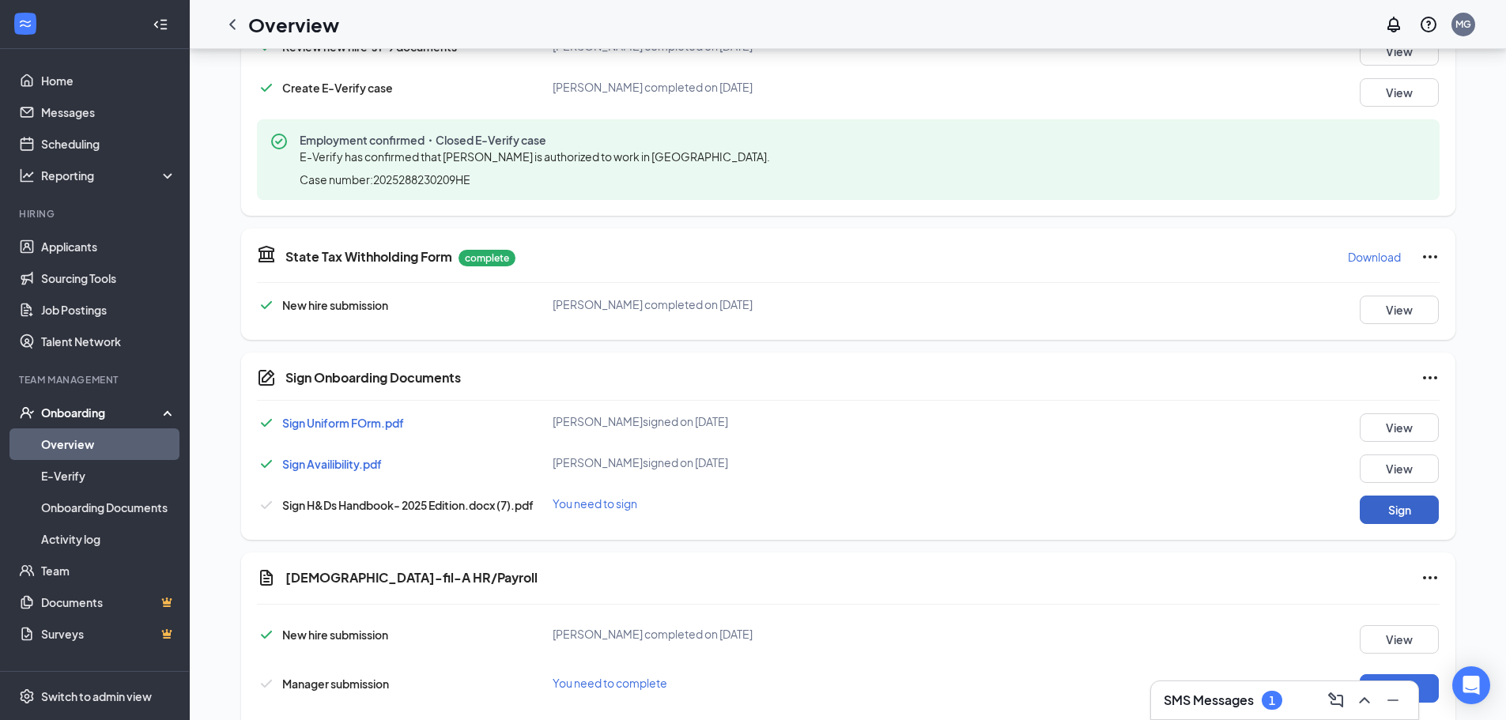
click at [1374, 517] on button "Sign" at bounding box center [1399, 510] width 79 height 28
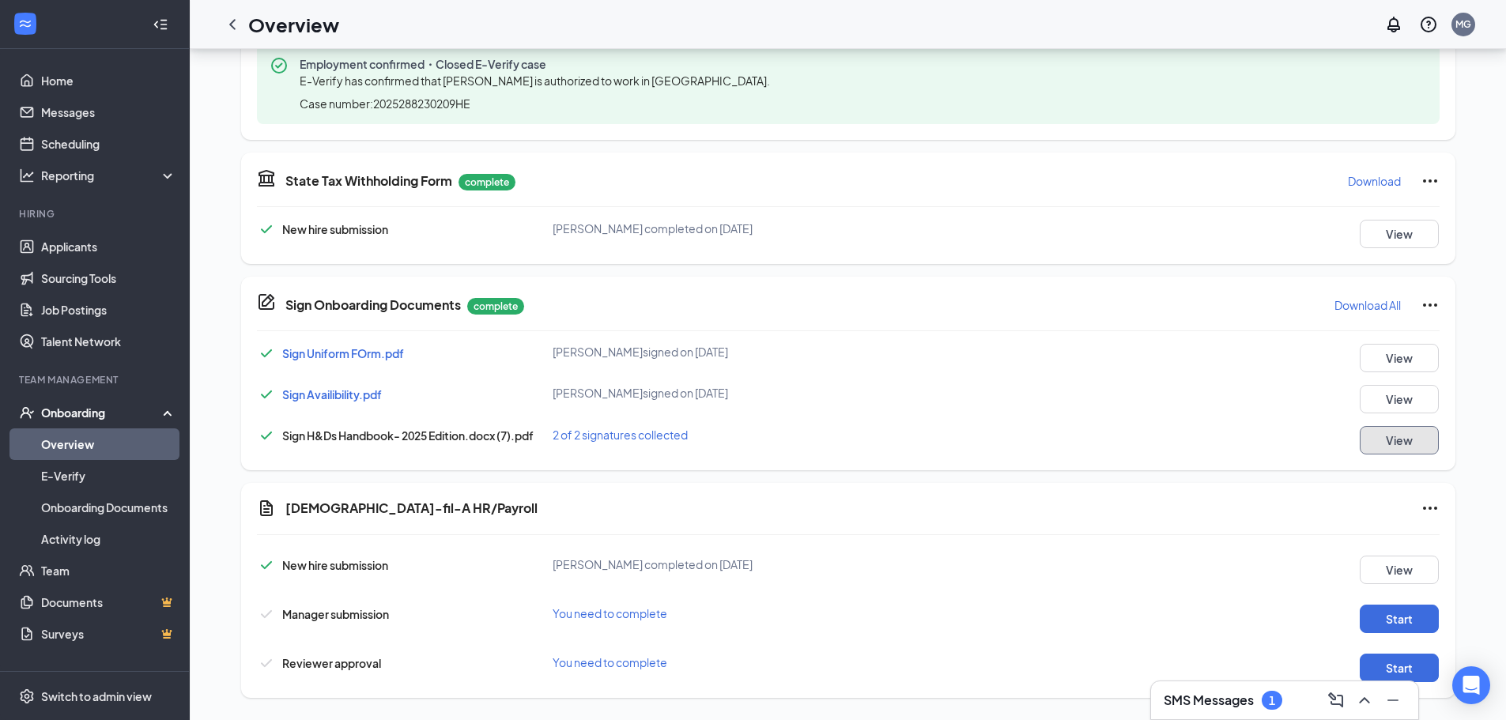
scroll to position [929, 0]
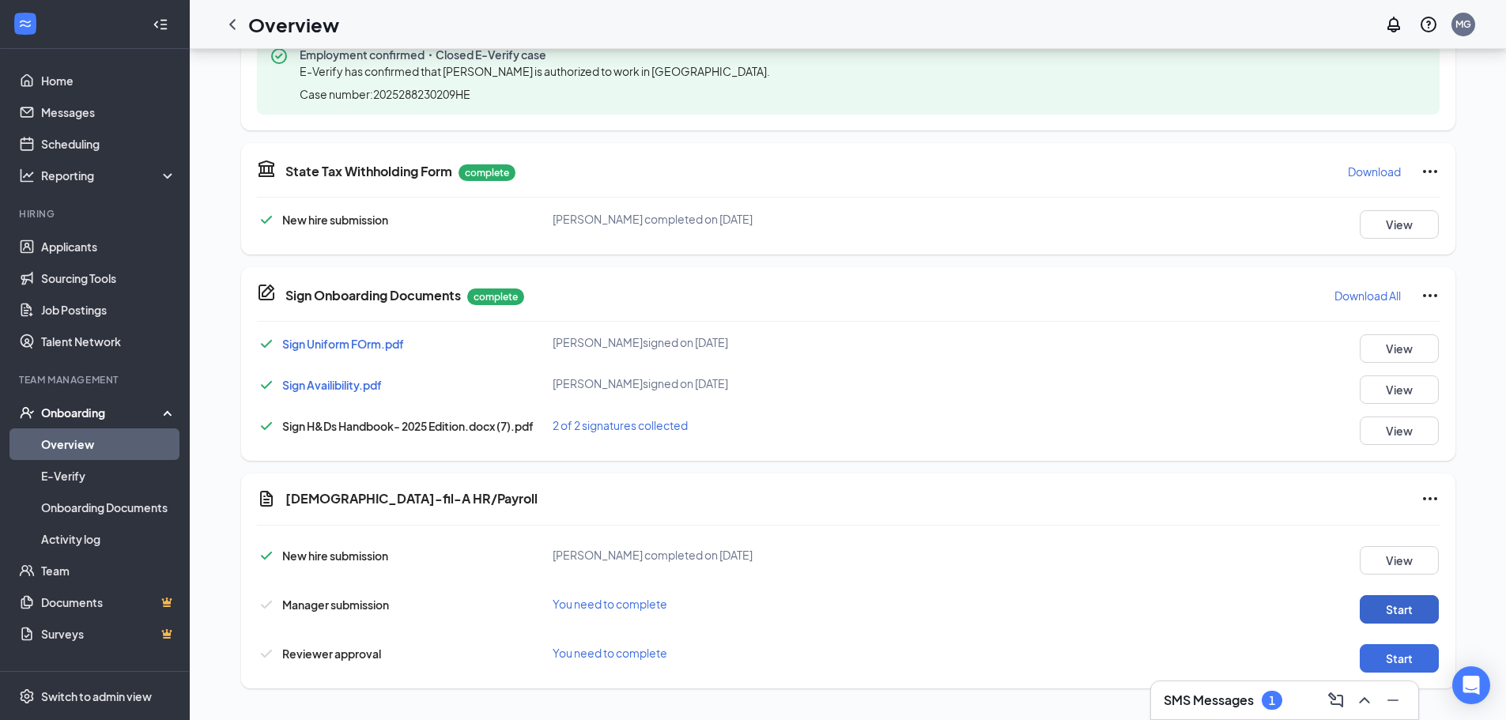
click at [1405, 611] on button "Start" at bounding box center [1399, 609] width 79 height 28
click at [1369, 664] on button "Start" at bounding box center [1399, 658] width 79 height 28
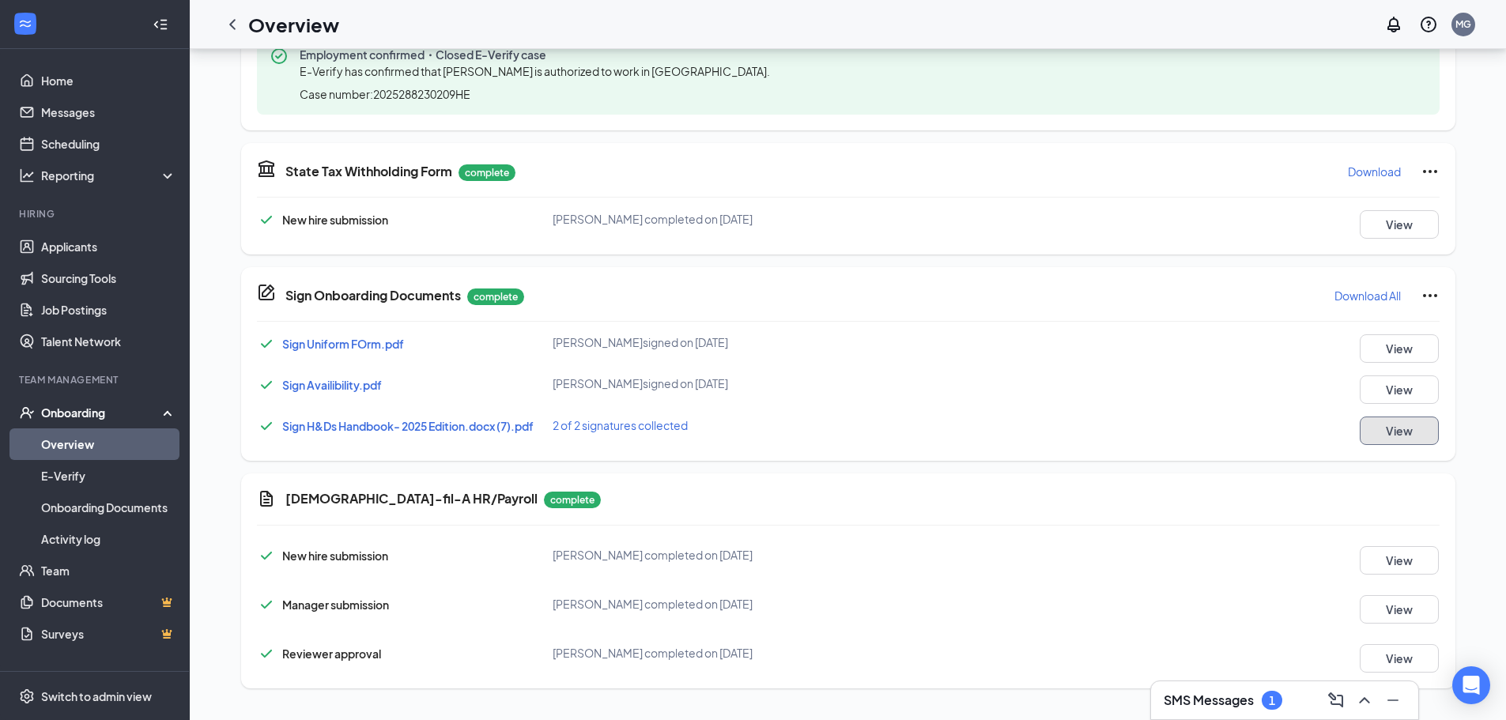
click at [1368, 421] on button "View" at bounding box center [1399, 431] width 79 height 28
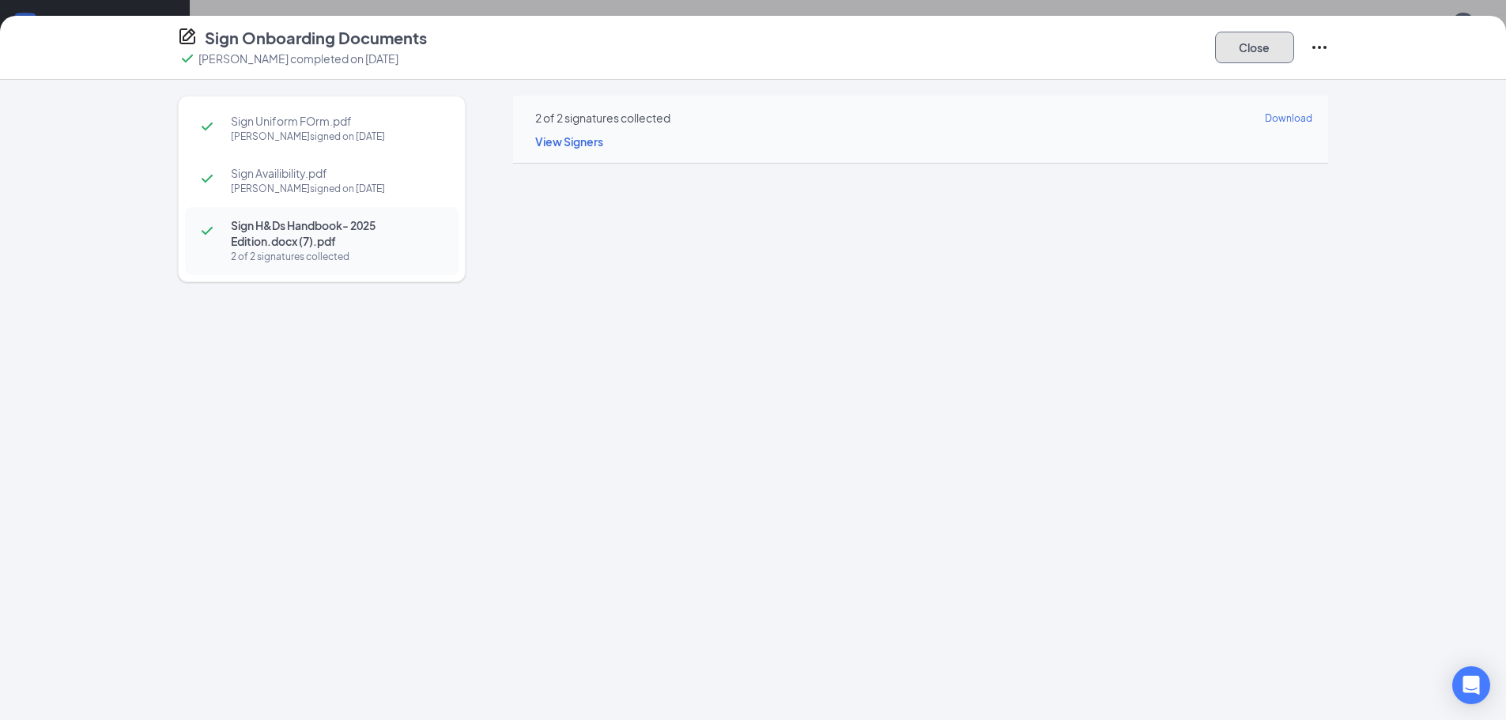
click at [1269, 47] on button "Close" at bounding box center [1254, 48] width 79 height 32
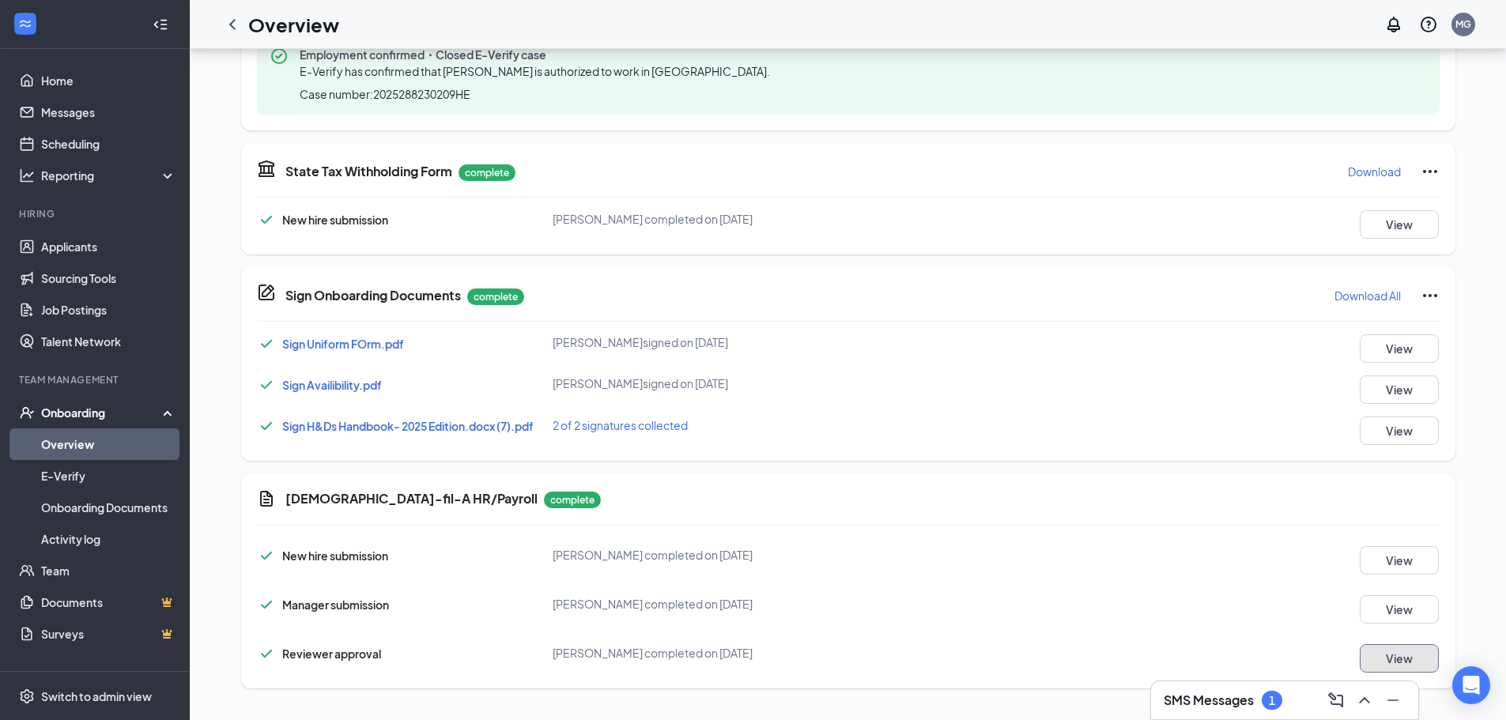
click at [1408, 663] on button "View" at bounding box center [1399, 658] width 79 height 28
click at [1374, 429] on button "View" at bounding box center [1399, 431] width 79 height 28
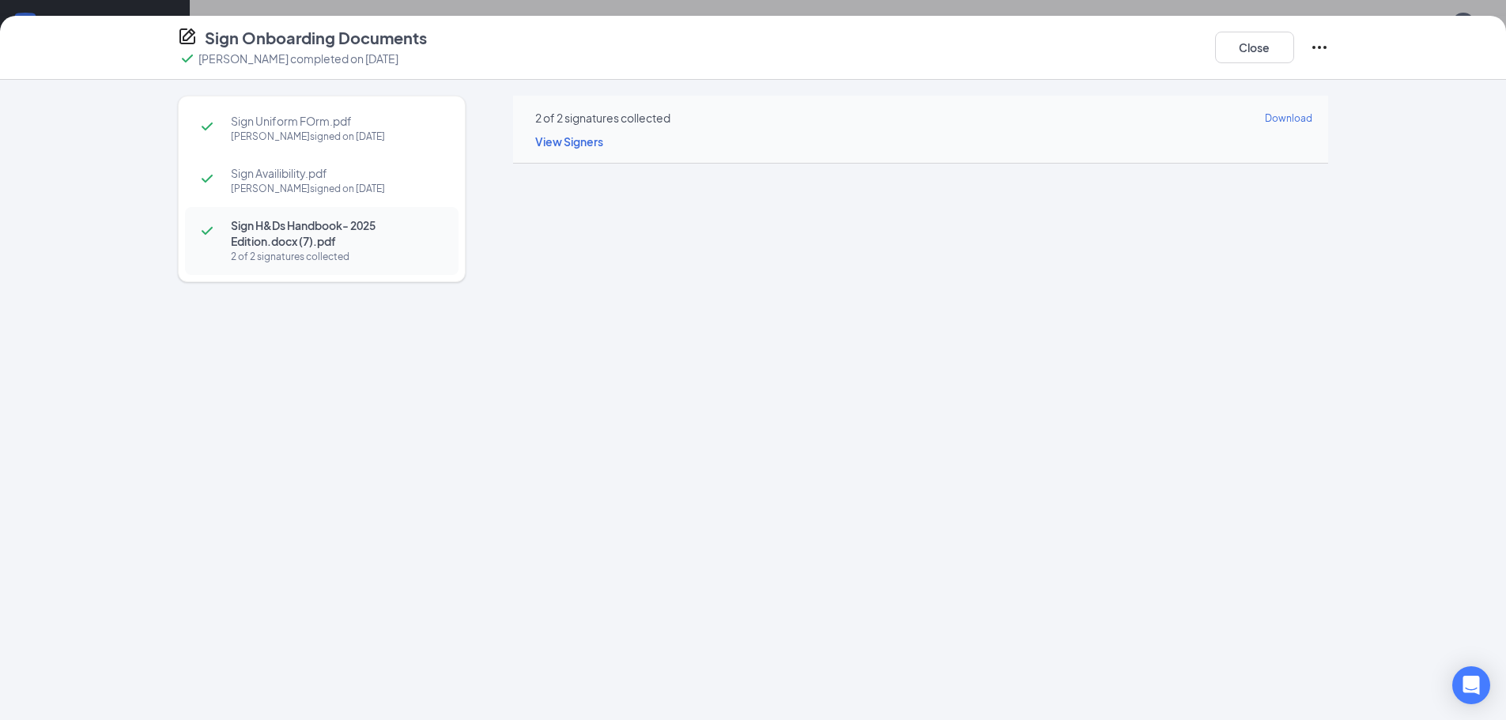
scroll to position [0, 0]
click at [1099, 119] on div "2 of 2 signatures collected Download" at bounding box center [921, 117] width 784 height 18
click at [573, 142] on span "View Signers" at bounding box center [569, 141] width 68 height 14
click at [785, 127] on div "2 of 2 signatures collected Download View Signers" at bounding box center [920, 130] width 815 height 68
click at [1247, 48] on button "Close" at bounding box center [1254, 48] width 79 height 32
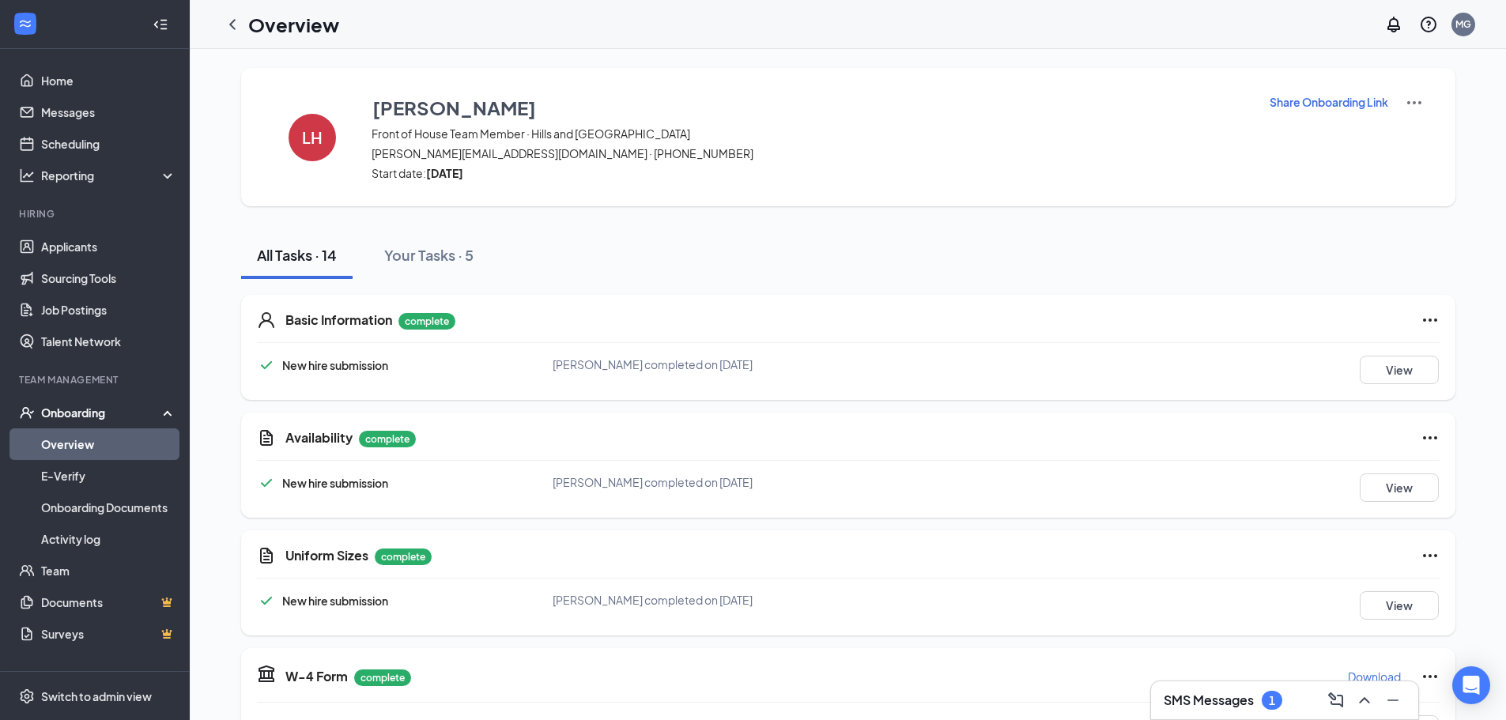
scroll to position [929, 0]
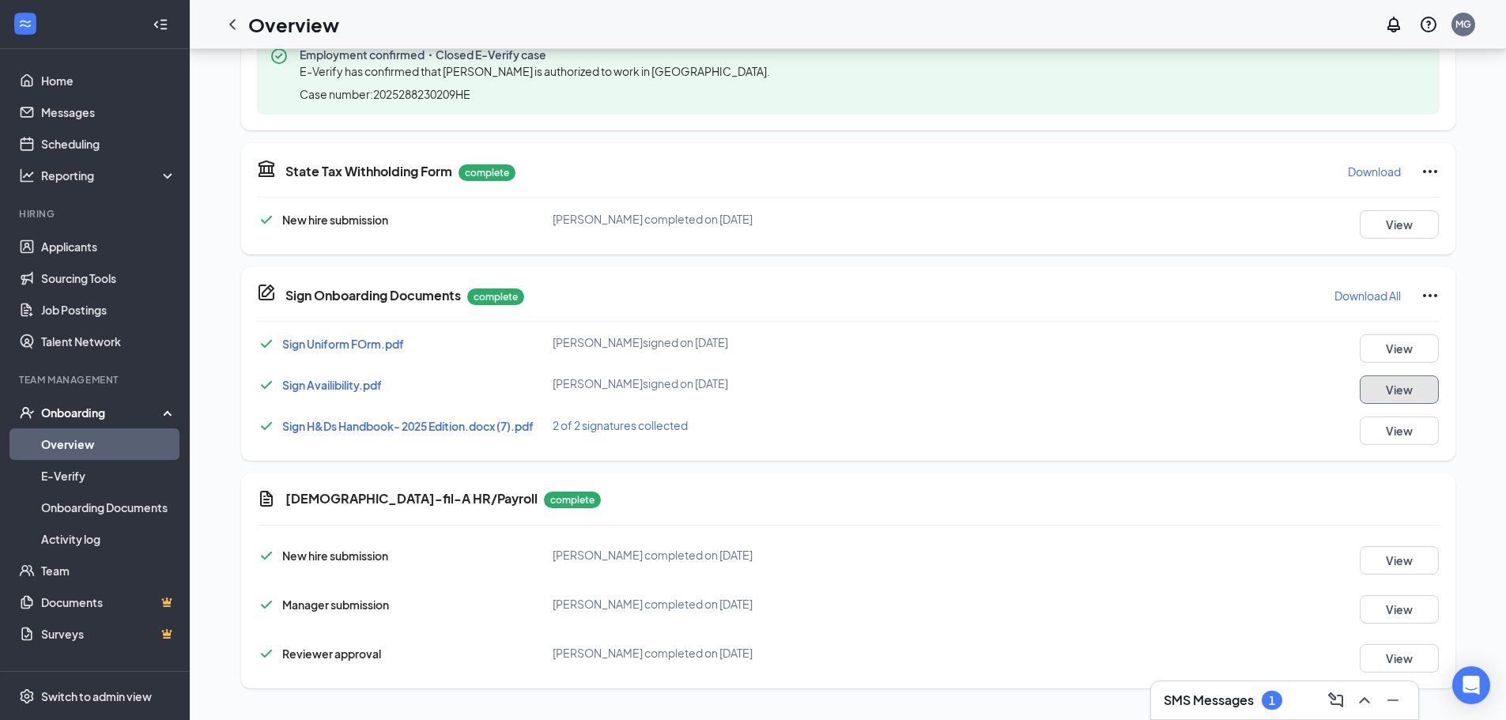
click at [1381, 393] on button "View" at bounding box center [1399, 390] width 79 height 28
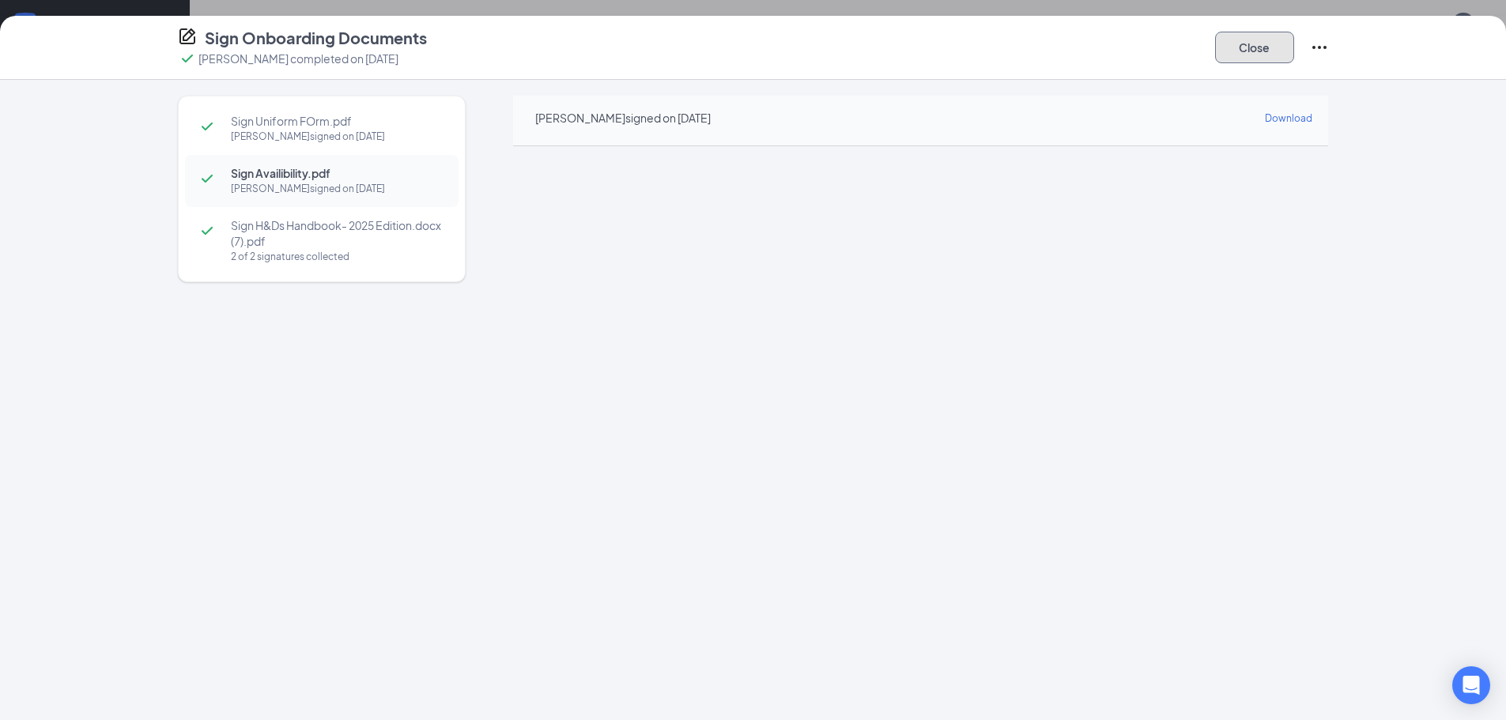
click at [1233, 47] on button "Close" at bounding box center [1254, 48] width 79 height 32
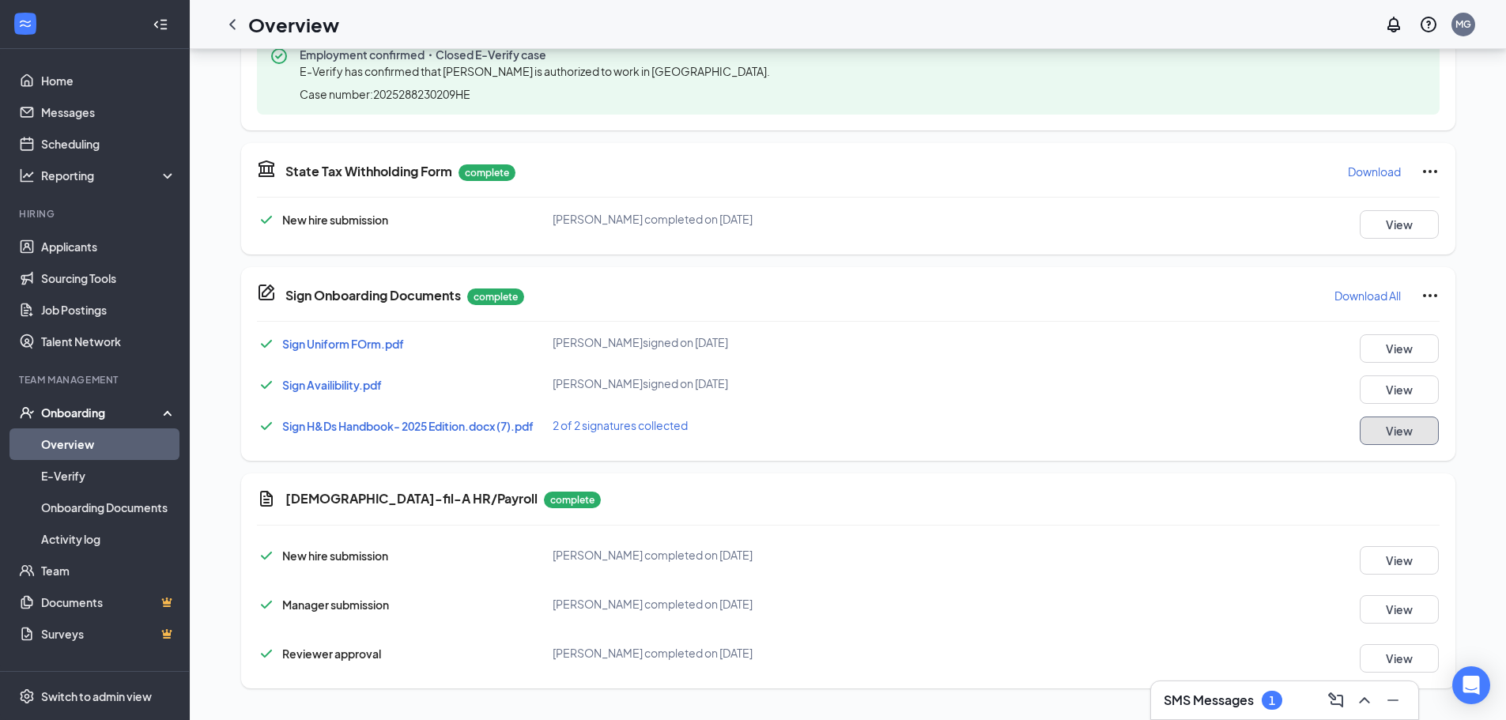
click at [1415, 430] on button "View" at bounding box center [1399, 431] width 79 height 28
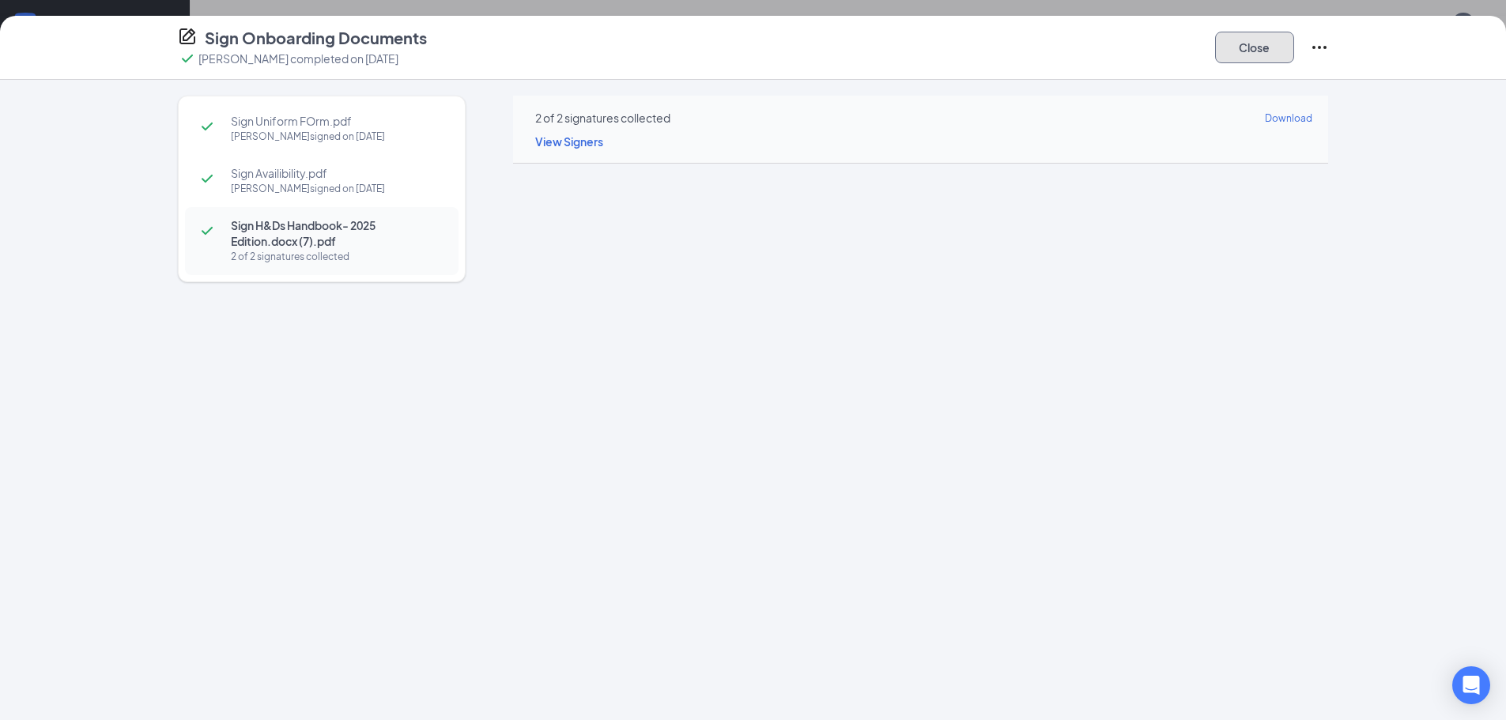
click at [1233, 47] on button "Close" at bounding box center [1254, 48] width 79 height 32
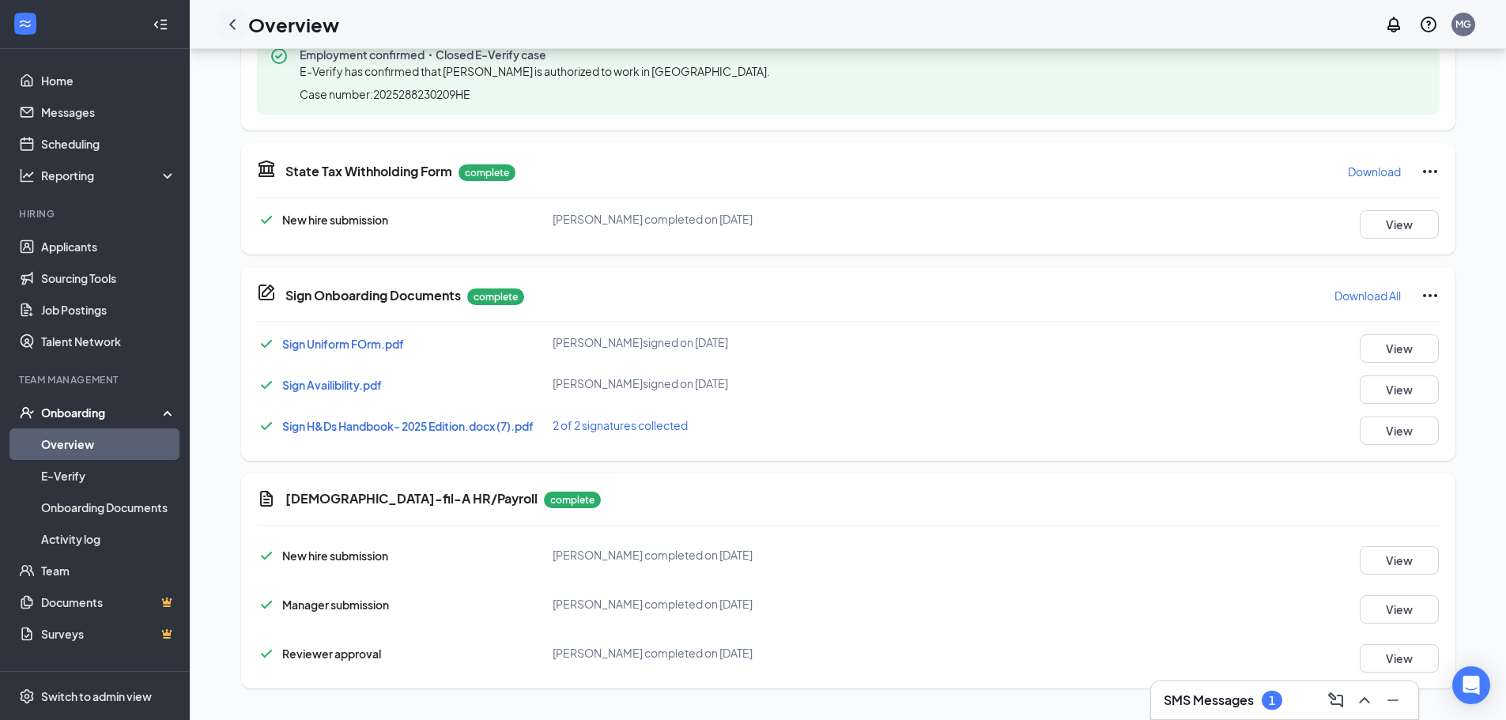
click at [236, 31] on icon "ChevronLeft" at bounding box center [232, 24] width 19 height 19
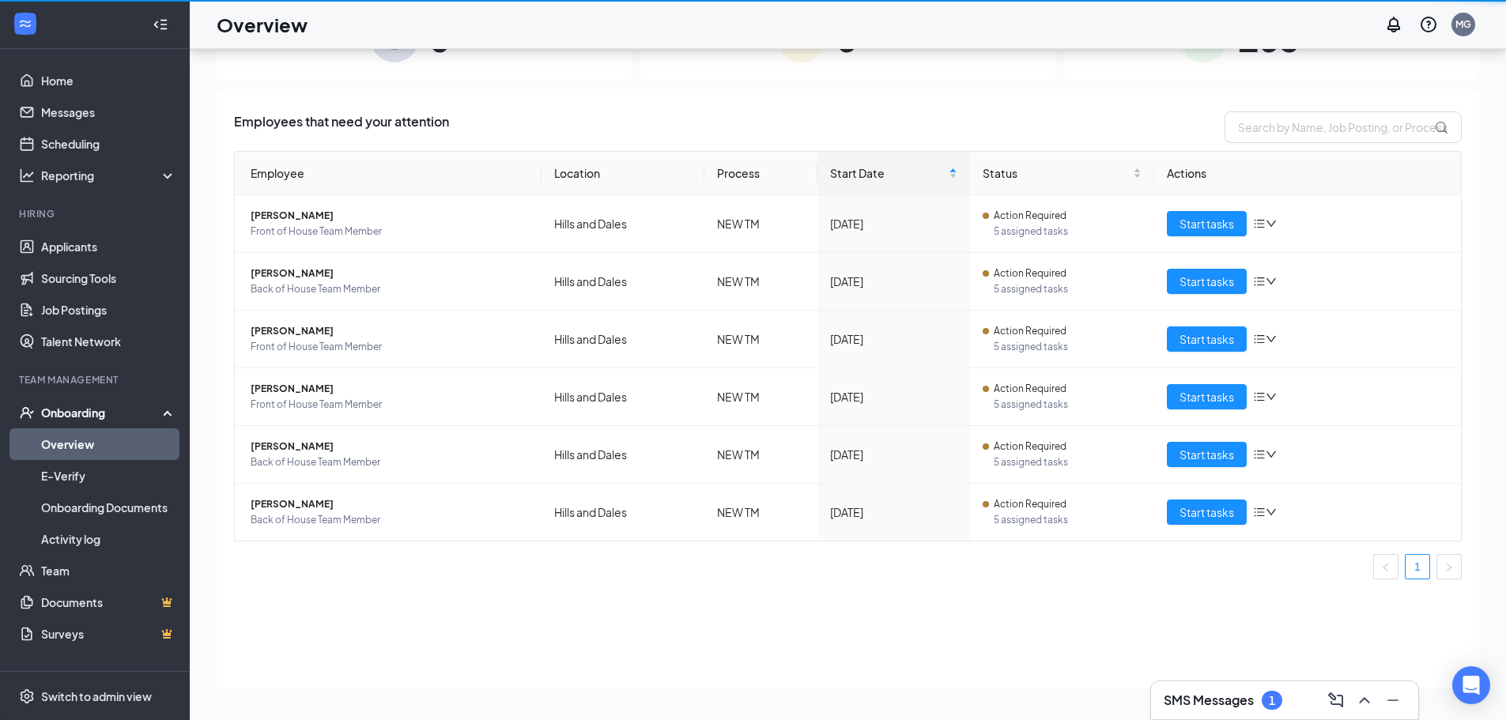
scroll to position [71, 0]
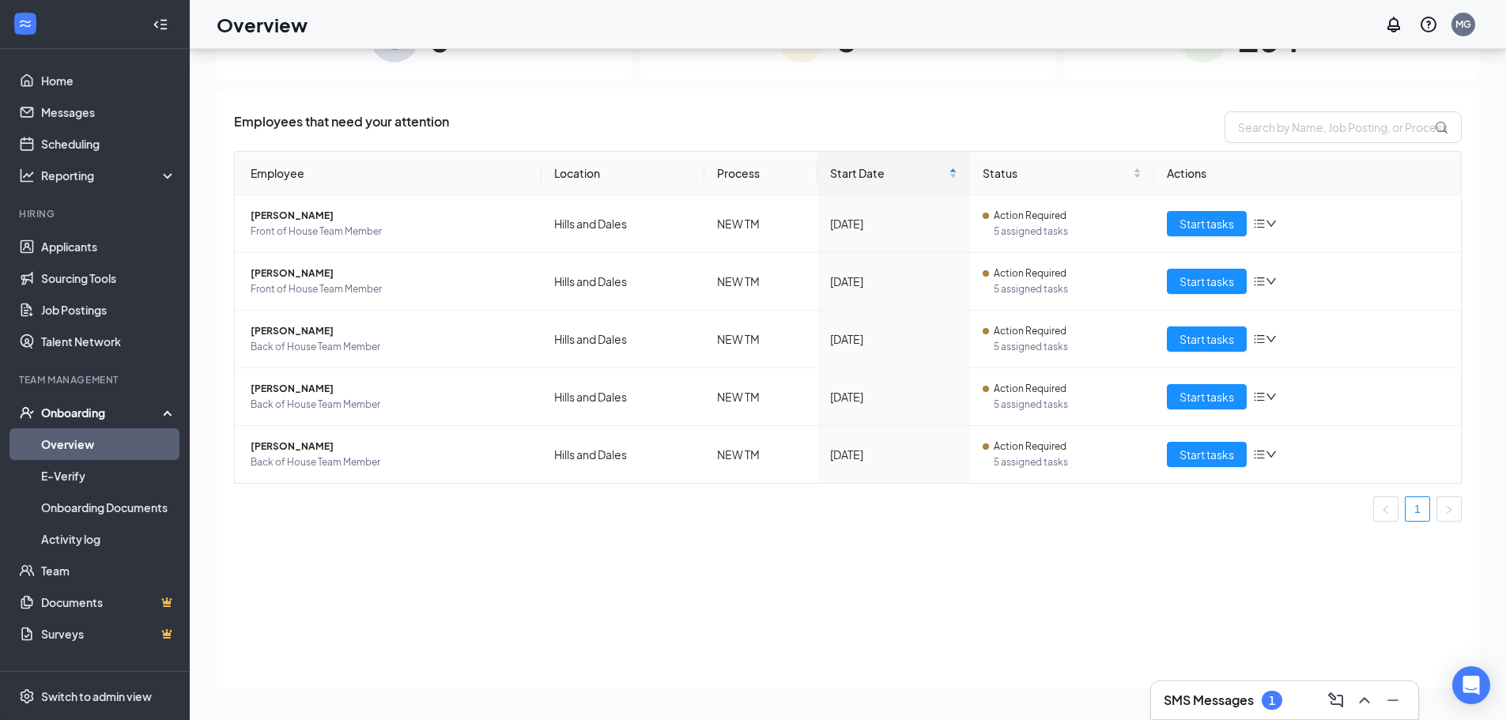
click at [1185, 701] on h3 "SMS Messages" at bounding box center [1209, 700] width 90 height 17
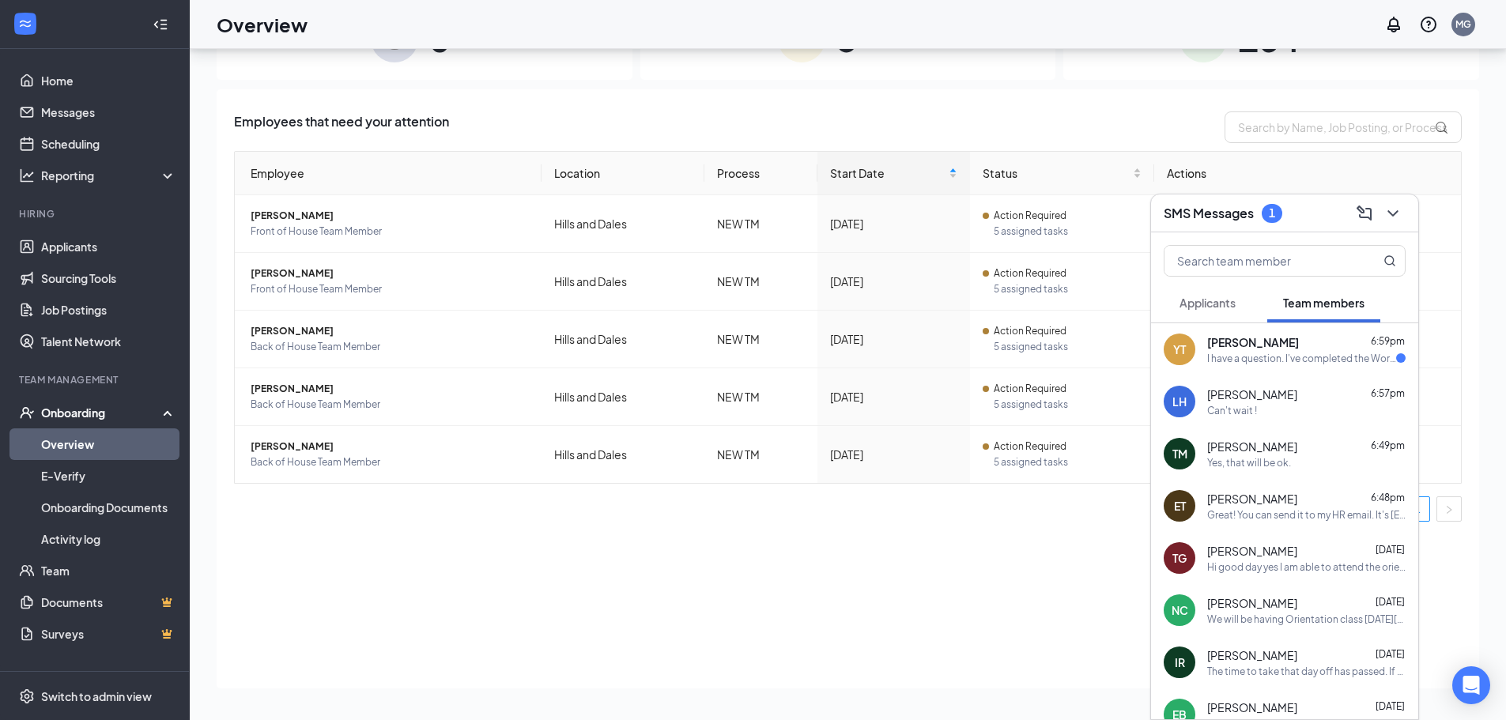
click at [1287, 356] on div "I have a question. I've completed the Workstream information but haven't receiv…" at bounding box center [1302, 358] width 189 height 13
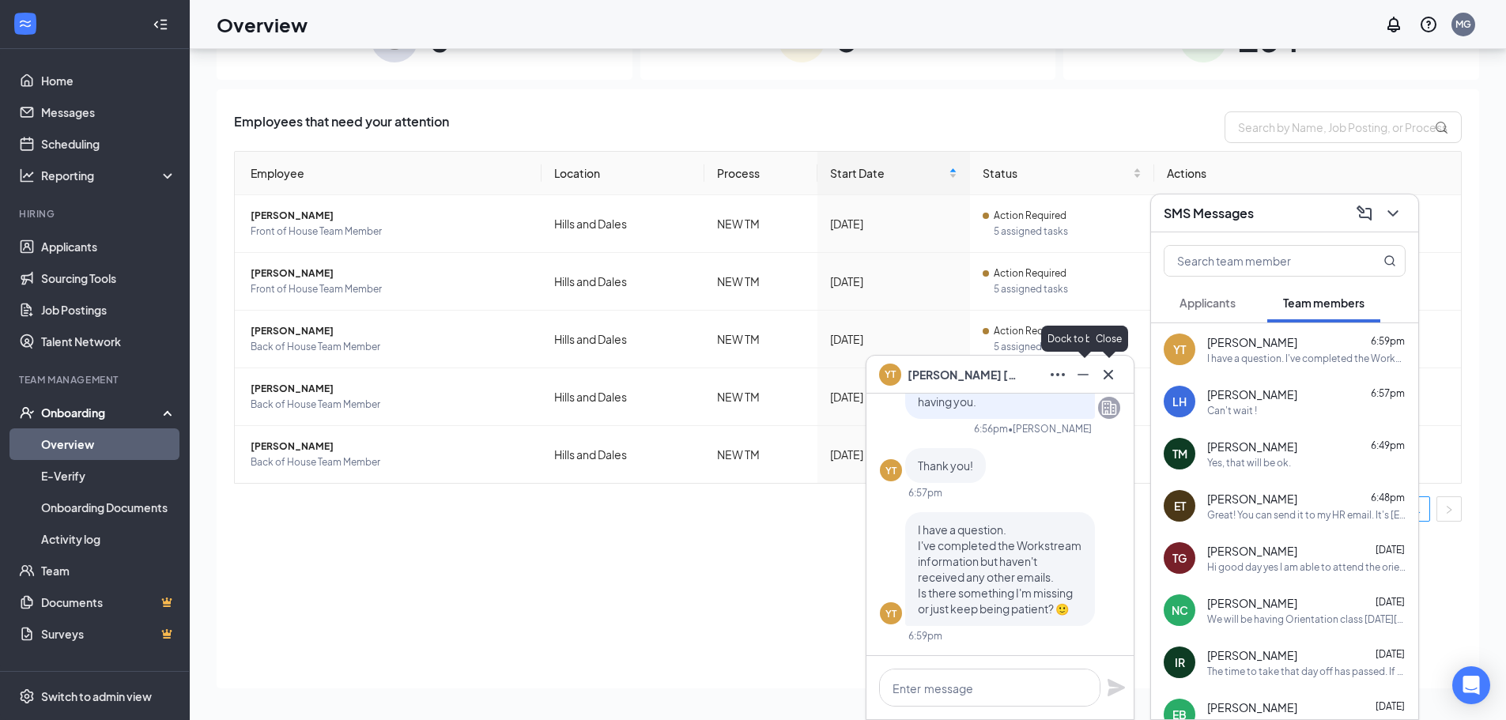
click at [1105, 372] on icon "Cross" at bounding box center [1108, 374] width 19 height 19
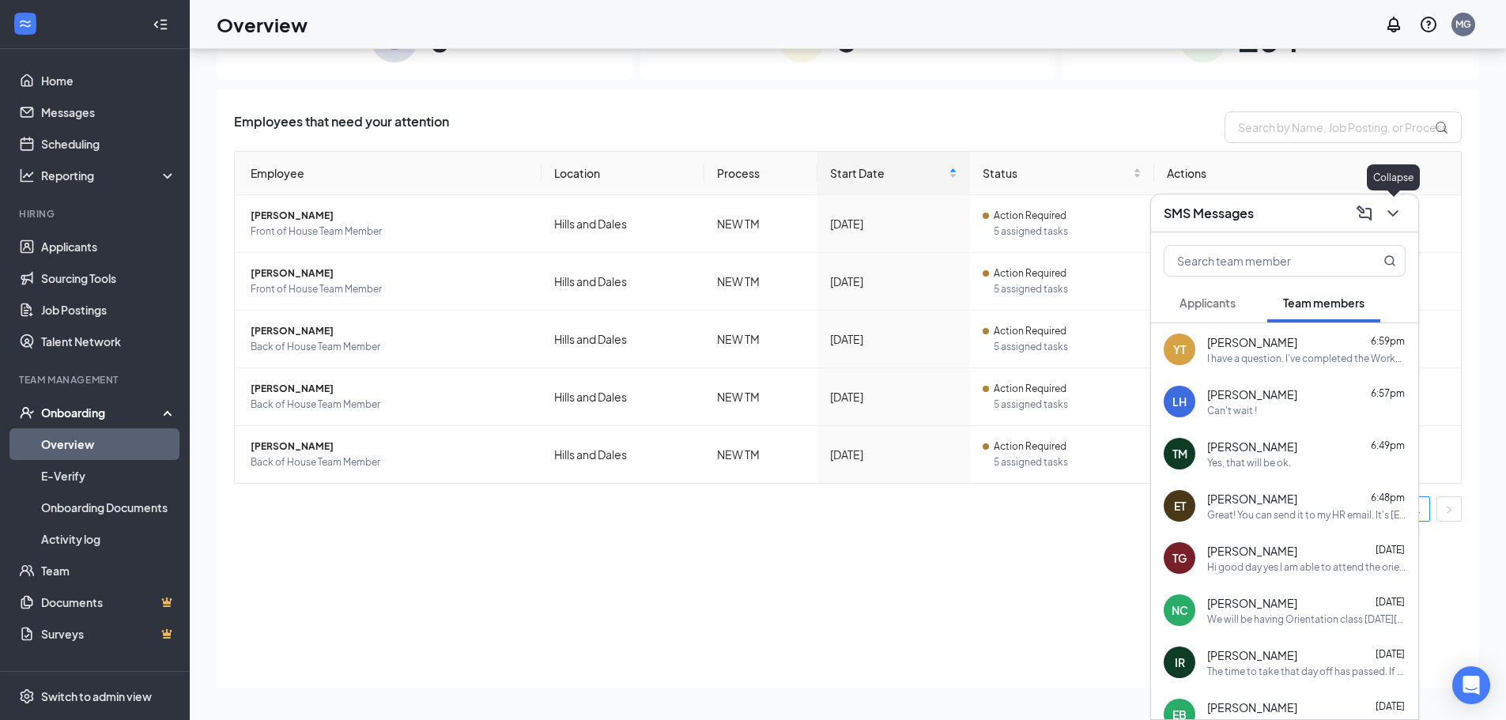
click at [1389, 217] on icon "ChevronDown" at bounding box center [1393, 213] width 19 height 19
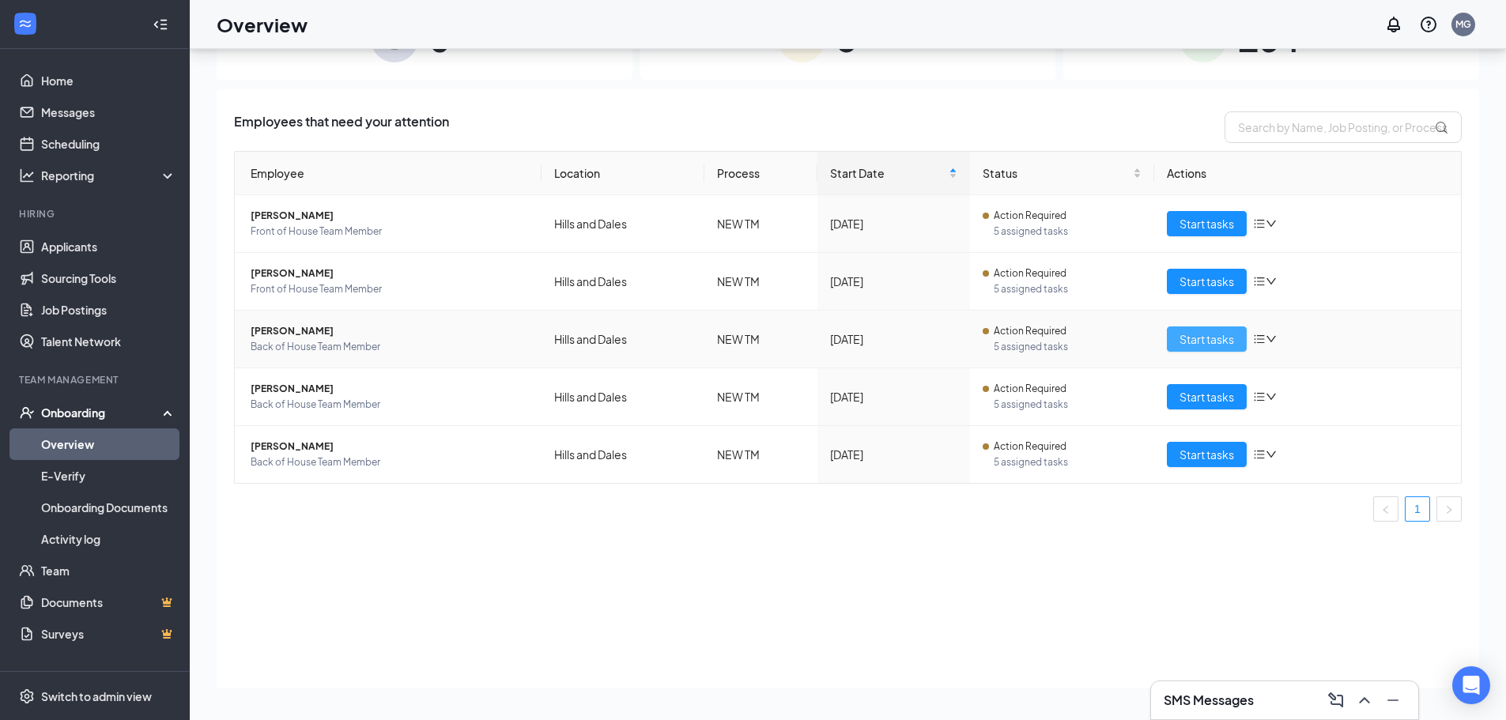
click at [1177, 337] on button "Start tasks" at bounding box center [1207, 339] width 80 height 25
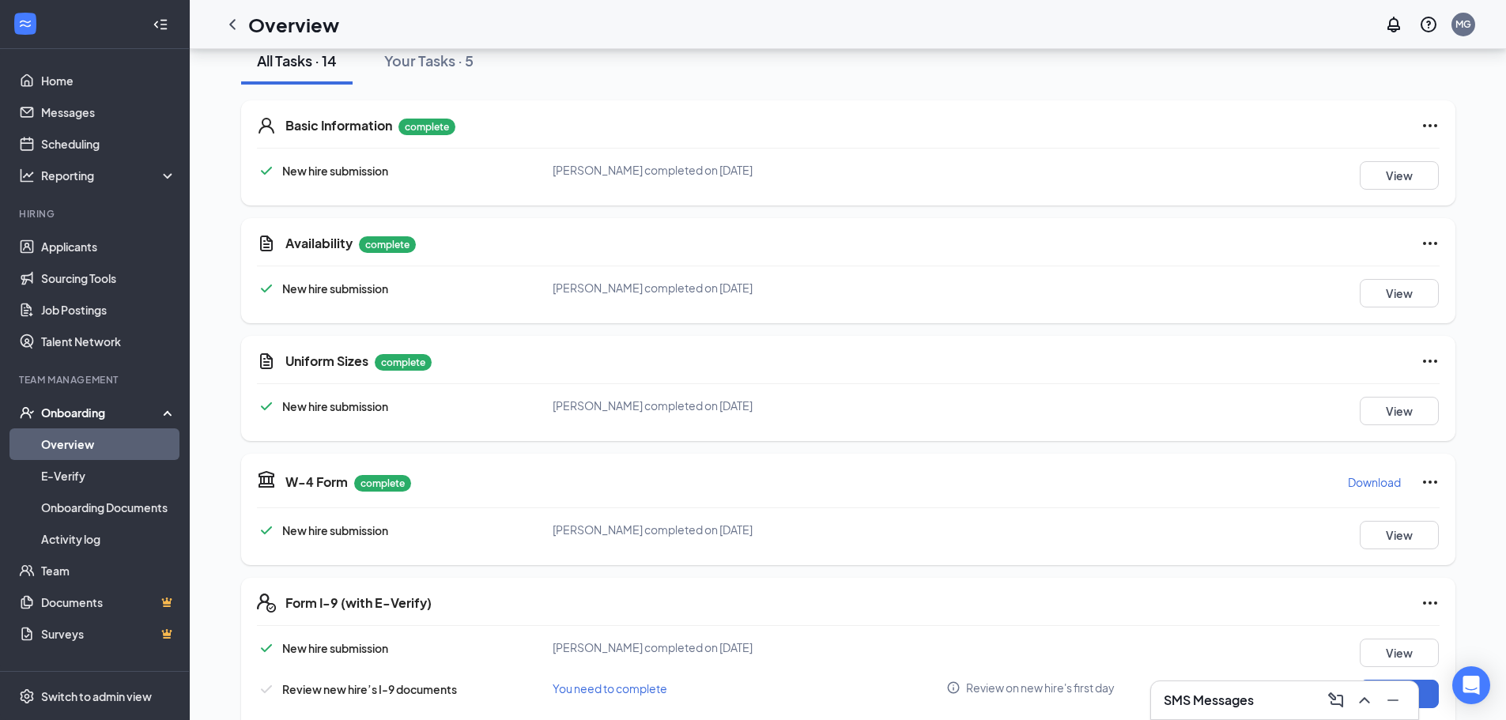
scroll to position [237, 0]
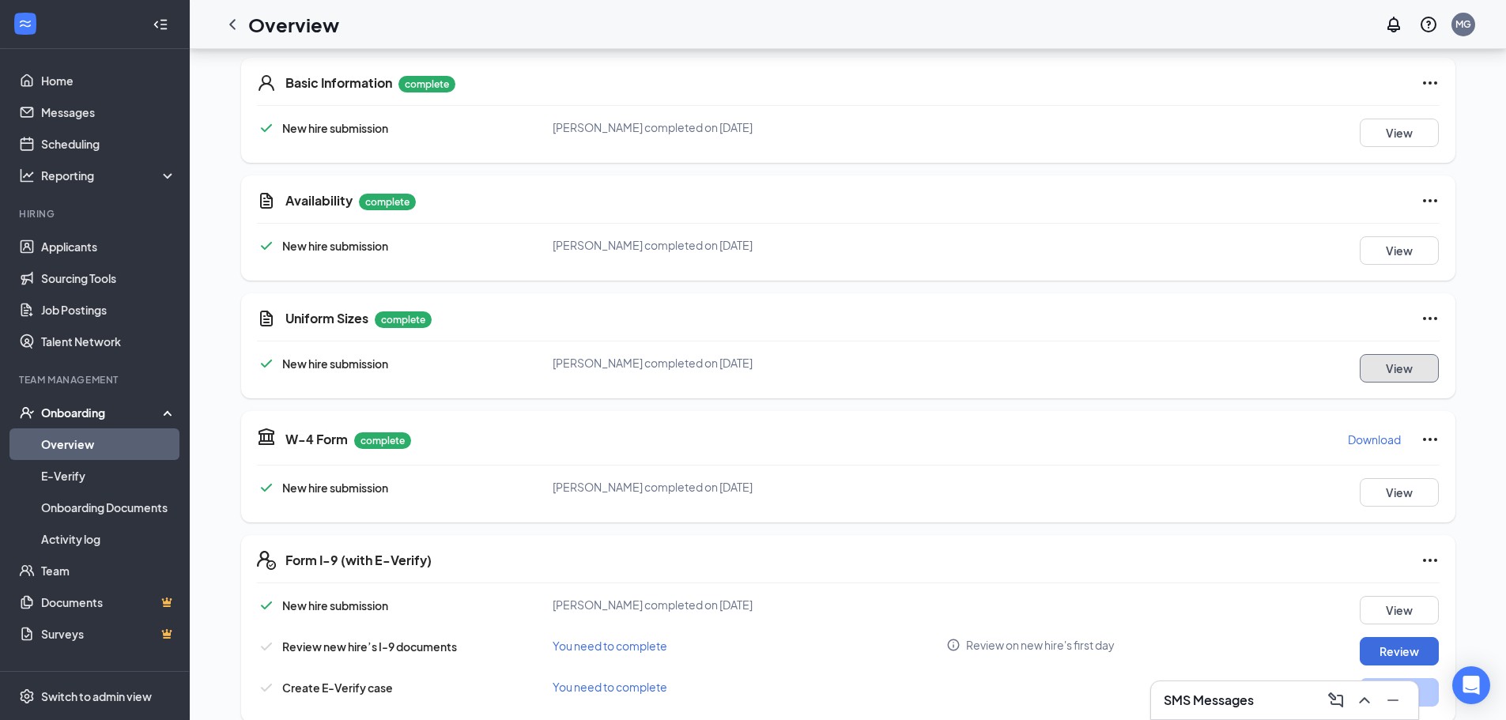
click at [1363, 365] on button "View" at bounding box center [1399, 368] width 79 height 28
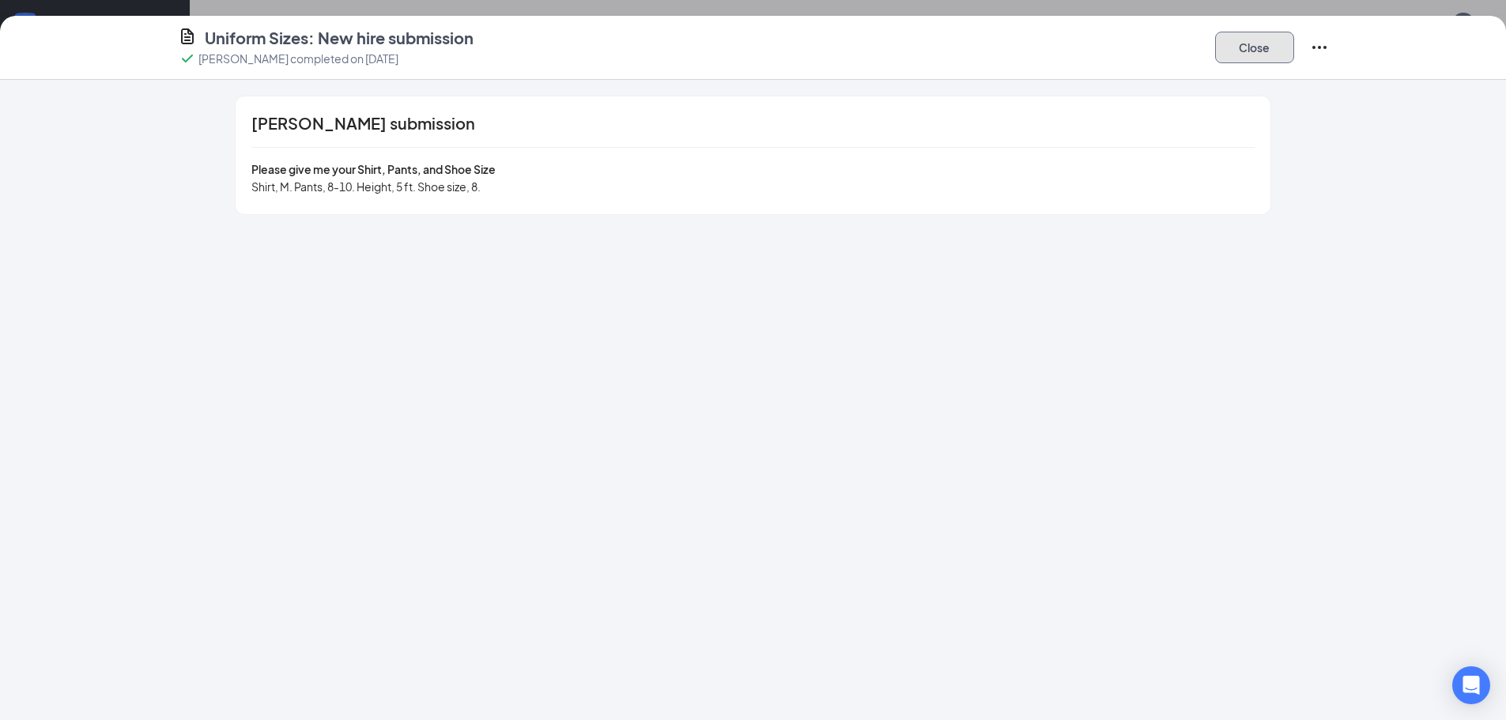
click at [1266, 55] on button "Close" at bounding box center [1254, 48] width 79 height 32
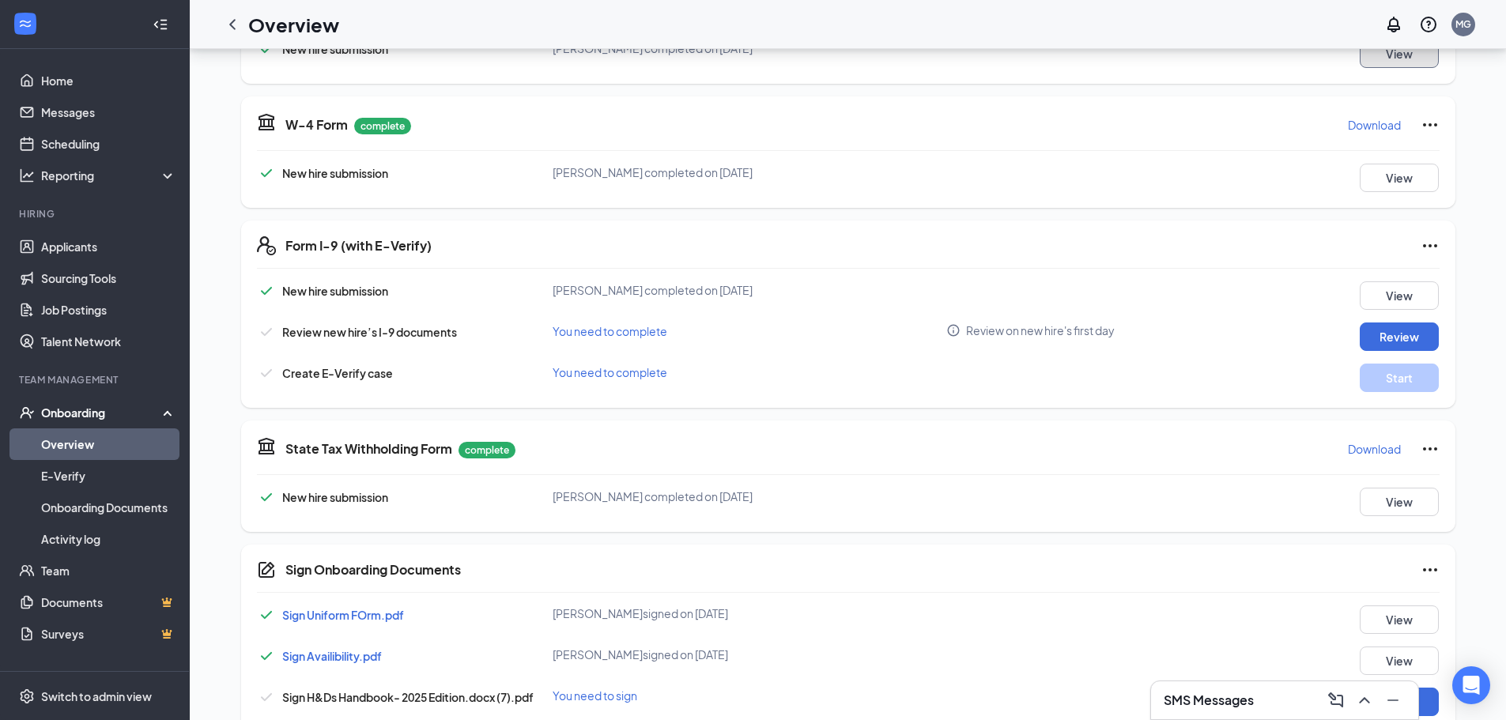
scroll to position [554, 0]
click at [1426, 337] on button "Review" at bounding box center [1399, 335] width 79 height 28
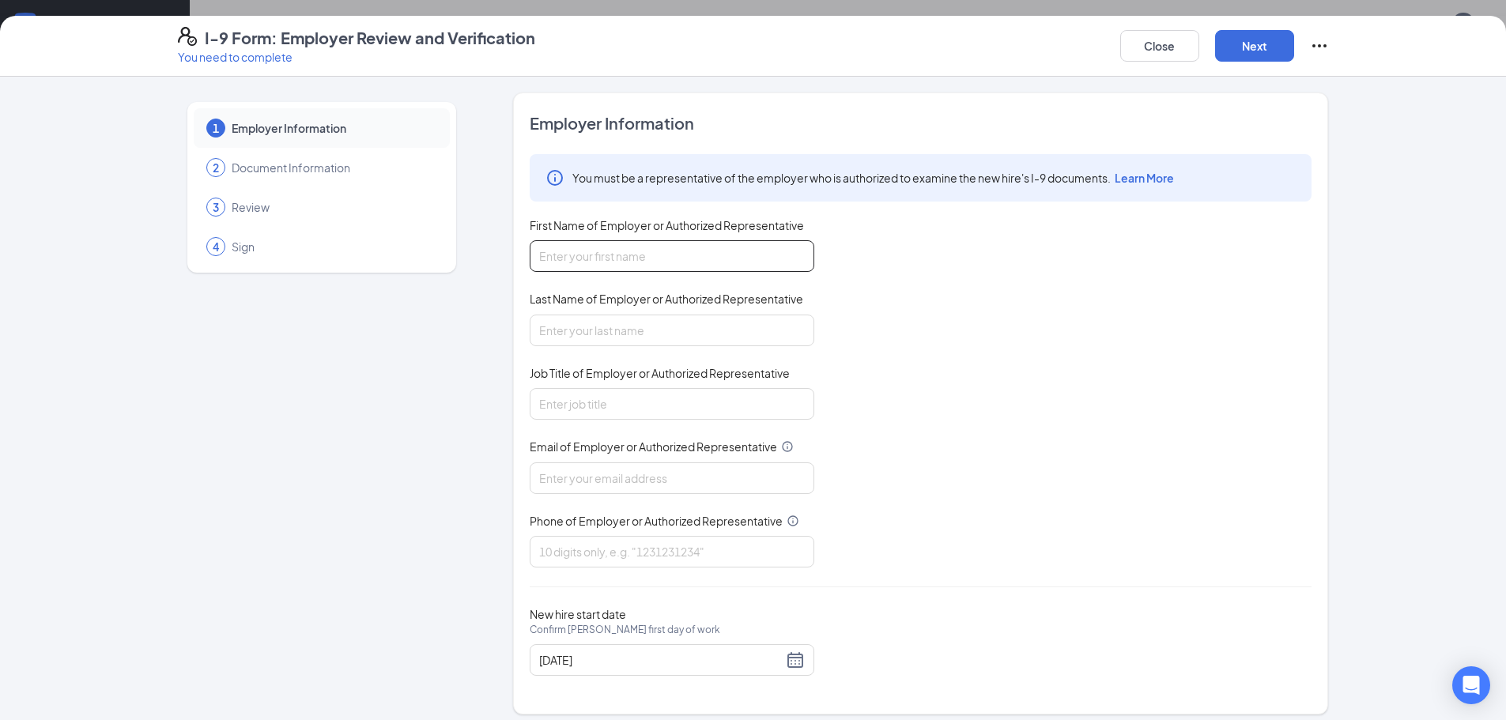
click at [762, 250] on input "First Name of Employer or Authorized Representative" at bounding box center [672, 256] width 285 height 32
type input "[PERSON_NAME]"
type input "HR Director"
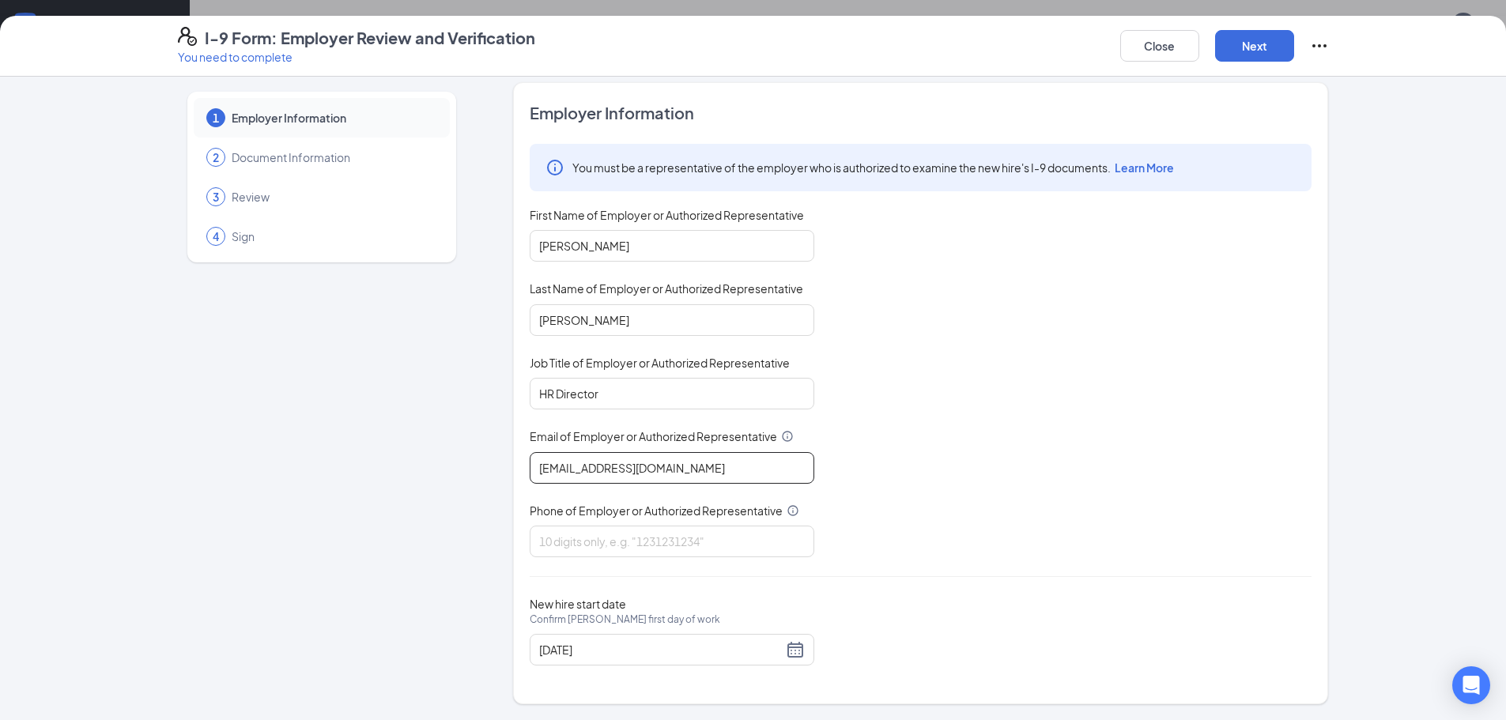
scroll to position [633, 0]
type input "[EMAIL_ADDRESS][DOMAIN_NAME]"
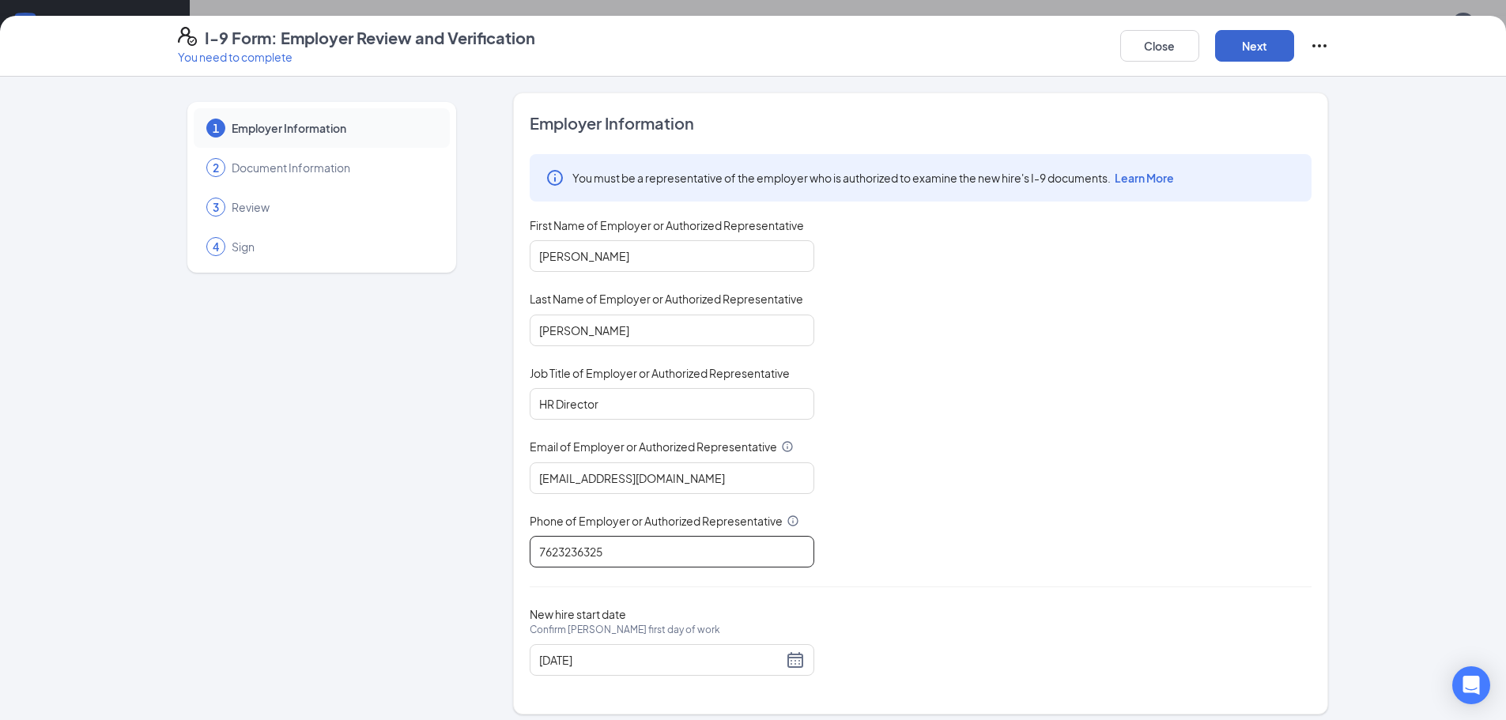
type input "7623236325"
click at [1238, 60] on button "Next" at bounding box center [1254, 46] width 79 height 32
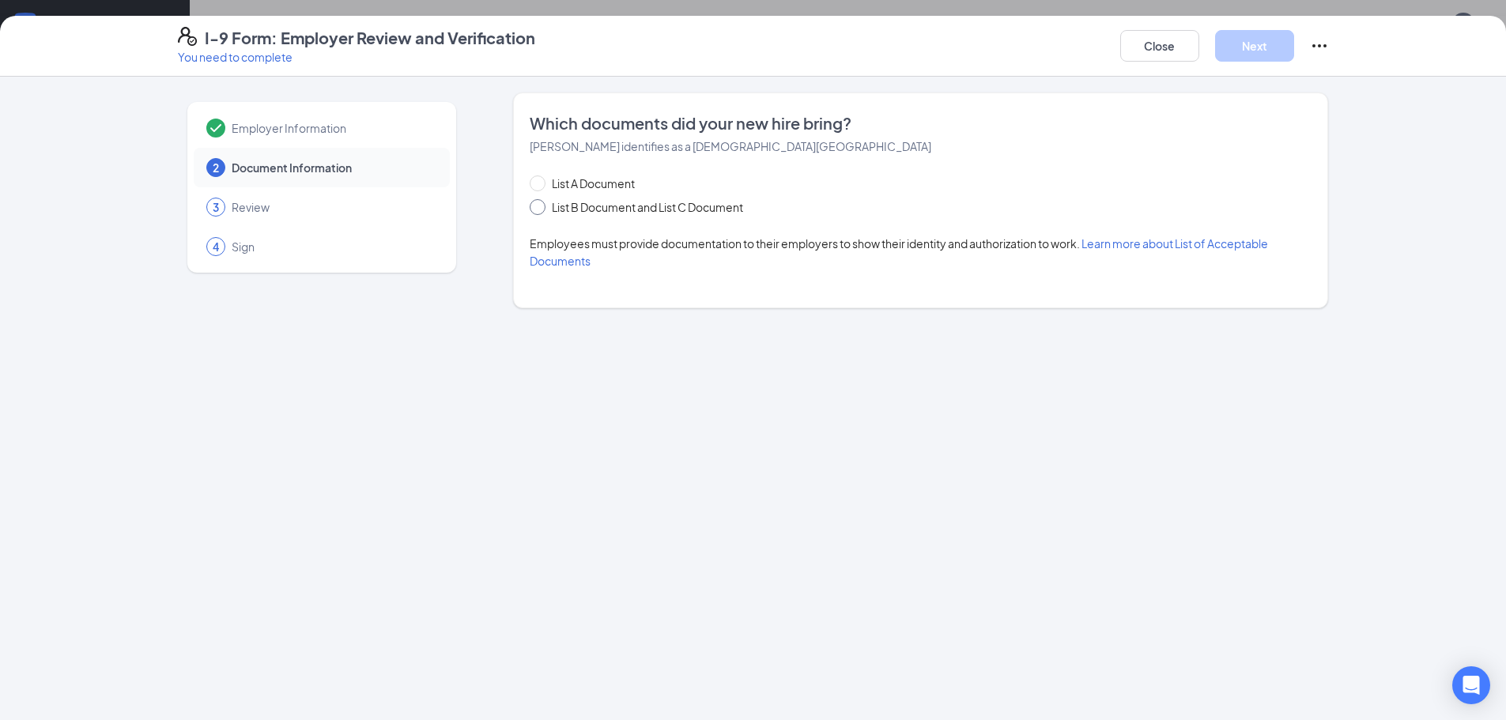
click at [542, 206] on span at bounding box center [538, 207] width 16 height 16
click at [541, 206] on input "List B Document and List C Document" at bounding box center [535, 204] width 11 height 11
radio input "true"
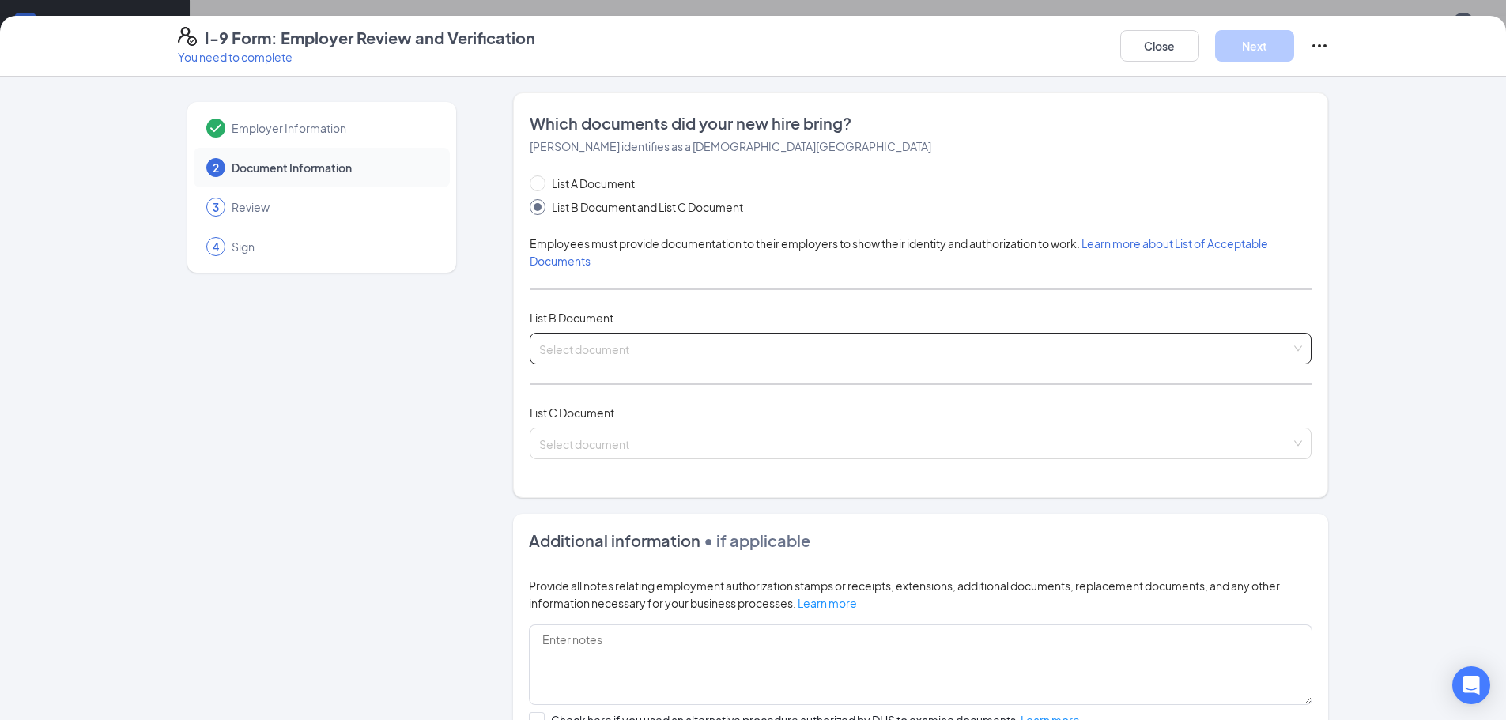
click at [576, 344] on input "search" at bounding box center [915, 346] width 752 height 24
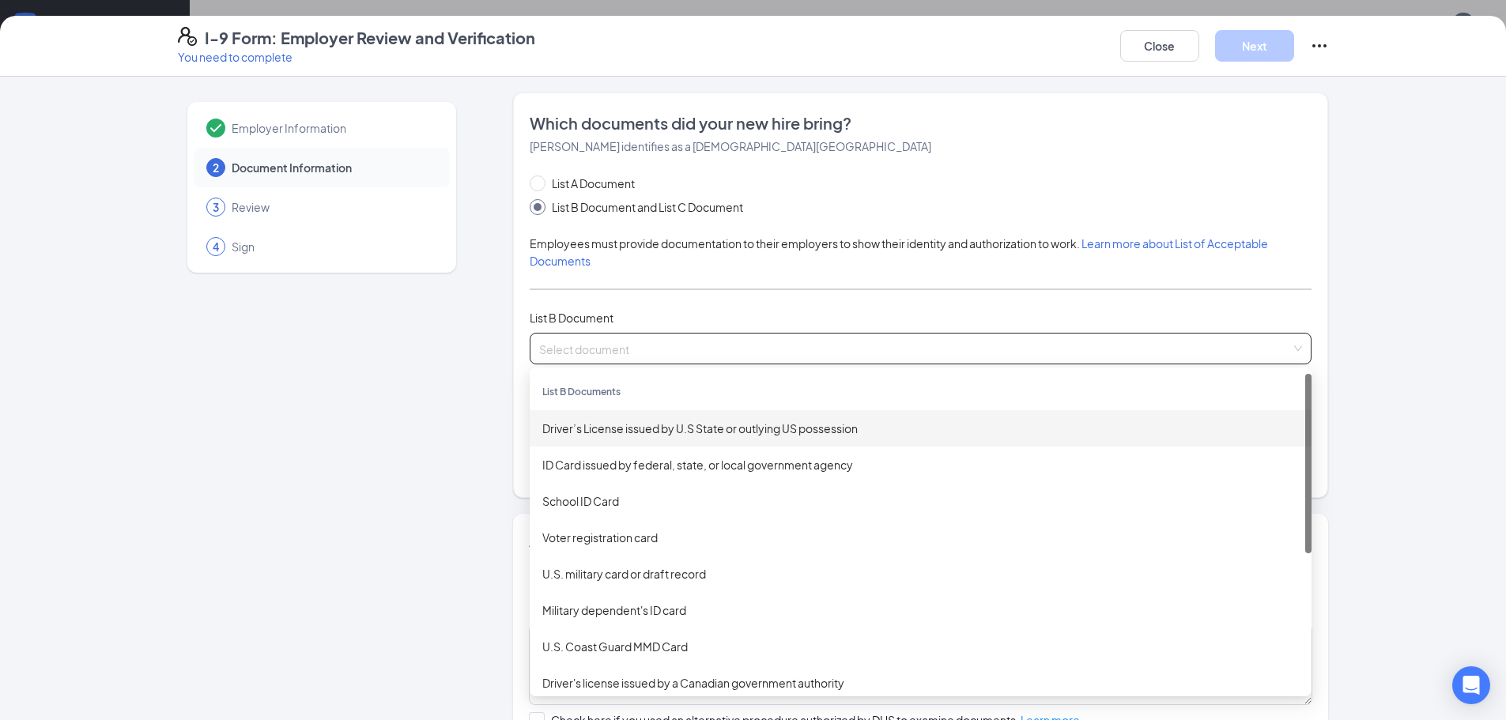
click at [702, 425] on div "Driver’s License issued by U.S State or outlying US possession" at bounding box center [920, 428] width 757 height 17
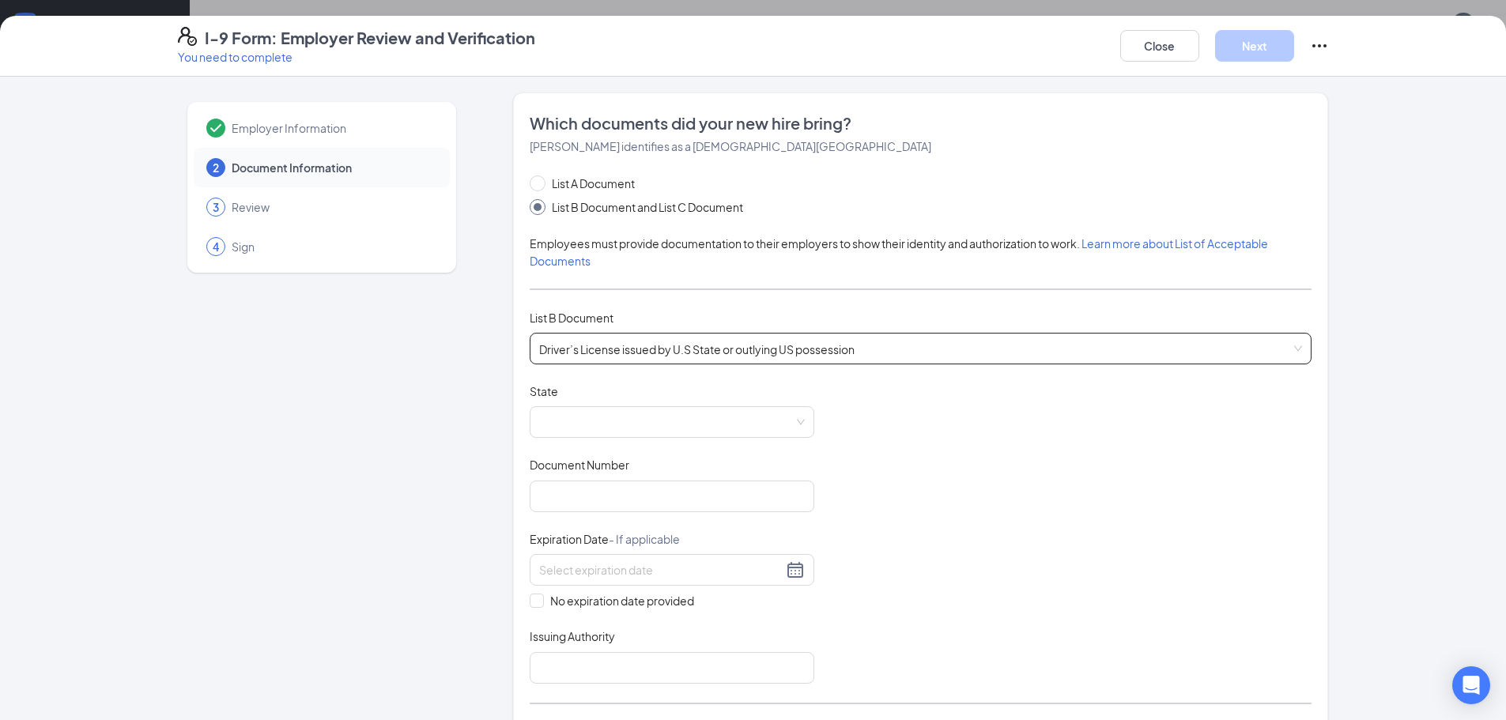
click at [702, 425] on span at bounding box center [672, 422] width 266 height 30
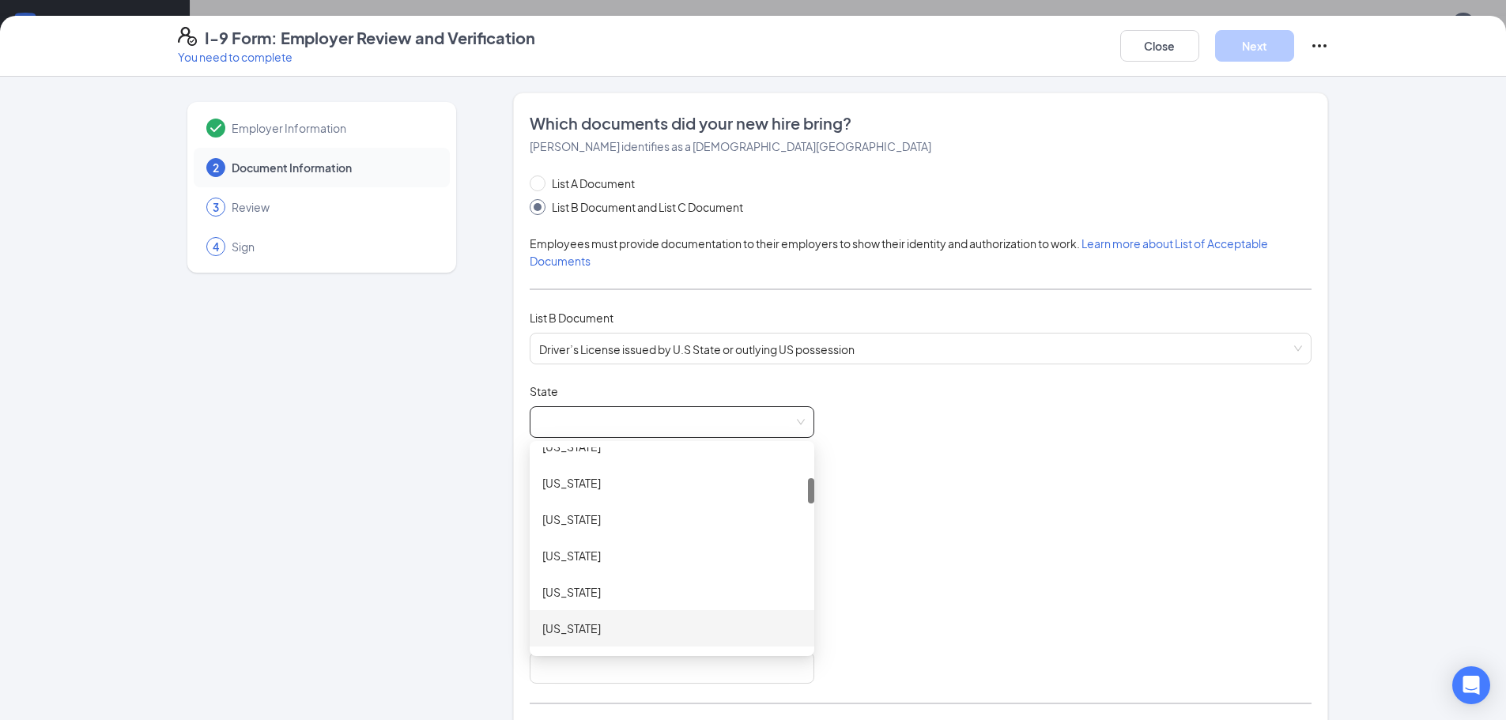
click at [720, 618] on div "[US_STATE]" at bounding box center [672, 628] width 285 height 36
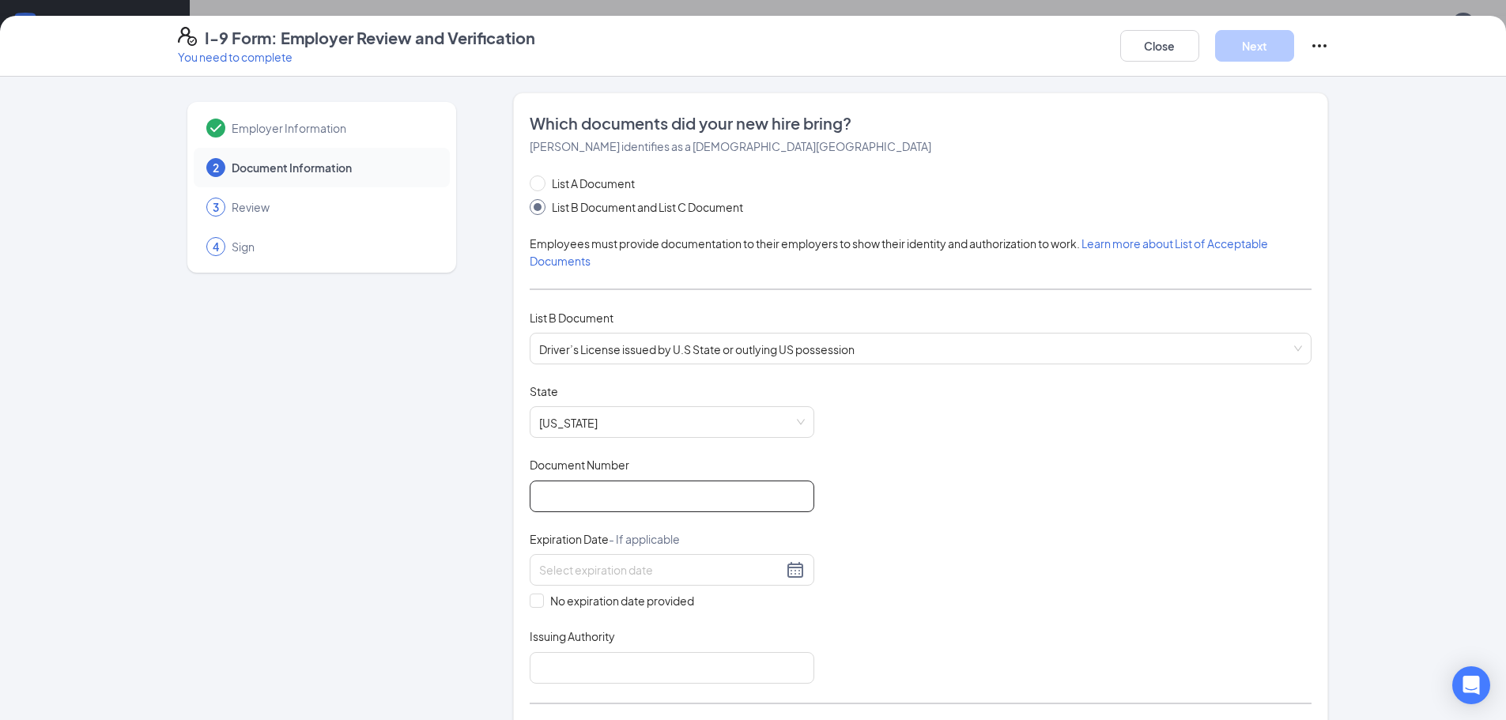
click at [678, 504] on input "Document Number" at bounding box center [672, 497] width 285 height 32
type input "070074926"
click at [792, 573] on div at bounding box center [672, 570] width 266 height 19
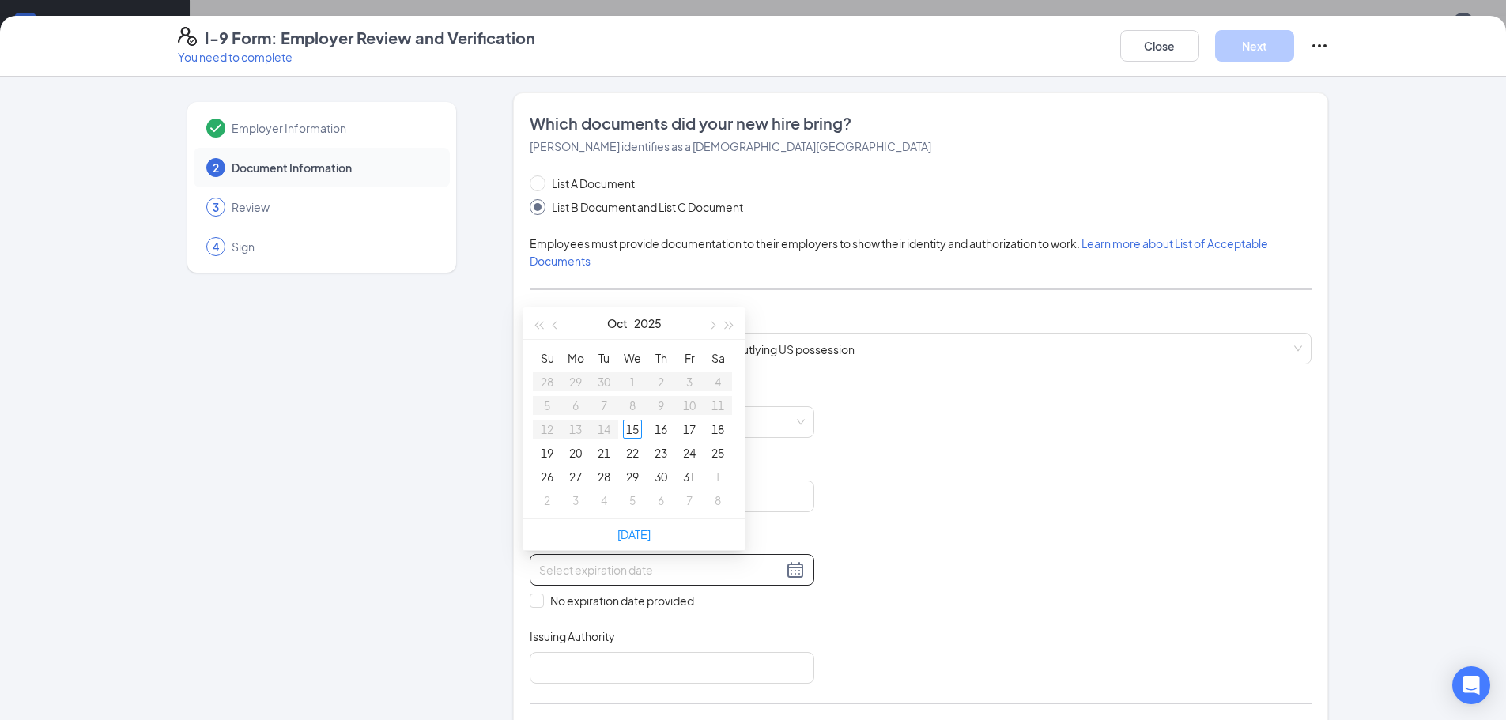
type input "[DATE]"
click at [728, 328] on button "button" at bounding box center [729, 324] width 17 height 32
click at [713, 328] on button "button" at bounding box center [711, 324] width 17 height 32
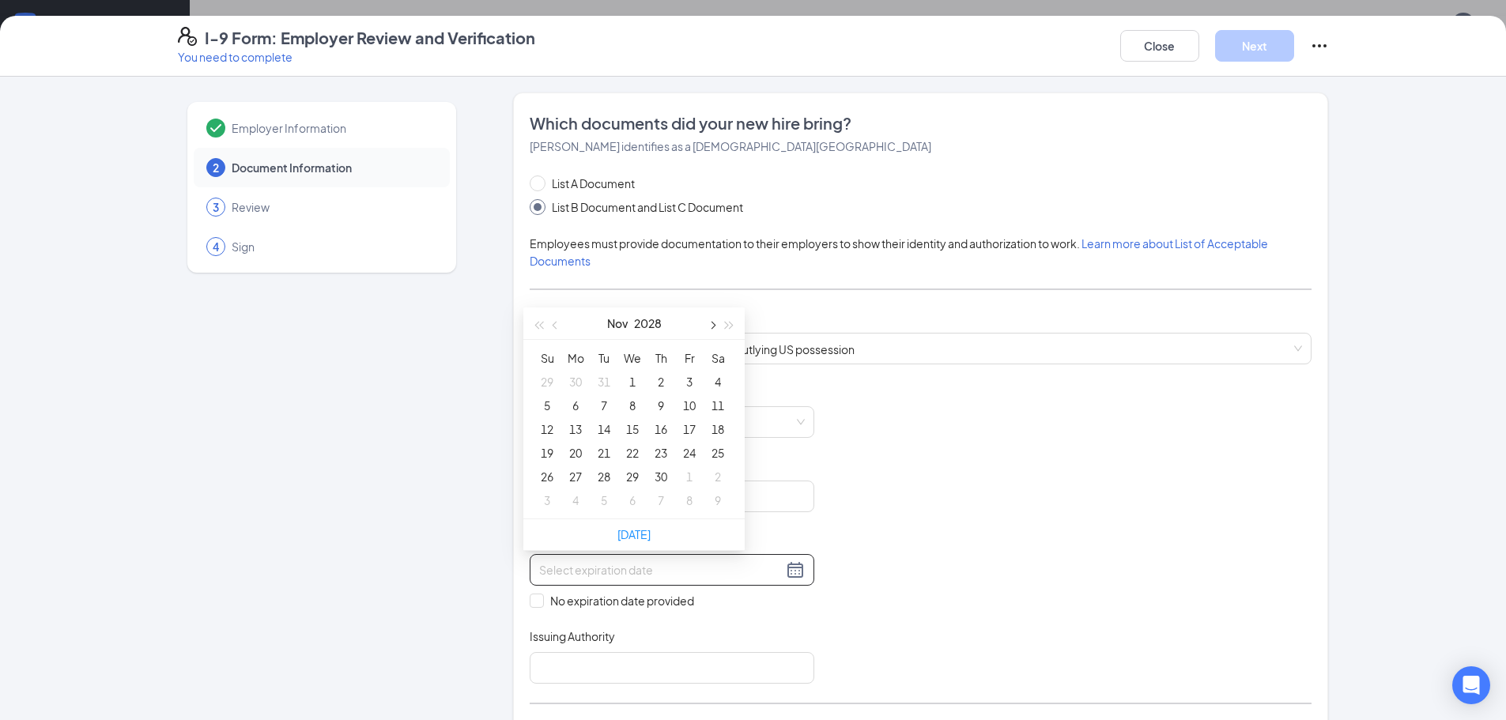
click at [713, 328] on button "button" at bounding box center [711, 324] width 17 height 32
type input "[DATE]"
click at [637, 453] on div "20" at bounding box center [632, 453] width 19 height 19
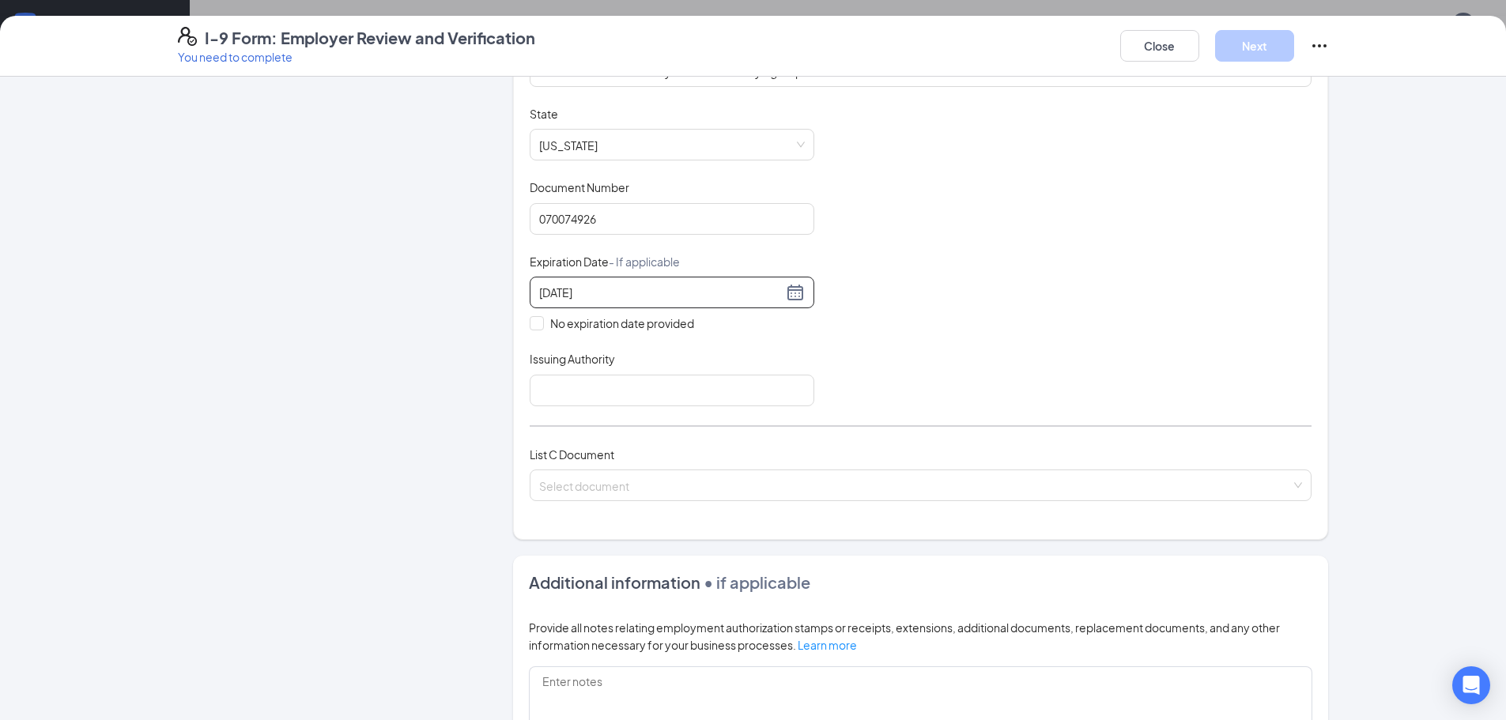
scroll to position [316, 0]
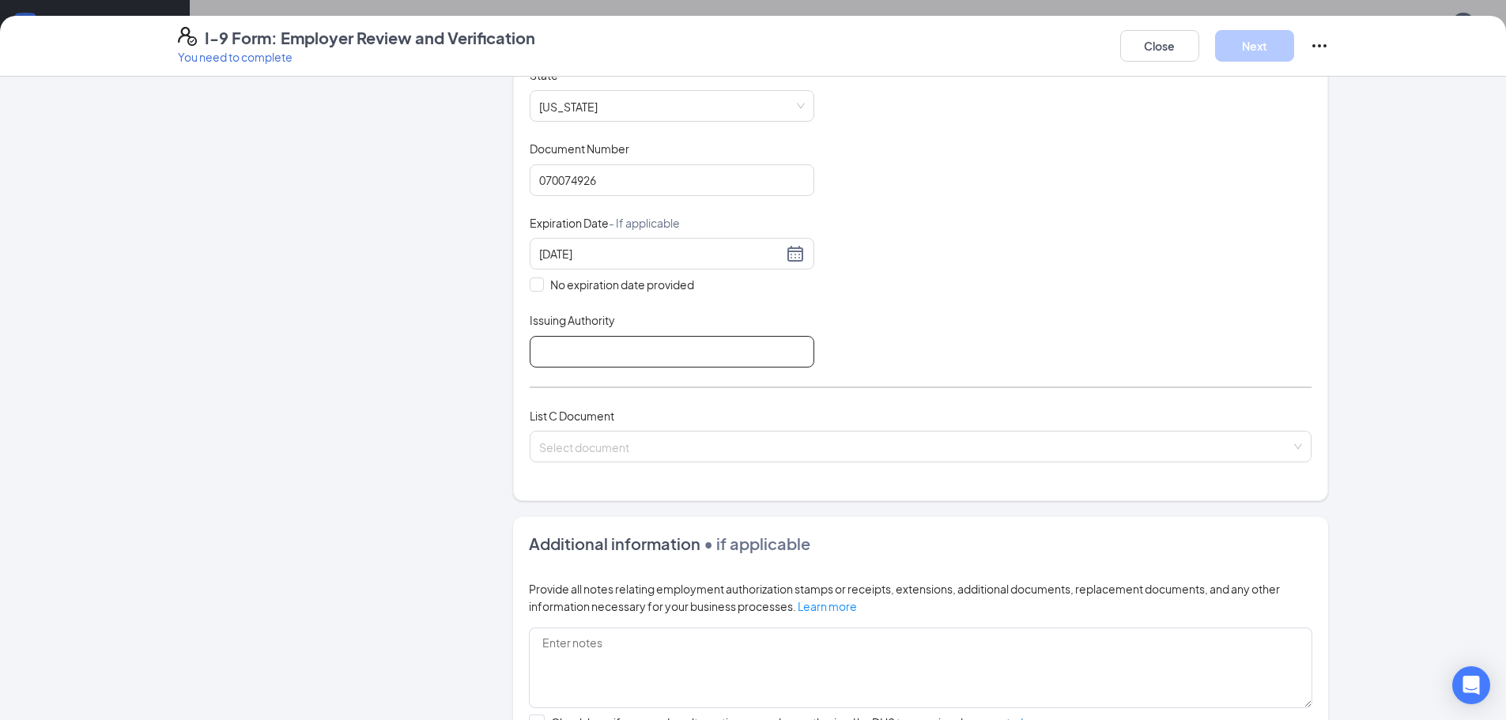
click at [696, 355] on input "Issuing Authority" at bounding box center [672, 352] width 285 height 32
type input "[US_STATE]"
click at [690, 438] on input "search" at bounding box center [915, 444] width 752 height 24
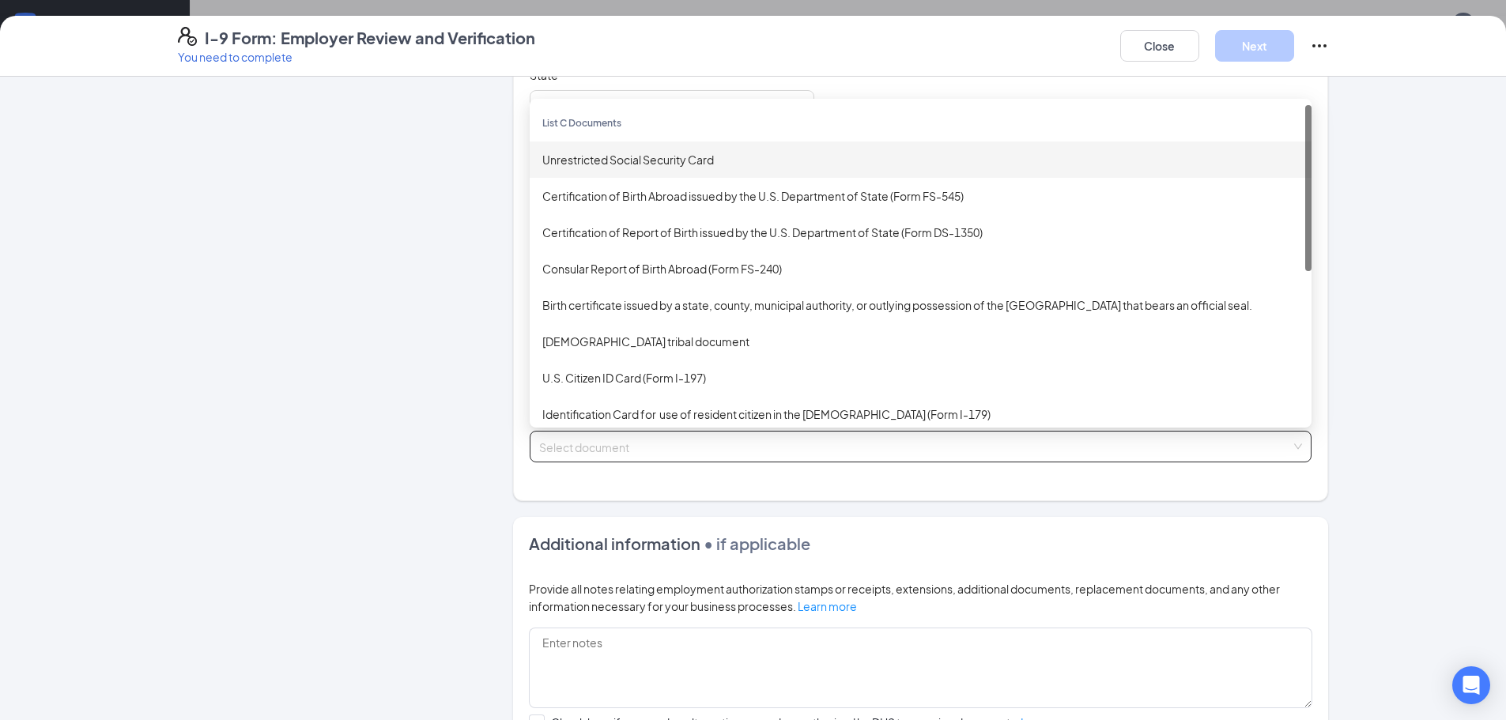
click at [644, 161] on div "Unrestricted Social Security Card" at bounding box center [920, 159] width 757 height 17
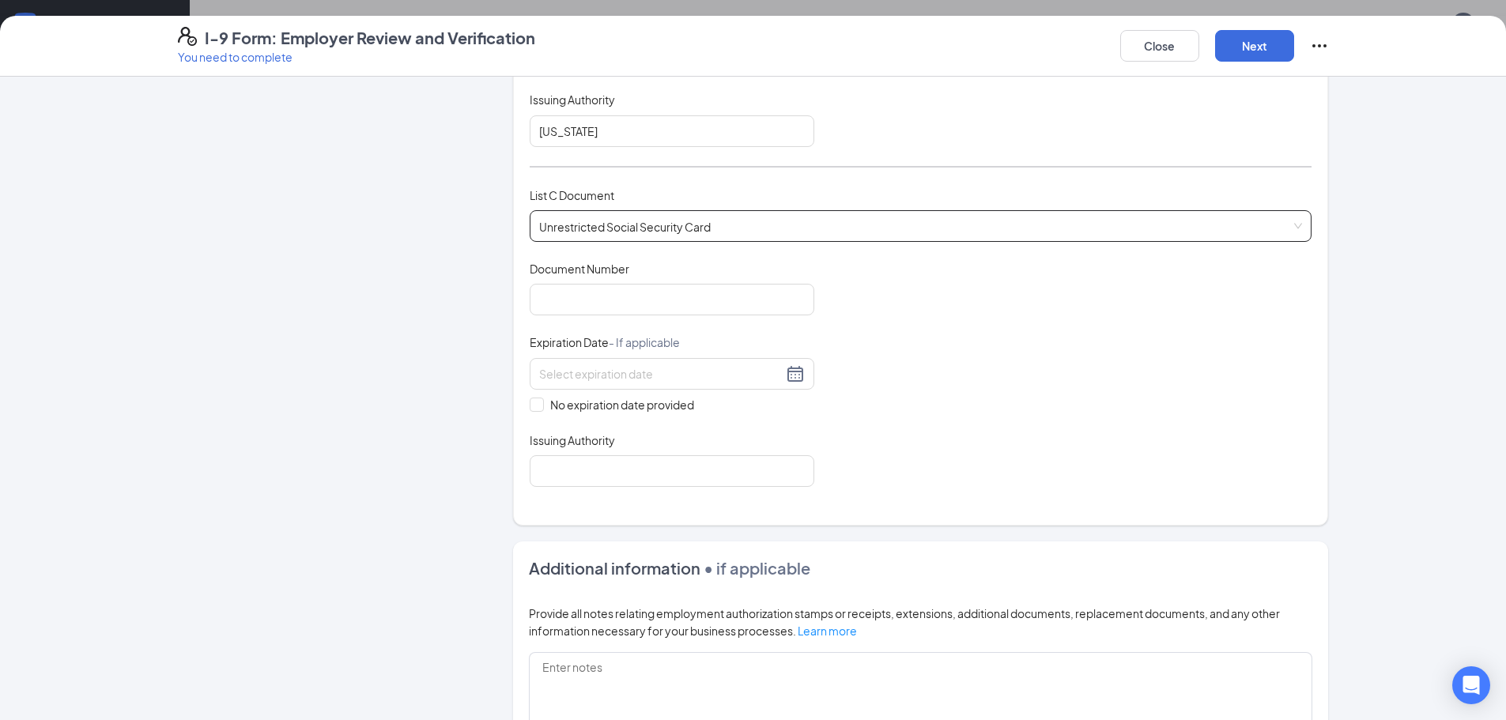
scroll to position [554, 0]
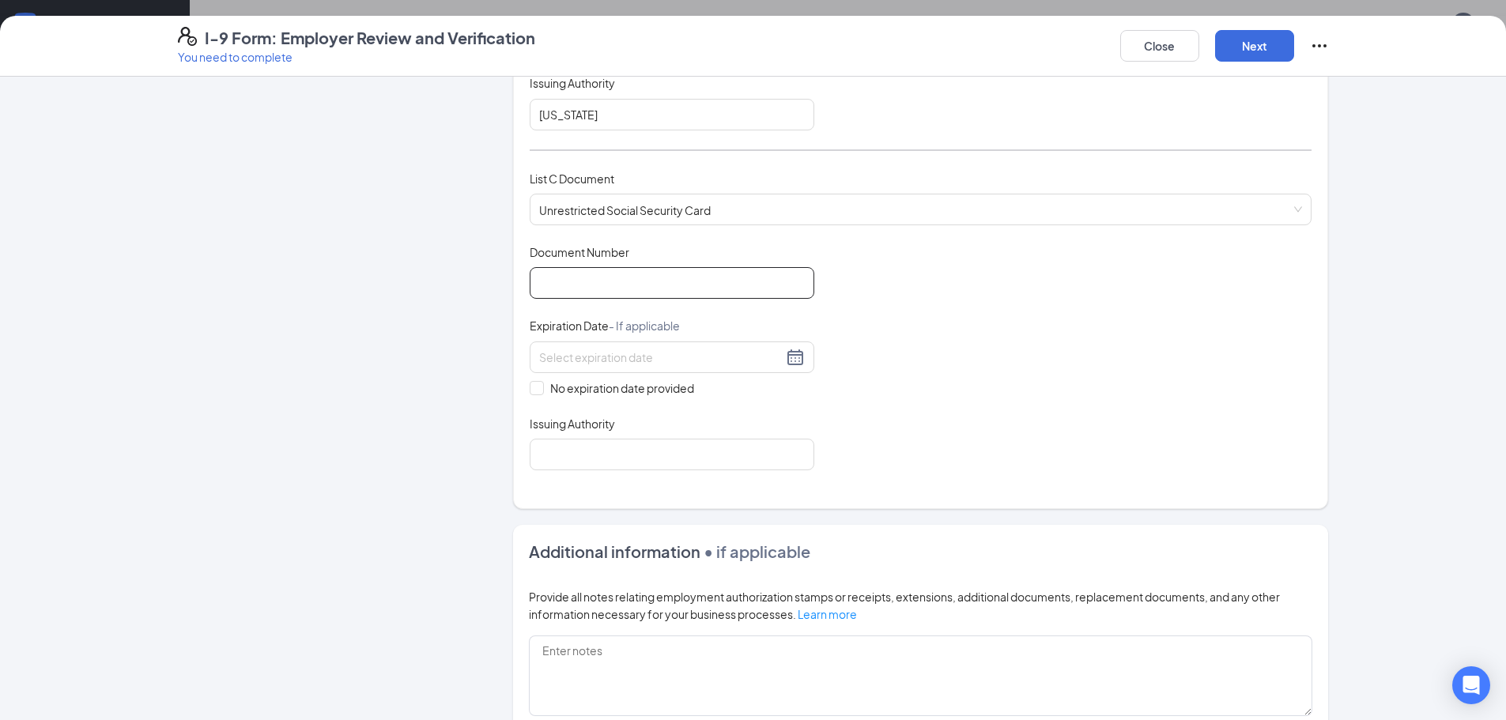
click at [641, 273] on input "Document Number" at bounding box center [672, 283] width 285 height 32
type input "673280292"
click at [533, 389] on input "No expiration date provided" at bounding box center [535, 386] width 11 height 11
checkbox input "true"
click at [520, 470] on div "Which documents did your new hire bring? [PERSON_NAME] identifies as a [DEMOGRA…" at bounding box center [920, 25] width 815 height 973
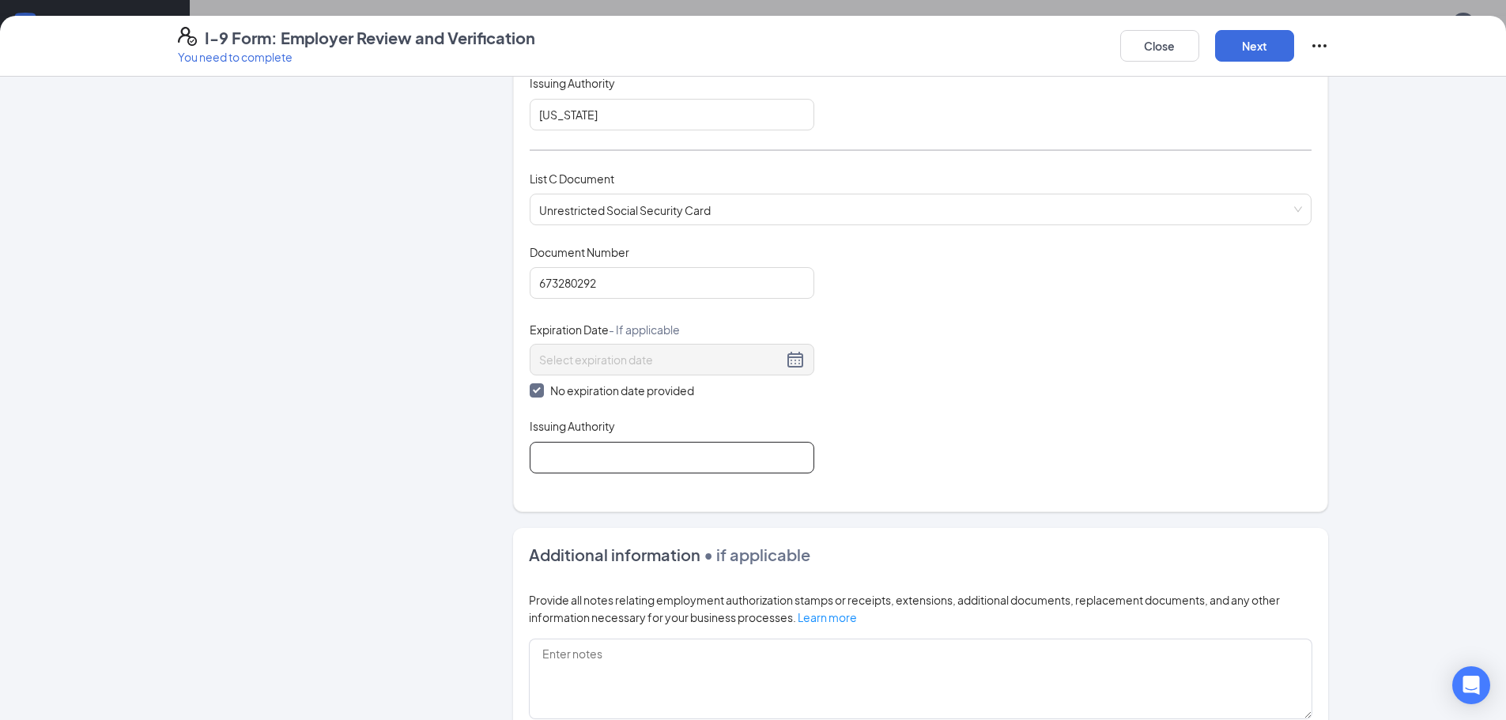
click at [553, 460] on input "Issuing Authority" at bounding box center [672, 458] width 285 height 32
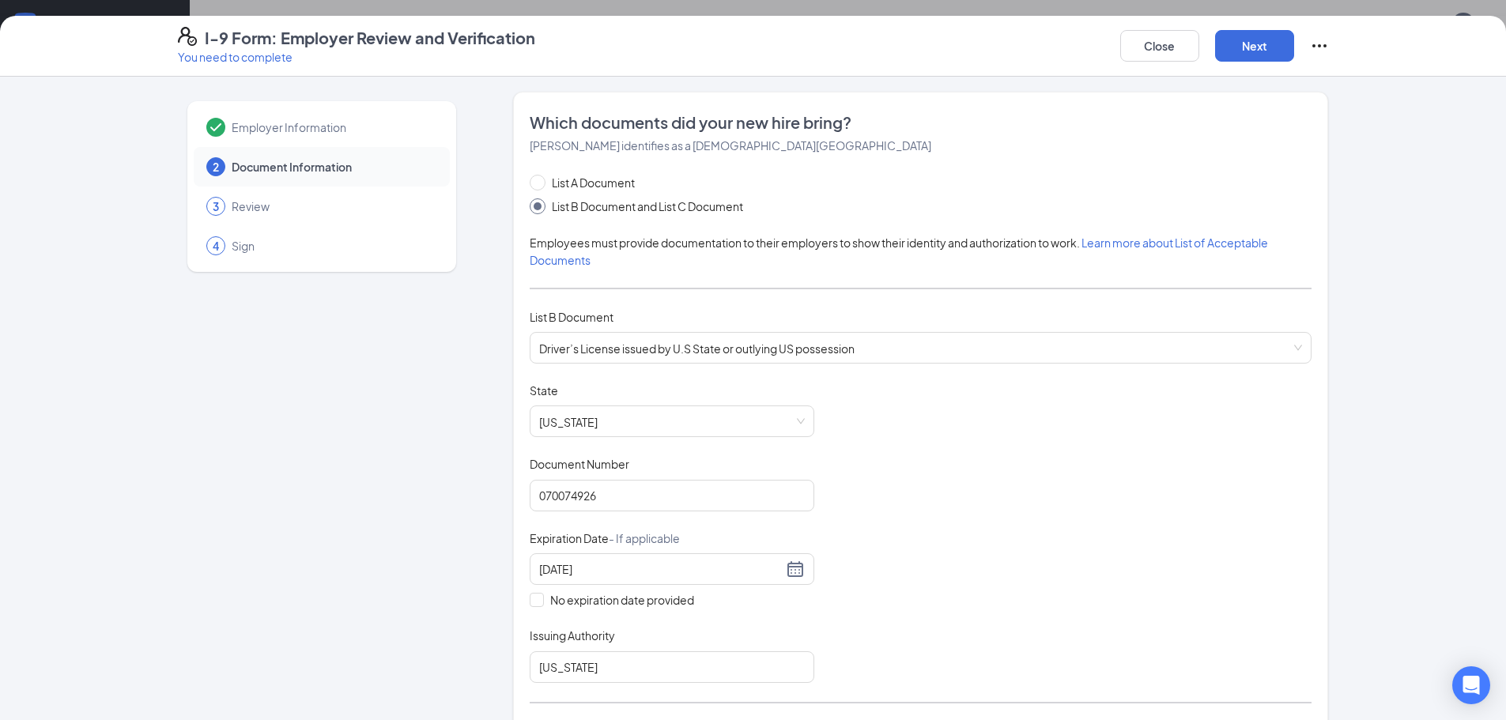
scroll to position [0, 0]
type input "Social Security Administration"
click at [1254, 52] on button "Next" at bounding box center [1254, 46] width 79 height 32
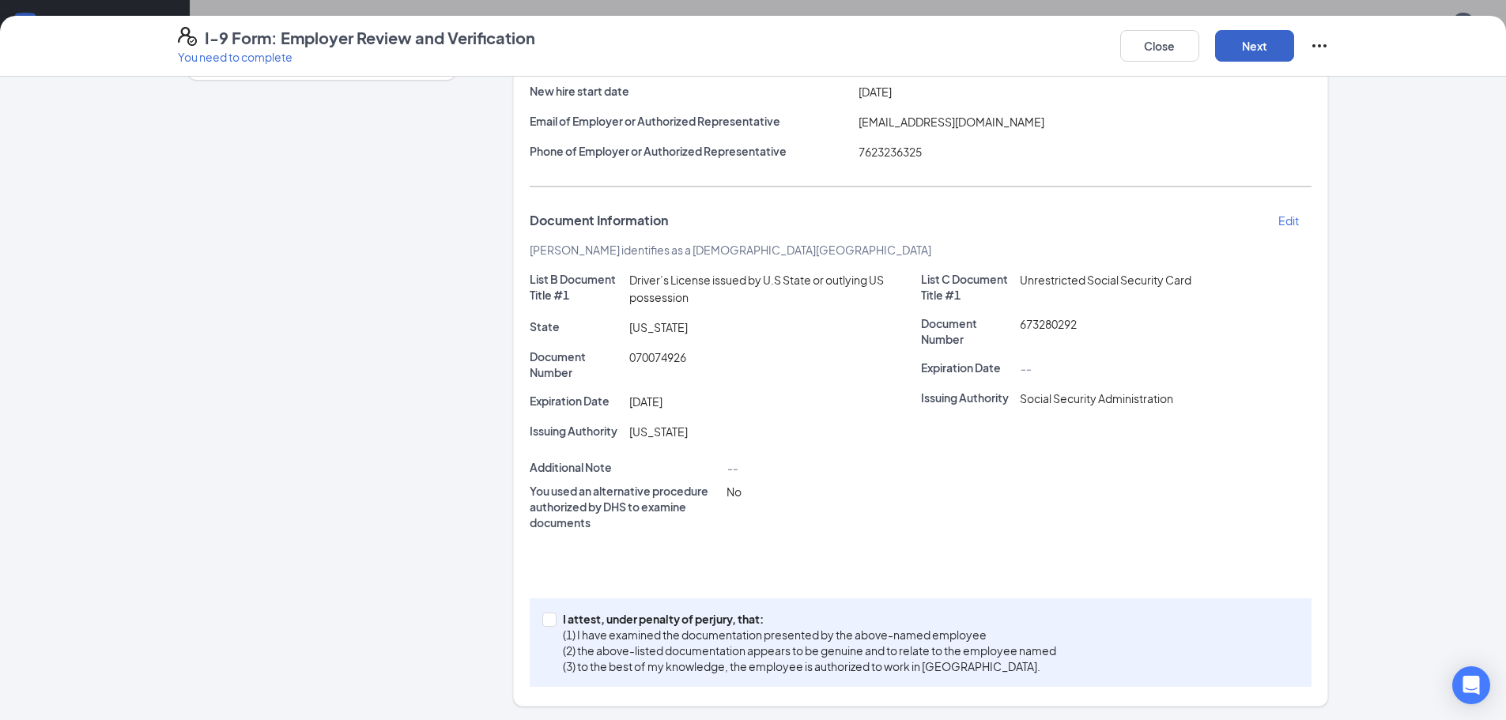
scroll to position [195, 0]
click at [542, 622] on span at bounding box center [549, 617] width 14 height 14
click at [542, 622] on input "I attest, under penalty of [PERSON_NAME], that: (1) I have examined the documen…" at bounding box center [547, 615] width 11 height 11
checkbox input "true"
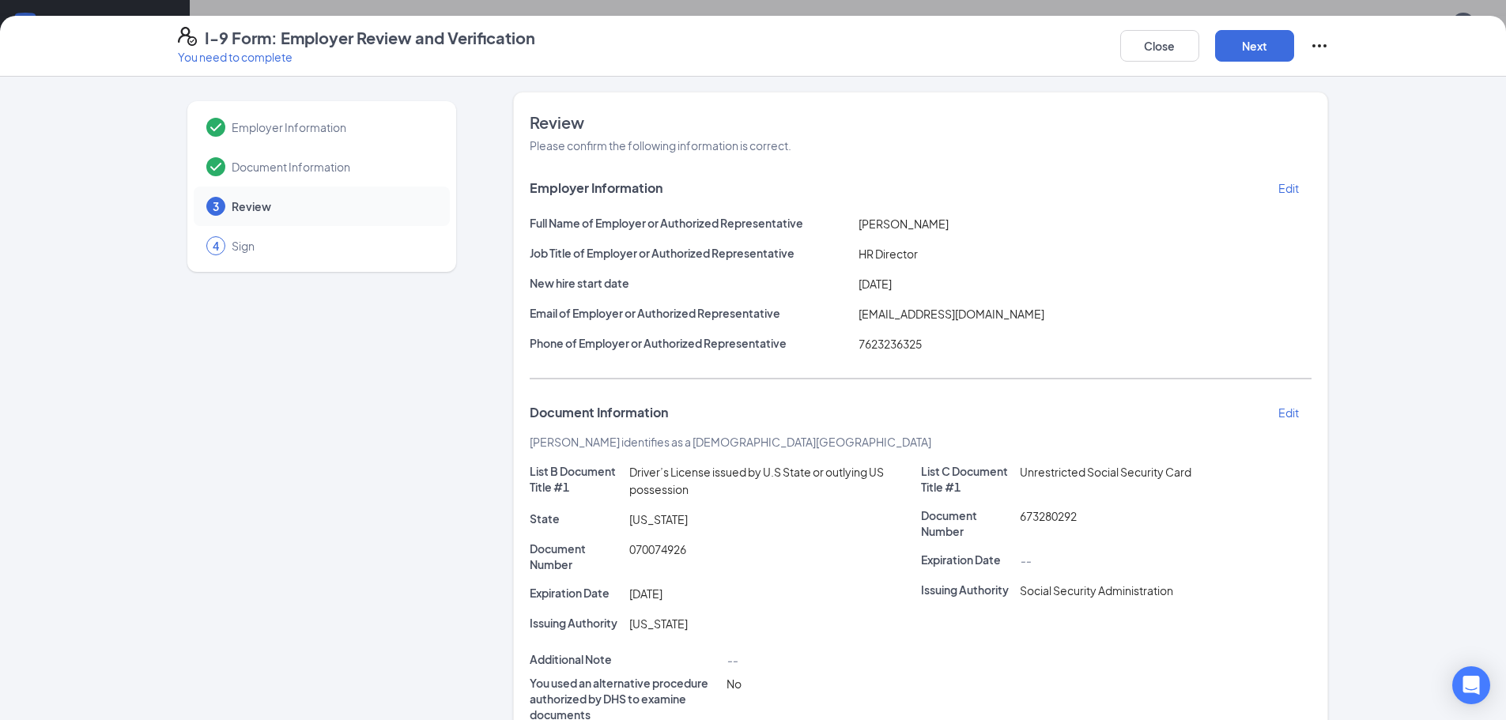
scroll to position [0, 0]
click at [1245, 44] on button "Next" at bounding box center [1254, 46] width 79 height 32
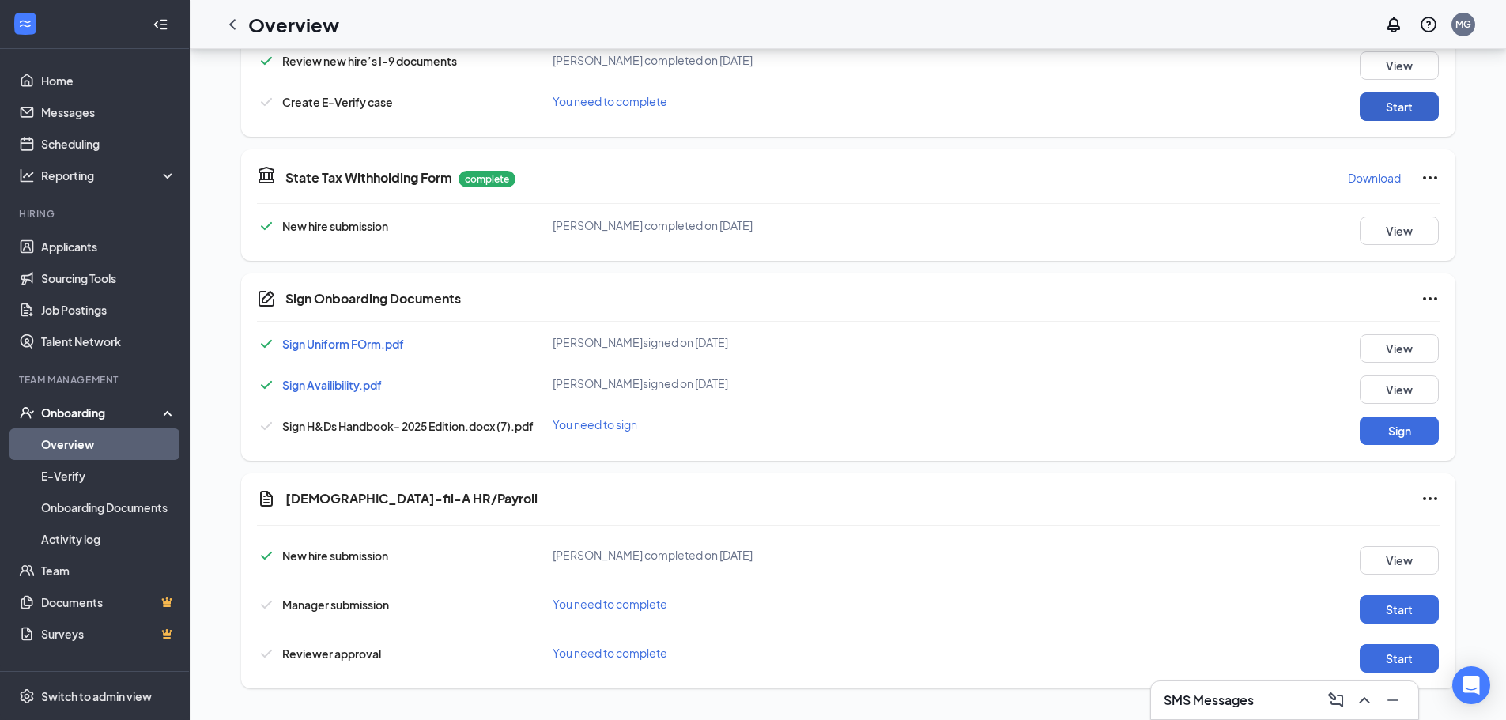
click at [1412, 113] on button "Start" at bounding box center [1399, 107] width 79 height 28
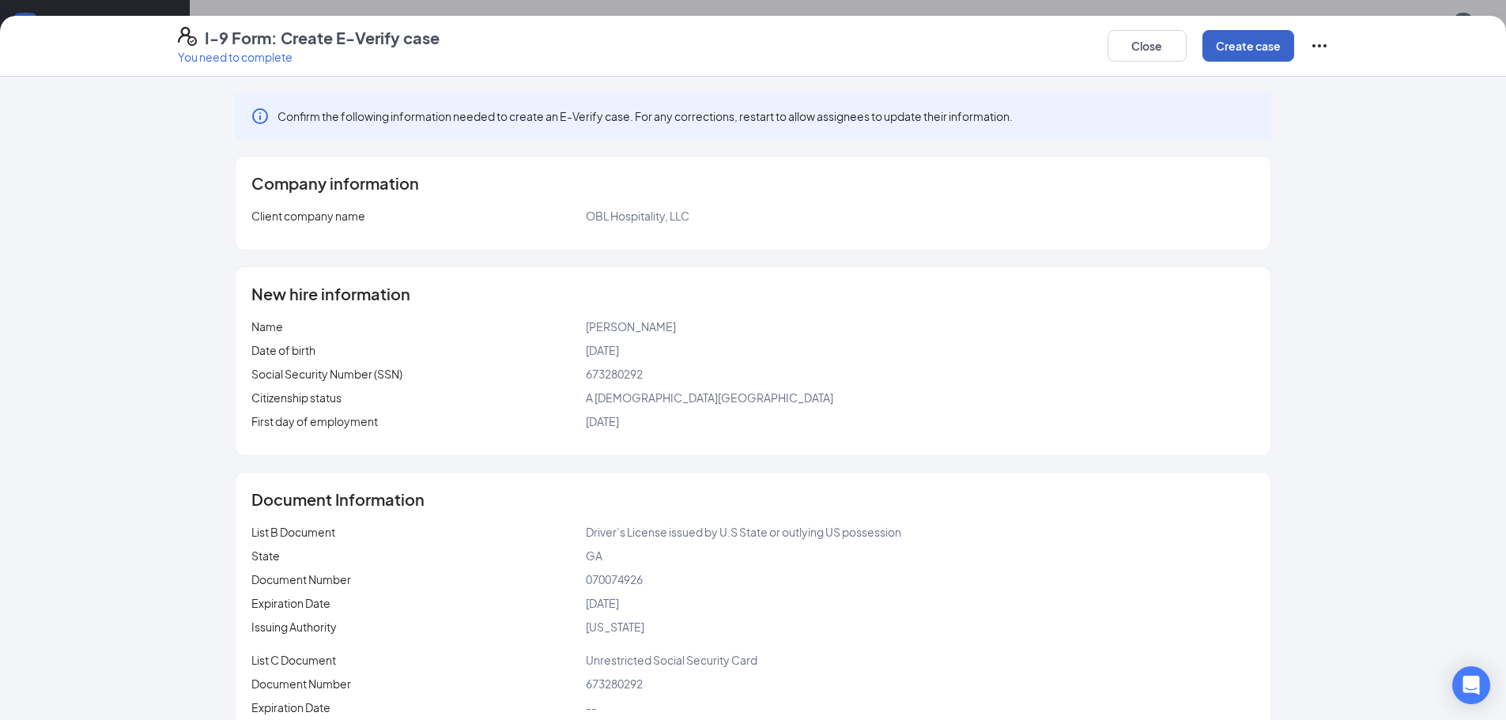
click at [1255, 59] on button "Create case" at bounding box center [1249, 46] width 92 height 32
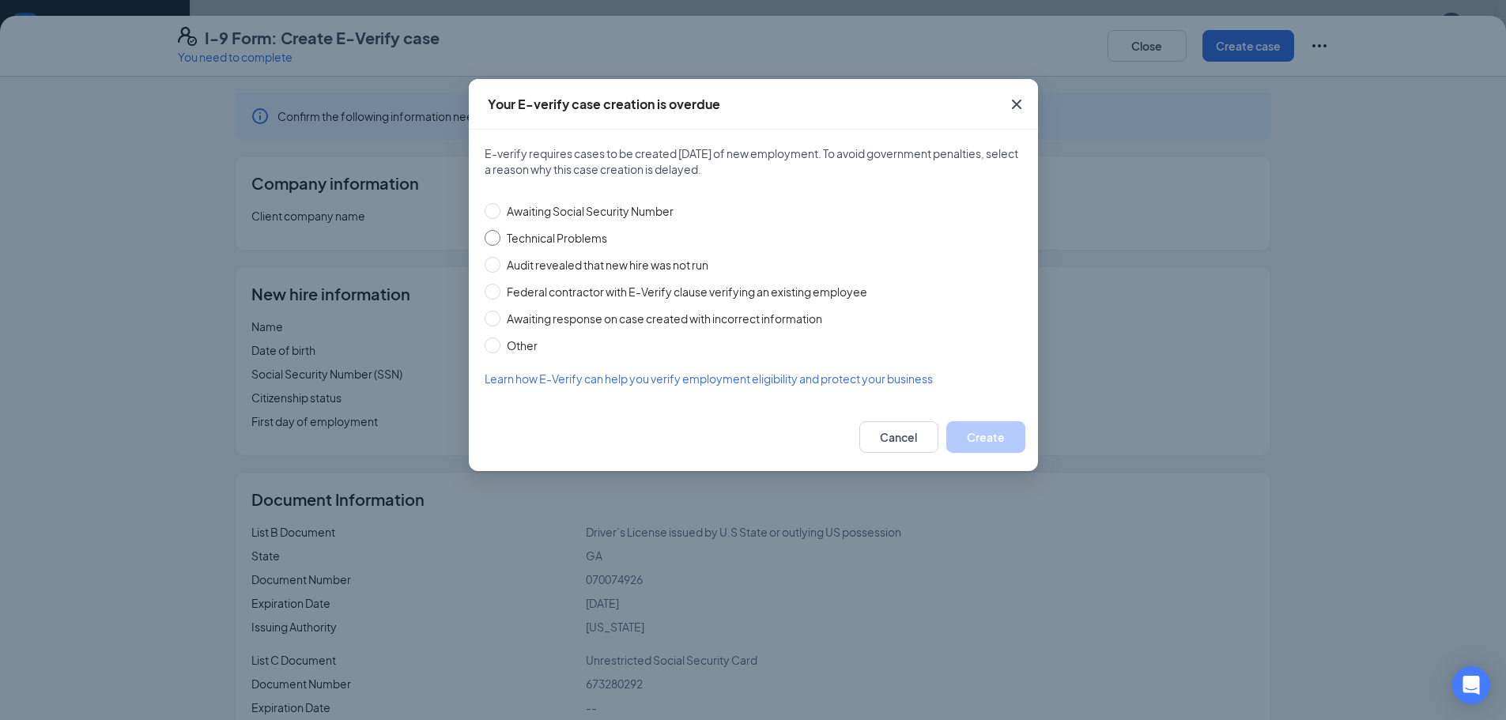
click at [490, 236] on input "Technical Problems" at bounding box center [493, 238] width 16 height 16
radio input "true"
click at [979, 437] on button "Create" at bounding box center [986, 437] width 79 height 32
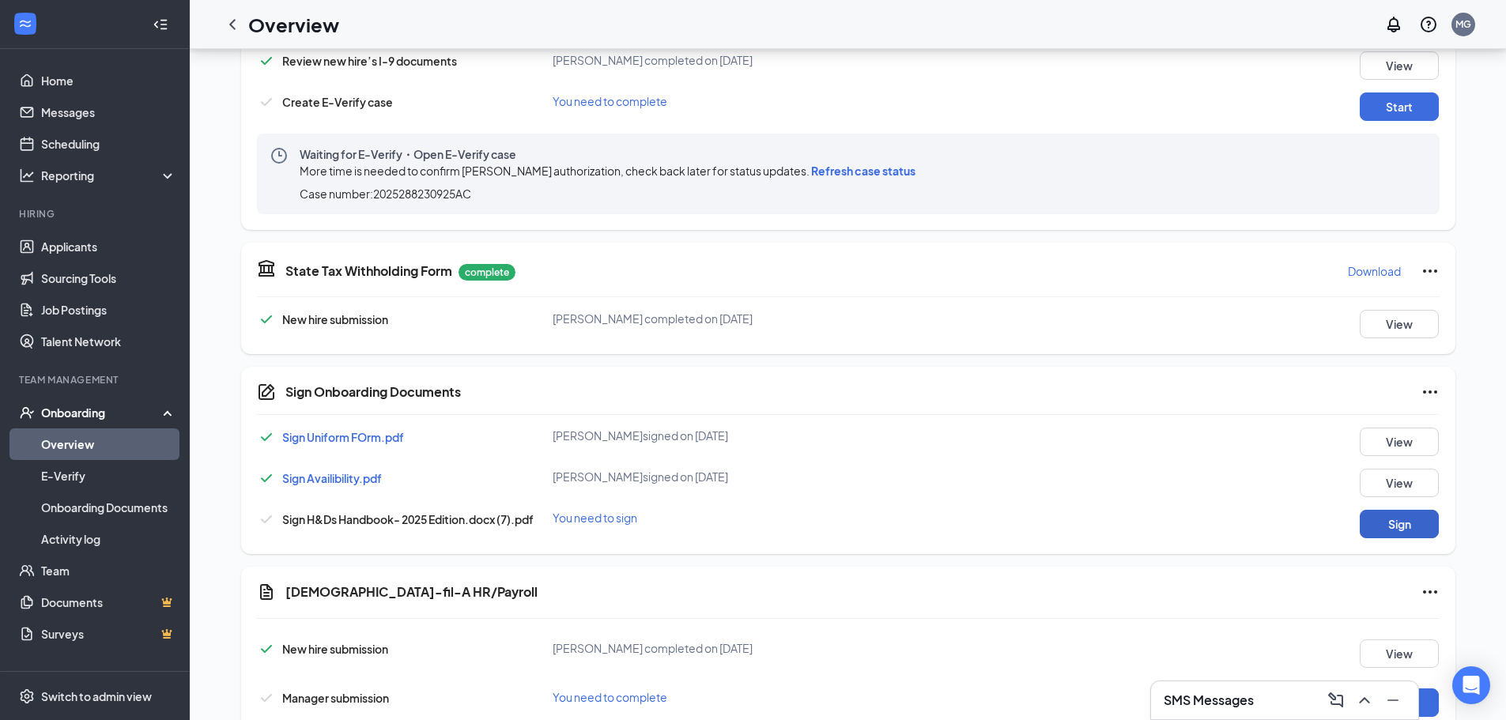
click at [1410, 522] on button "Sign" at bounding box center [1399, 524] width 79 height 28
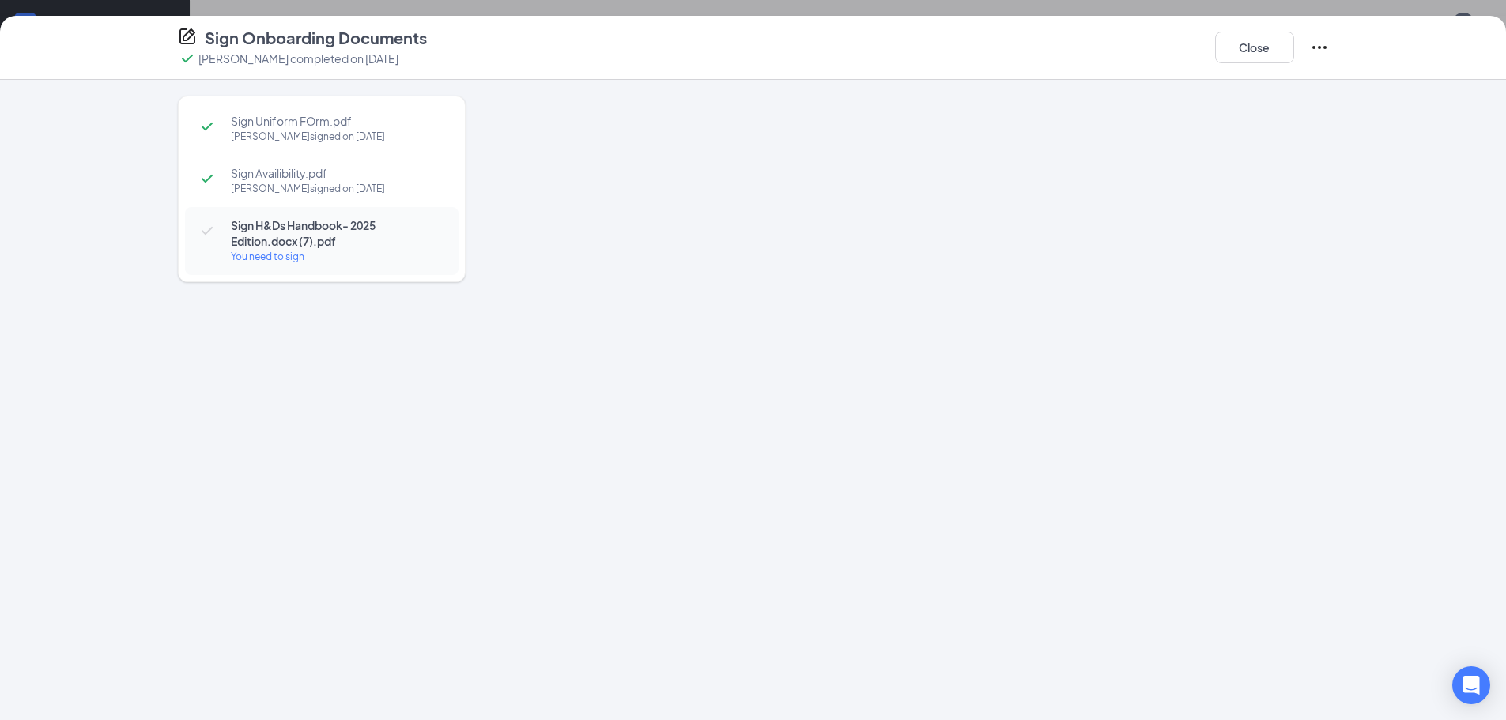
scroll to position [830, 0]
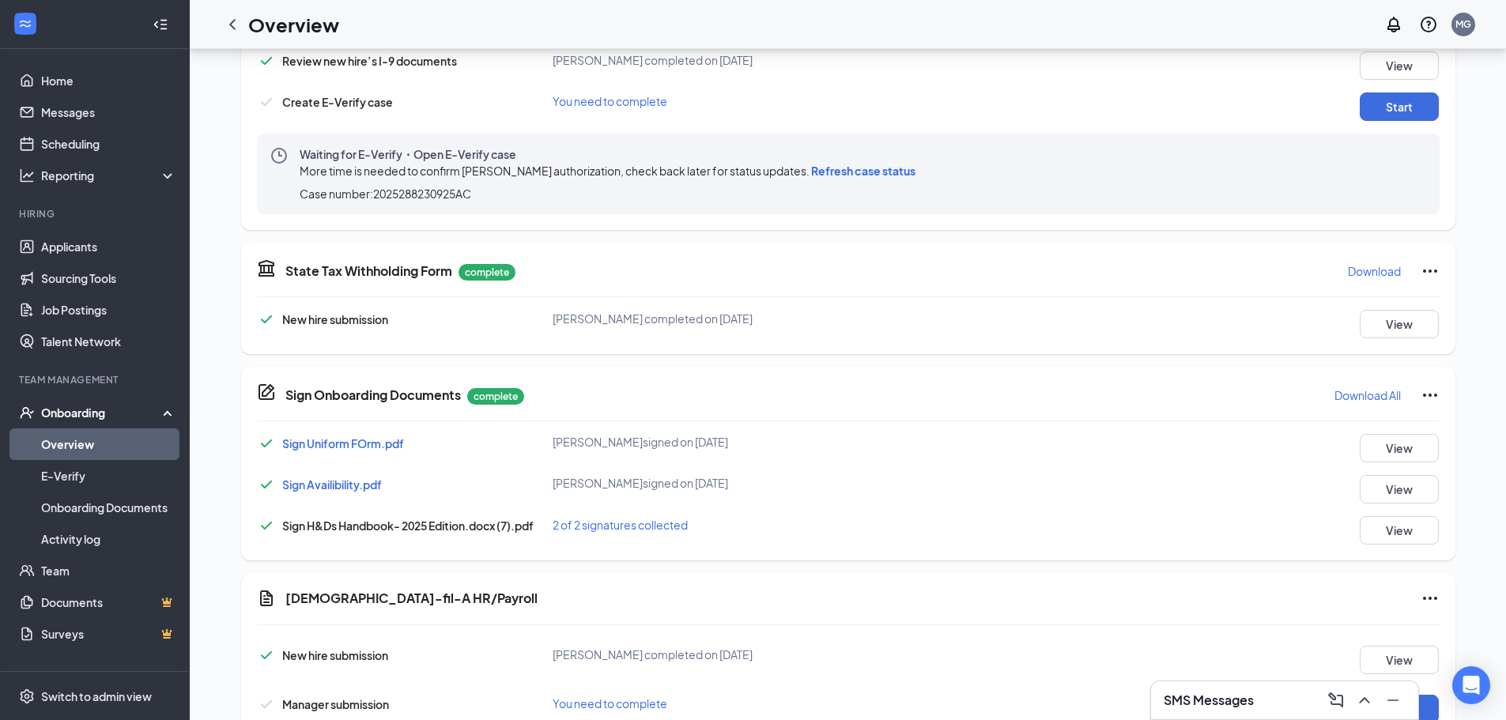
click at [1253, 704] on h3 "SMS Messages" at bounding box center [1209, 700] width 90 height 17
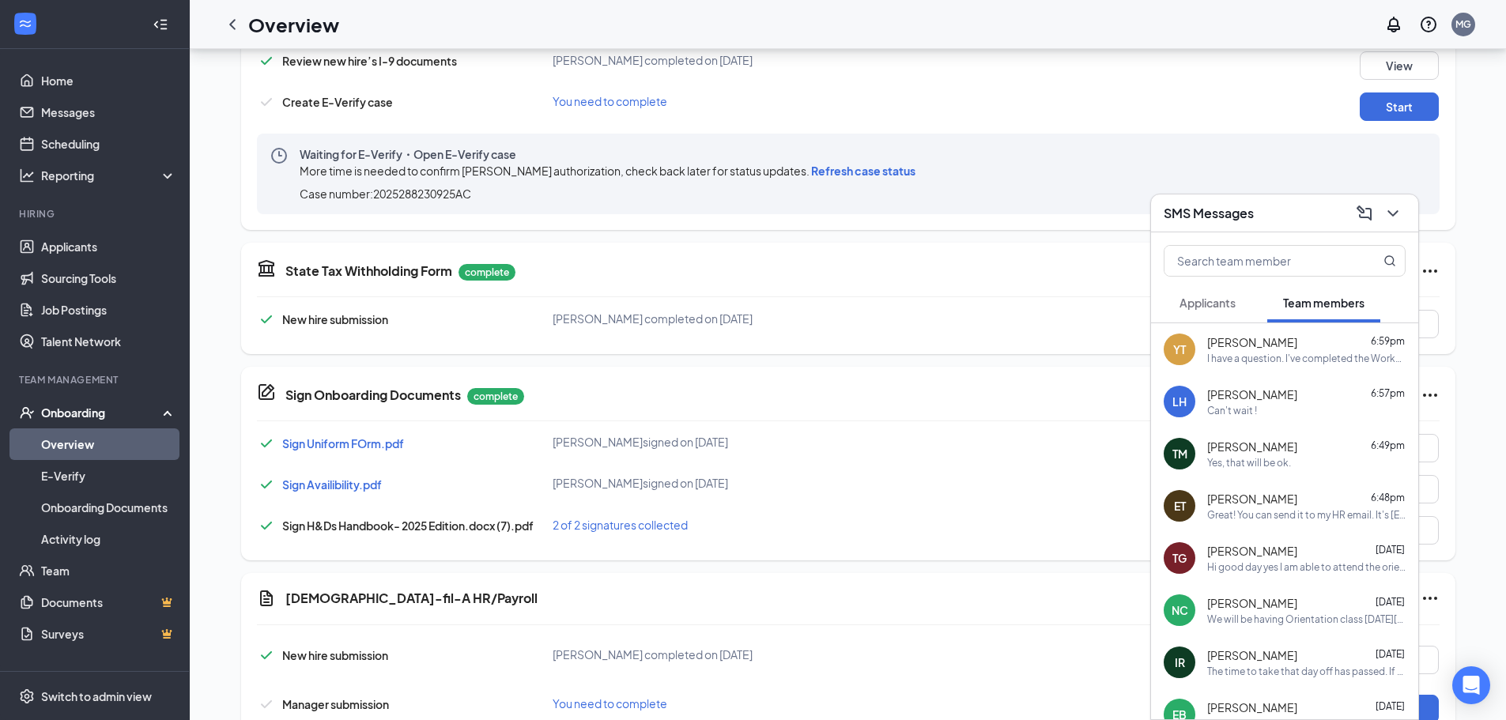
click at [1264, 357] on div "I have a question. I've completed the Workstream information but haven't receiv…" at bounding box center [1307, 358] width 198 height 13
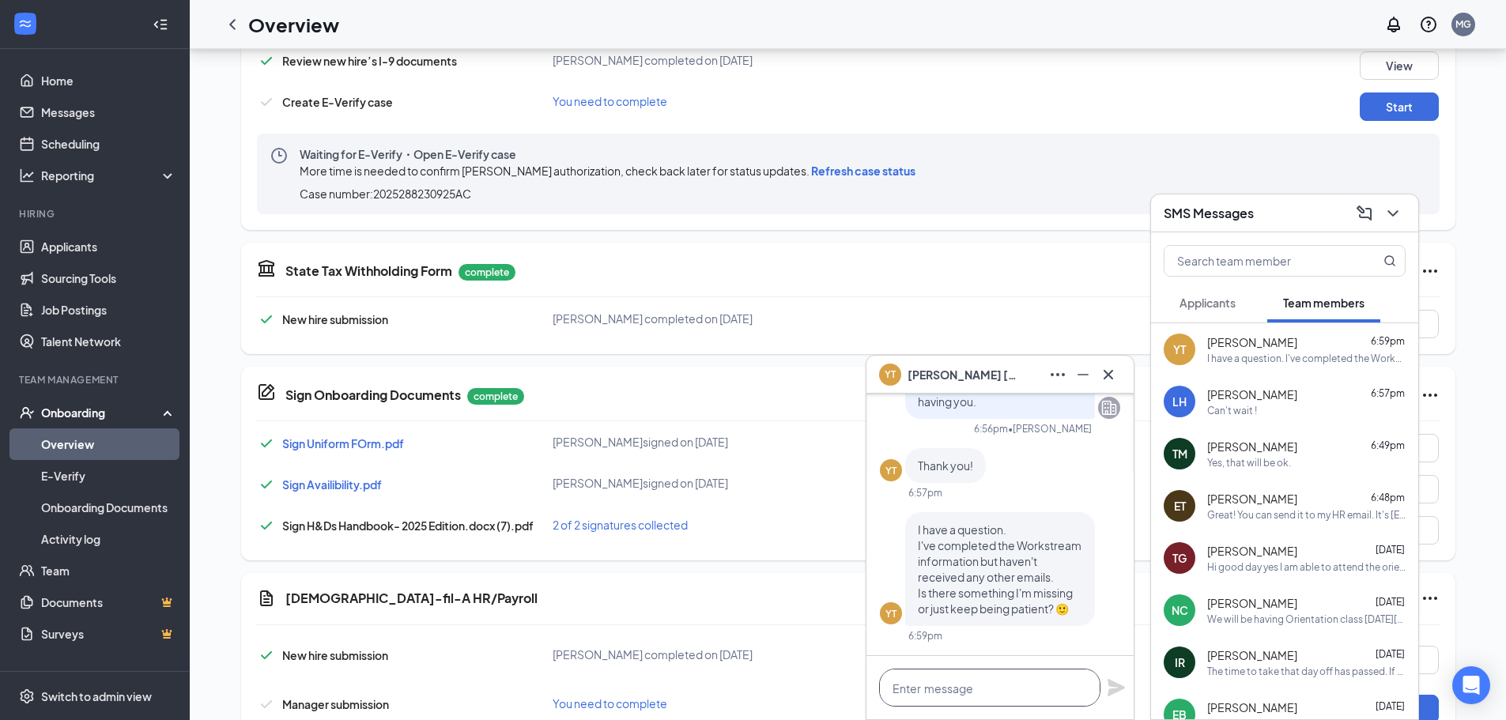
drag, startPoint x: 1013, startPoint y: 700, endPoint x: 1021, endPoint y: 687, distance: 14.9
click at [1018, 693] on textarea at bounding box center [989, 688] width 221 height 38
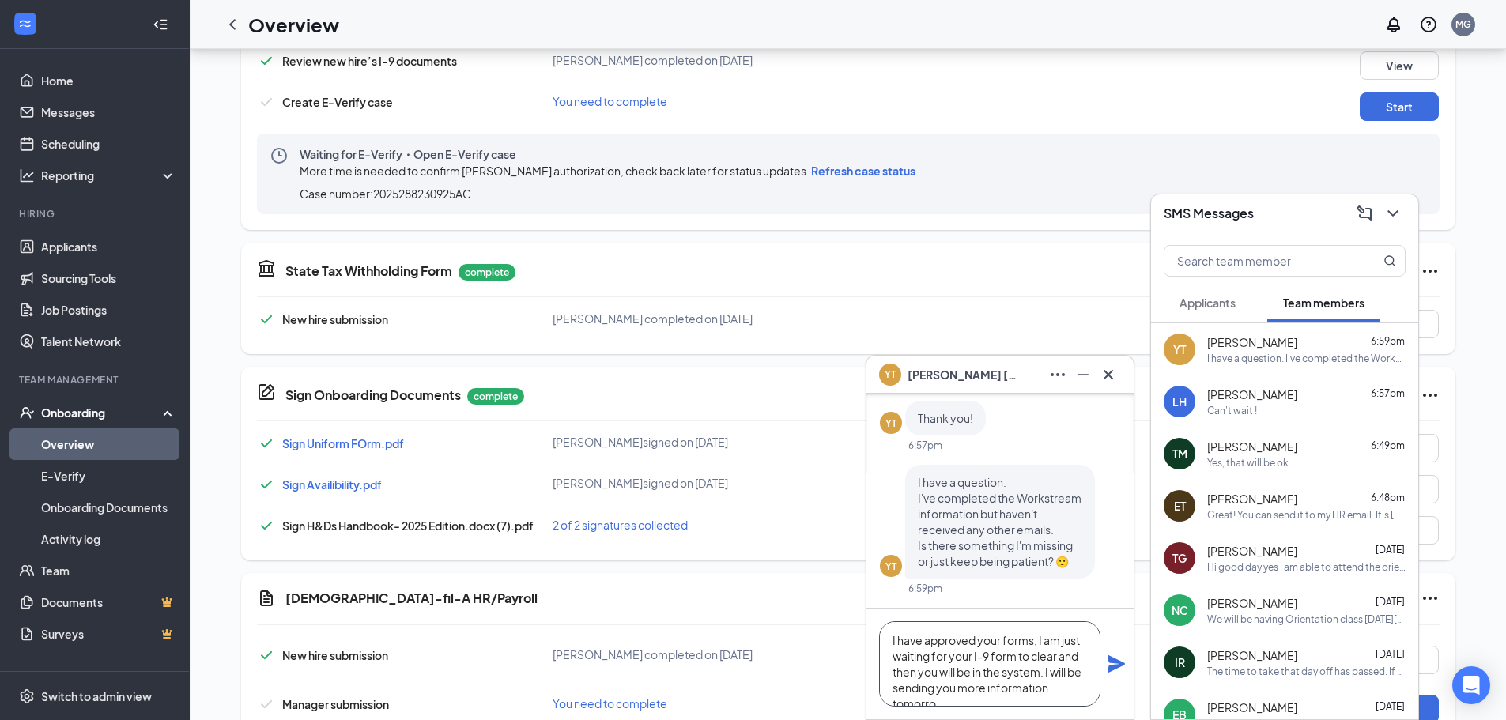
scroll to position [17, 0]
type textarea "I have approved your forms, I am just waiting for your I-9 form to clear and th…"
click at [1120, 663] on icon "Plane" at bounding box center [1116, 664] width 17 height 17
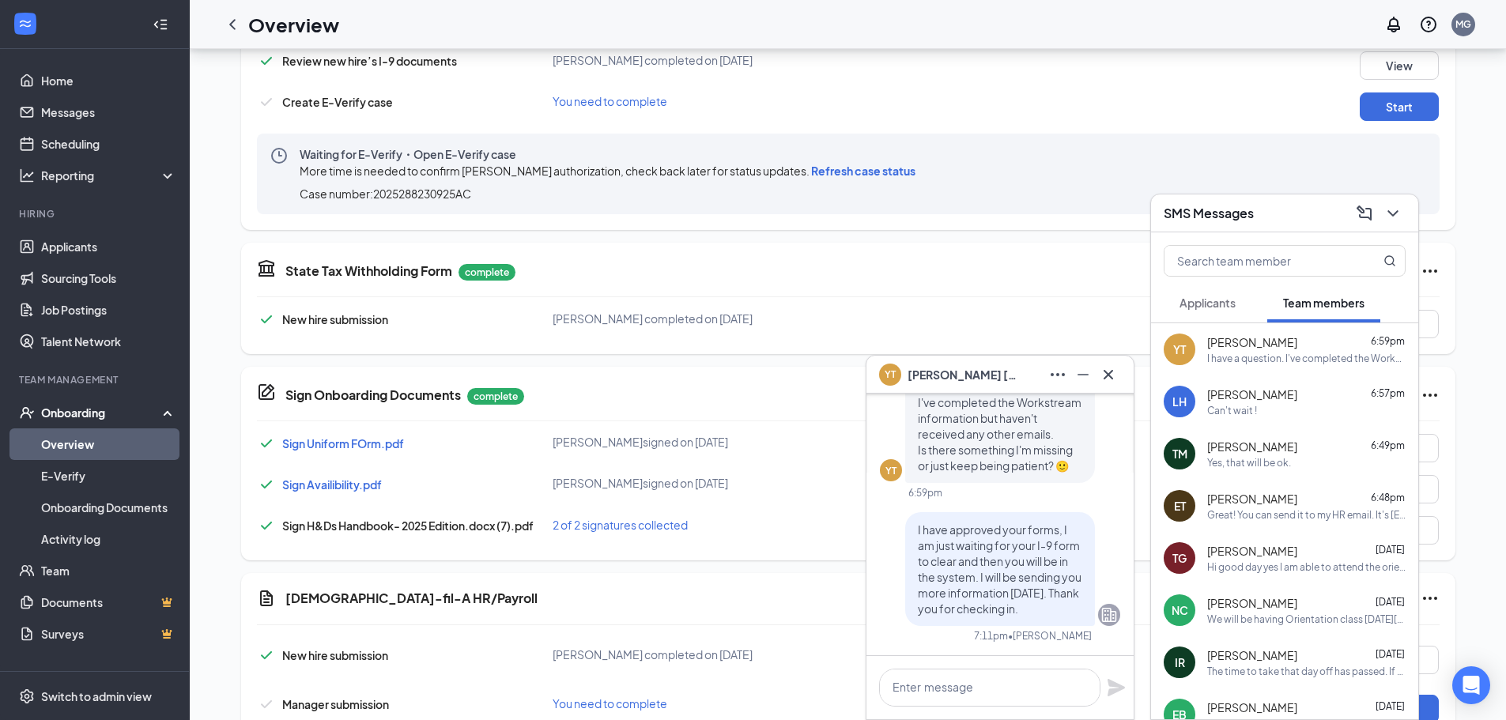
scroll to position [0, 0]
click at [1107, 377] on icon "Cross" at bounding box center [1108, 374] width 19 height 19
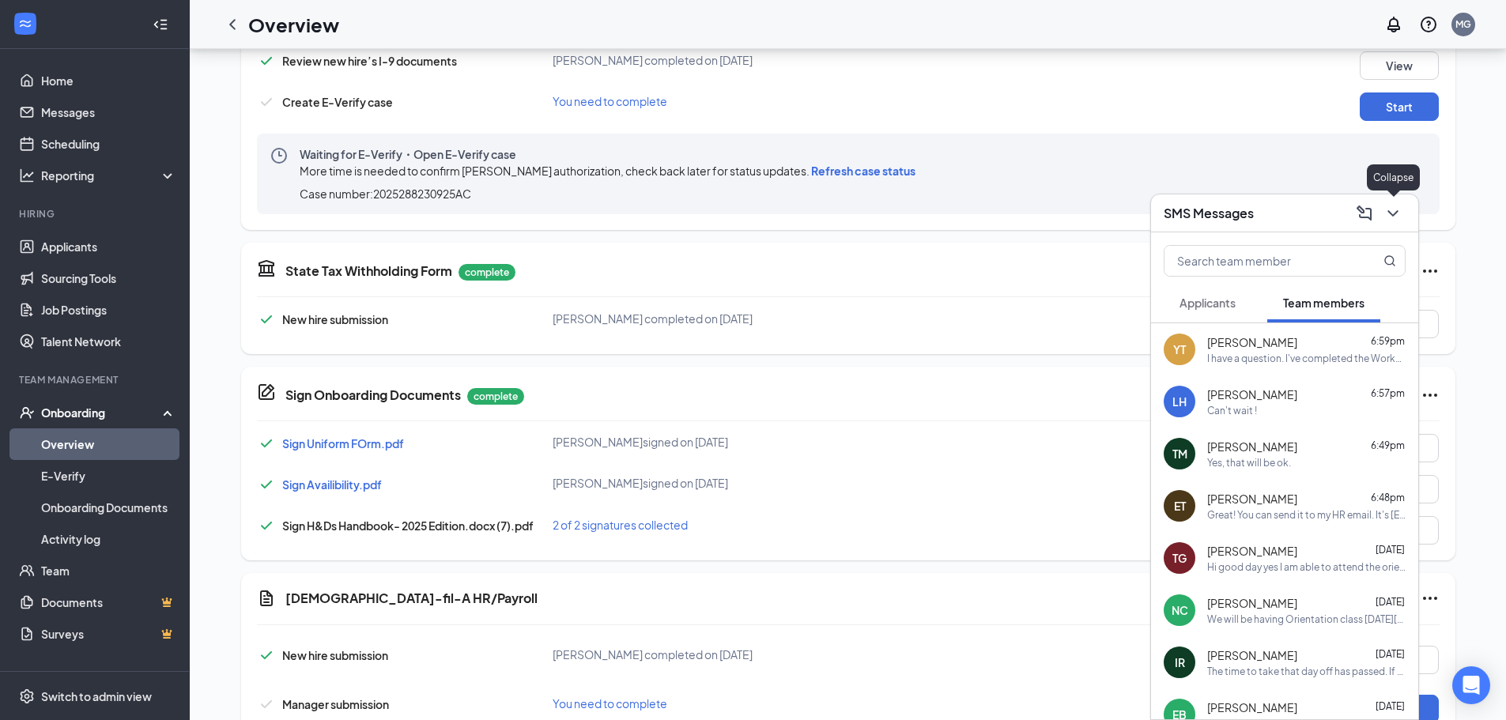
click at [1391, 218] on icon "ChevronDown" at bounding box center [1393, 213] width 19 height 19
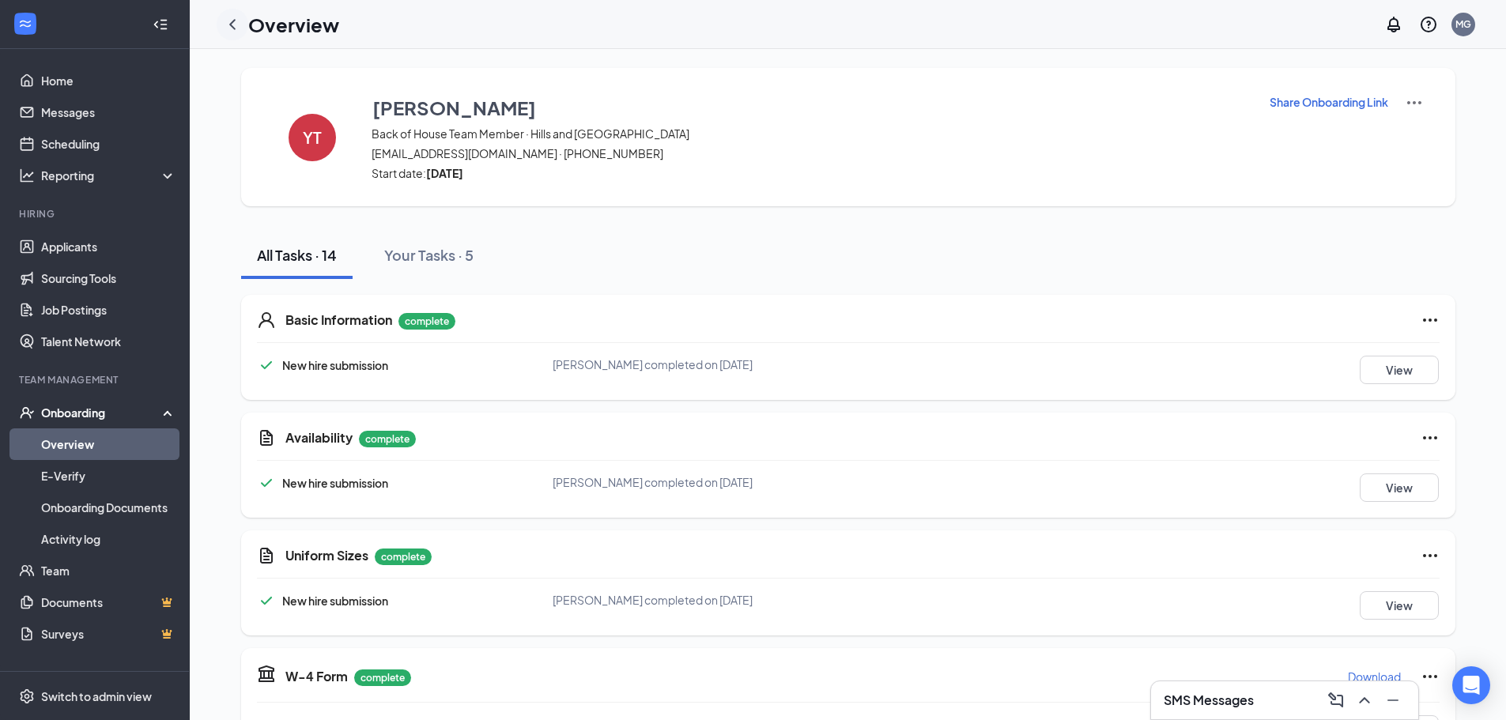
click at [232, 25] on icon "ChevronLeft" at bounding box center [232, 24] width 6 height 10
